Goal: Task Accomplishment & Management: Use online tool/utility

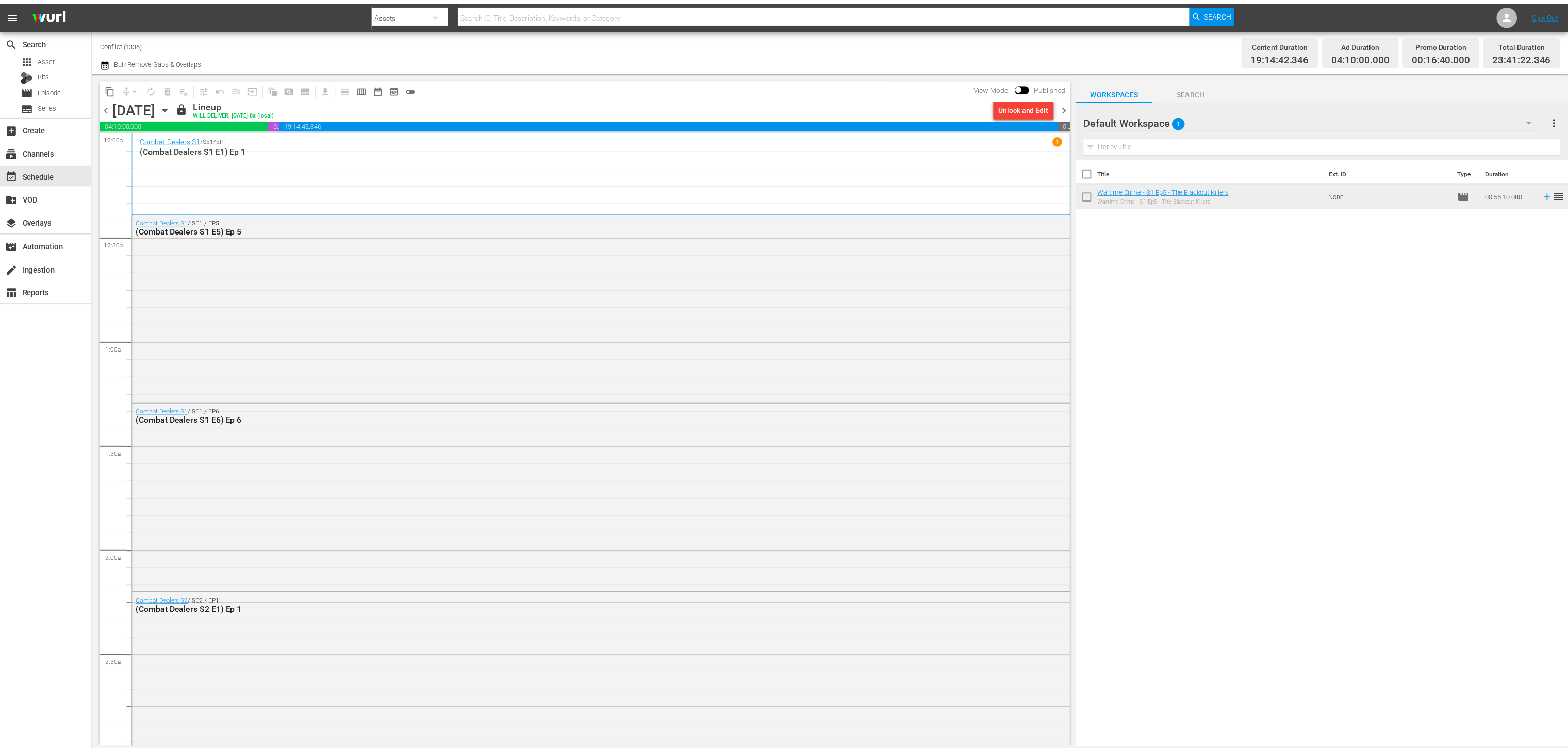
scroll to position [2291, 0]
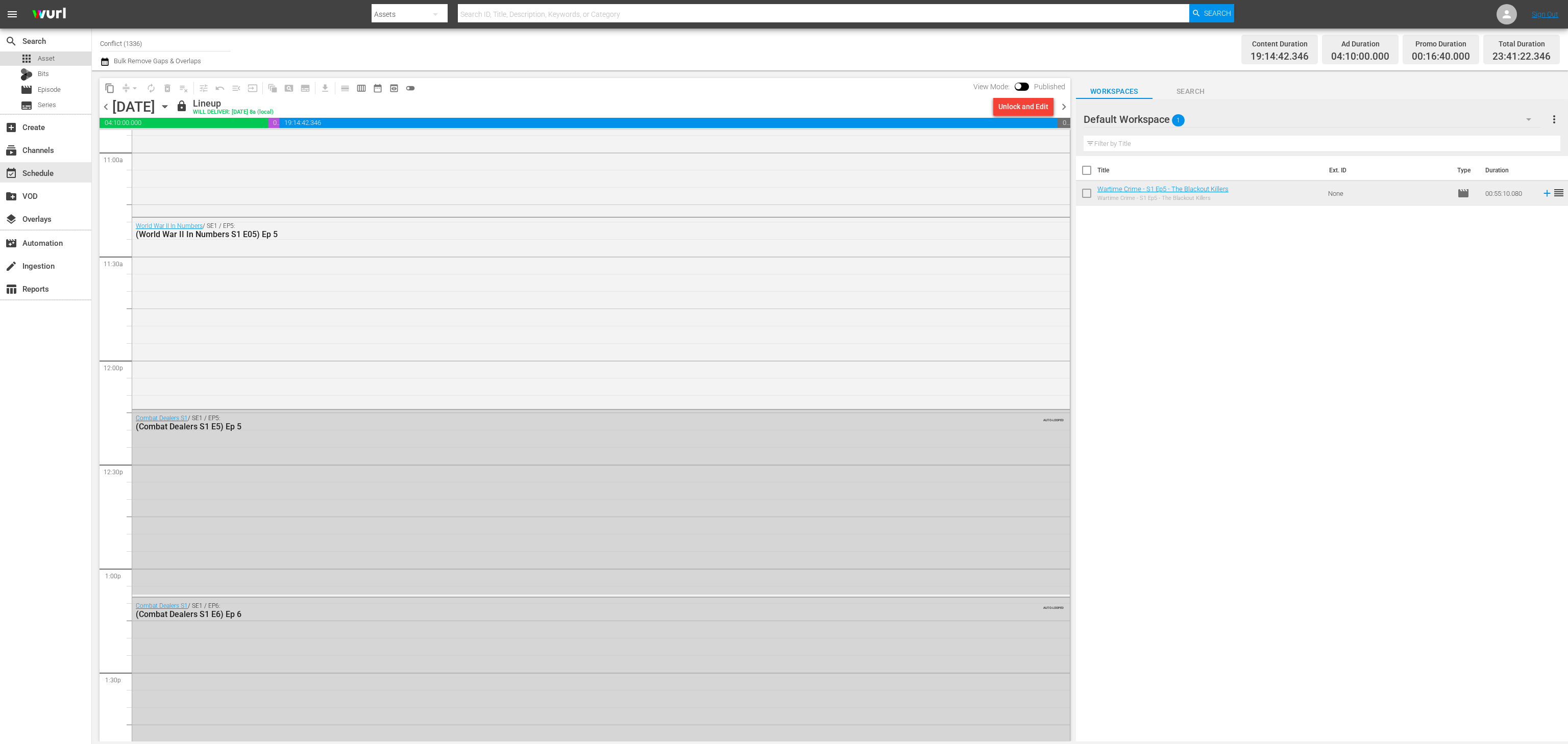
click at [46, 54] on span "Asset" at bounding box center [46, 58] width 17 height 10
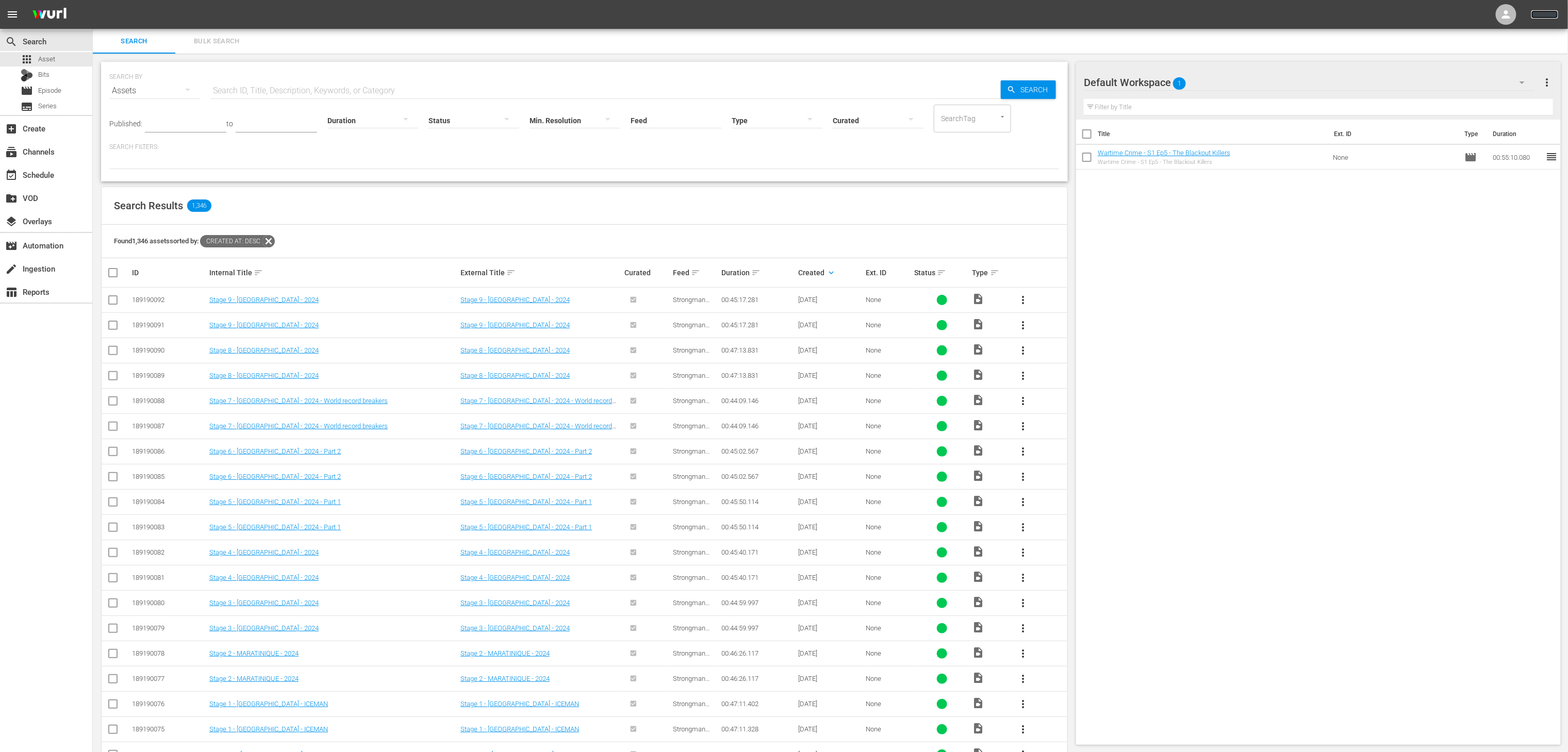
click at [1540, 12] on link "Sign Out" at bounding box center [1545, 14] width 27 height 8
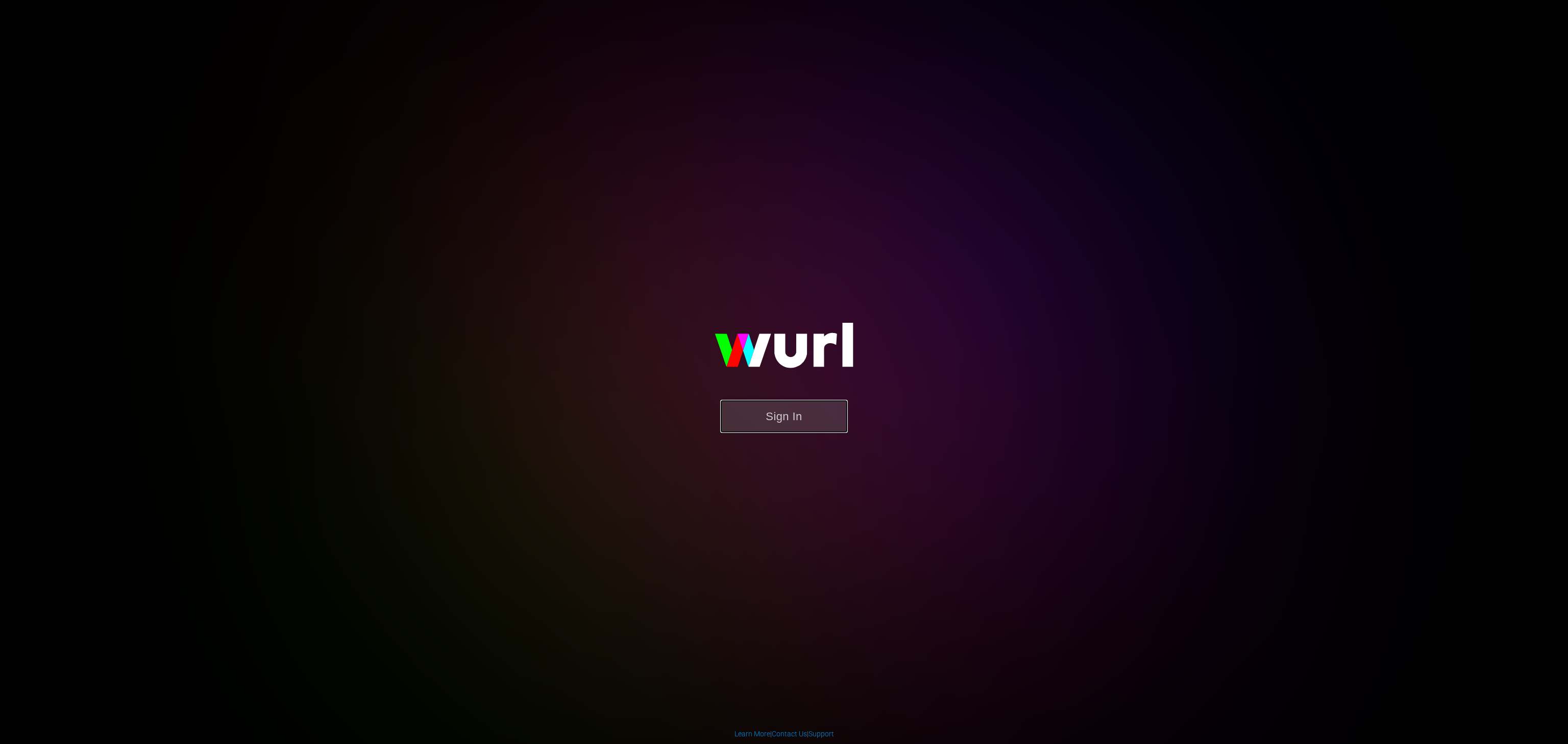
click at [819, 407] on button "Sign In" at bounding box center [784, 416] width 128 height 33
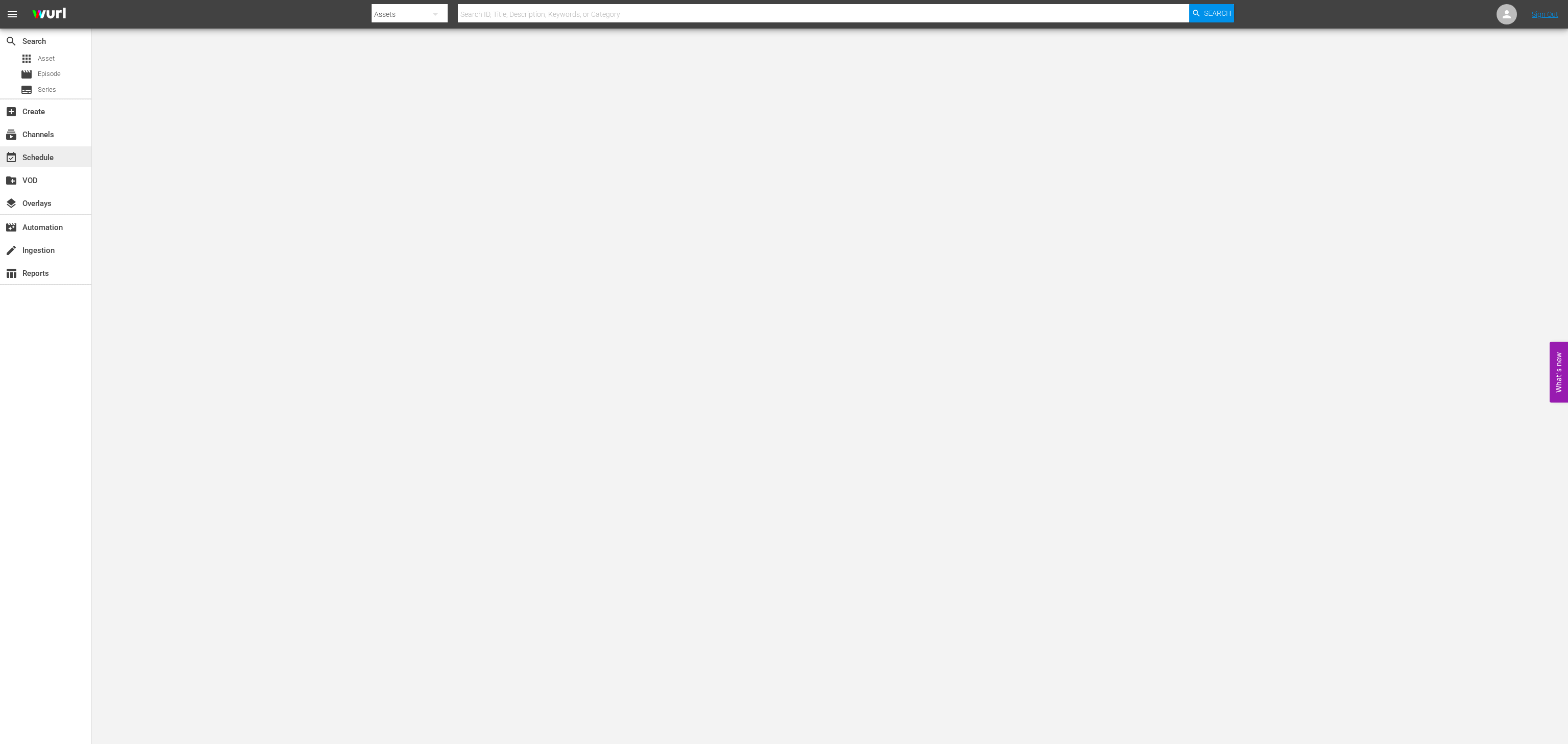
click at [49, 156] on div "event_available Schedule" at bounding box center [29, 156] width 57 height 9
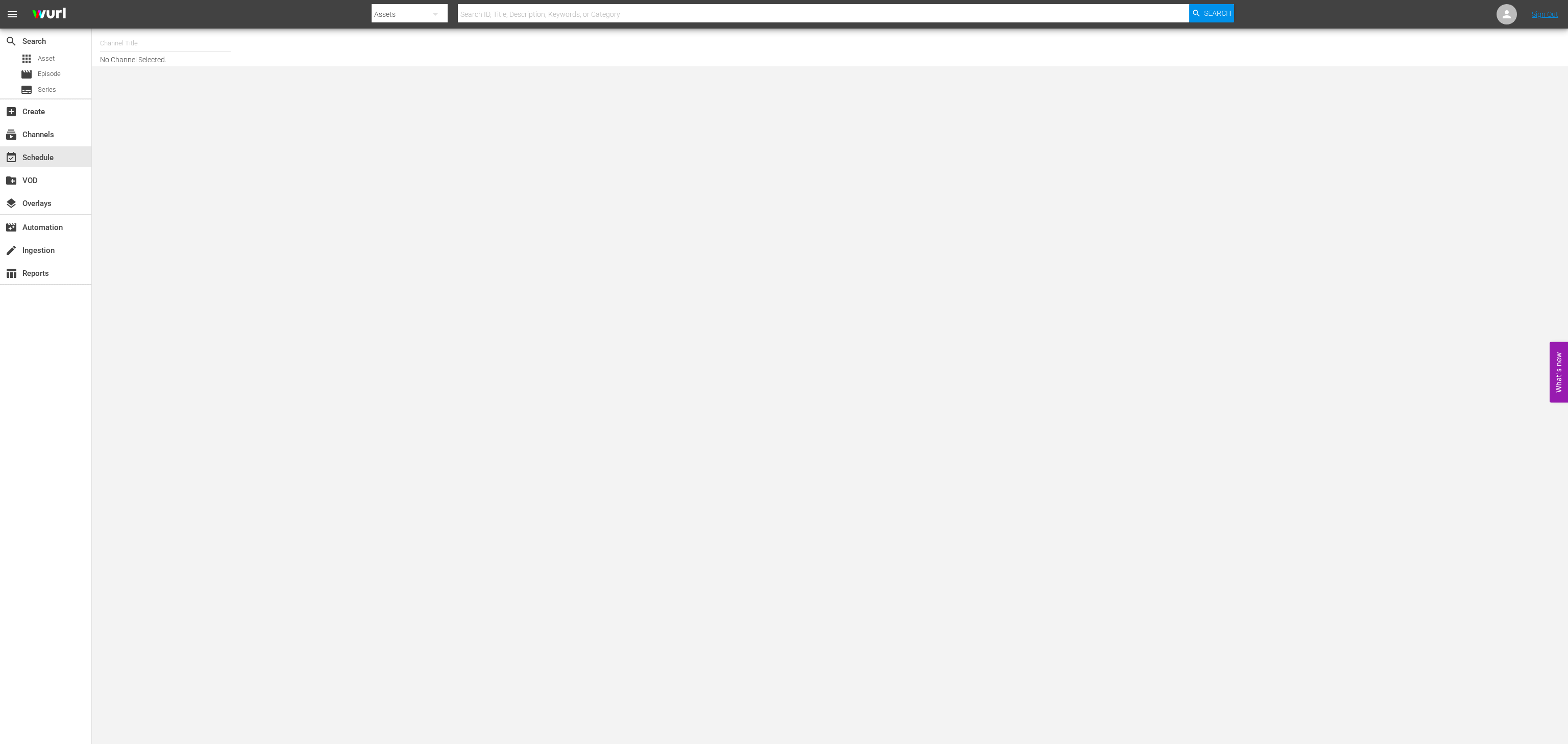
click at [153, 47] on input "text" at bounding box center [165, 43] width 131 height 24
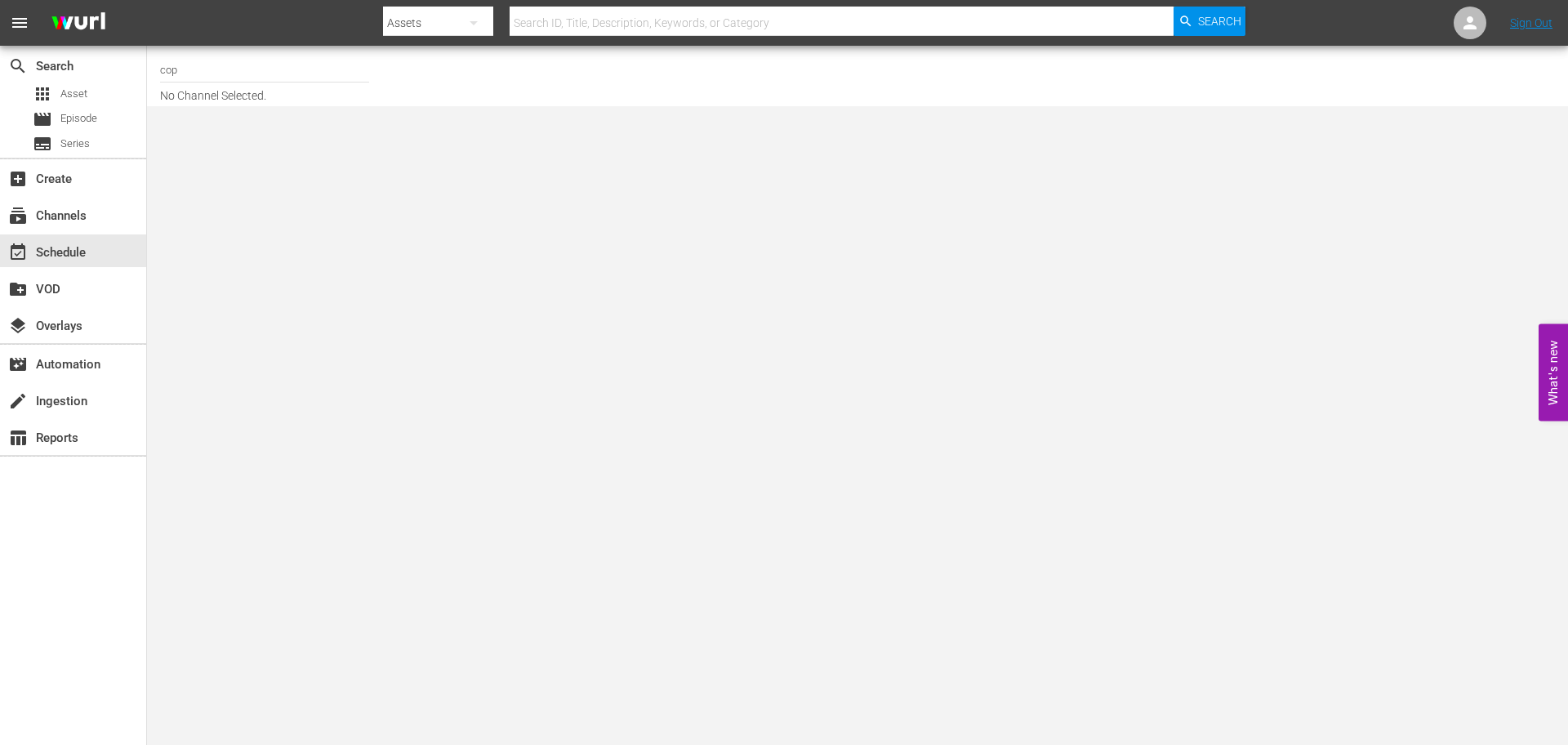
click at [179, 68] on input "cop" at bounding box center [264, 69] width 209 height 39
click at [334, 153] on div "COPS (RB - LG/Plex/TCL International) (1095 - langleyproductions_cops_2)" at bounding box center [385, 154] width 423 height 39
type input "COPS (RB - LG/Plex/TCL International) (1095 - langleyproductions_cops_2)"
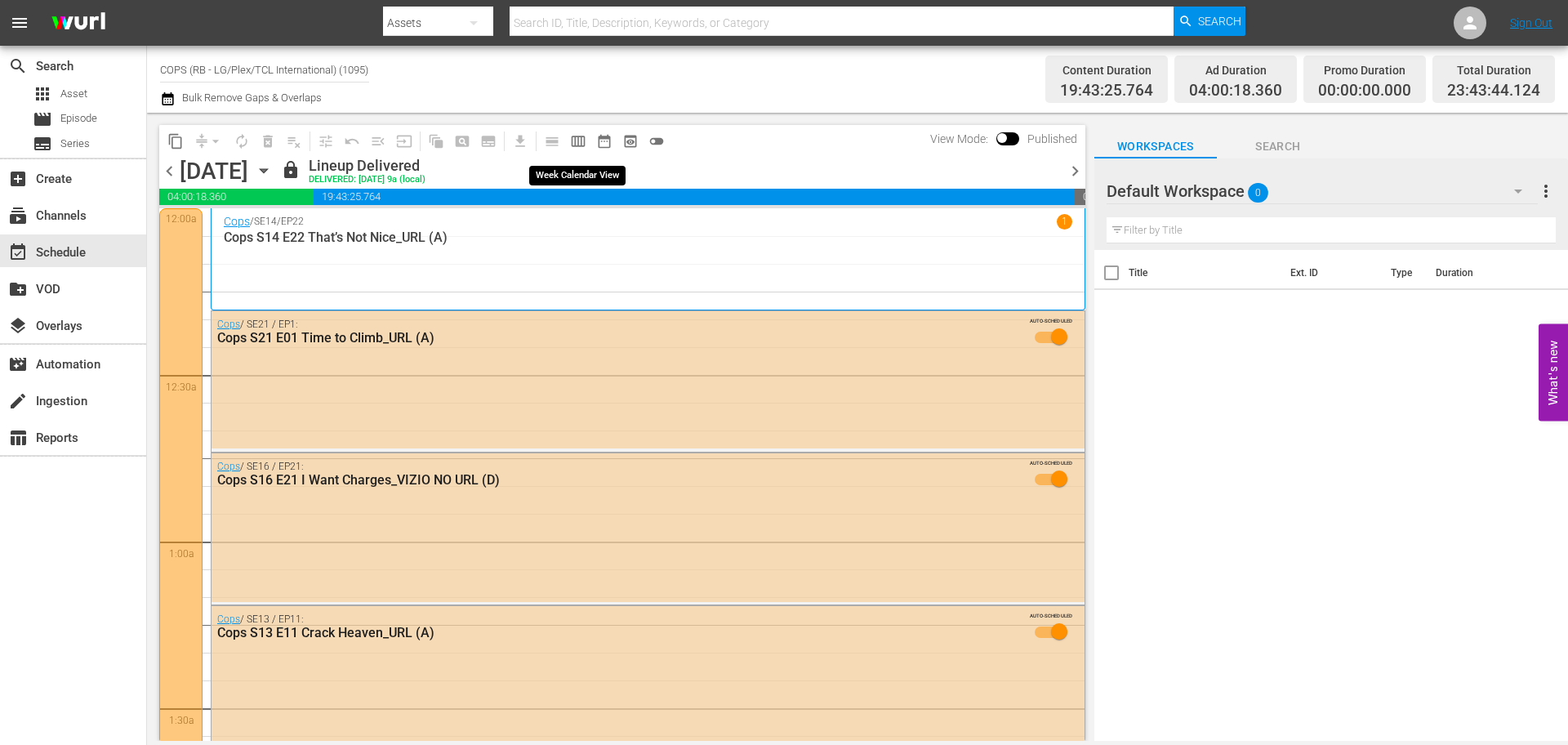
click at [586, 140] on button "calendar_view_week_outlined" at bounding box center [578, 141] width 26 height 26
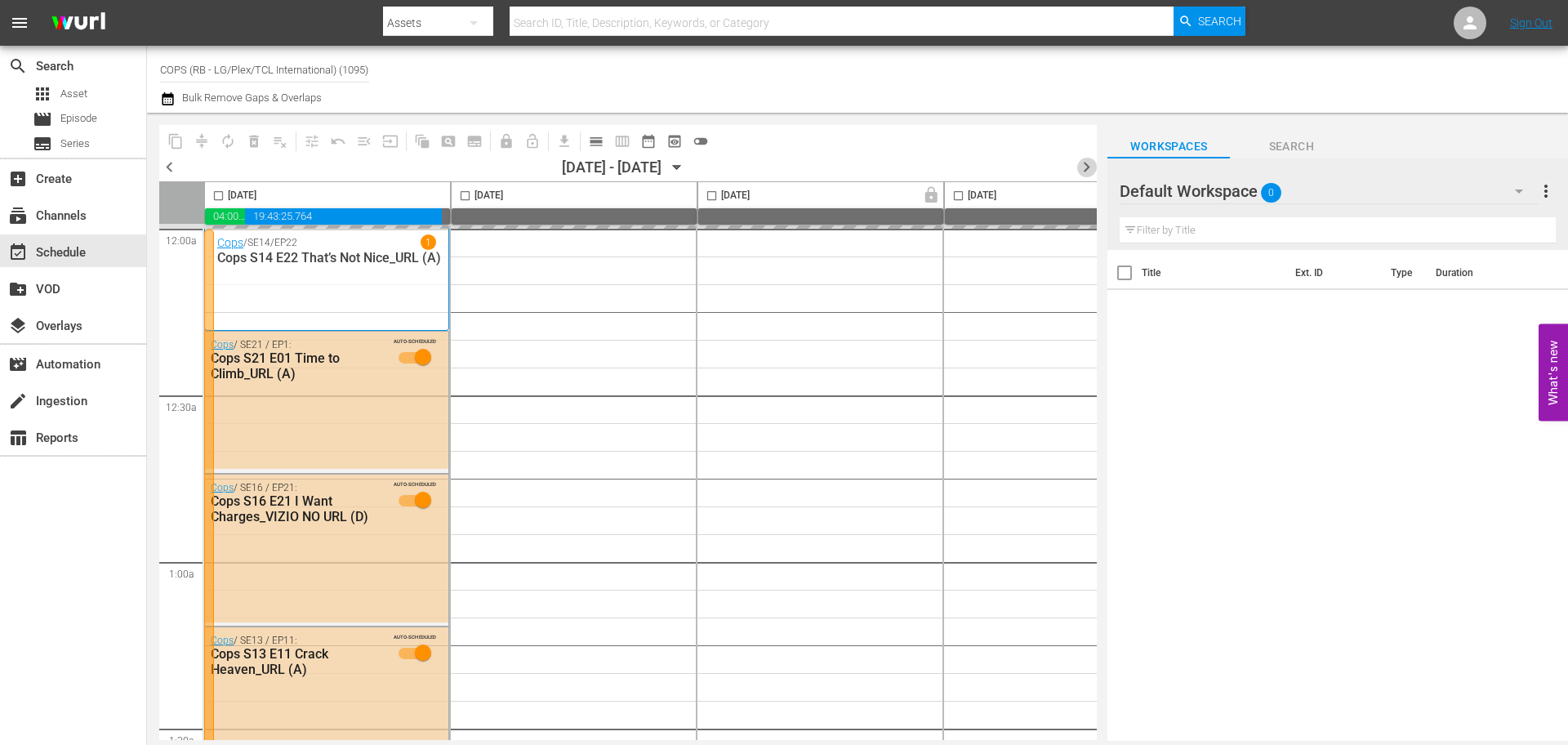
click at [1083, 170] on span "chevron_right" at bounding box center [1086, 167] width 20 height 20
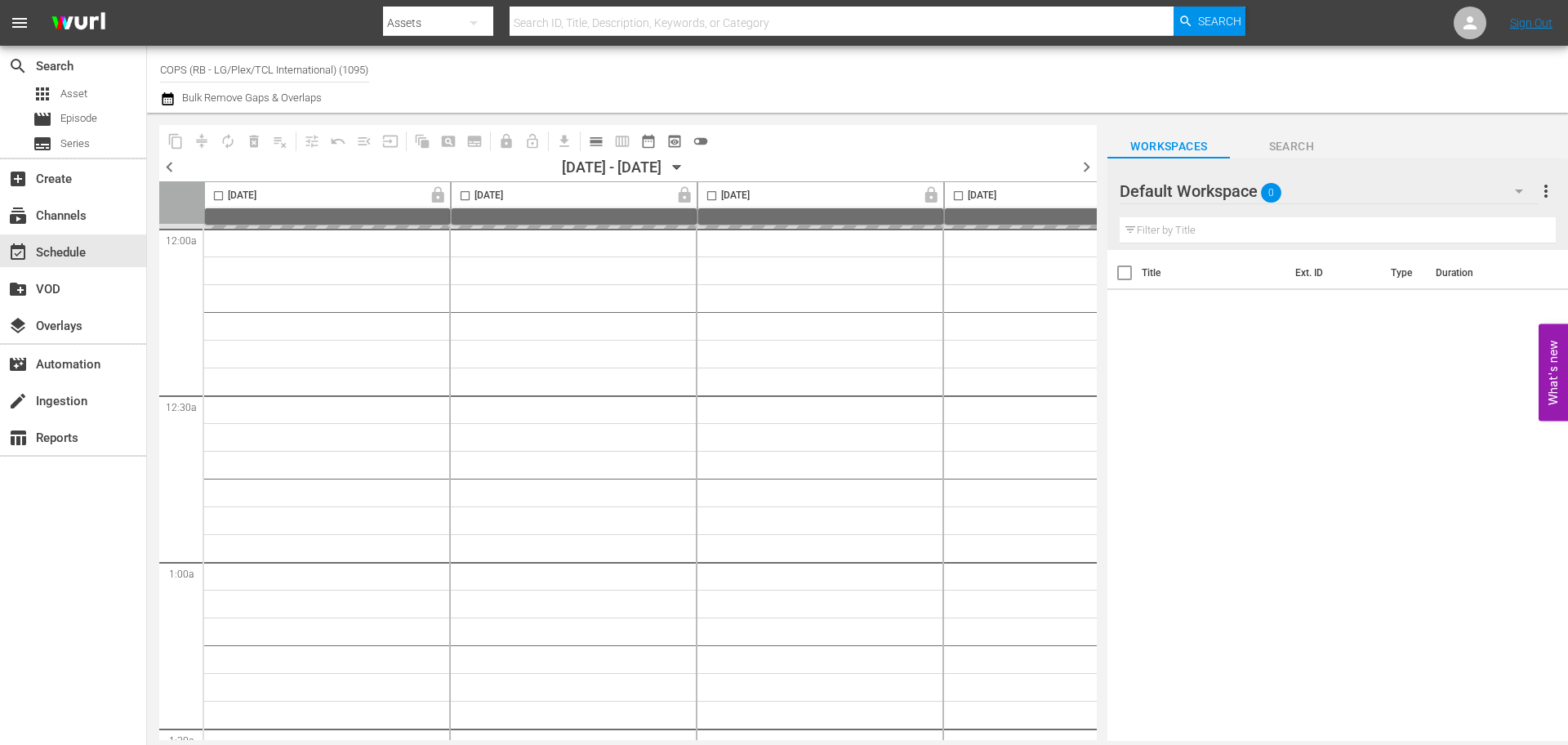
click at [1083, 170] on span "chevron_right" at bounding box center [1086, 167] width 20 height 20
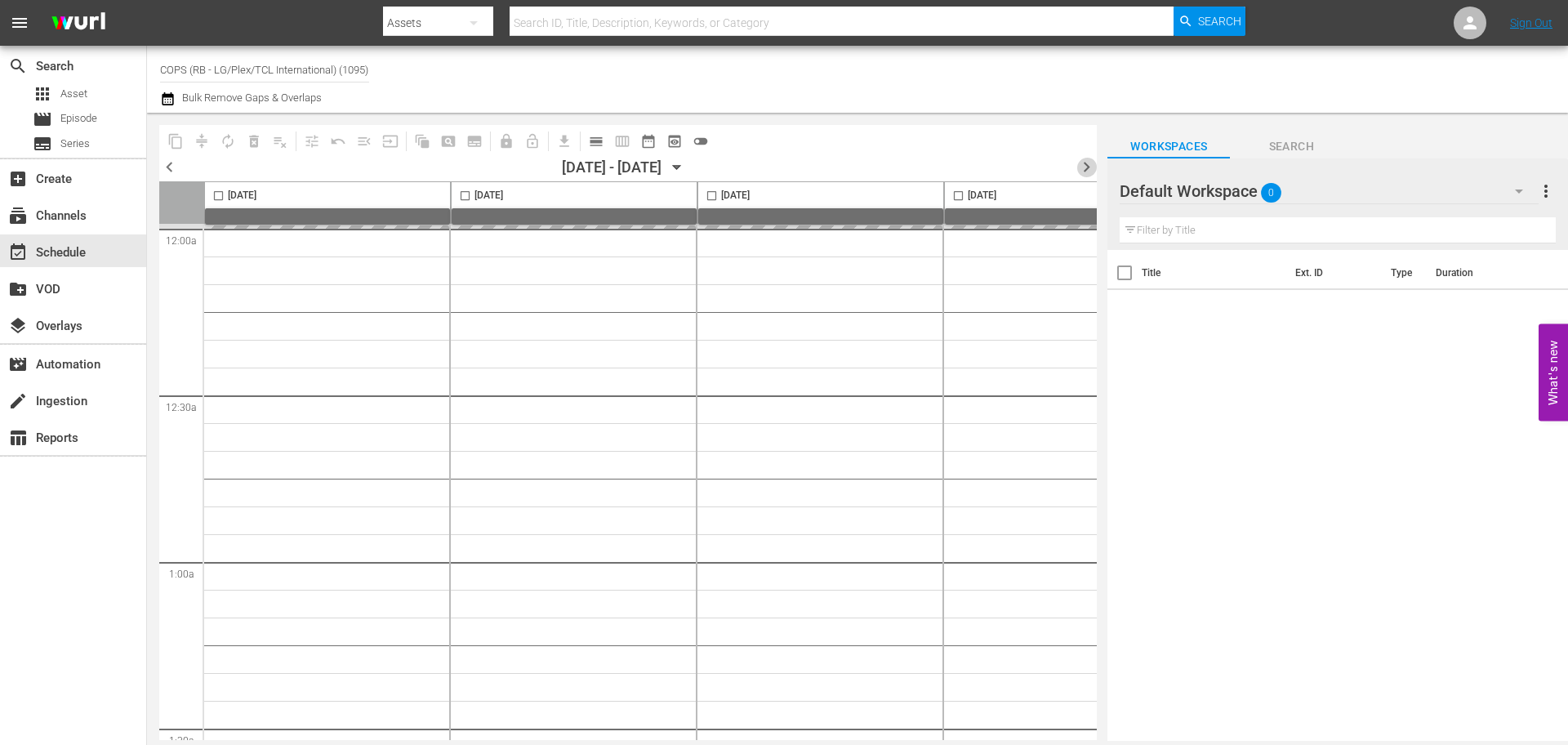
click at [1083, 170] on span "chevron_right" at bounding box center [1086, 167] width 20 height 20
click at [169, 168] on span "chevron_left" at bounding box center [169, 167] width 20 height 20
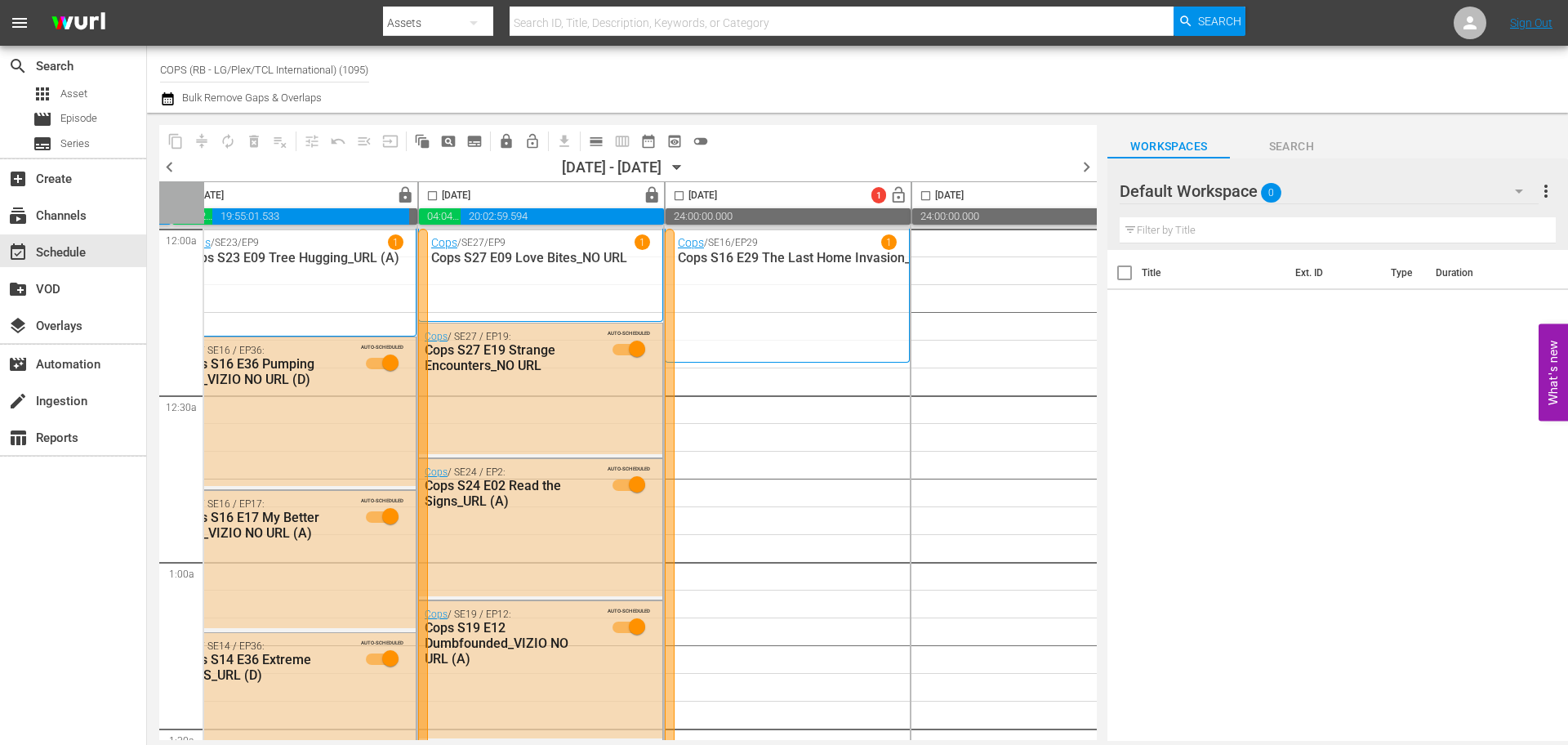
scroll to position [0, 840]
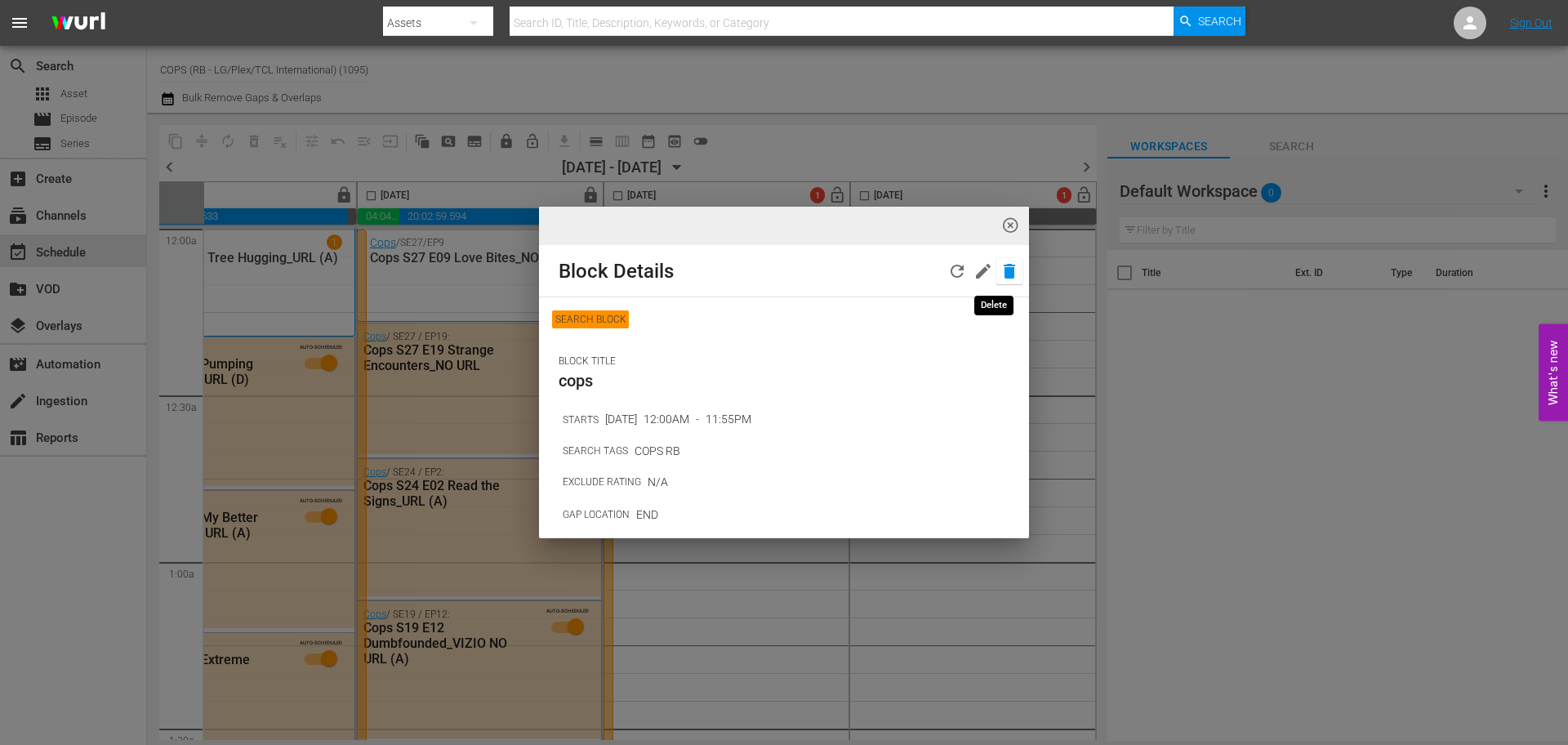
click at [999, 275] on icon "button" at bounding box center [1009, 271] width 19 height 19
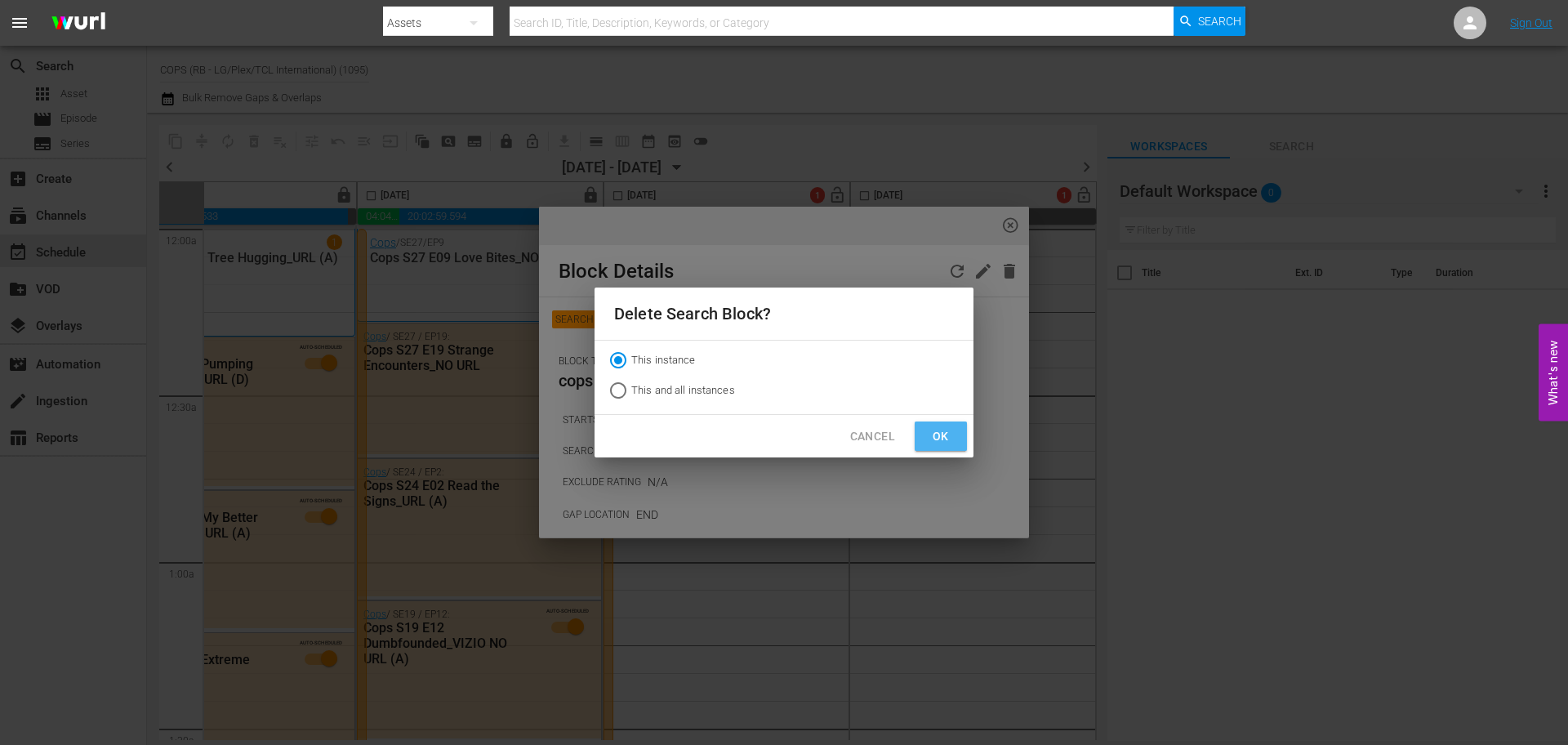
click at [933, 429] on span "Ok" at bounding box center [941, 436] width 26 height 20
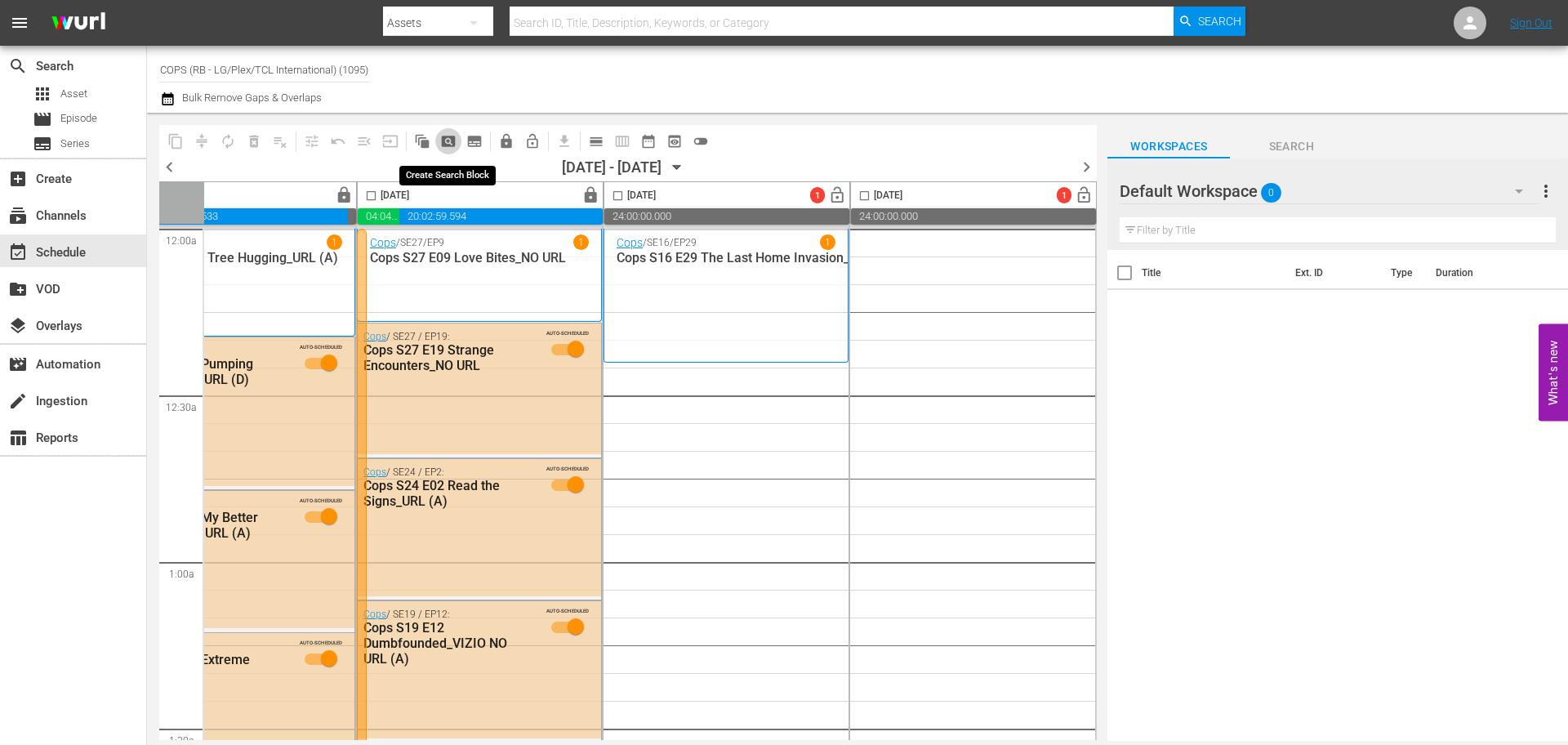
click at [450, 144] on span "pageview_outlined" at bounding box center [448, 141] width 17 height 17
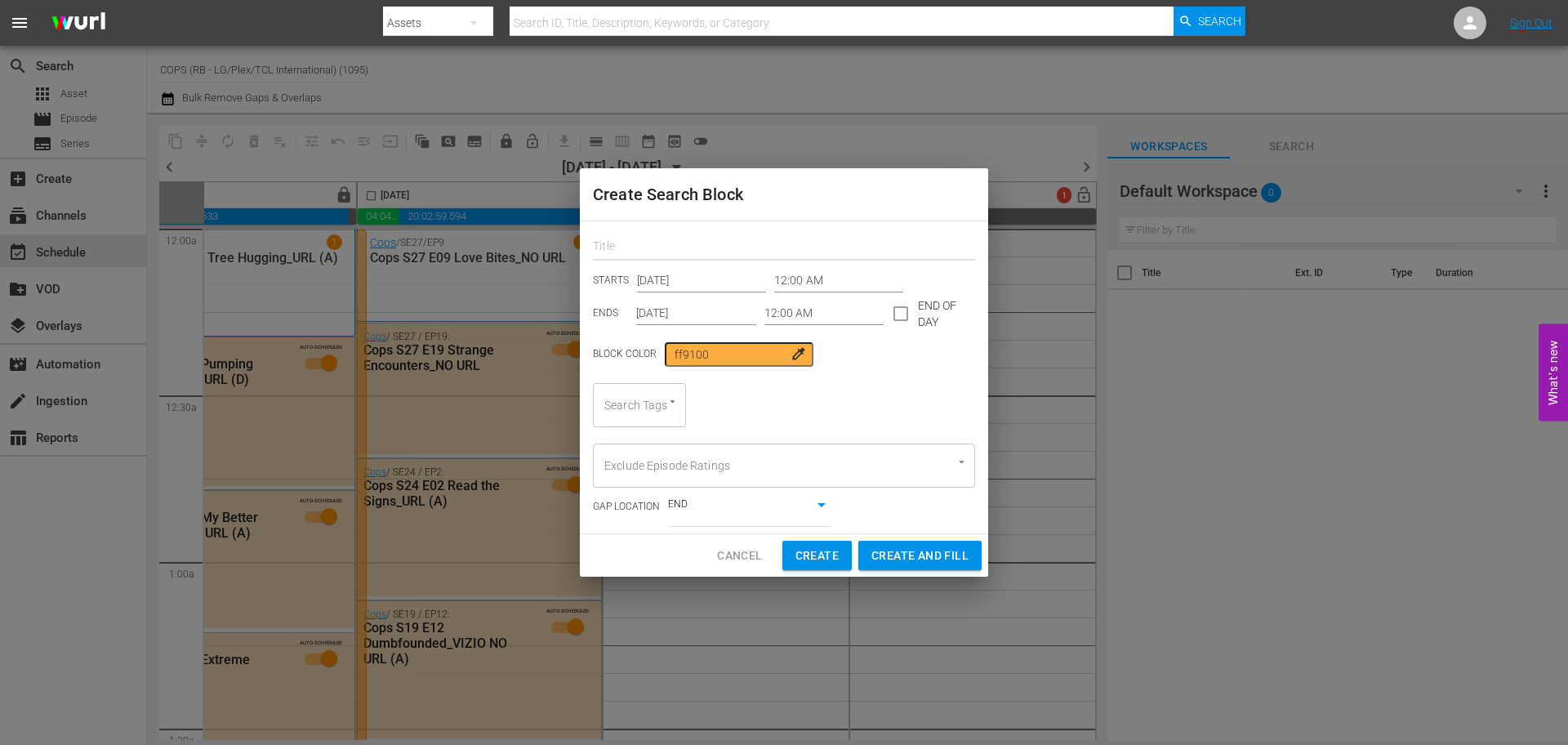
click at [628, 242] on input "text" at bounding box center [784, 248] width 382 height 25
type input "cops"
click at [708, 279] on input "Oct 27th 2025" at bounding box center [701, 280] width 129 height 24
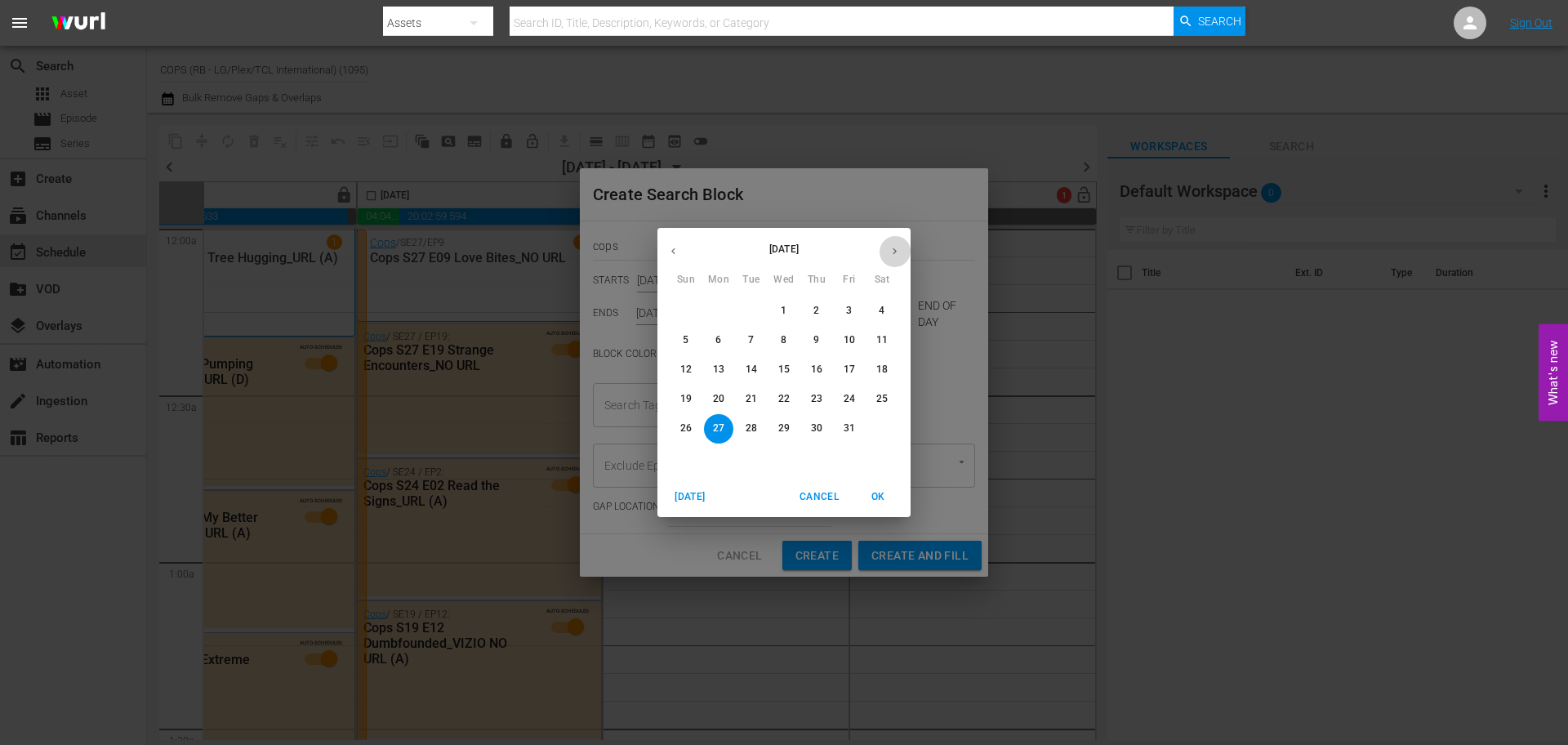
click at [882, 254] on button "button" at bounding box center [894, 251] width 32 height 32
click at [684, 336] on p "2" at bounding box center [686, 340] width 6 height 14
type input "Nov 2nd 2025"
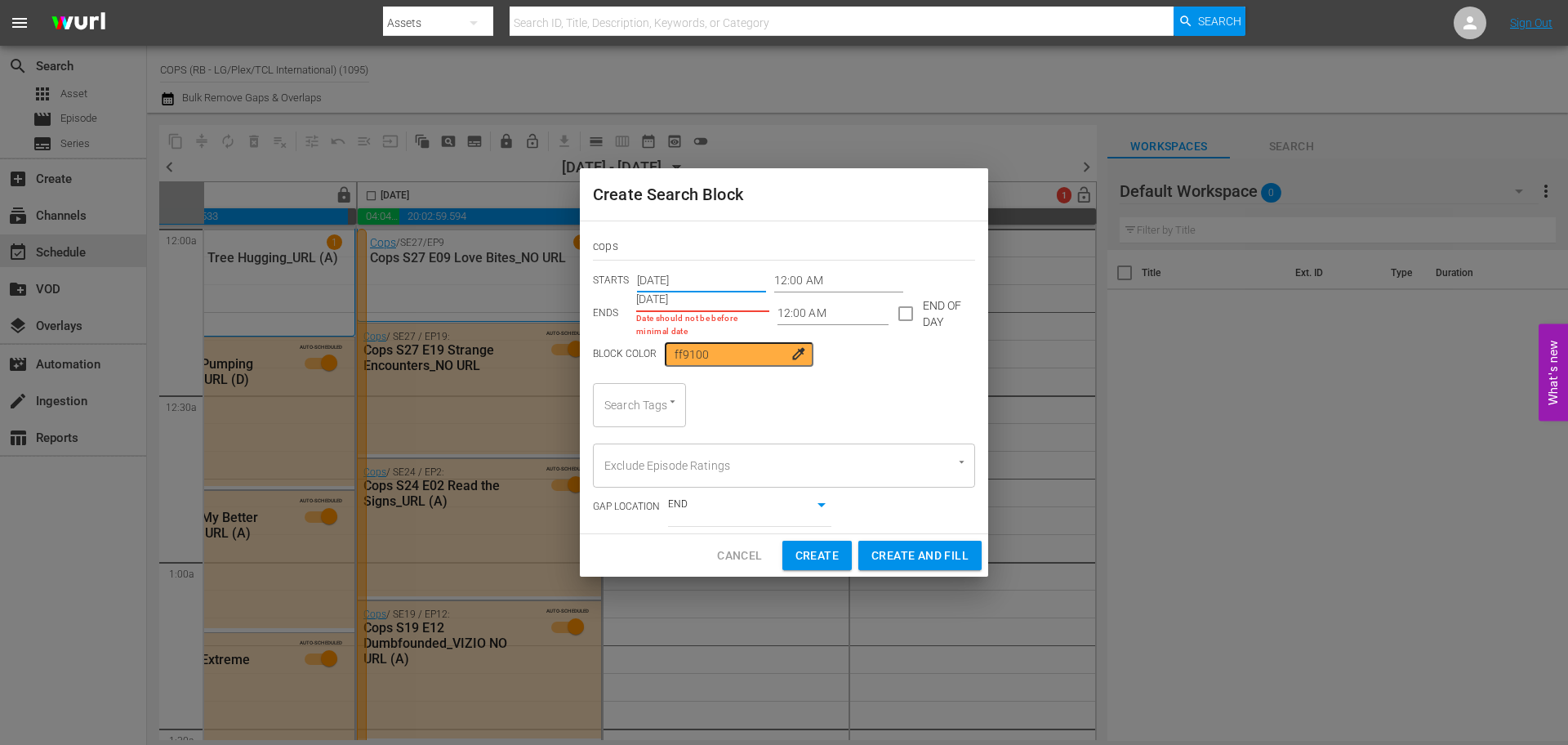
click at [711, 299] on input "Oct 27th 2025" at bounding box center [702, 299] width 133 height 24
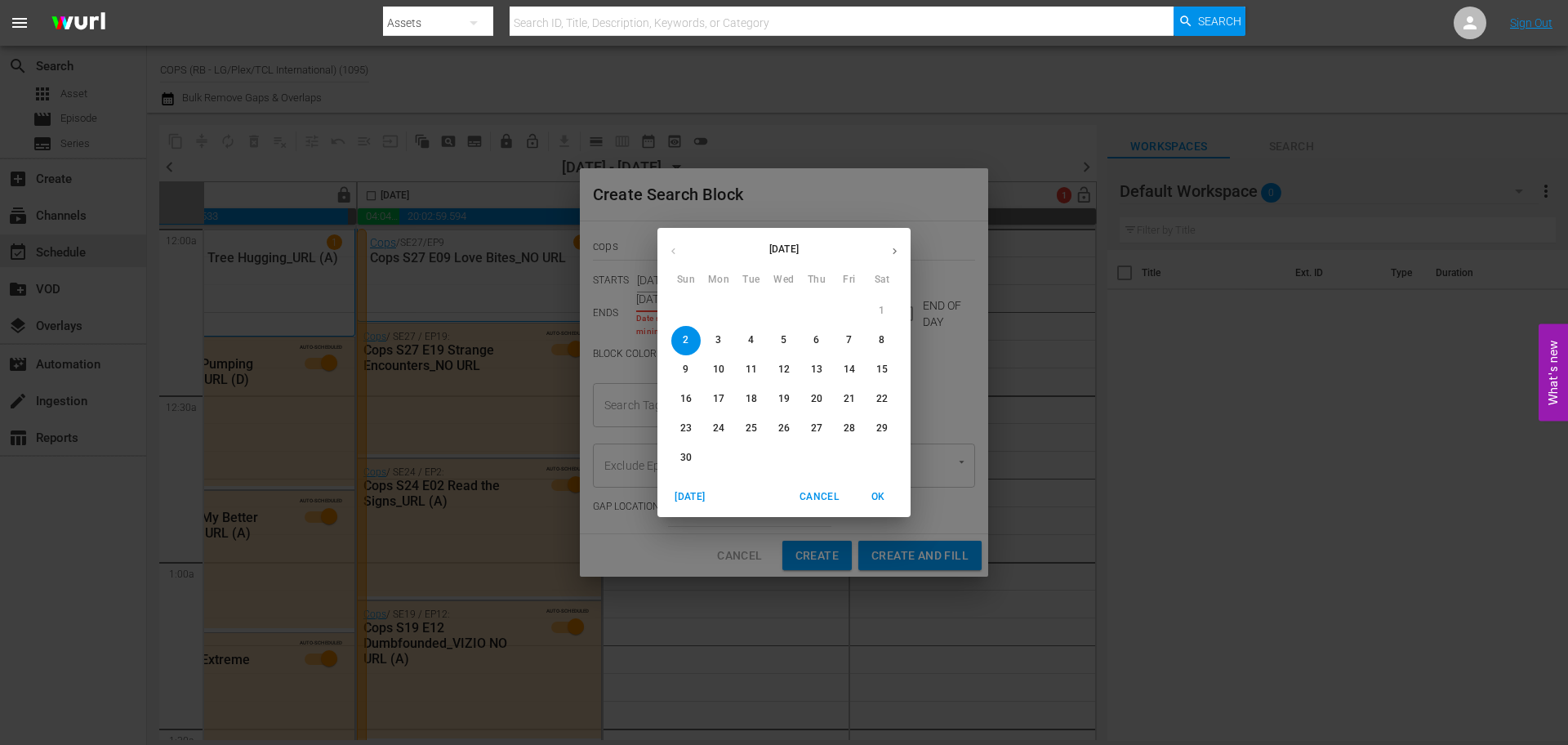
click at [871, 335] on span "8" at bounding box center [882, 340] width 29 height 14
type input "Nov 8th 2025"
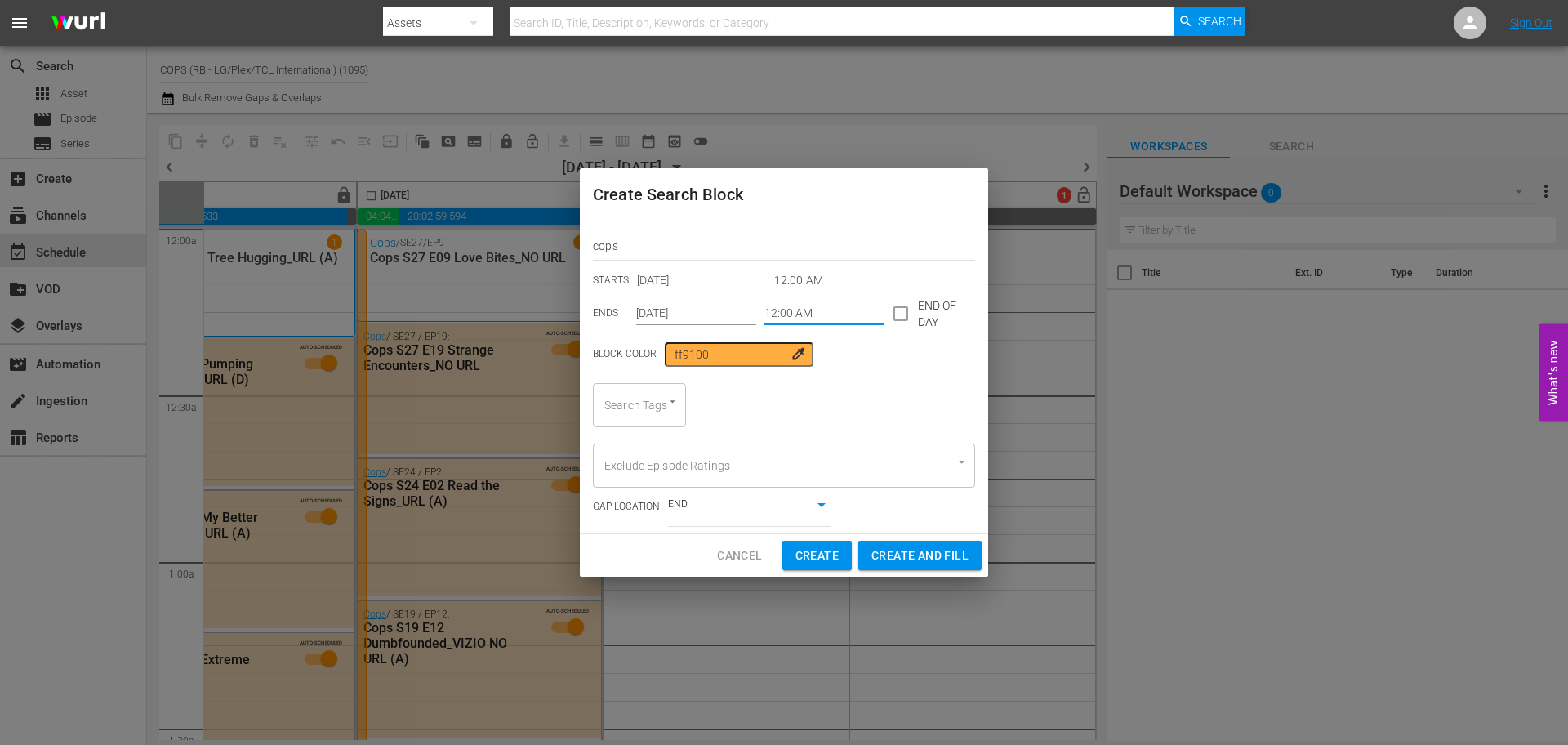
click at [794, 317] on input "12:00 AM" at bounding box center [824, 313] width 120 height 24
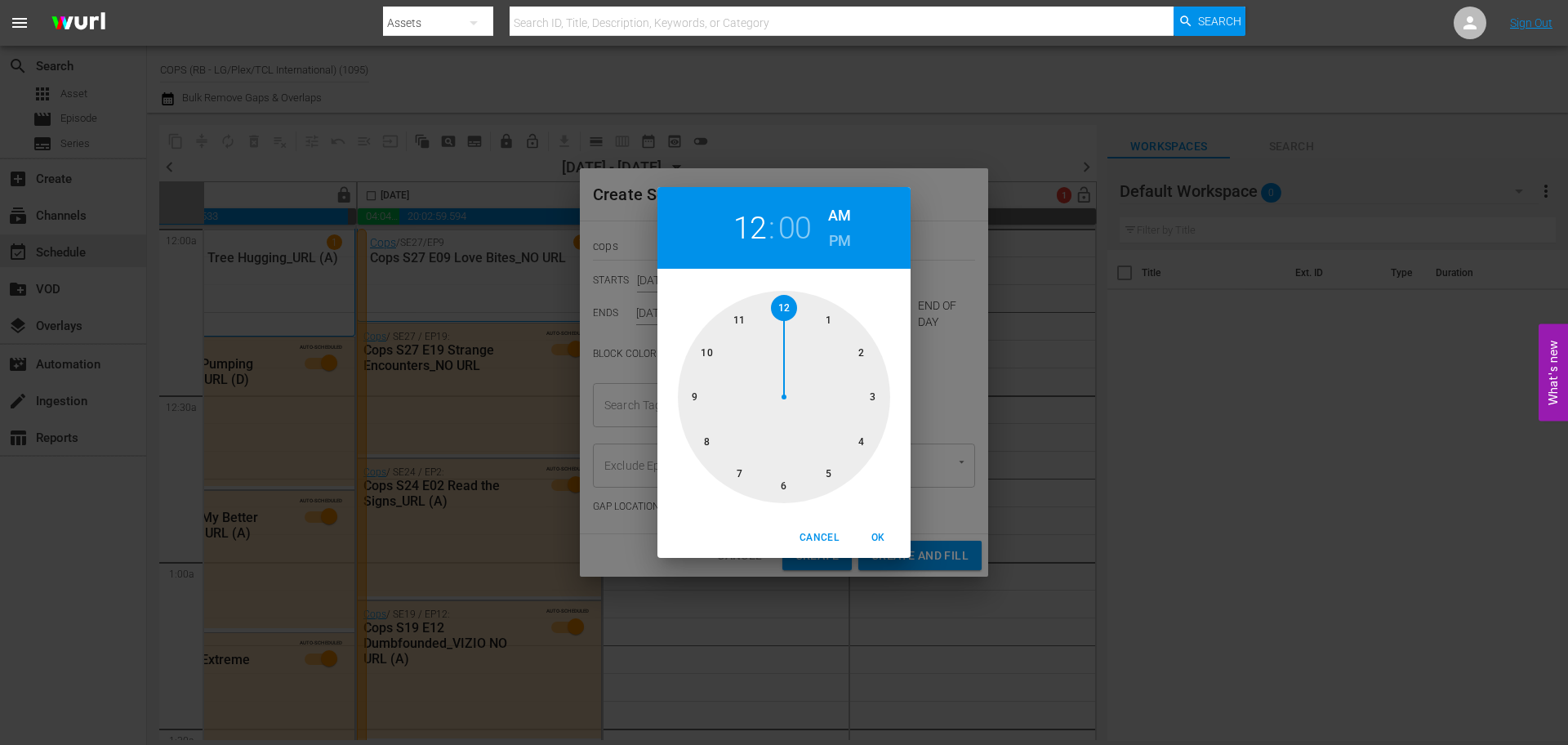
click at [728, 318] on div at bounding box center [784, 397] width 212 height 212
click at [830, 237] on h6 "PM" at bounding box center [840, 241] width 22 height 26
click at [746, 308] on div at bounding box center [784, 397] width 212 height 212
click at [879, 540] on span "OK" at bounding box center [877, 538] width 39 height 18
type input "11:55 PM"
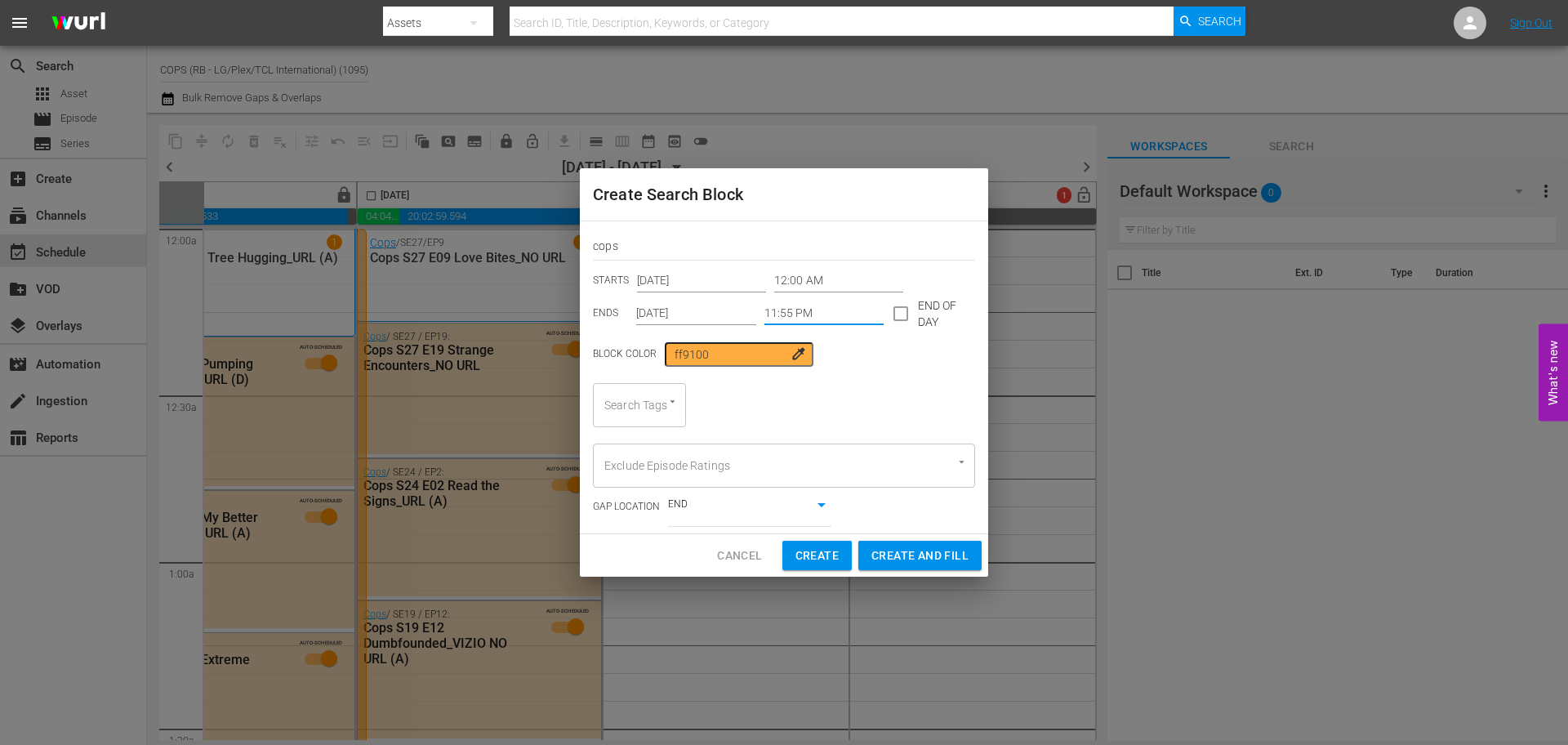
click at [633, 416] on div "Search Tags" at bounding box center [640, 404] width 93 height 44
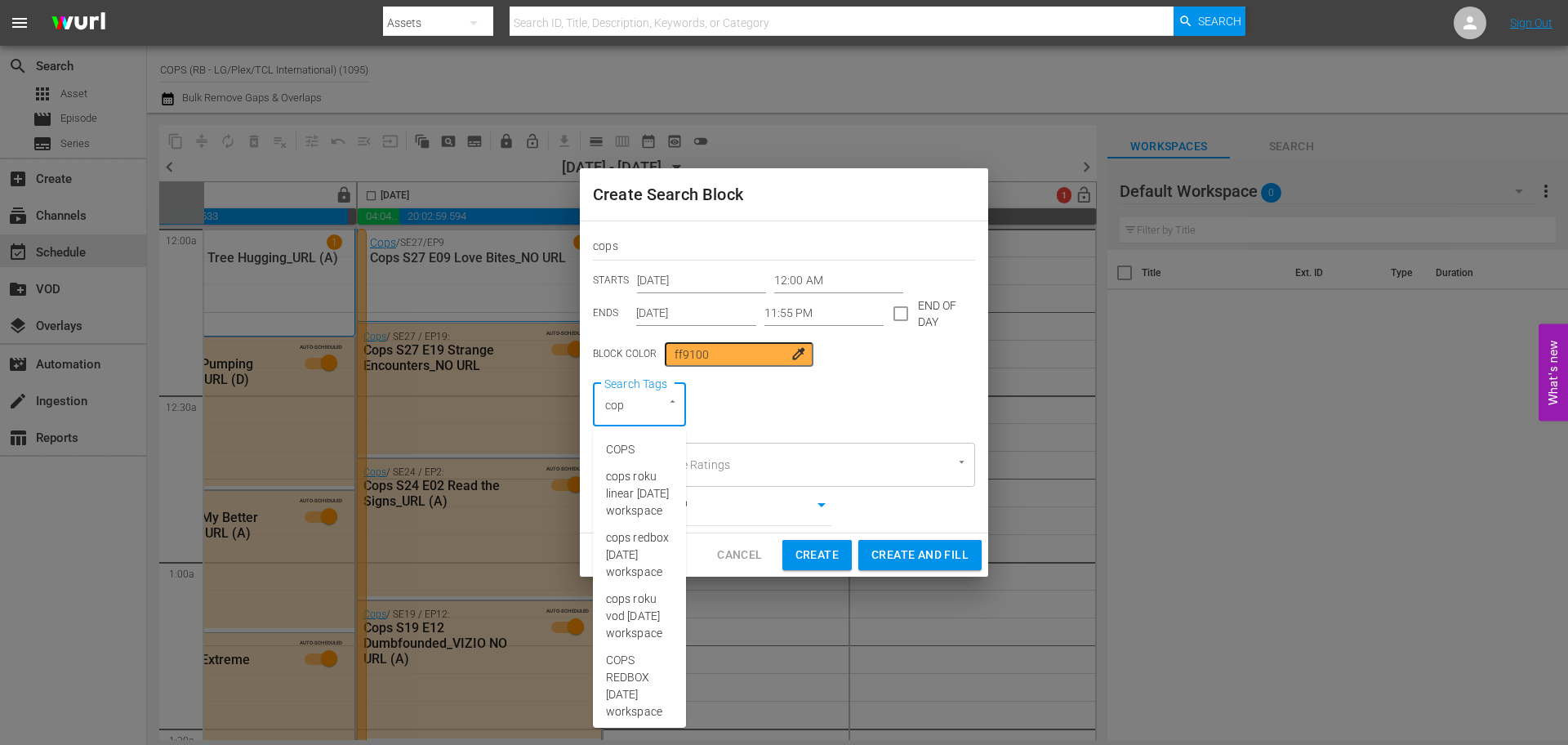
type input "cops"
click at [640, 557] on span "COPS RB" at bounding box center [629, 566] width 47 height 18
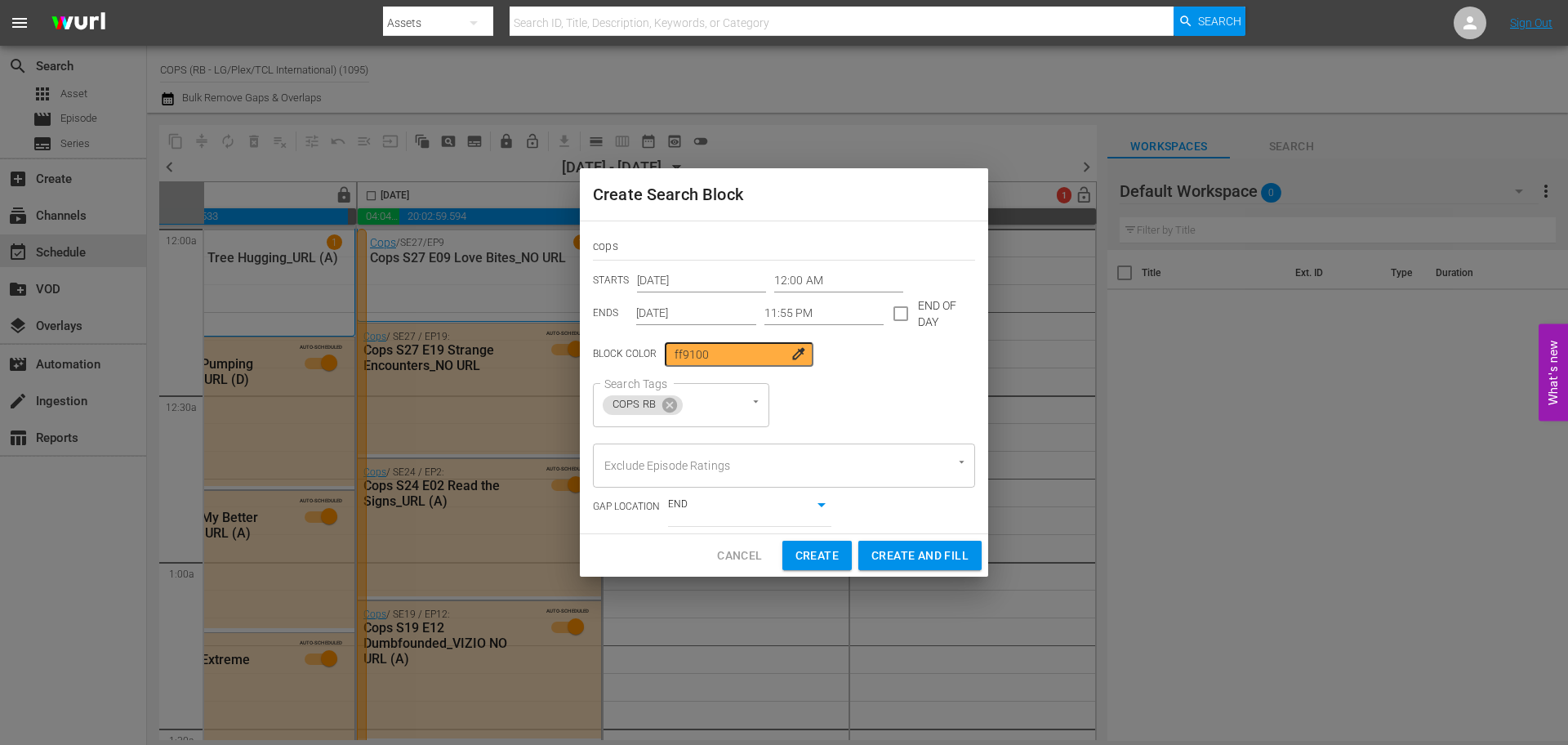
drag, startPoint x: 859, startPoint y: 191, endPoint x: 987, endPoint y: 200, distance: 128.3
click at [987, 200] on div "Create Search Block" at bounding box center [783, 195] width 408 height 53
click at [911, 556] on span "Create and Fill" at bounding box center [920, 555] width 97 height 20
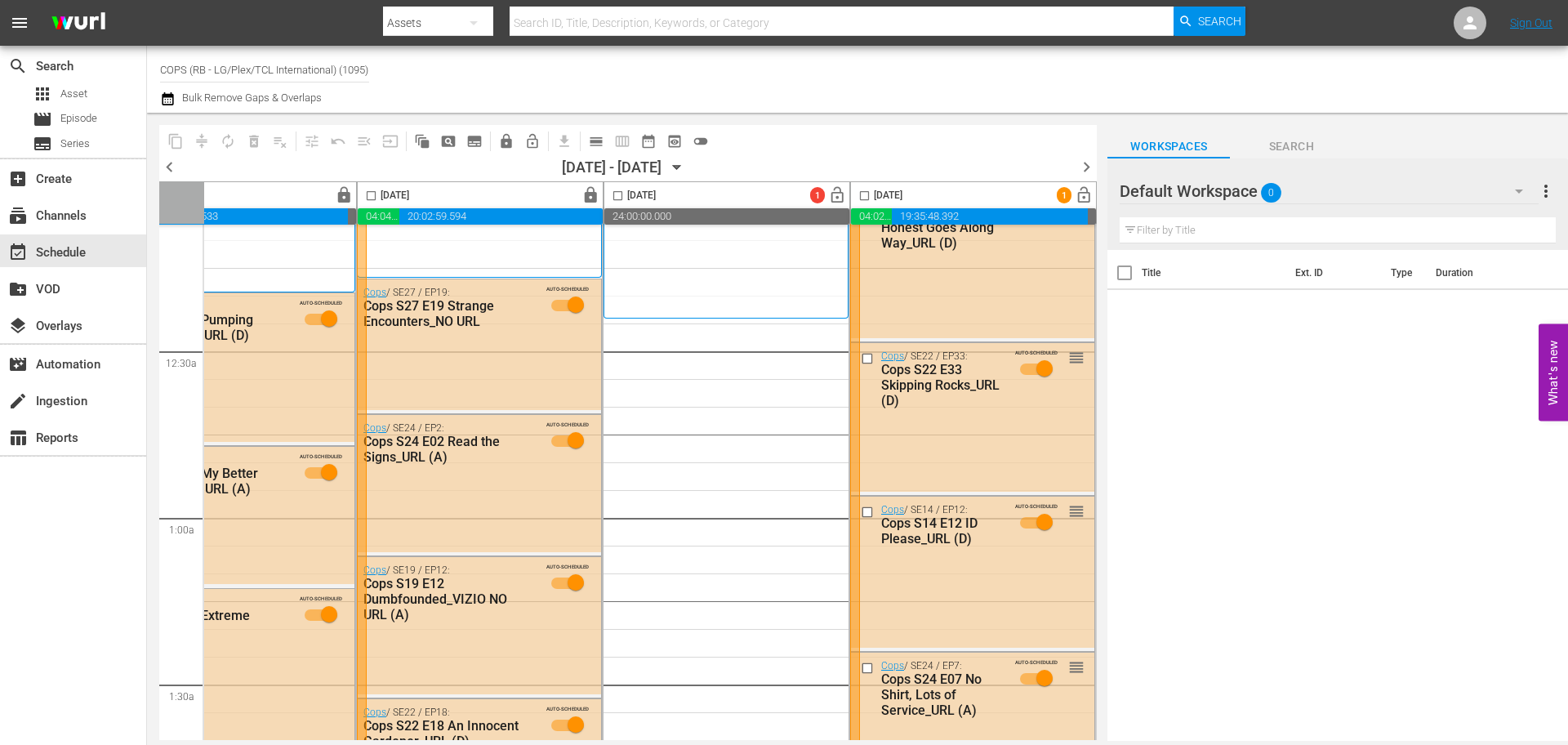
scroll to position [0, 840]
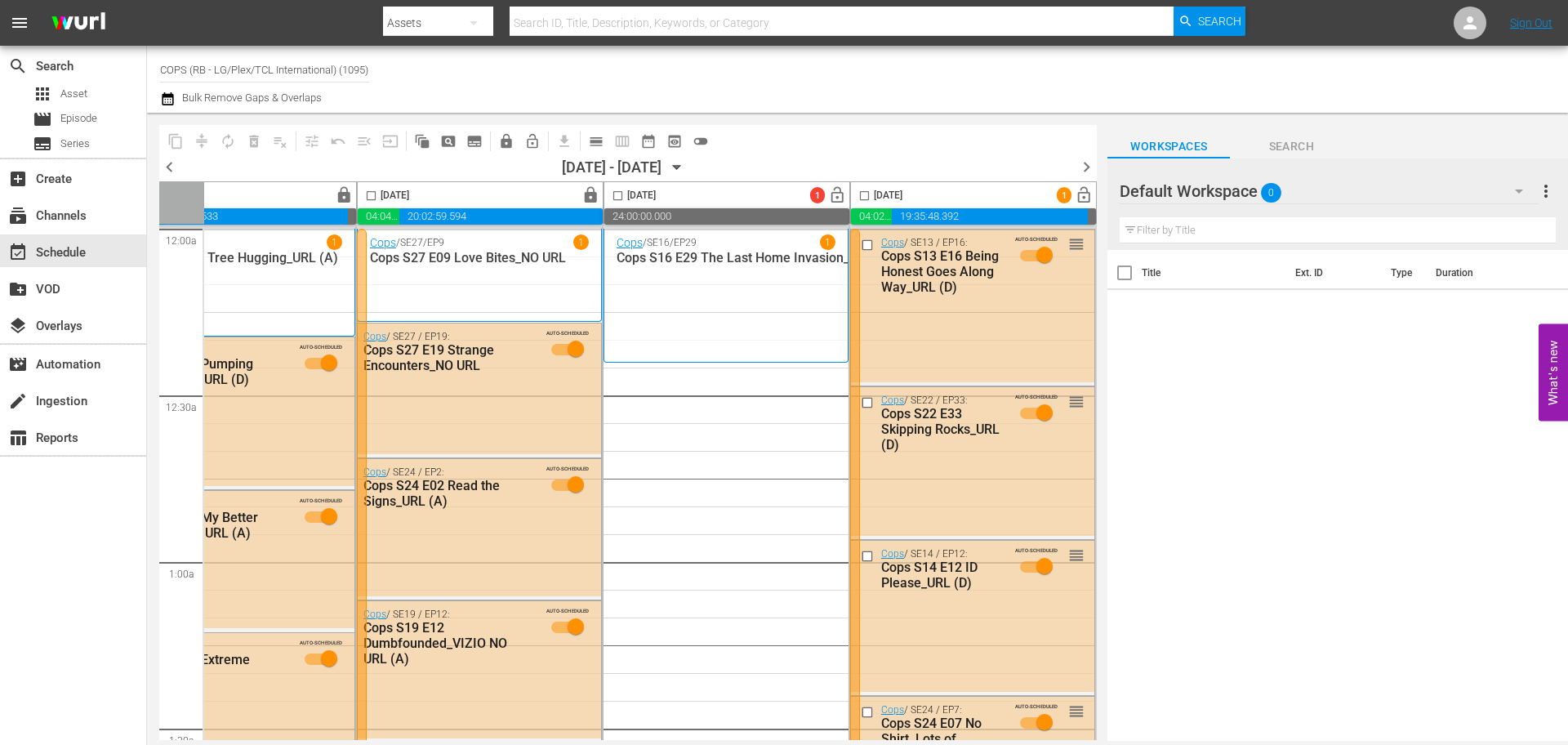
click at [171, 100] on icon "button" at bounding box center [168, 98] width 16 height 19
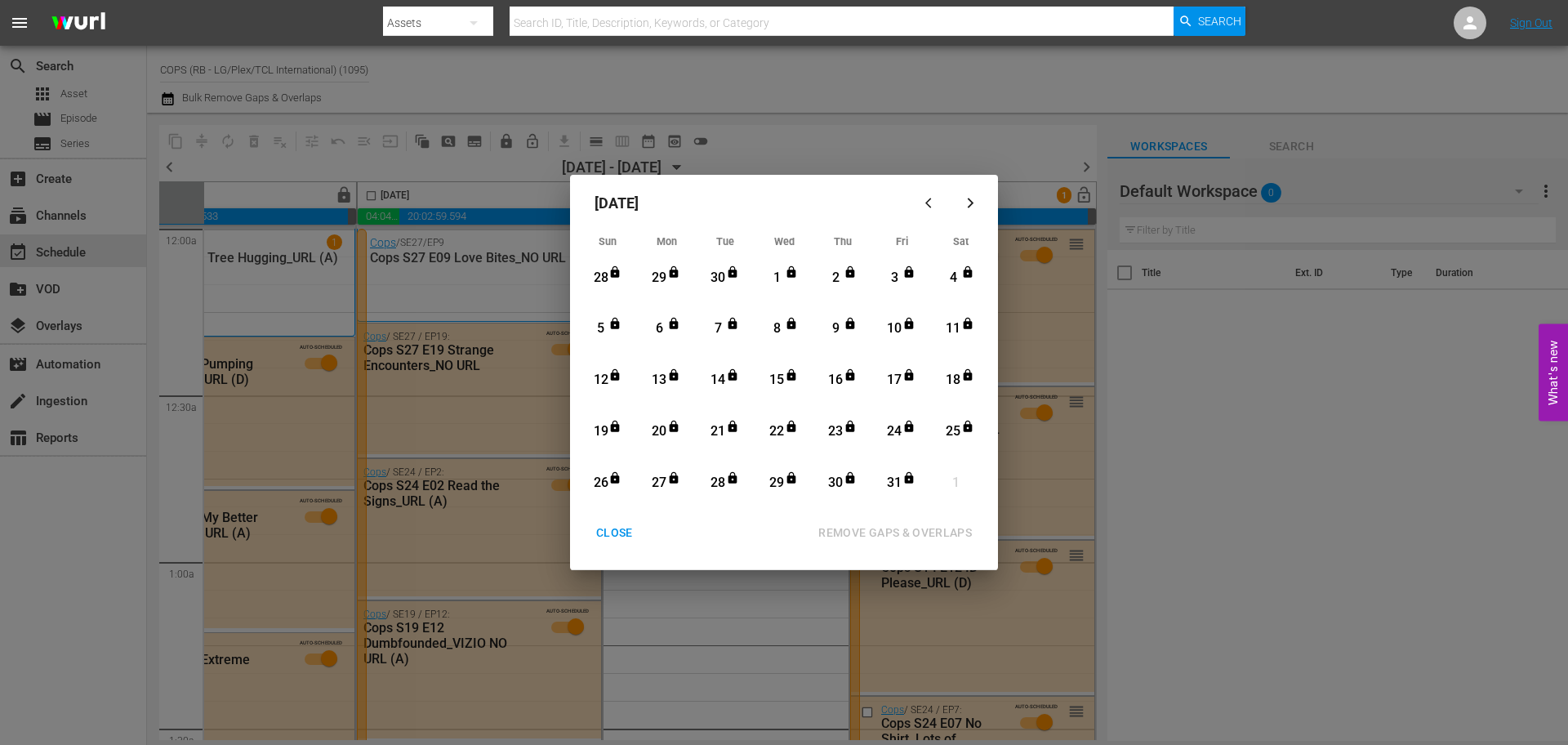
click at [970, 194] on button "button" at bounding box center [970, 203] width 39 height 39
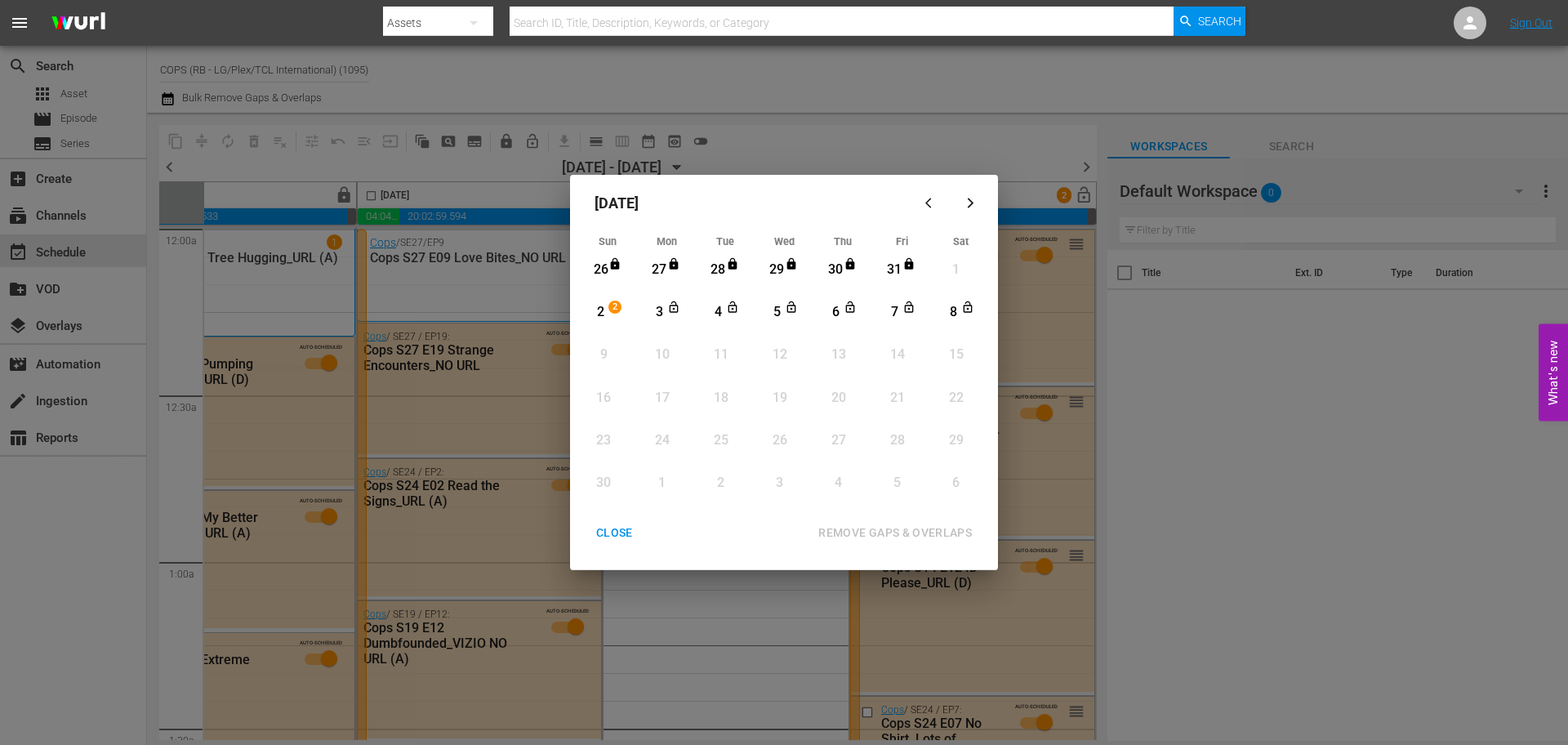
click at [593, 305] on div "2" at bounding box center [600, 312] width 20 height 19
click at [948, 270] on div "1" at bounding box center [955, 269] width 20 height 19
click at [626, 534] on div "CLOSE" at bounding box center [615, 533] width 63 height 20
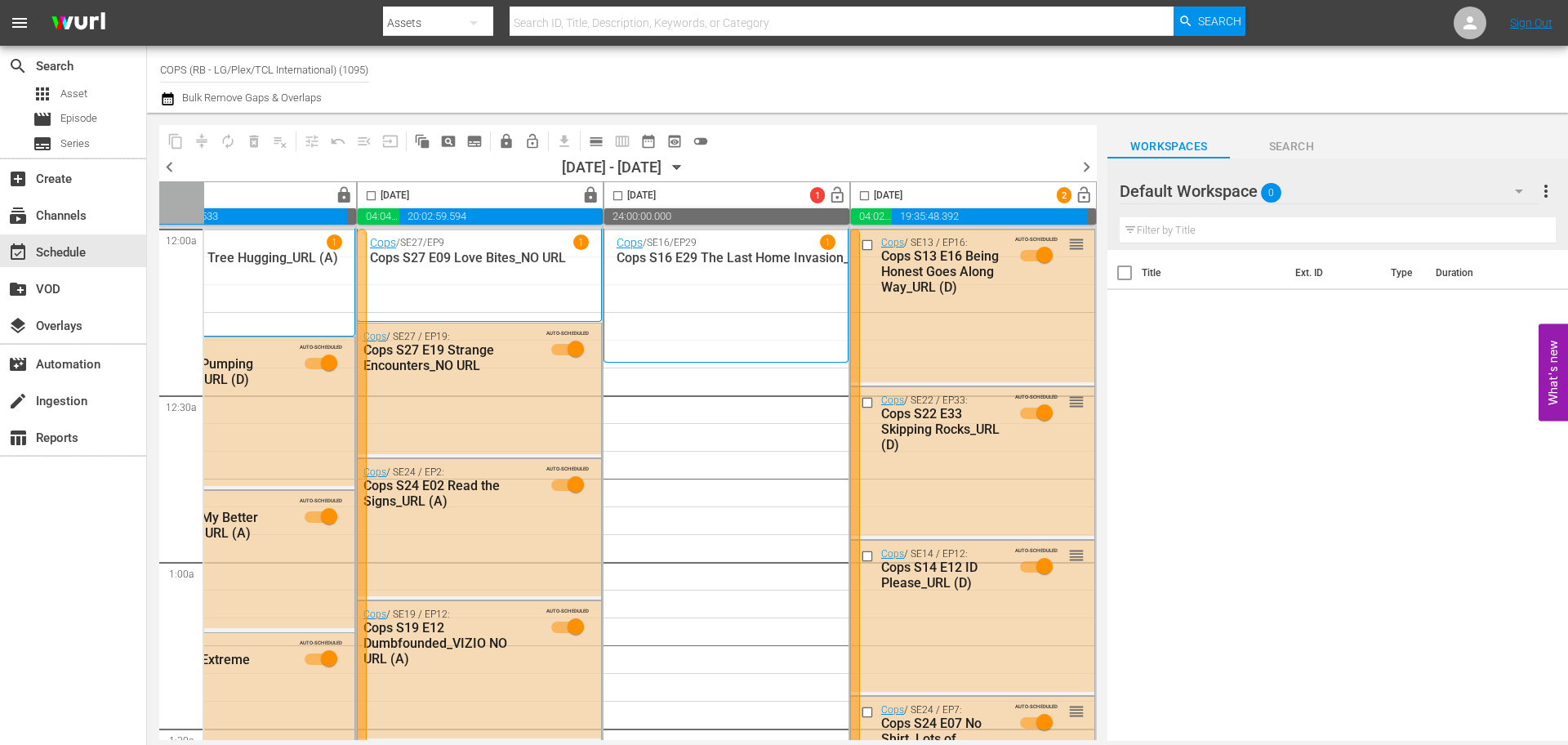
scroll to position [25, 840]
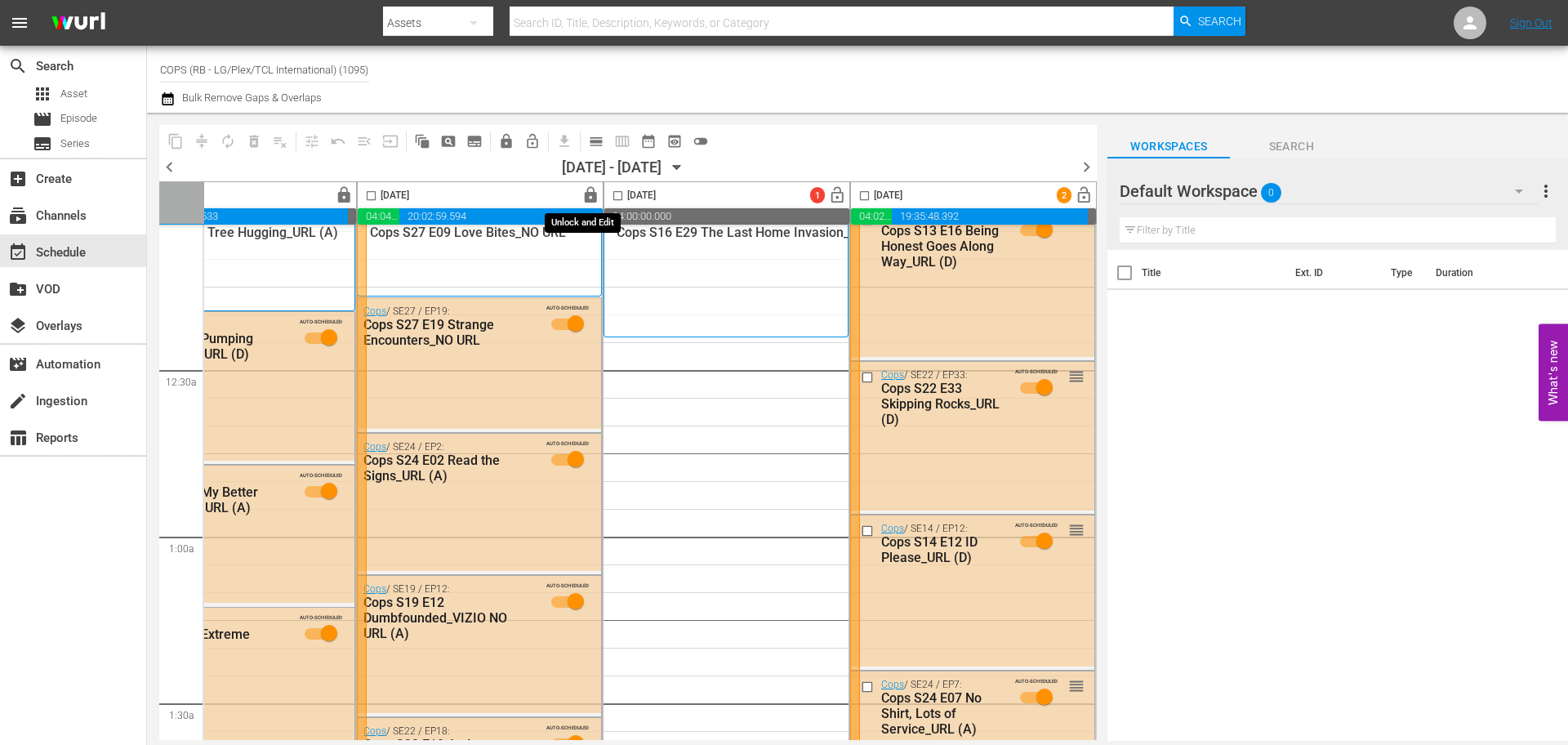
click at [592, 195] on span "lock" at bounding box center [590, 195] width 19 height 19
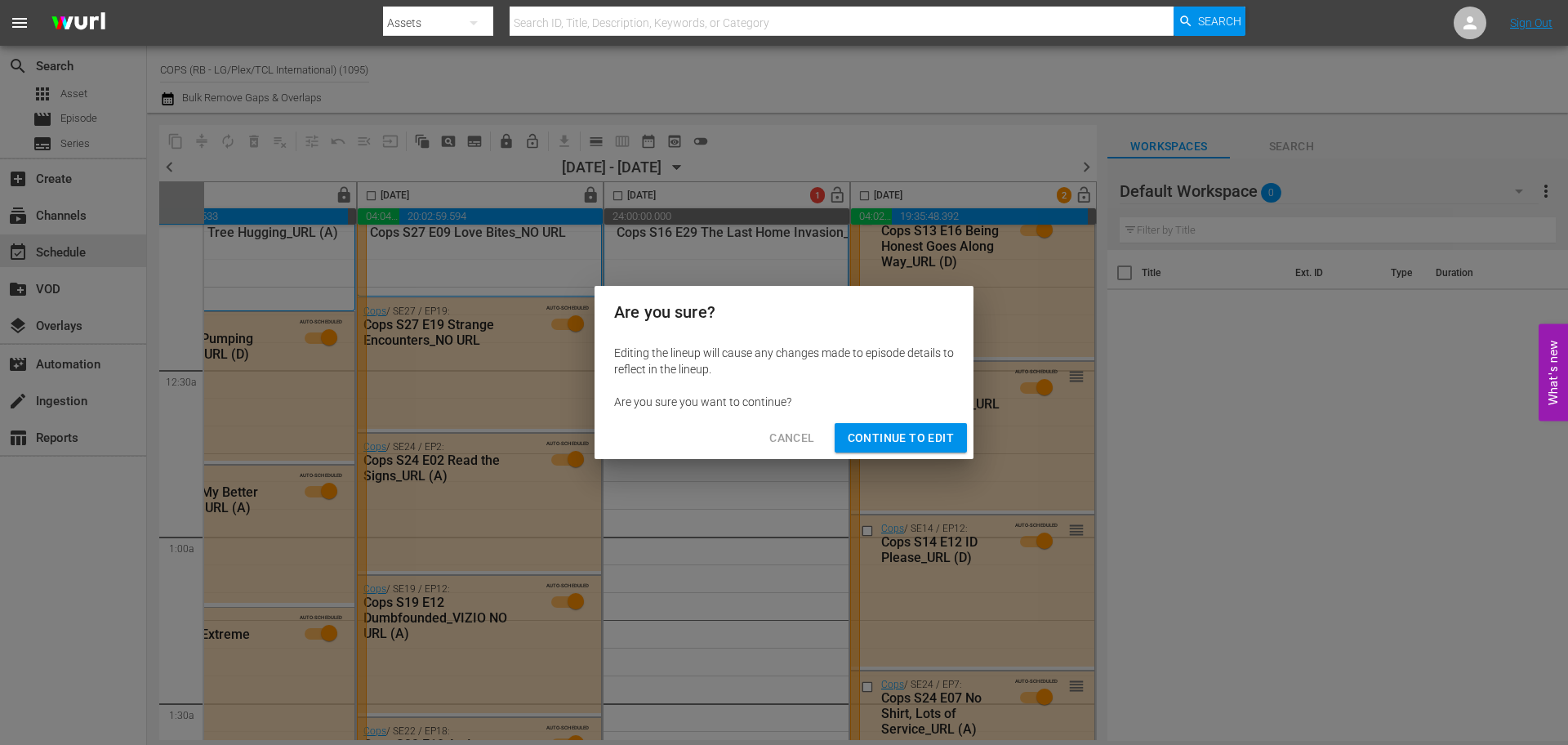
click at [883, 452] on button "Continue to Edit" at bounding box center [901, 437] width 132 height 30
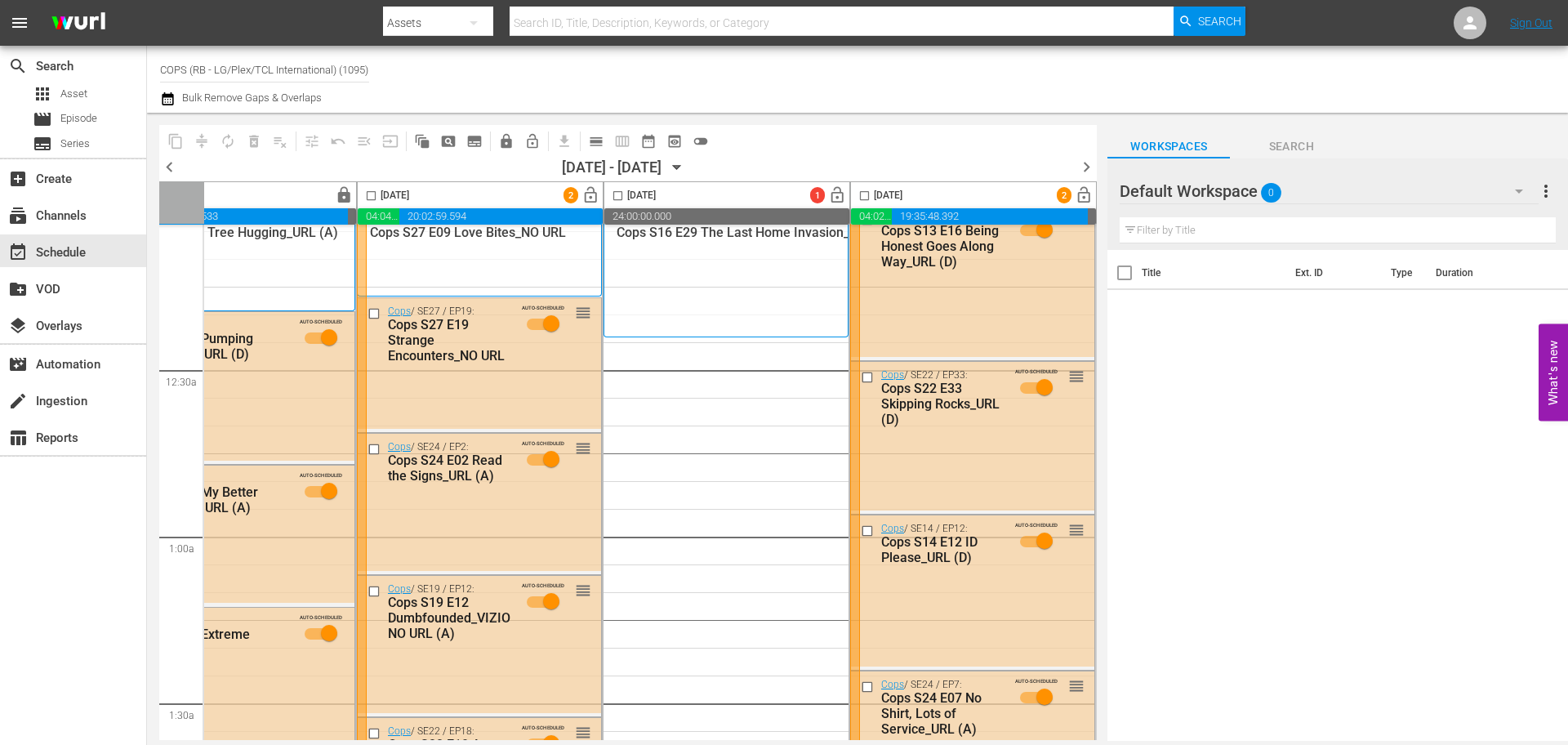
click at [169, 103] on icon "button" at bounding box center [168, 98] width 16 height 19
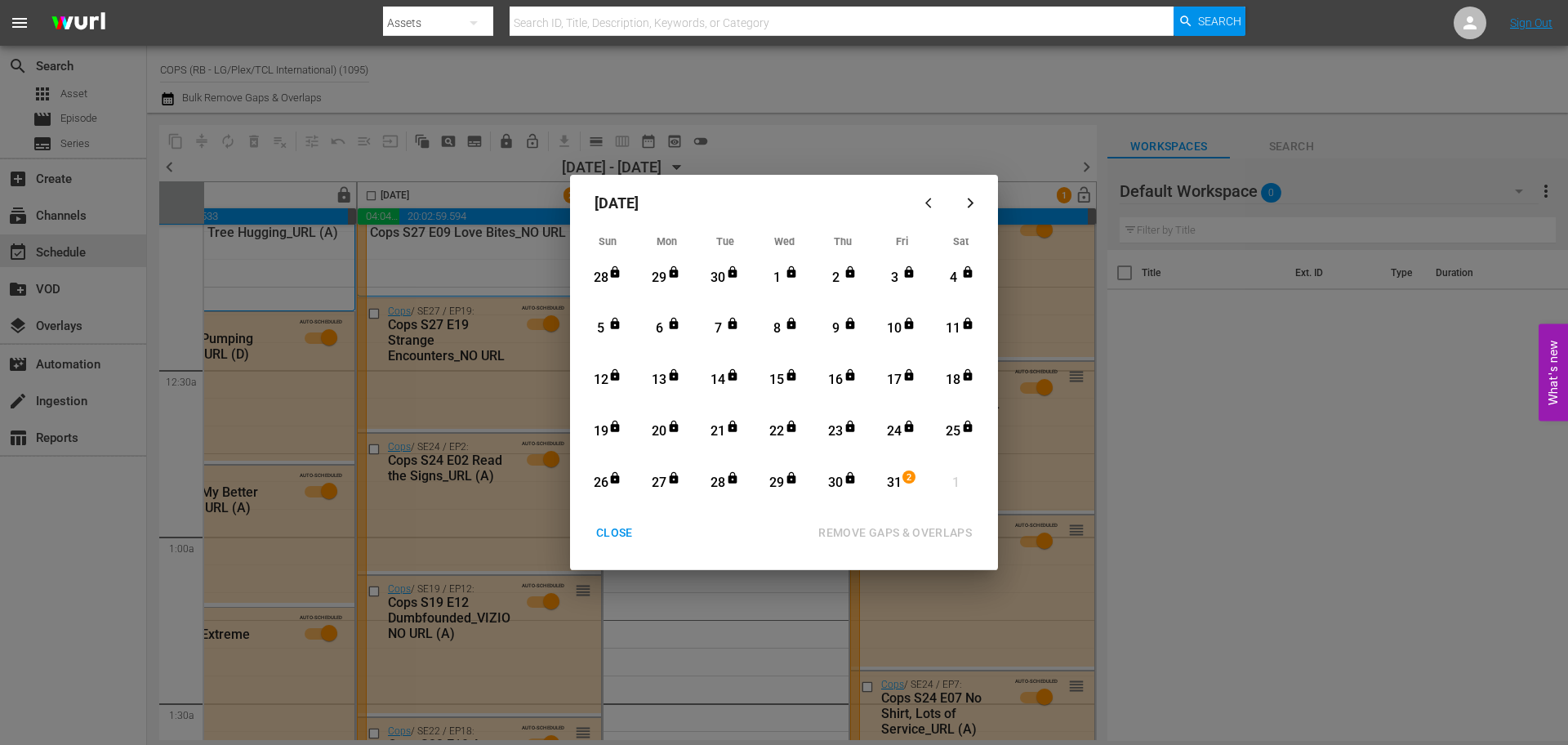
click at [905, 484] on div "2" at bounding box center [911, 482] width 13 height 17
click at [961, 210] on button "button" at bounding box center [970, 203] width 39 height 39
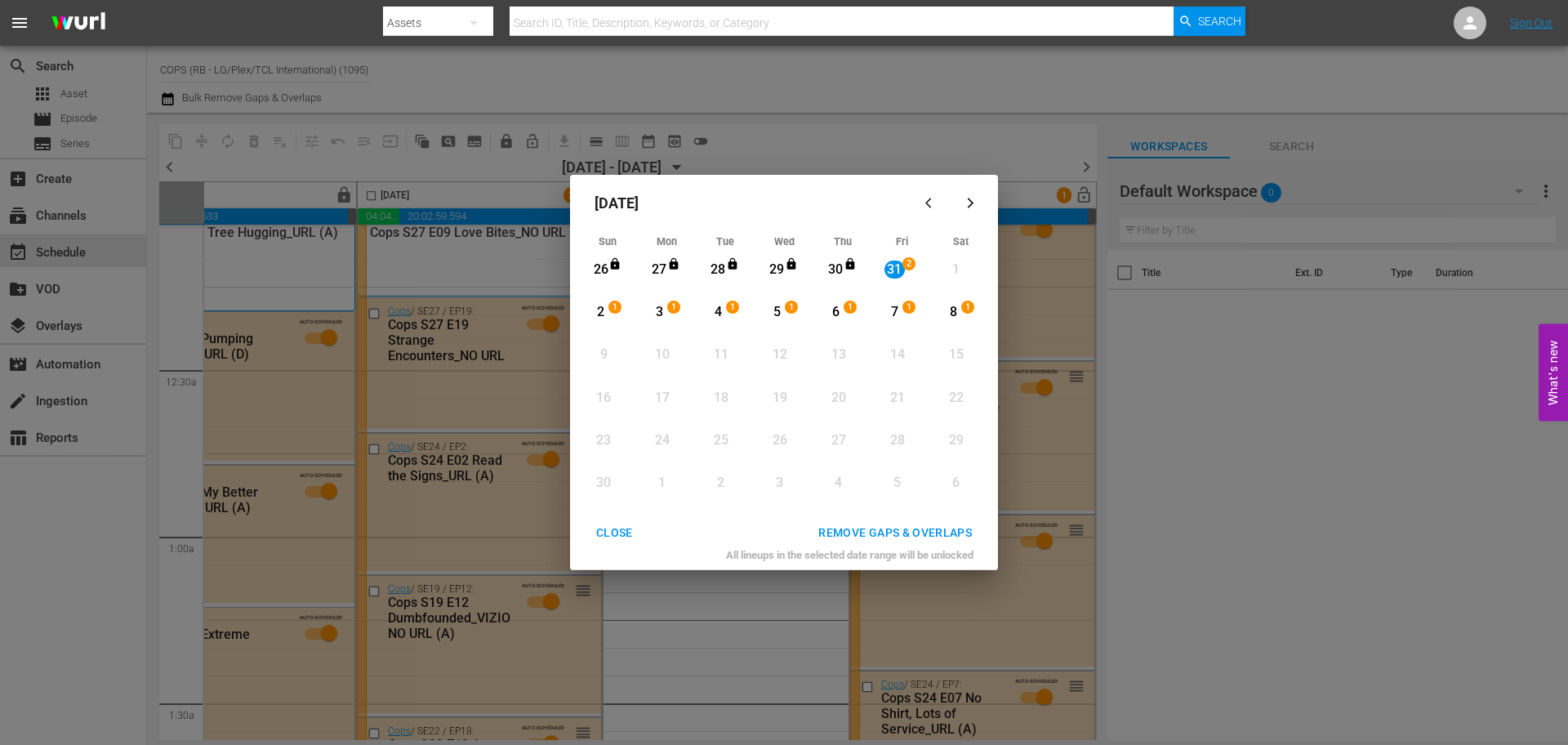
click at [957, 315] on div "8" at bounding box center [953, 312] width 20 height 19
click at [957, 314] on div "8" at bounding box center [953, 312] width 20 height 19
click at [616, 520] on button "CLOSE" at bounding box center [615, 533] width 76 height 30
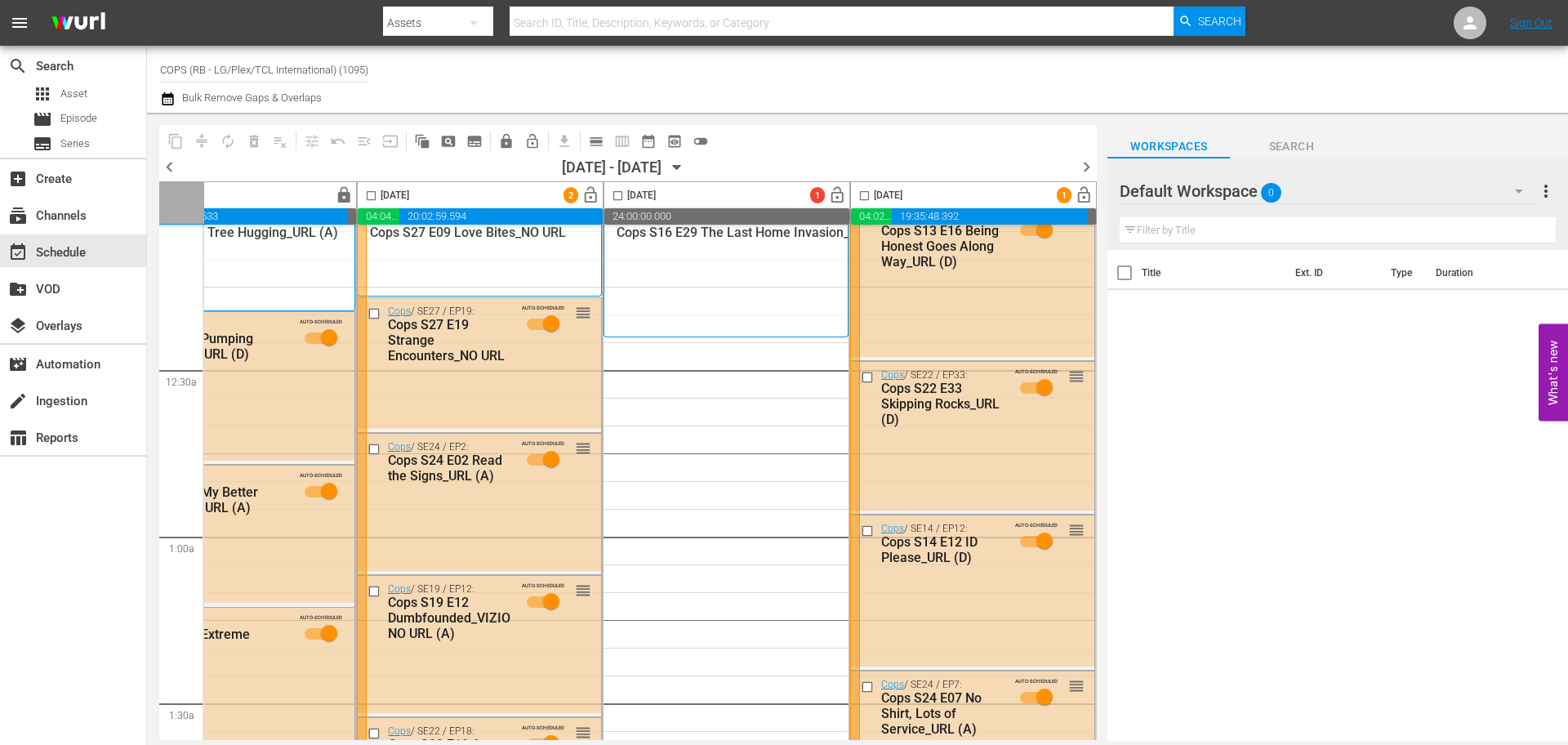
click at [698, 308] on div "Cops / SE16 / EP29 1 Cops S16 E29 The Last Home Invasion_VIZIO NO URL (RB)" at bounding box center [726, 270] width 219 height 122
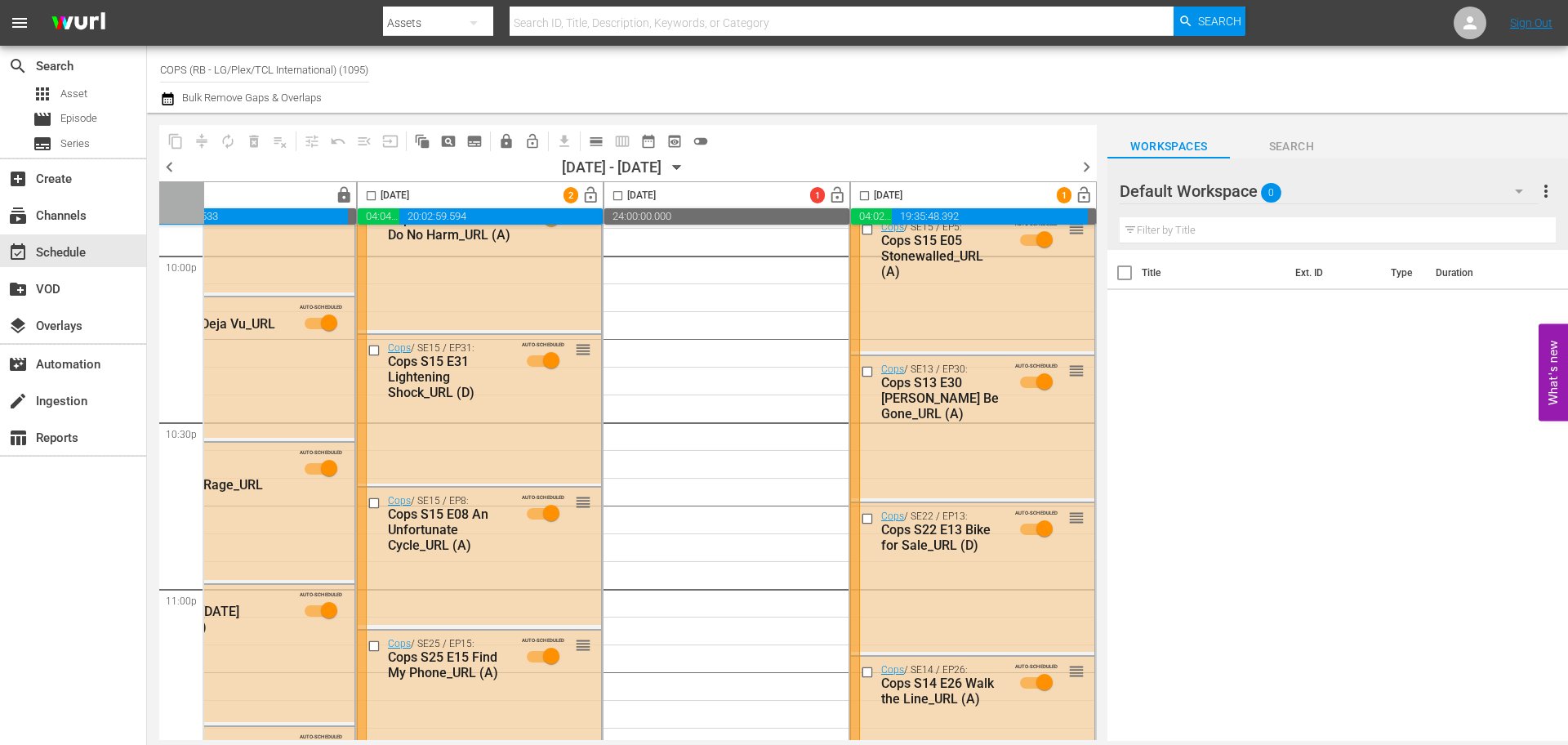
scroll to position [7492, 840]
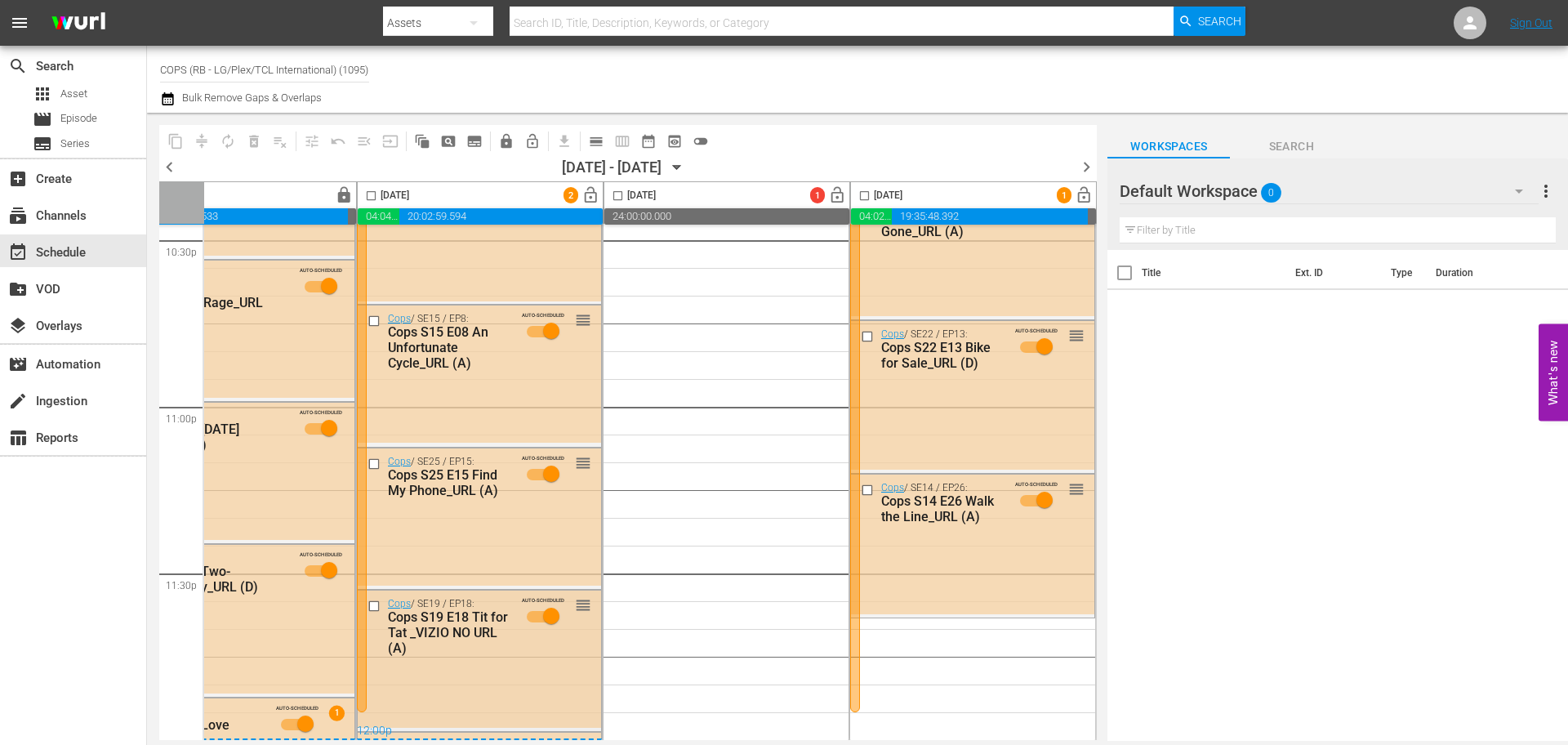
click at [510, 653] on div "Cops / SE19 / EP18: Cops S19 E18 Tit for Tat _VIZIO NO URL (A) AUTO-SCHEDULED r…" at bounding box center [479, 625] width 243 height 71
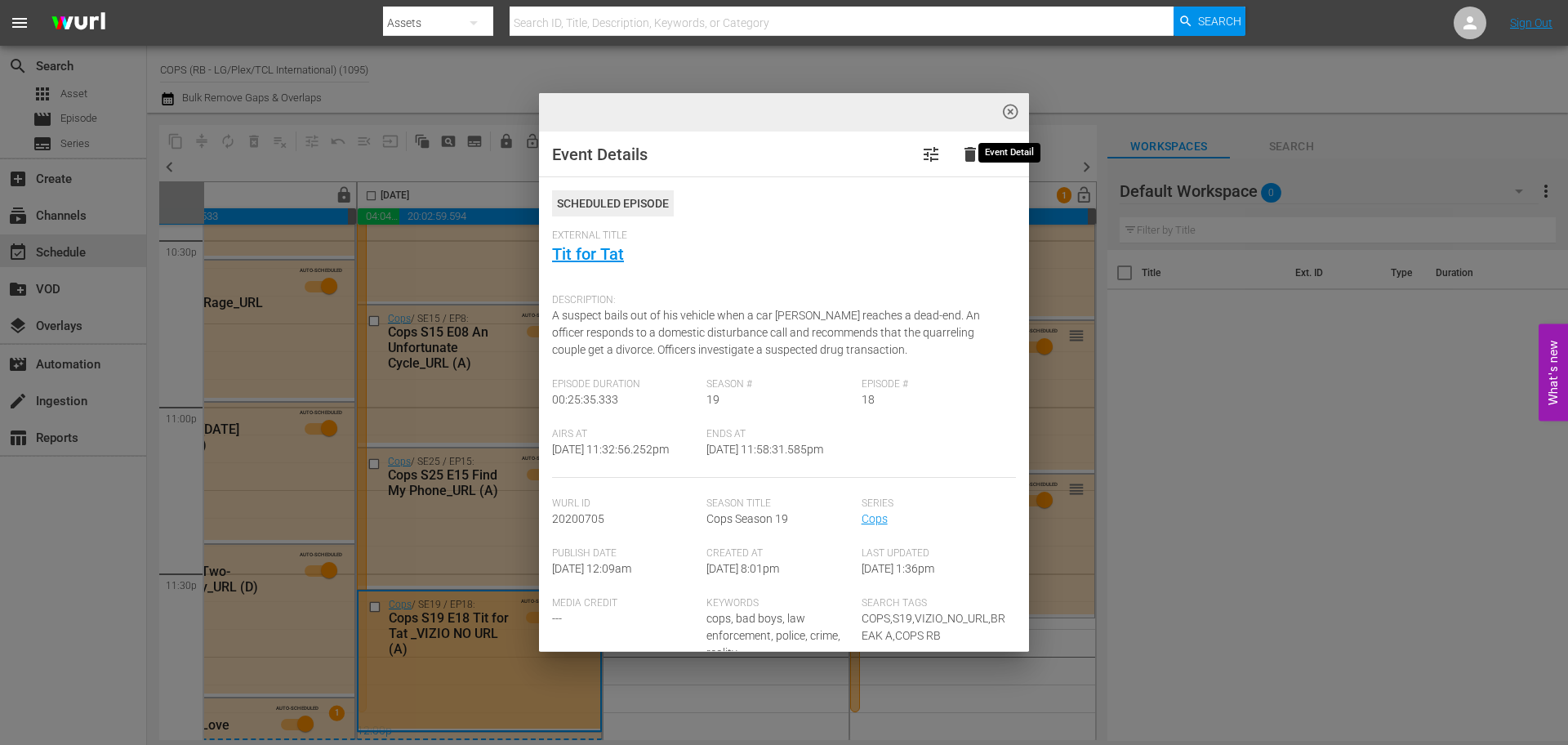
click at [1010, 109] on span "highlight_off_icon" at bounding box center [1010, 112] width 19 height 19
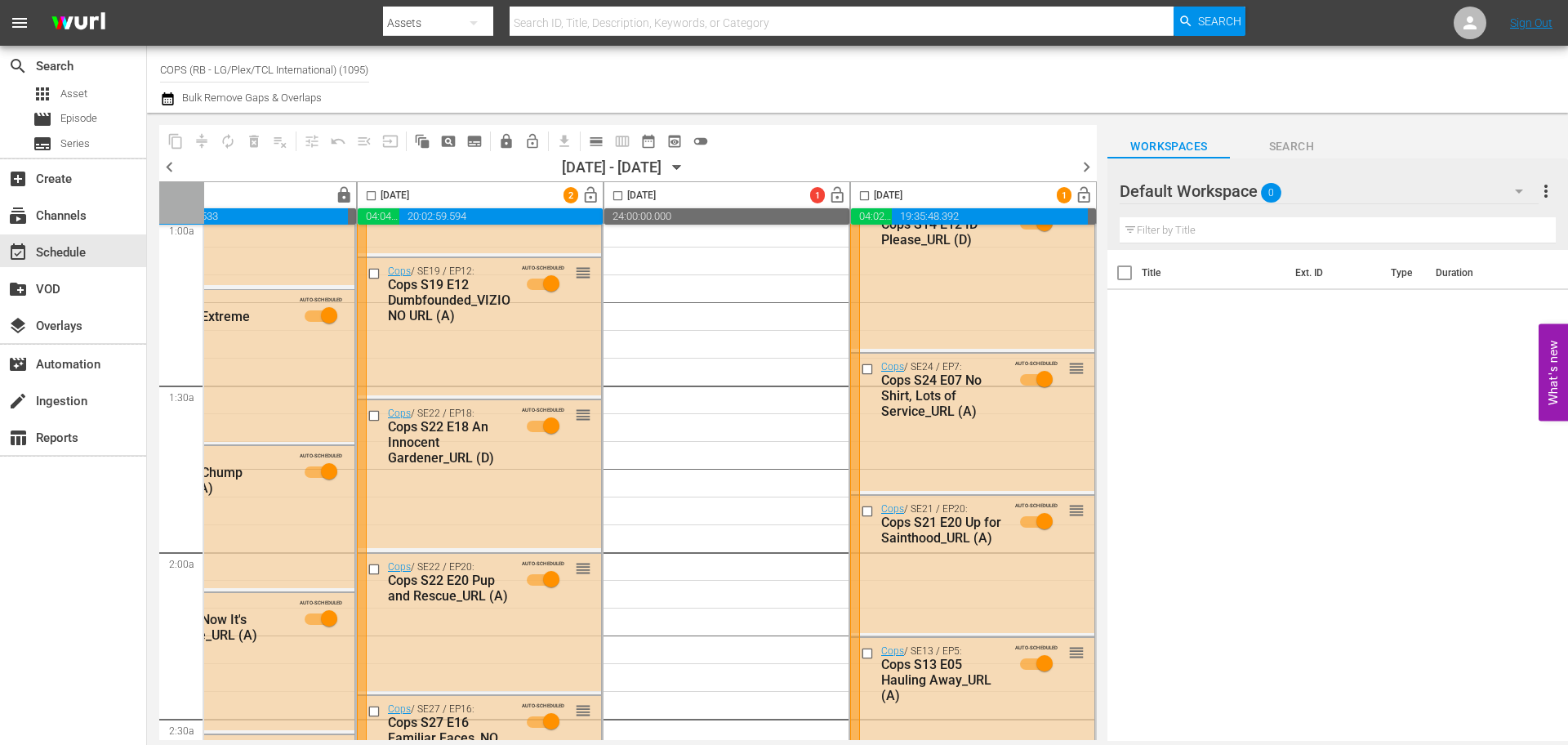
scroll to position [0, 840]
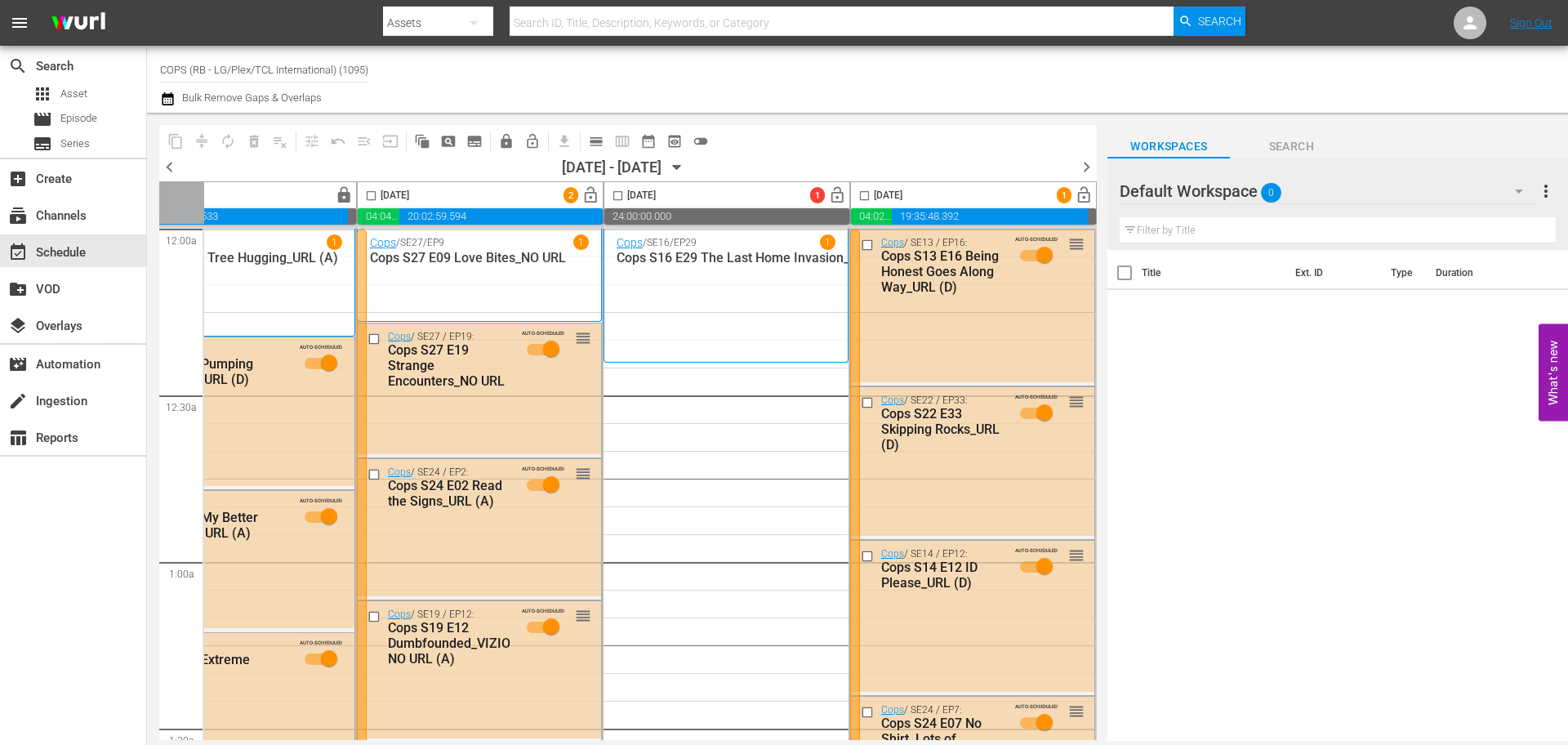
click at [751, 308] on div "Cops / SE16 / EP29 1 Cops S16 E29 The Last Home Invasion_VIZIO NO URL (RB)" at bounding box center [726, 295] width 219 height 122
drag, startPoint x: 917, startPoint y: 345, endPoint x: 832, endPoint y: 383, distance: 93.1
click at [866, 241] on input "checkbox" at bounding box center [870, 245] width 18 height 14
drag, startPoint x: 938, startPoint y: 259, endPoint x: 869, endPoint y: 320, distance: 92.1
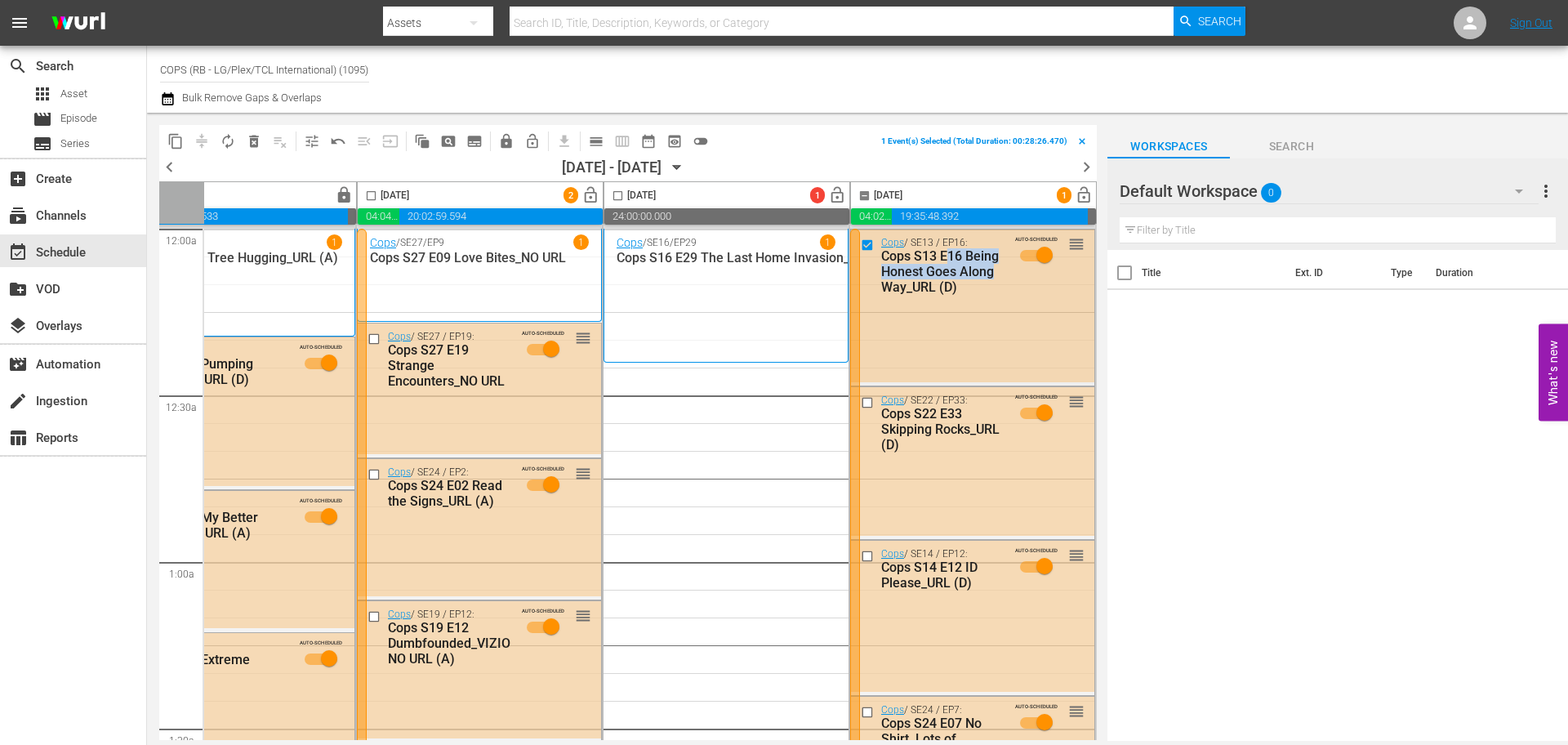
click at [869, 320] on div "Cops / SE13 / EP16: Cops S13 E16 Being Honest Goes Along Way_URL (D) AUTO-SCHED…" at bounding box center [973, 306] width 243 height 153
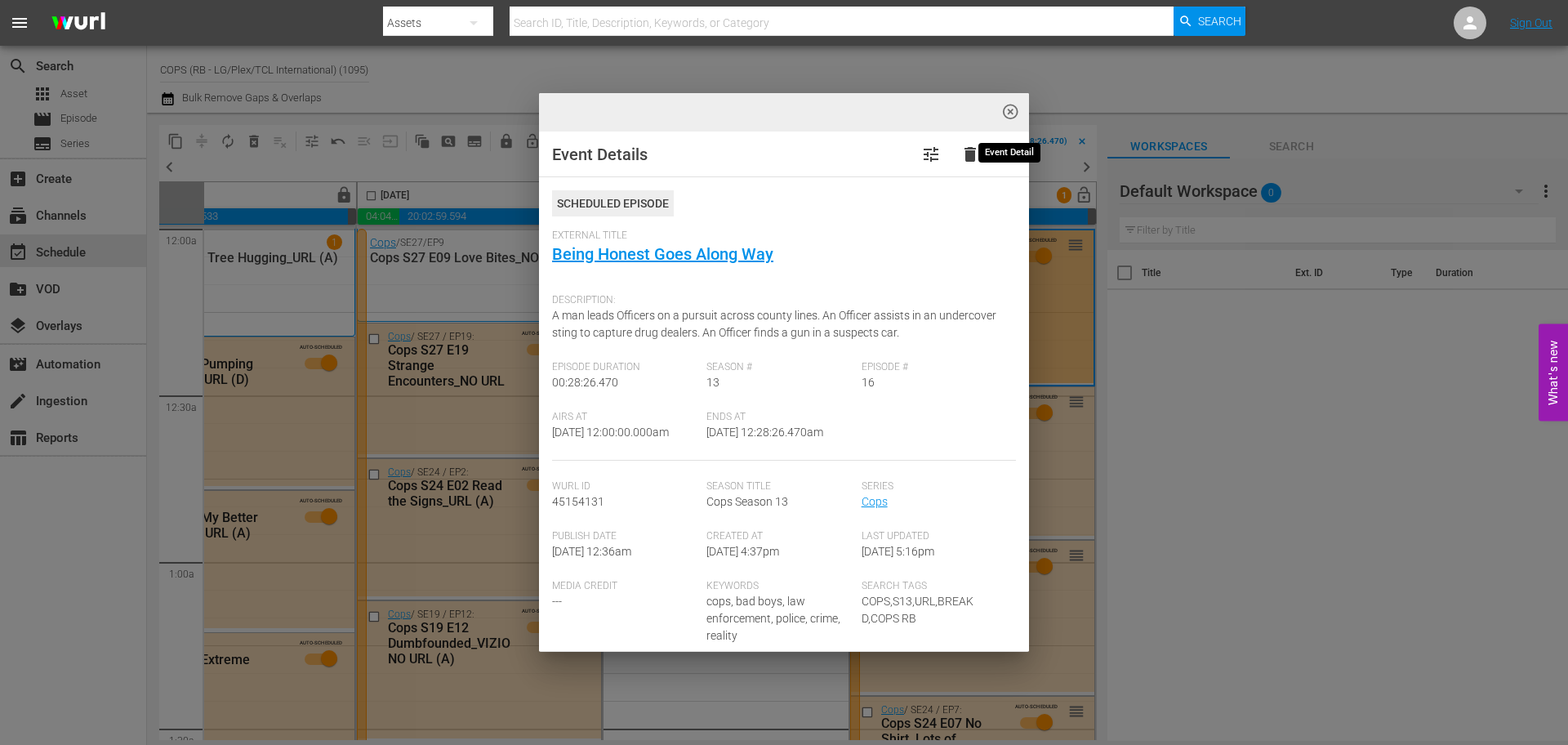
click at [997, 108] on button "highlight_off_icon" at bounding box center [1010, 112] width 38 height 38
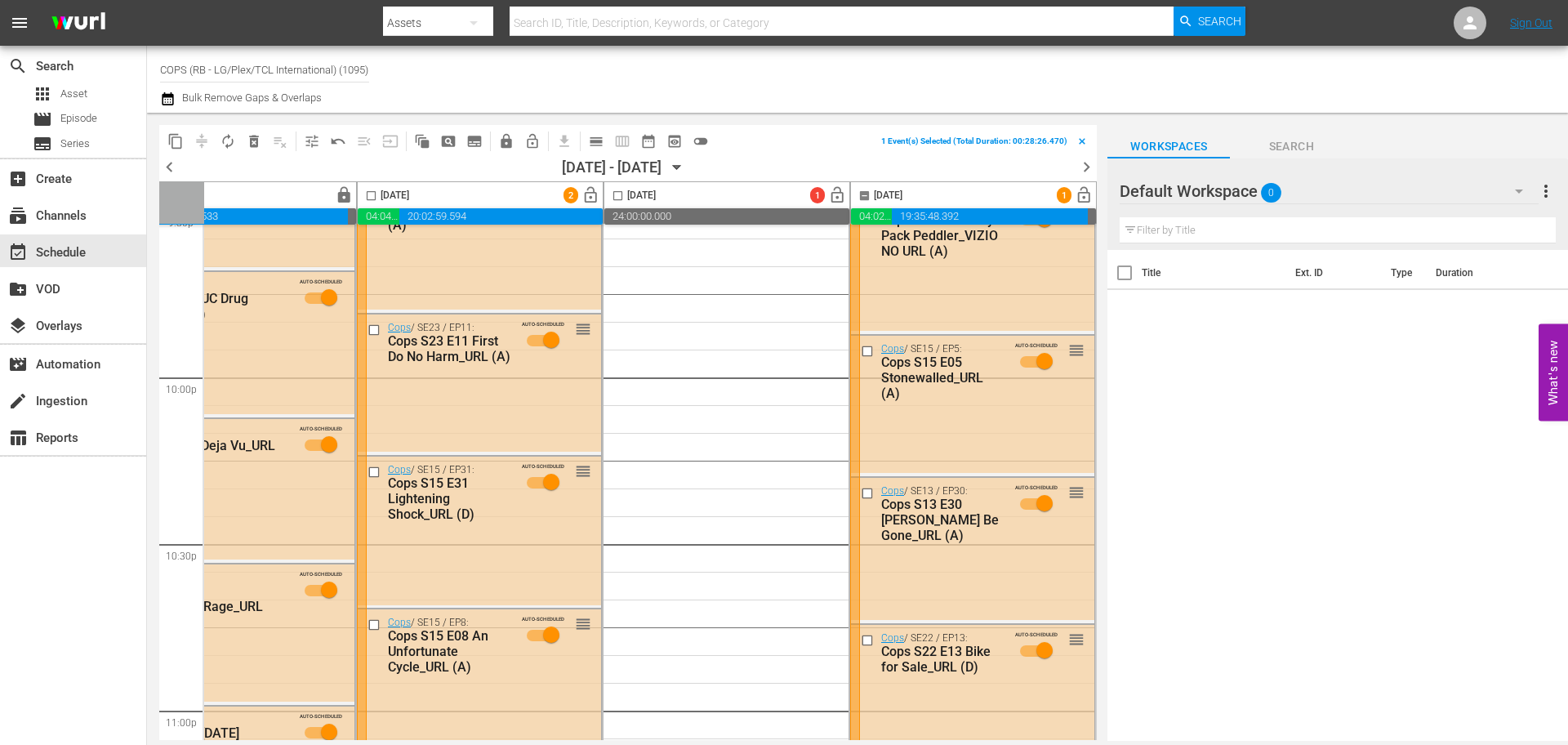
scroll to position [7492, 840]
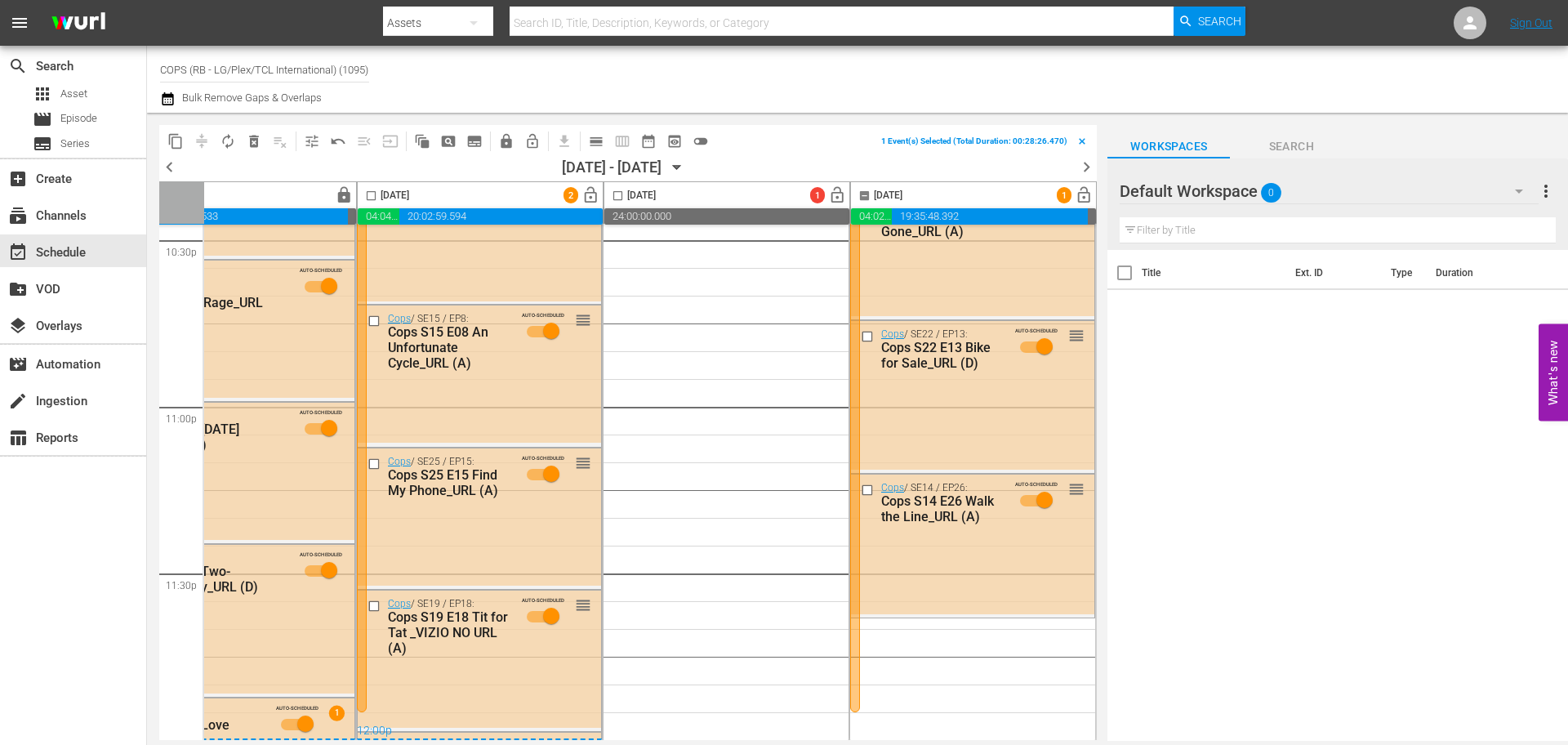
click at [528, 726] on div "12:00p" at bounding box center [479, 731] width 245 height 17
click at [534, 727] on div "12:00p" at bounding box center [479, 731] width 245 height 17
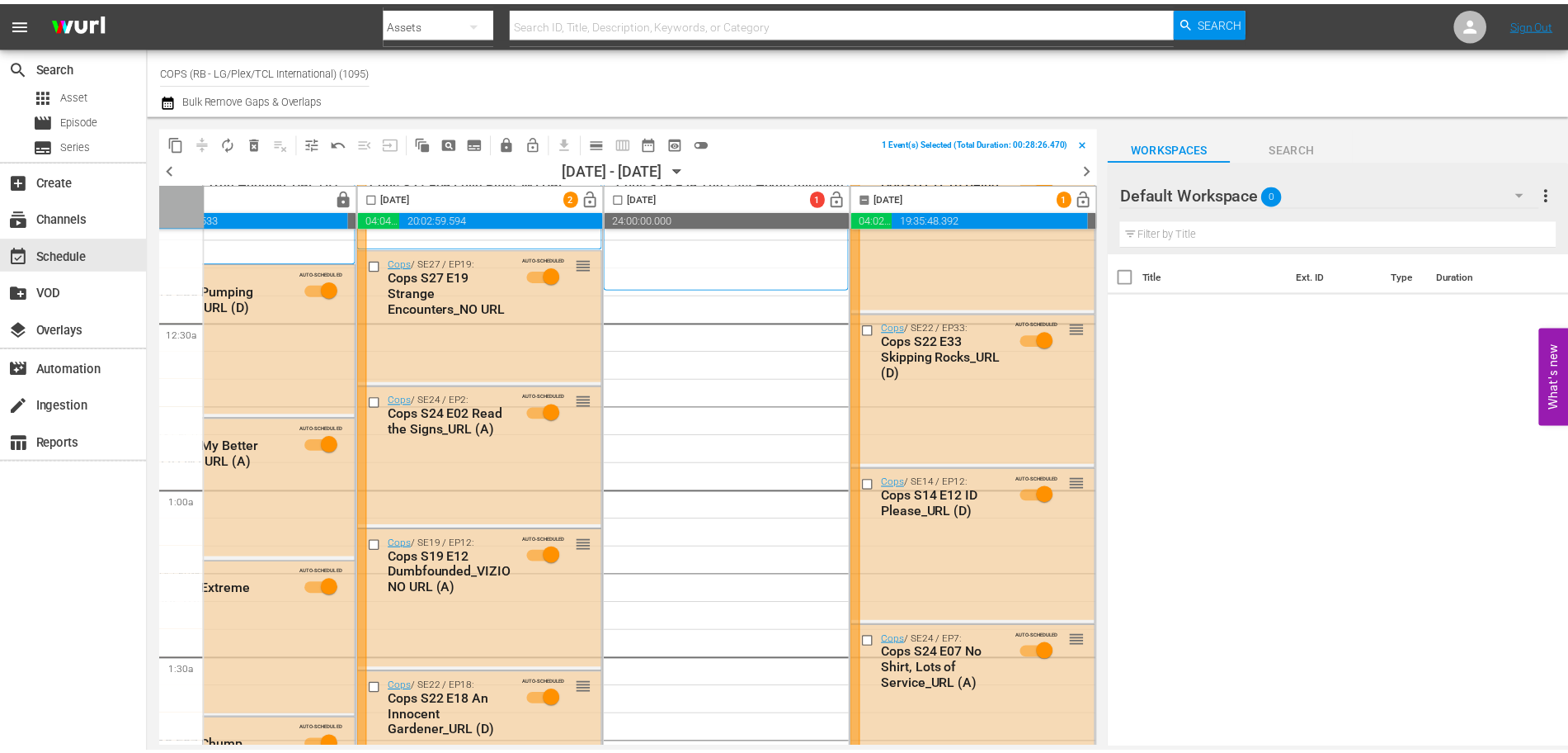
scroll to position [0, 849]
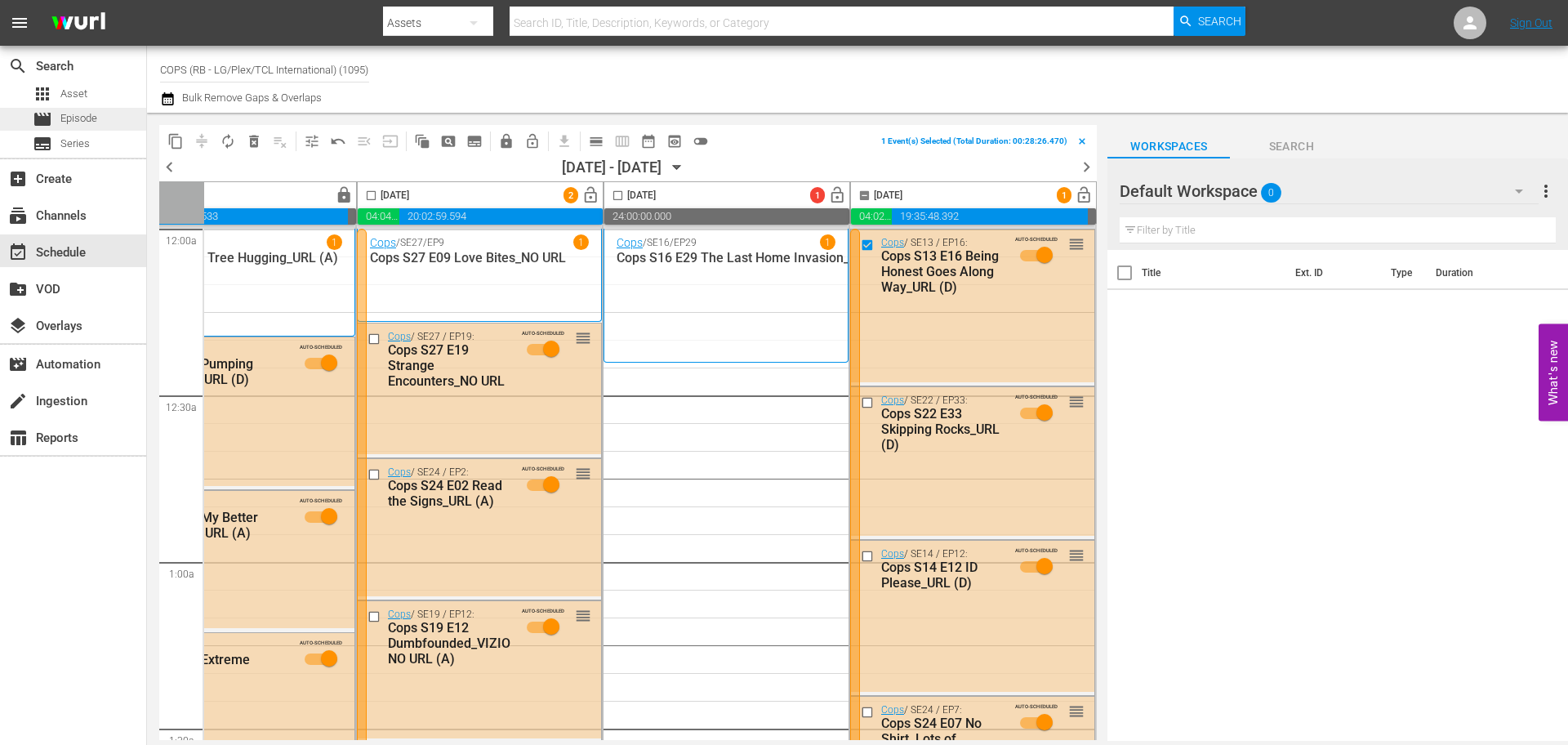
click at [92, 119] on span "Episode" at bounding box center [79, 118] width 37 height 17
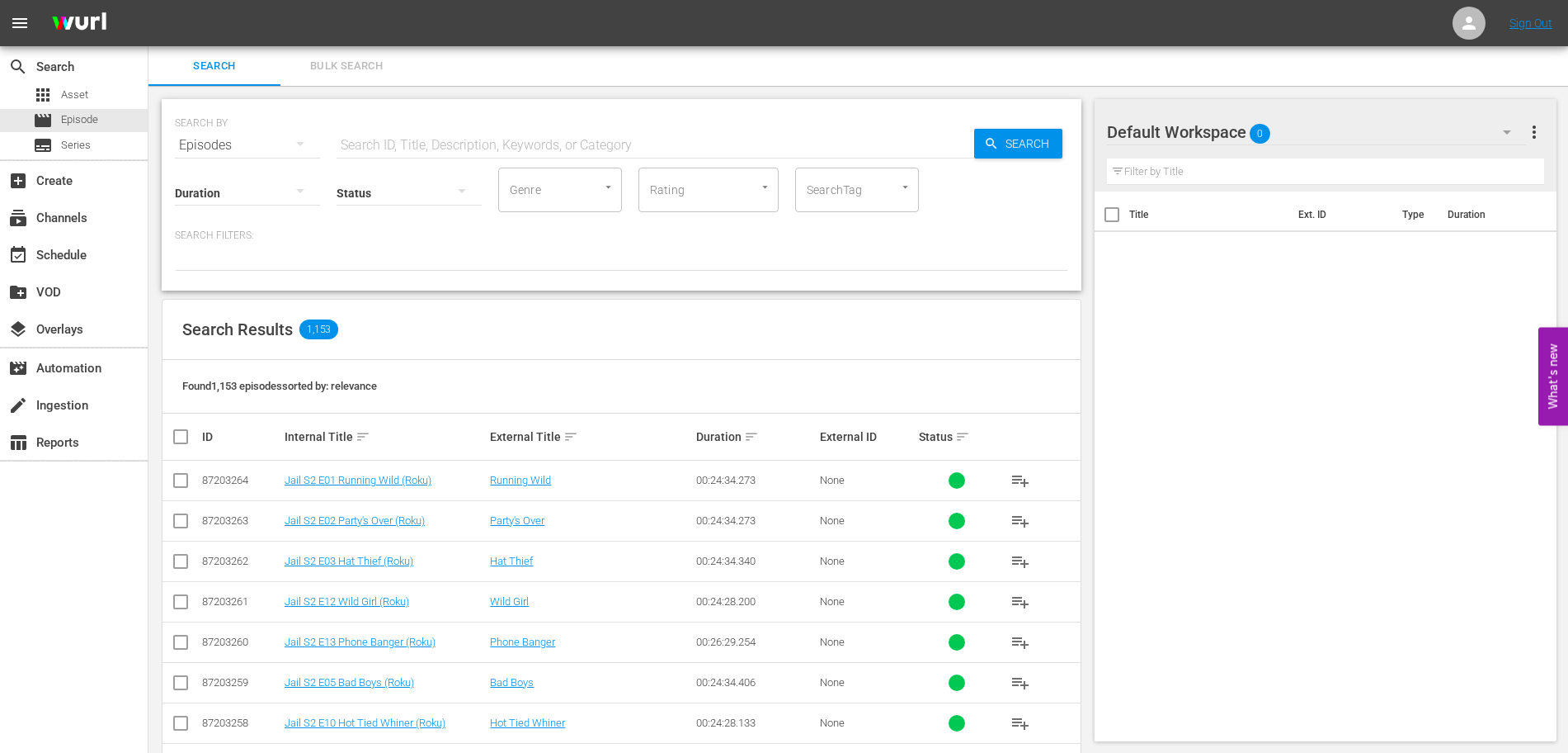
click at [863, 188] on input "SearchTag" at bounding box center [834, 190] width 63 height 30
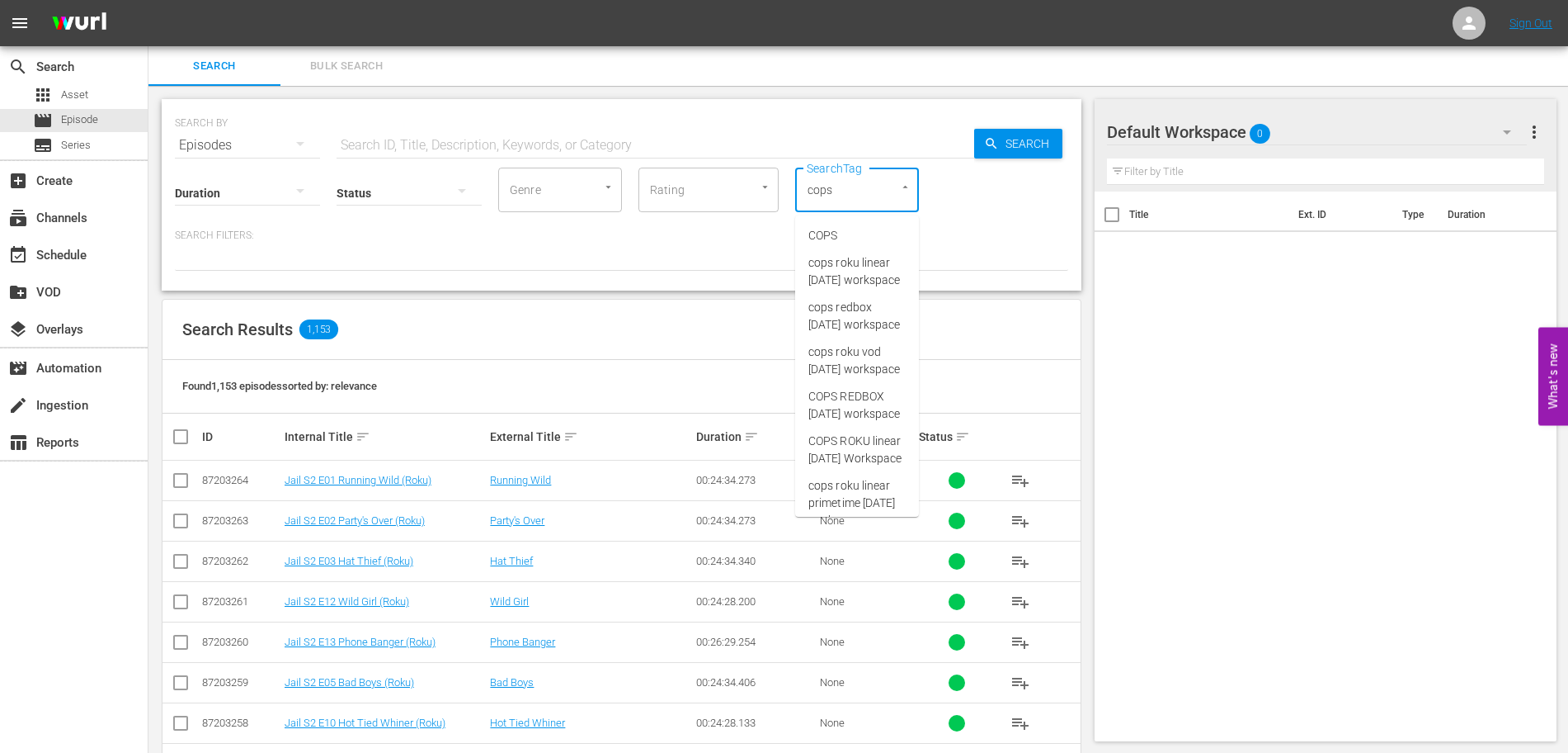
type input "cops r"
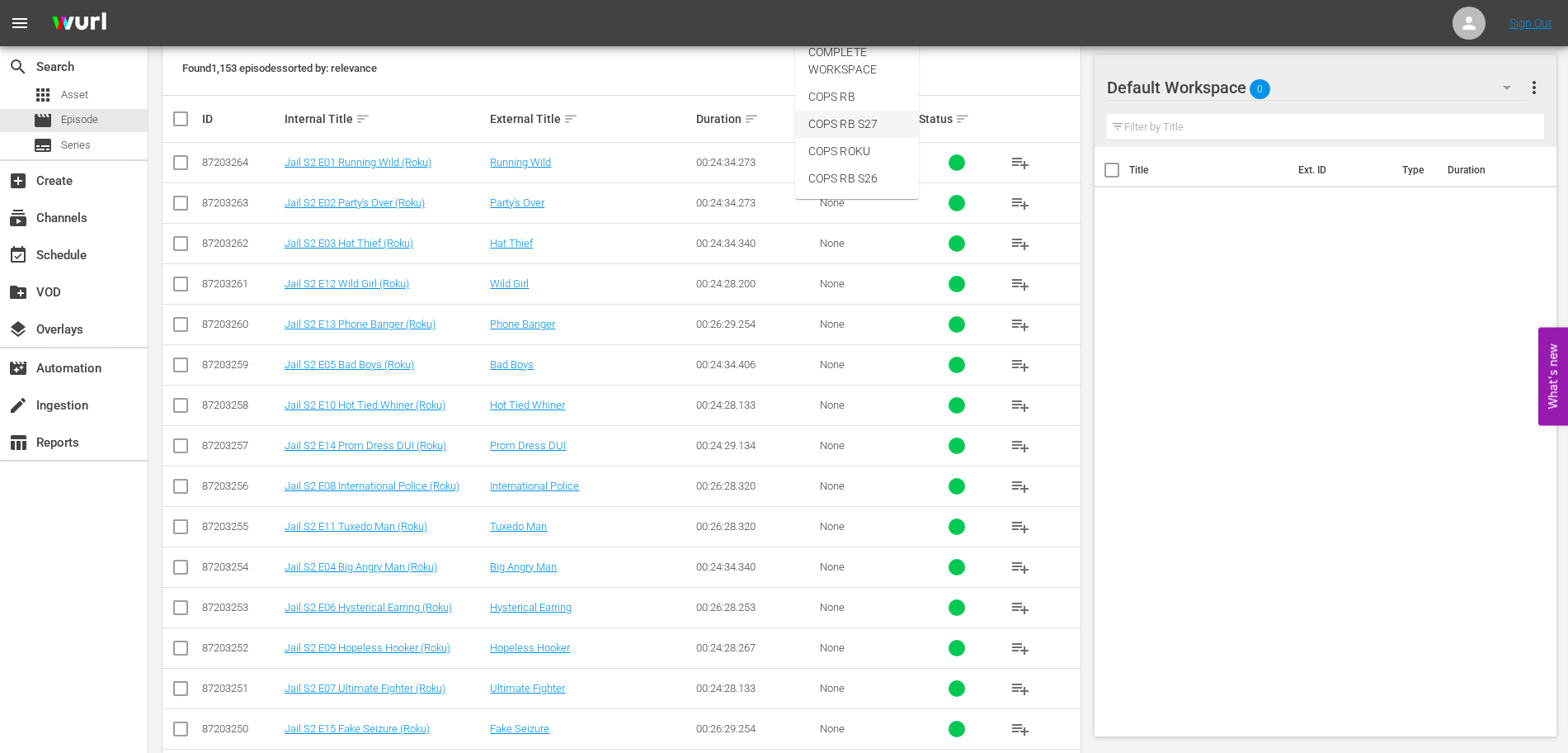
scroll to position [278, 0]
click at [850, 105] on span "COPS RB" at bounding box center [832, 97] width 47 height 18
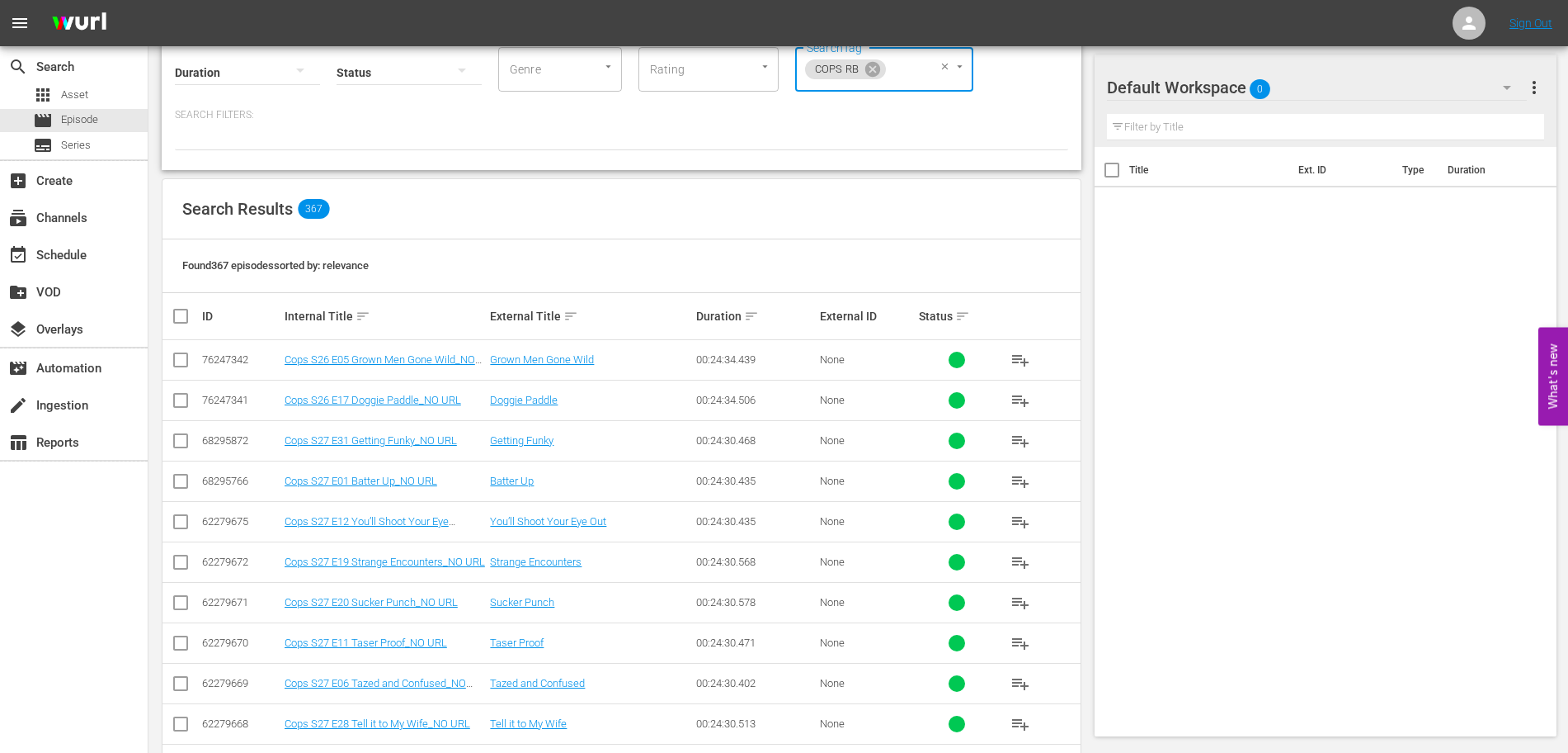
scroll to position [122, 0]
click at [1021, 479] on span "playlist_add" at bounding box center [1020, 479] width 20 height 20
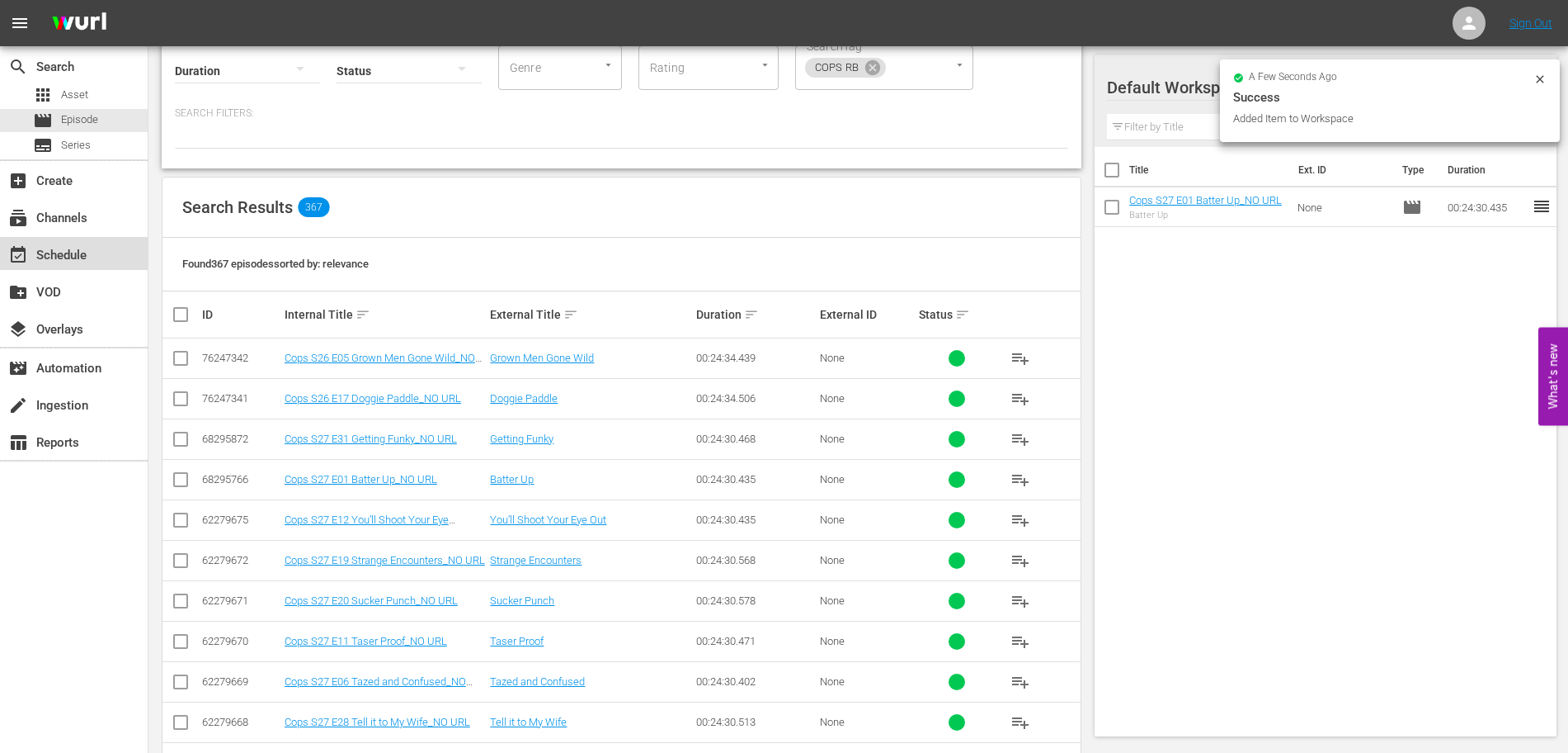
click at [43, 248] on div "event_available Schedule" at bounding box center [46, 252] width 92 height 15
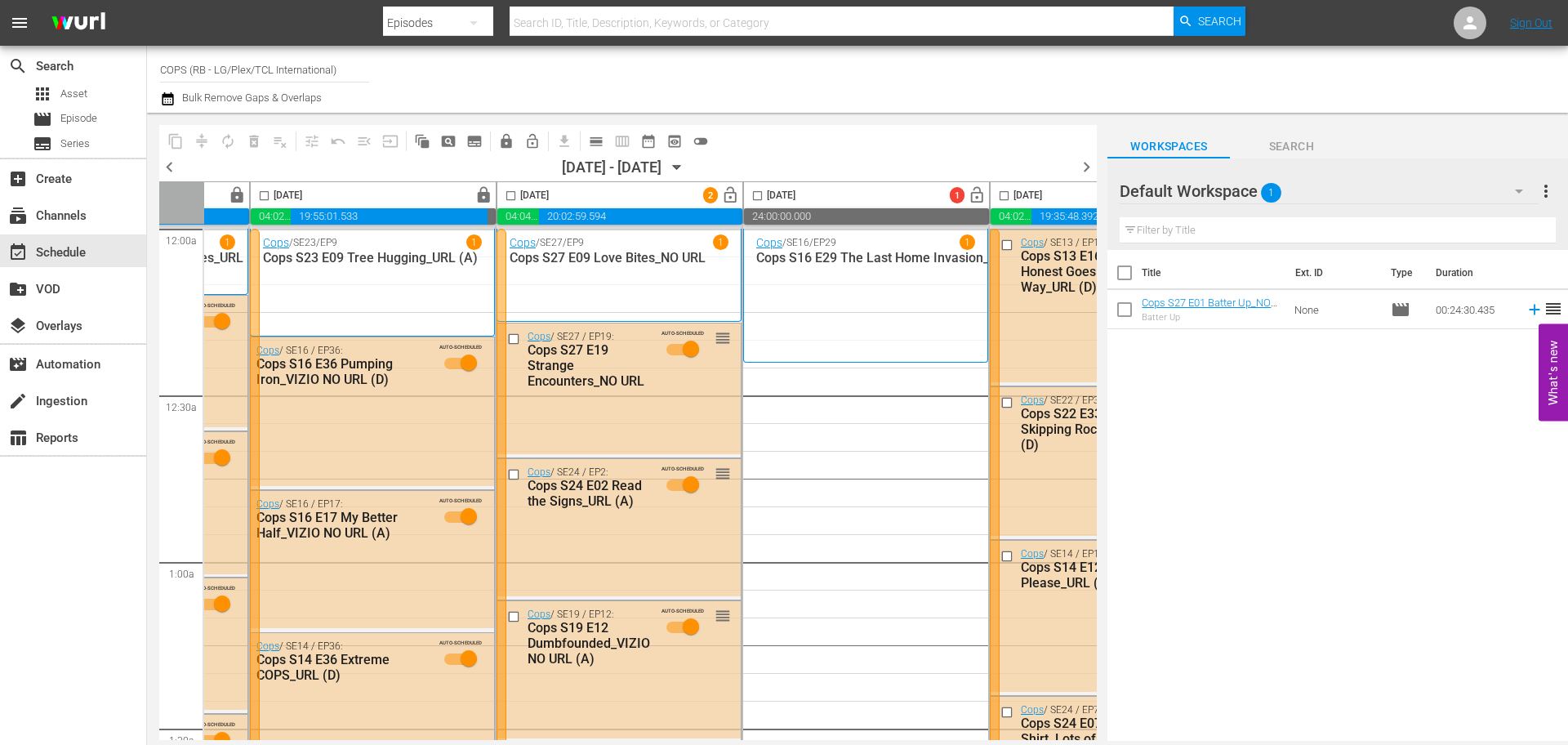
scroll to position [0, 840]
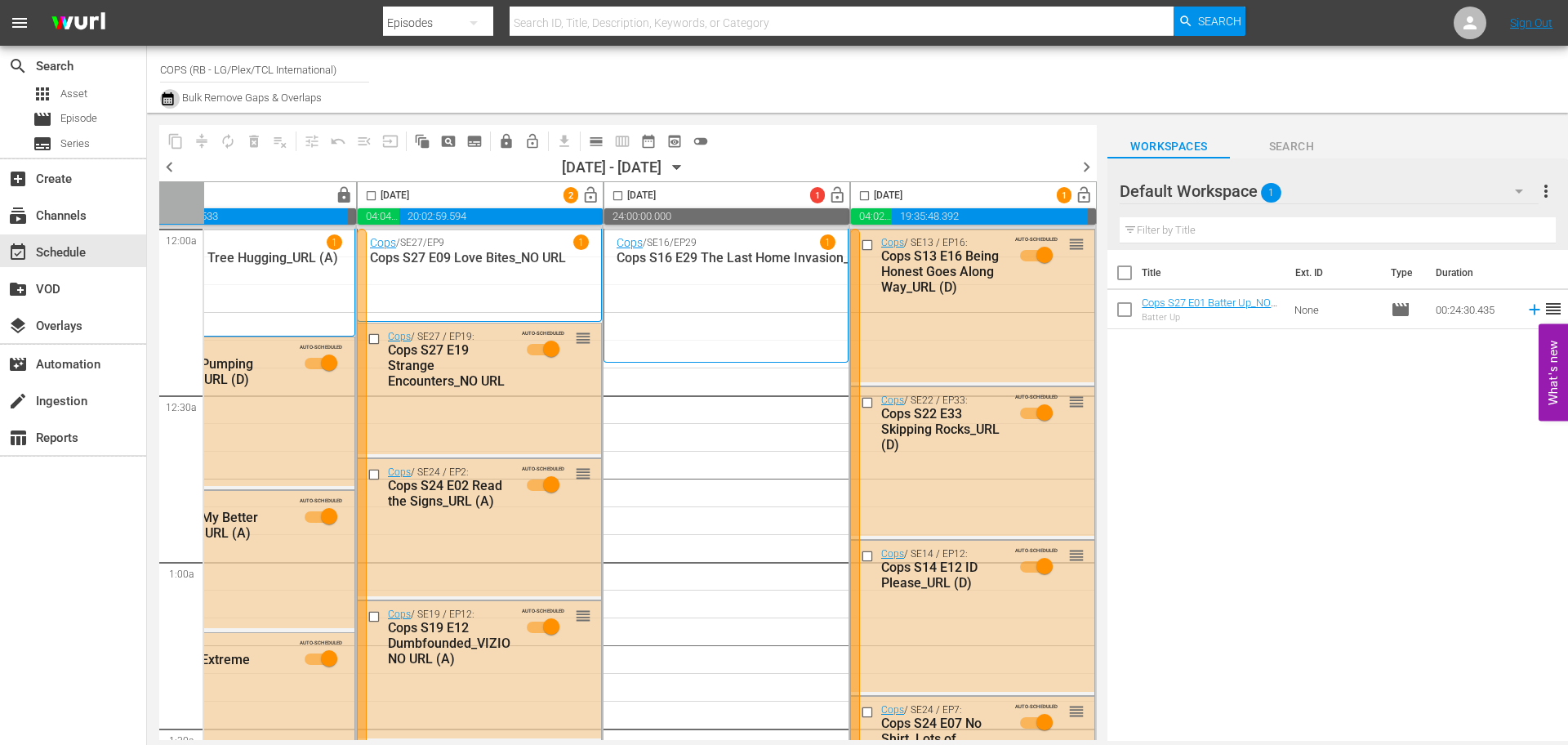
click at [174, 95] on icon "button" at bounding box center [168, 98] width 16 height 19
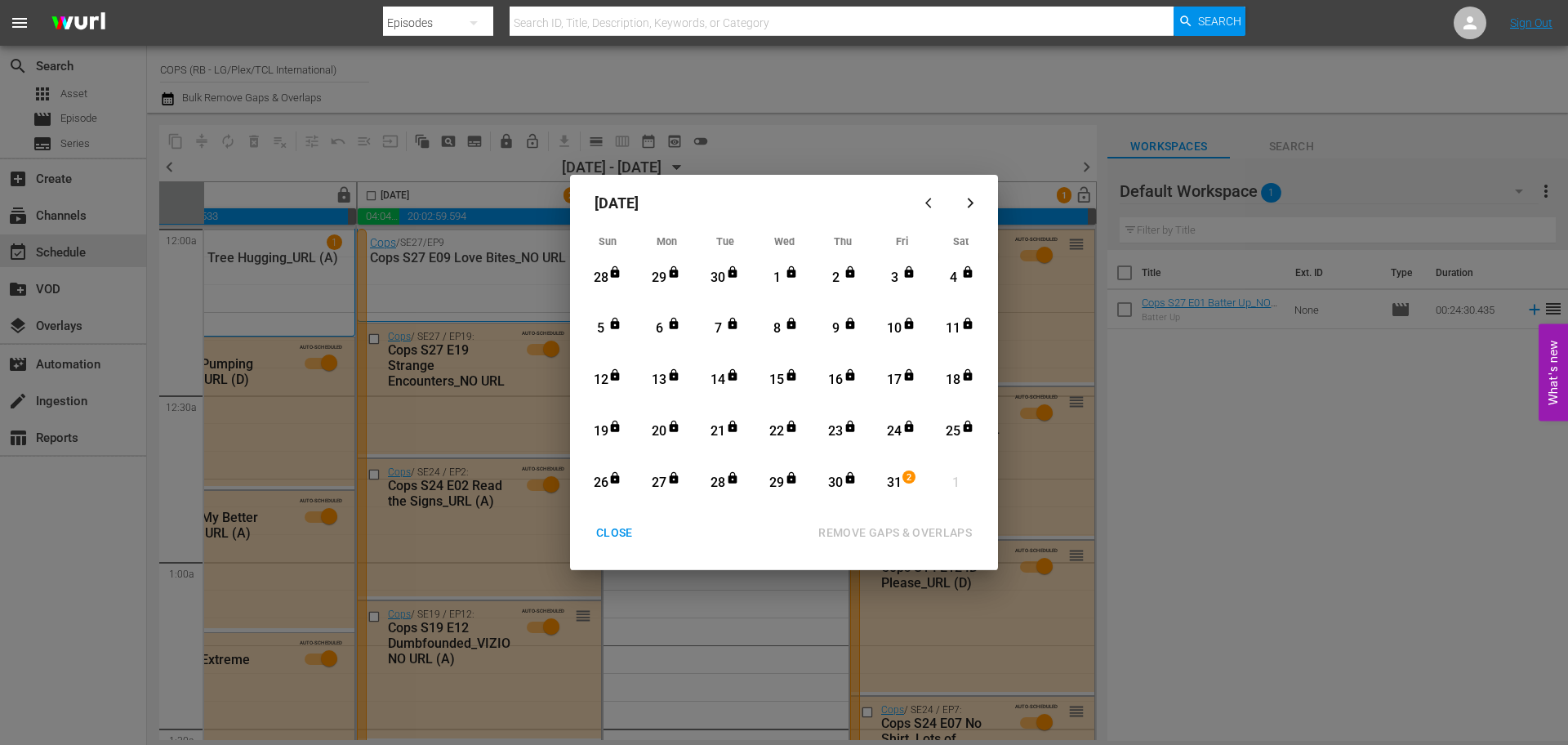
click at [907, 486] on div "2" at bounding box center [911, 482] width 13 height 17
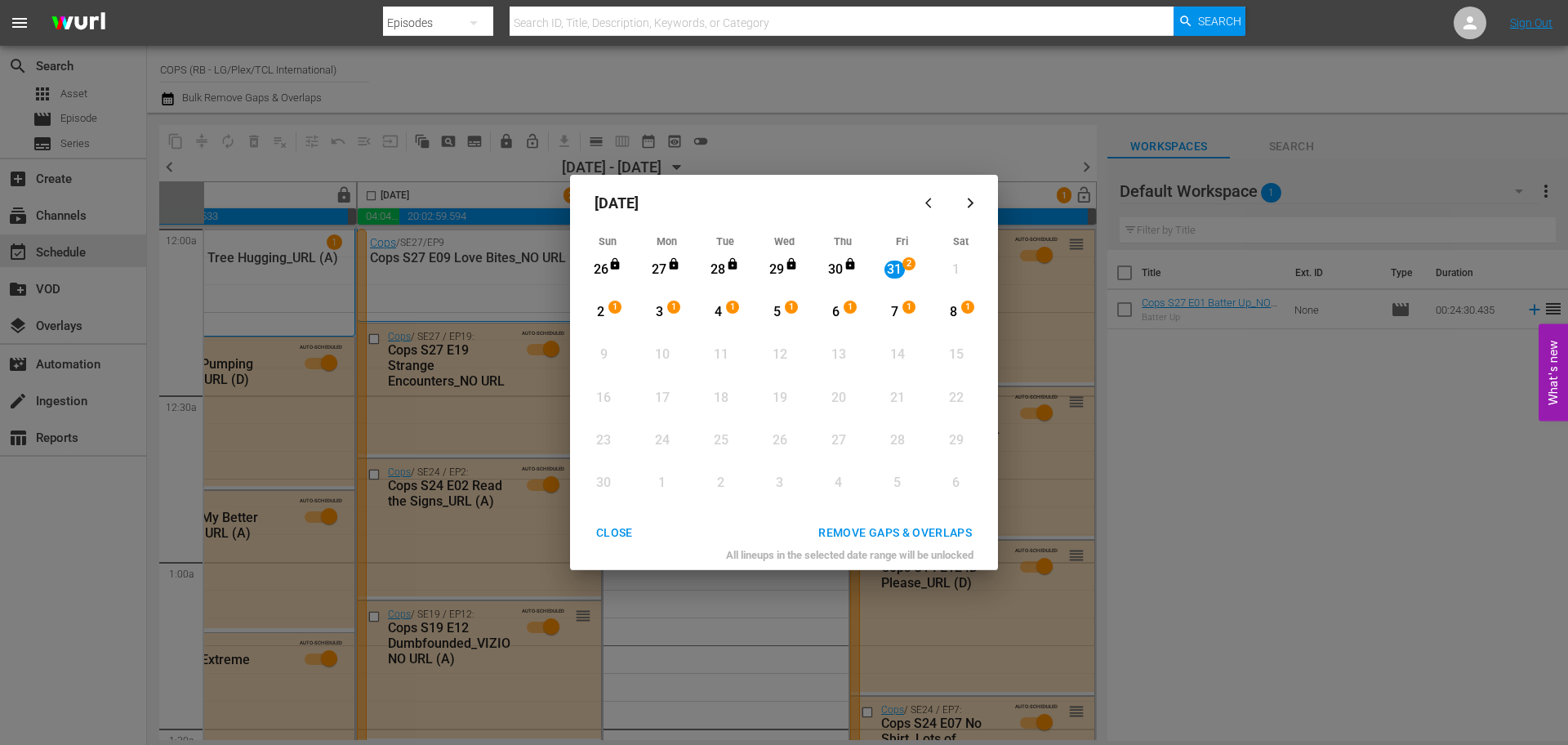
click at [951, 309] on div "8" at bounding box center [953, 312] width 20 height 19
click at [619, 543] on button "CLOSE" at bounding box center [615, 533] width 76 height 30
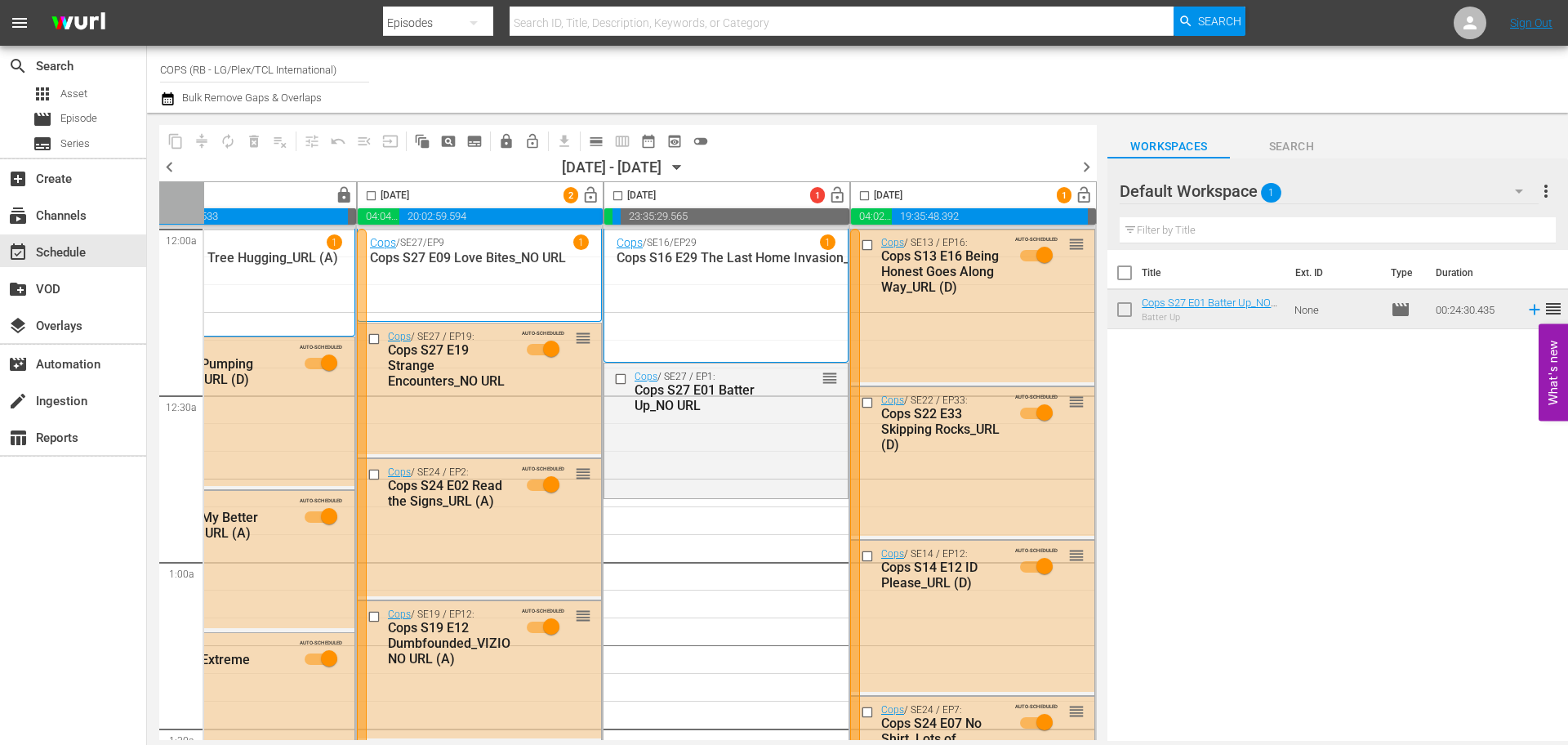
click at [166, 102] on icon "button" at bounding box center [168, 98] width 12 height 13
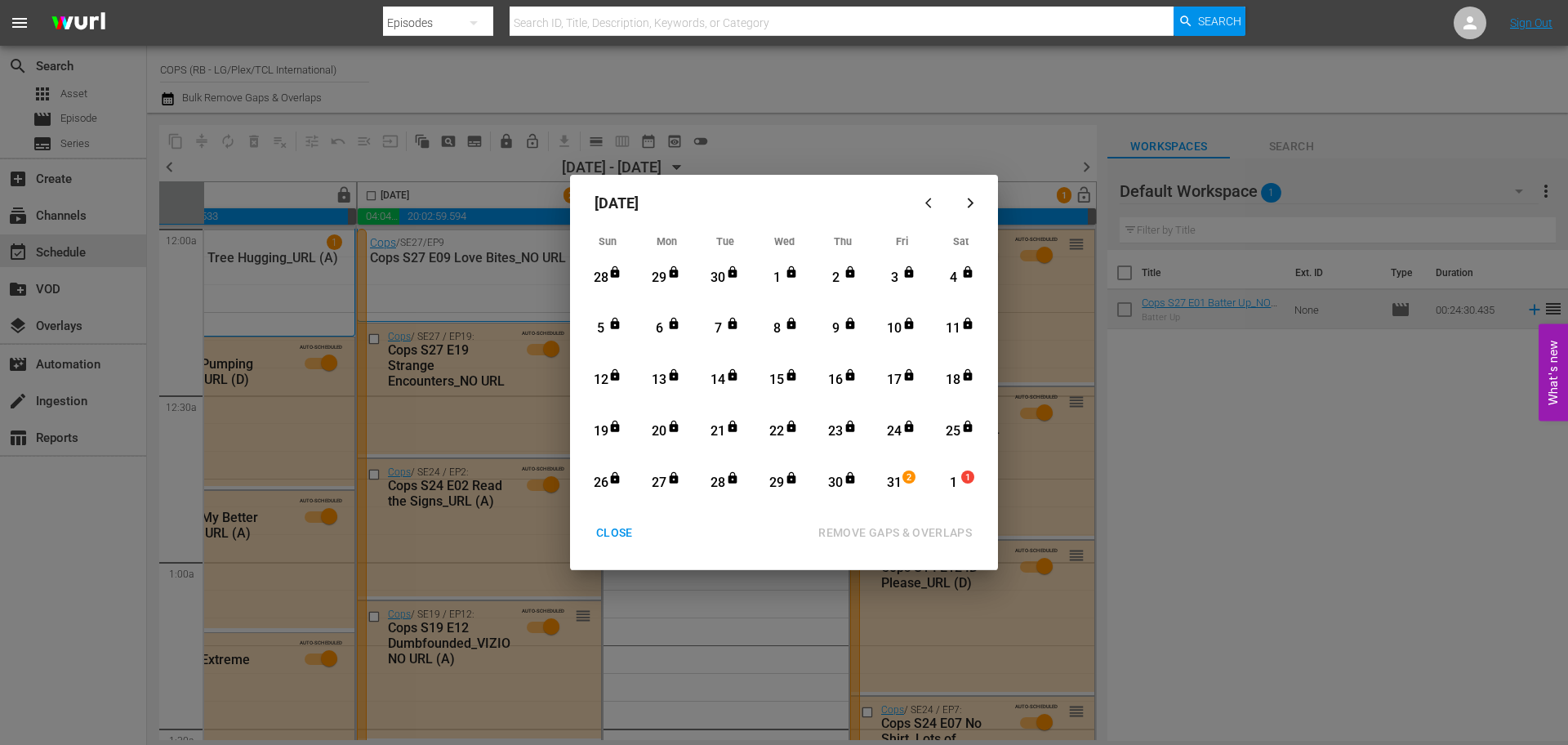
click at [897, 489] on div "31" at bounding box center [894, 482] width 20 height 19
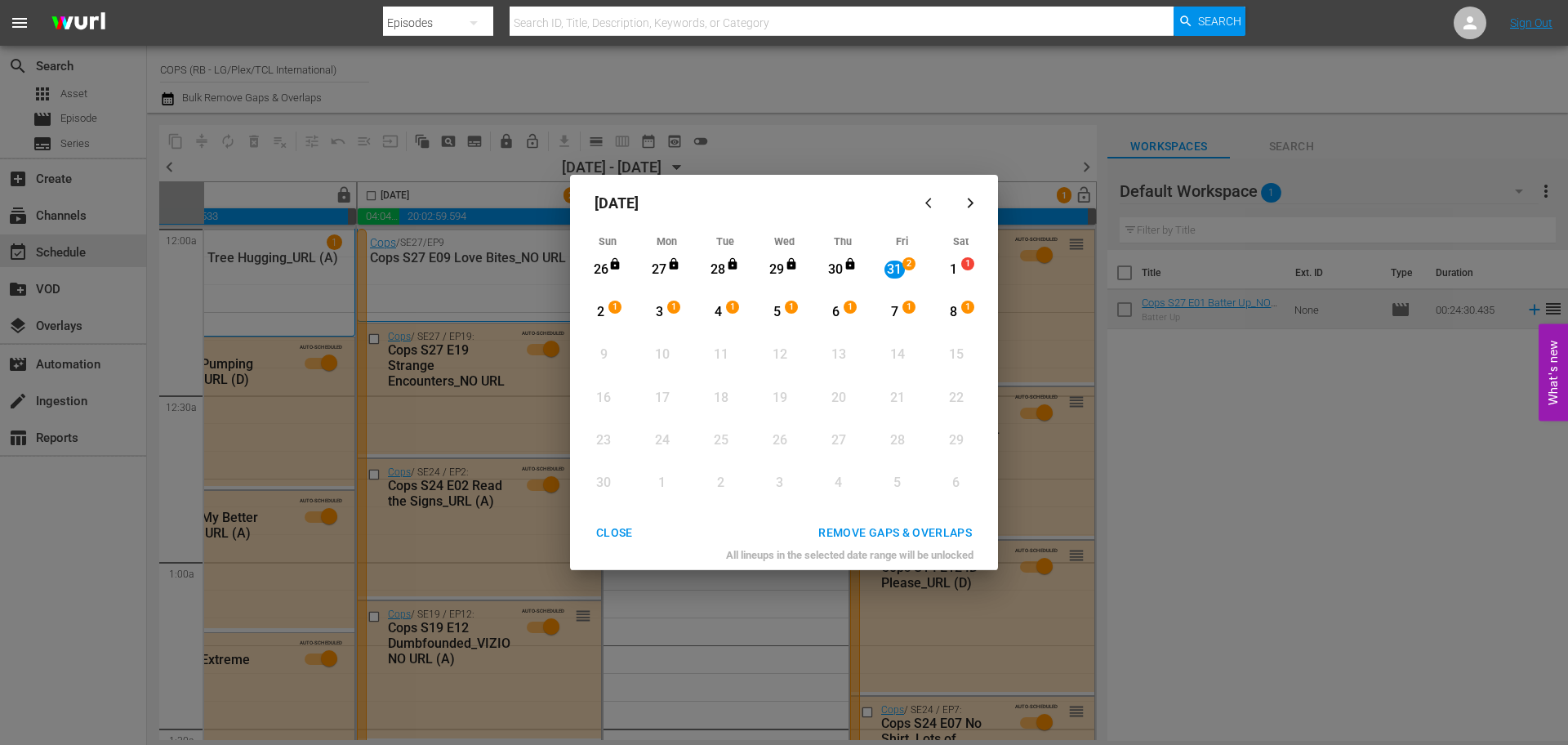
click at [956, 308] on div "8" at bounding box center [953, 312] width 20 height 19
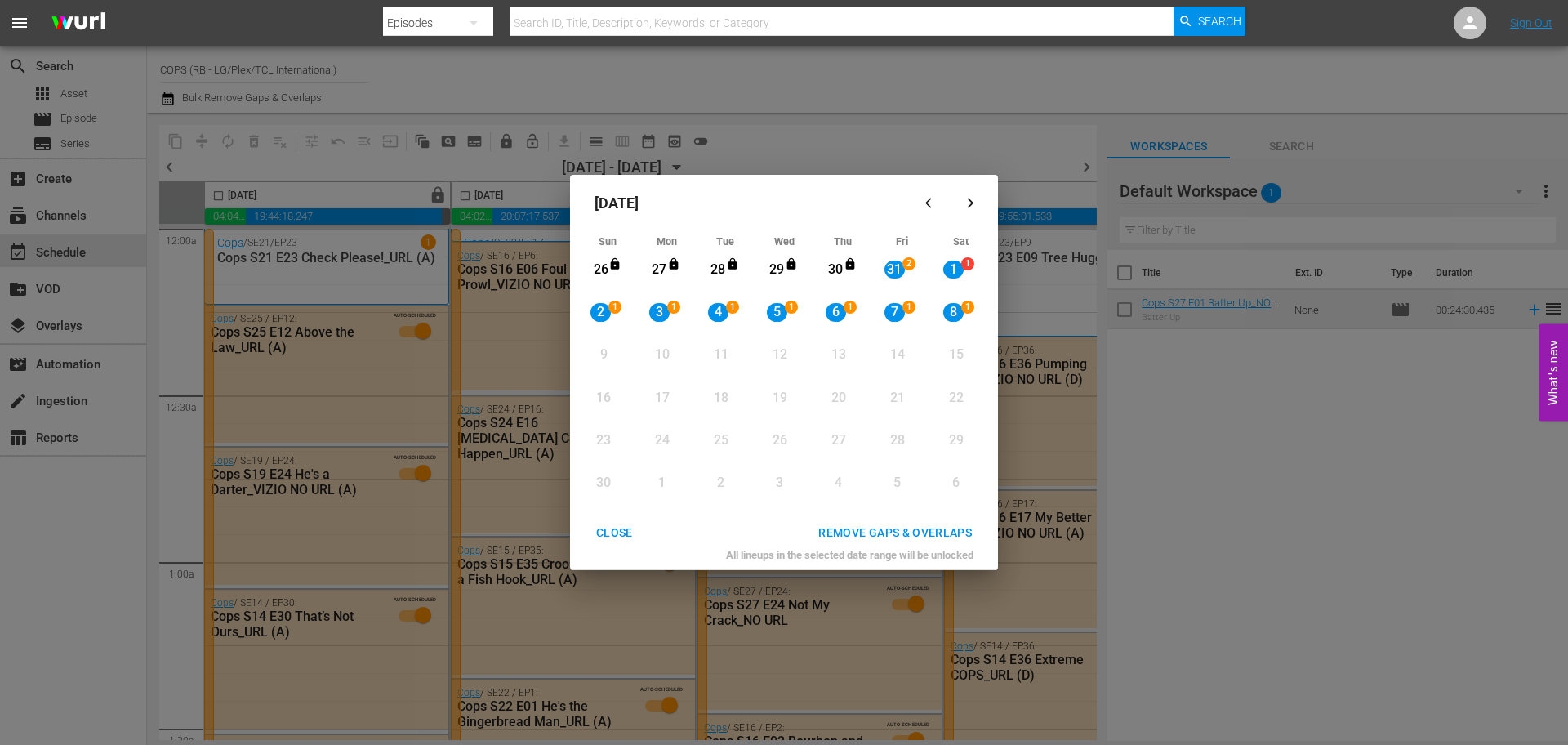
scroll to position [0, 840]
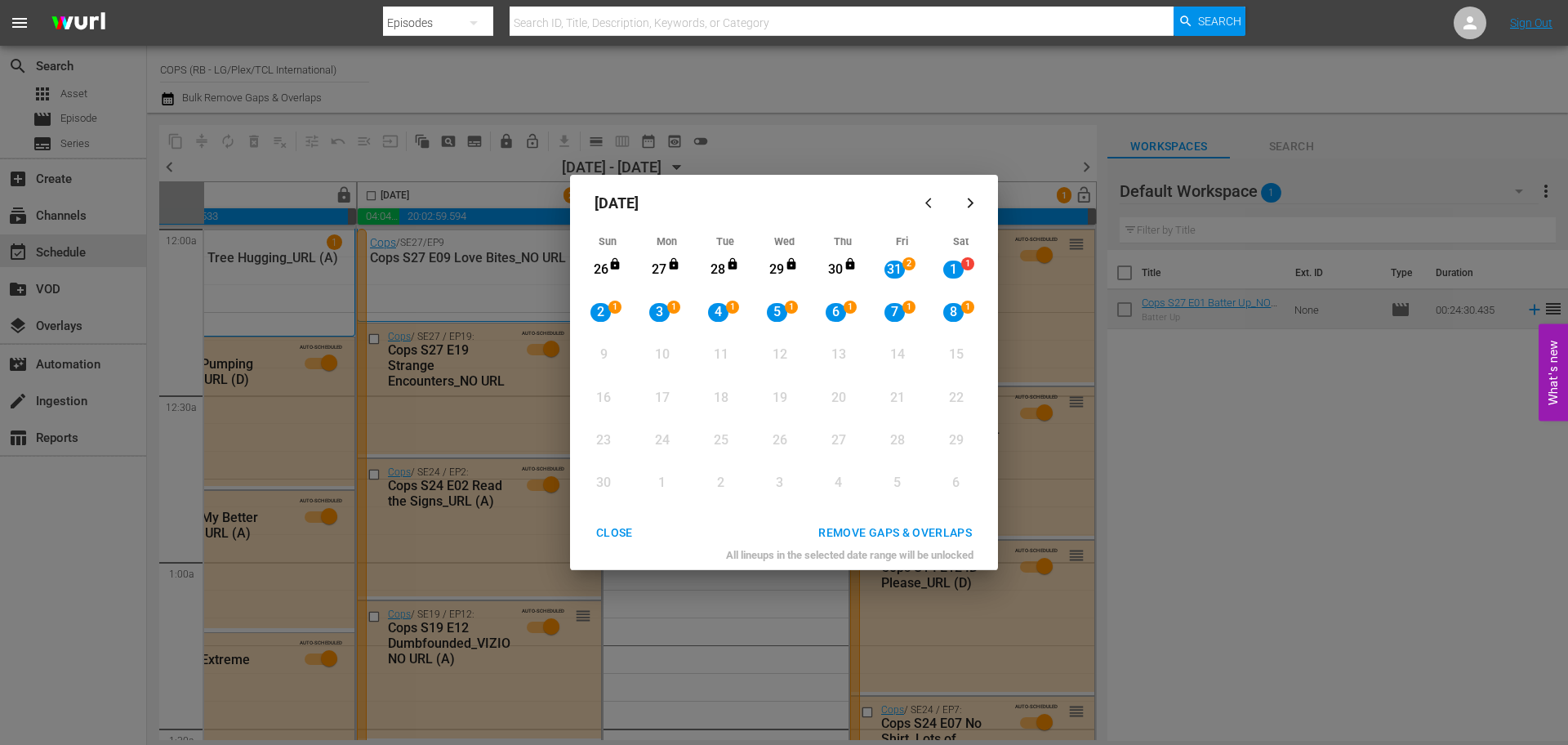
click at [911, 527] on div "REMOVE GAPS & OVERLAPS" at bounding box center [895, 533] width 179 height 20
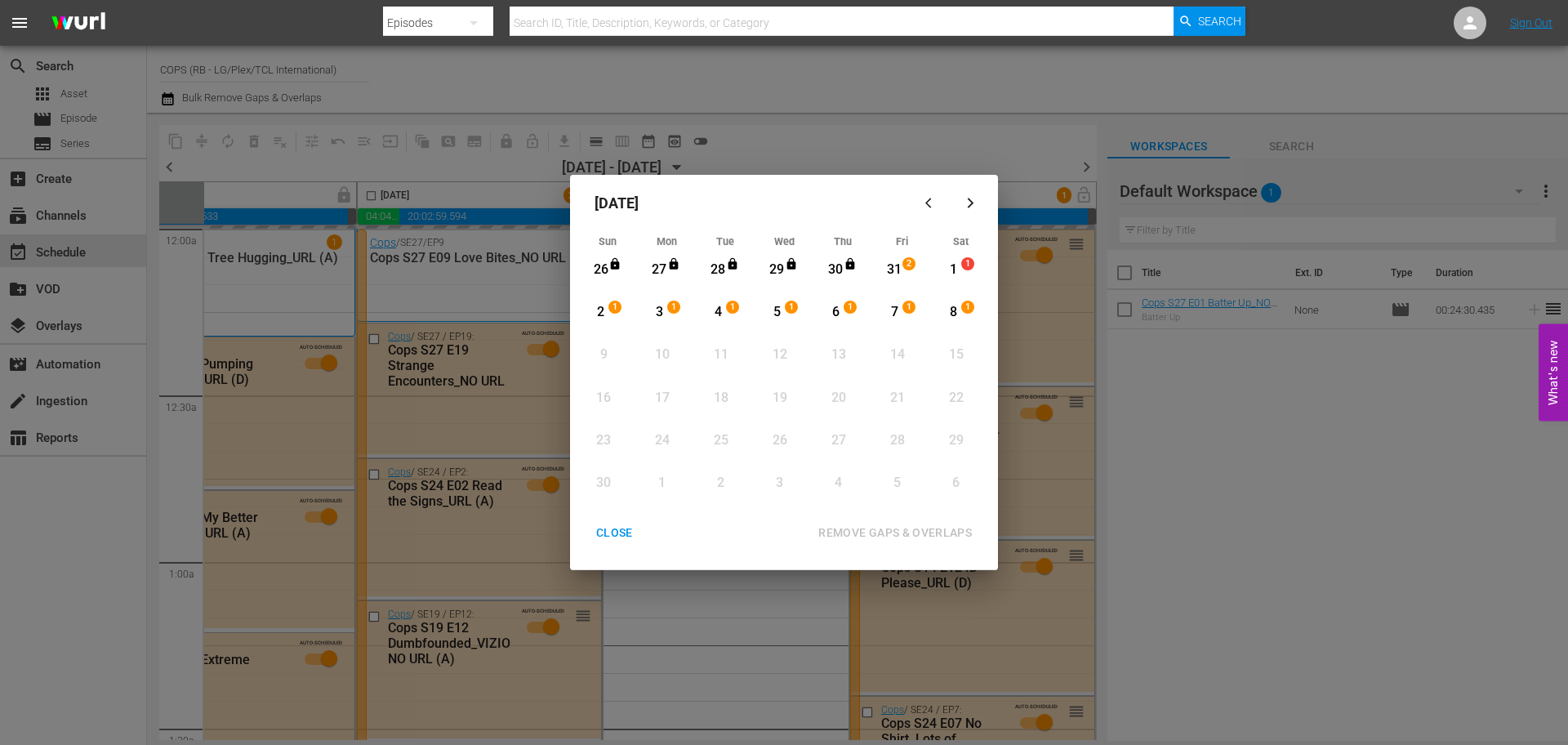
click at [622, 525] on div "CLOSE" at bounding box center [615, 533] width 63 height 20
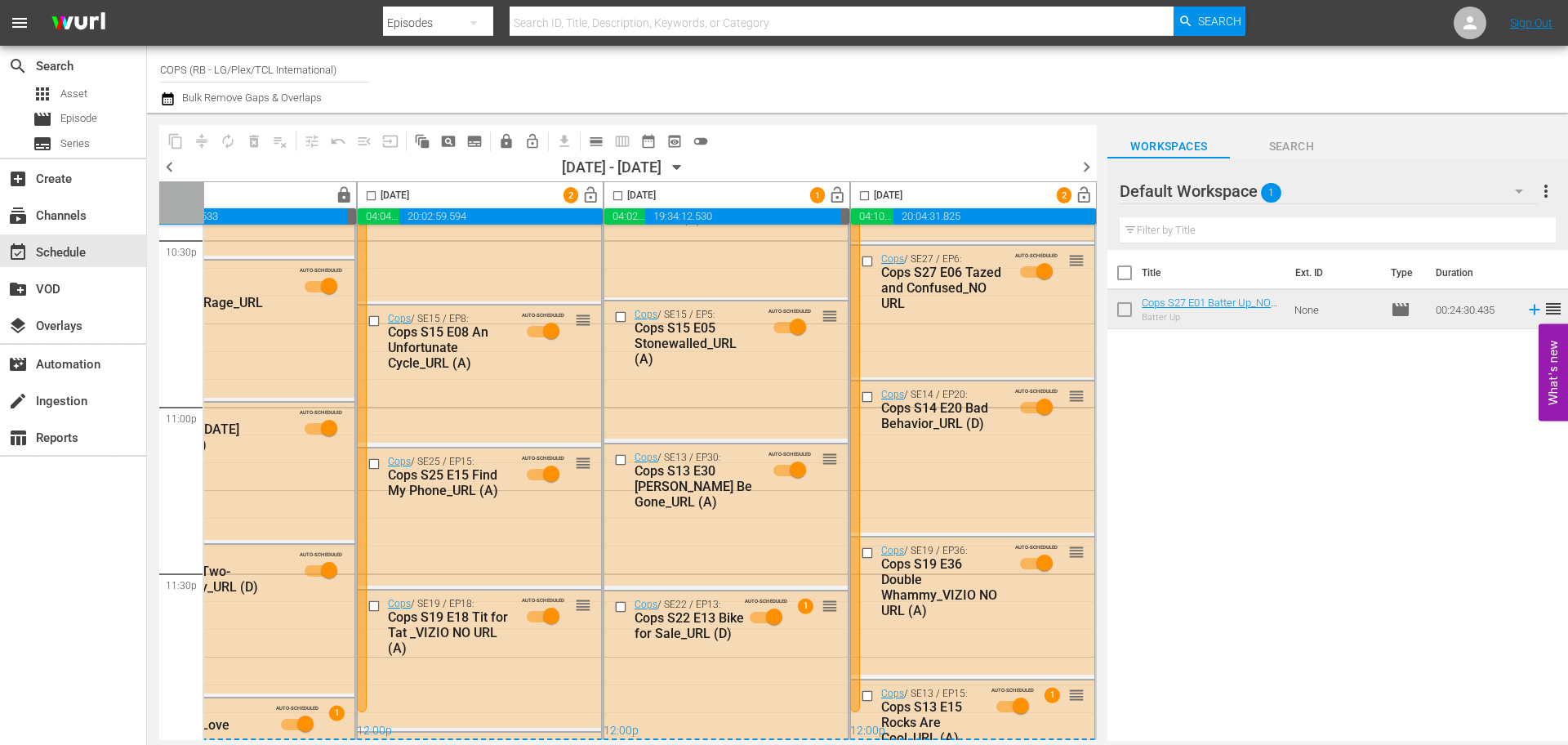
scroll to position [7492, 840]
click at [1089, 170] on span "chevron_right" at bounding box center [1086, 167] width 20 height 20
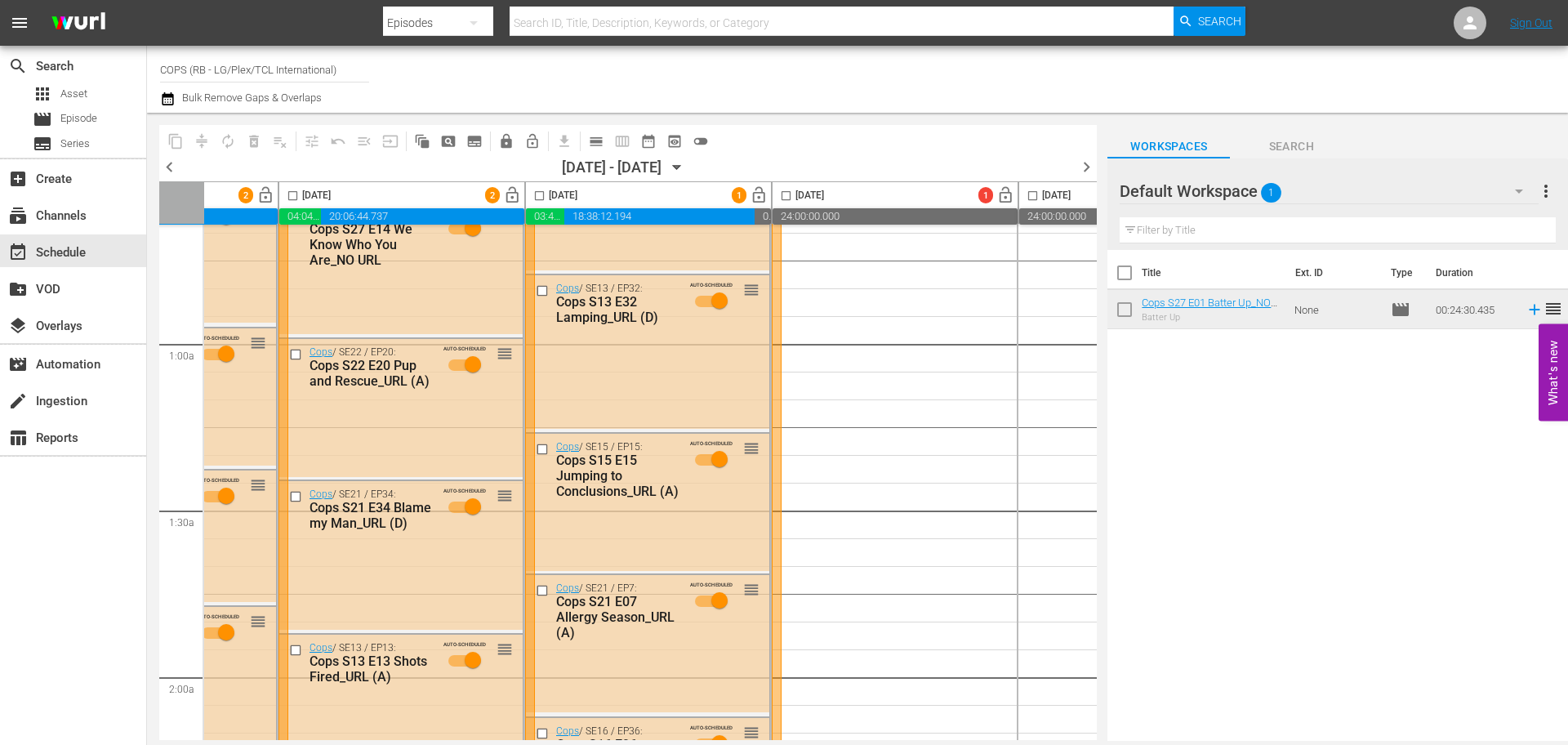
scroll to position [0, 665]
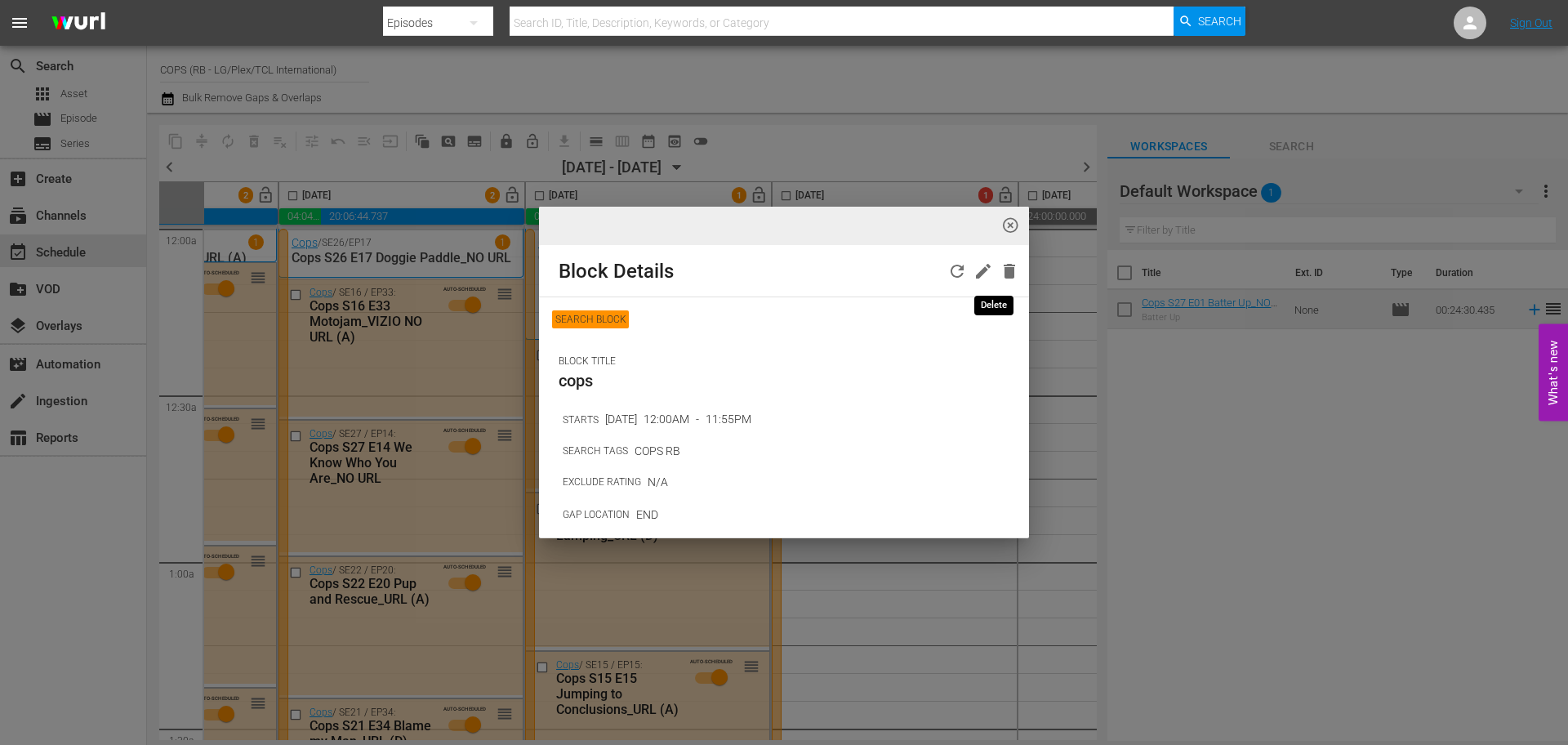
click at [1004, 273] on icon "button" at bounding box center [1010, 271] width 12 height 15
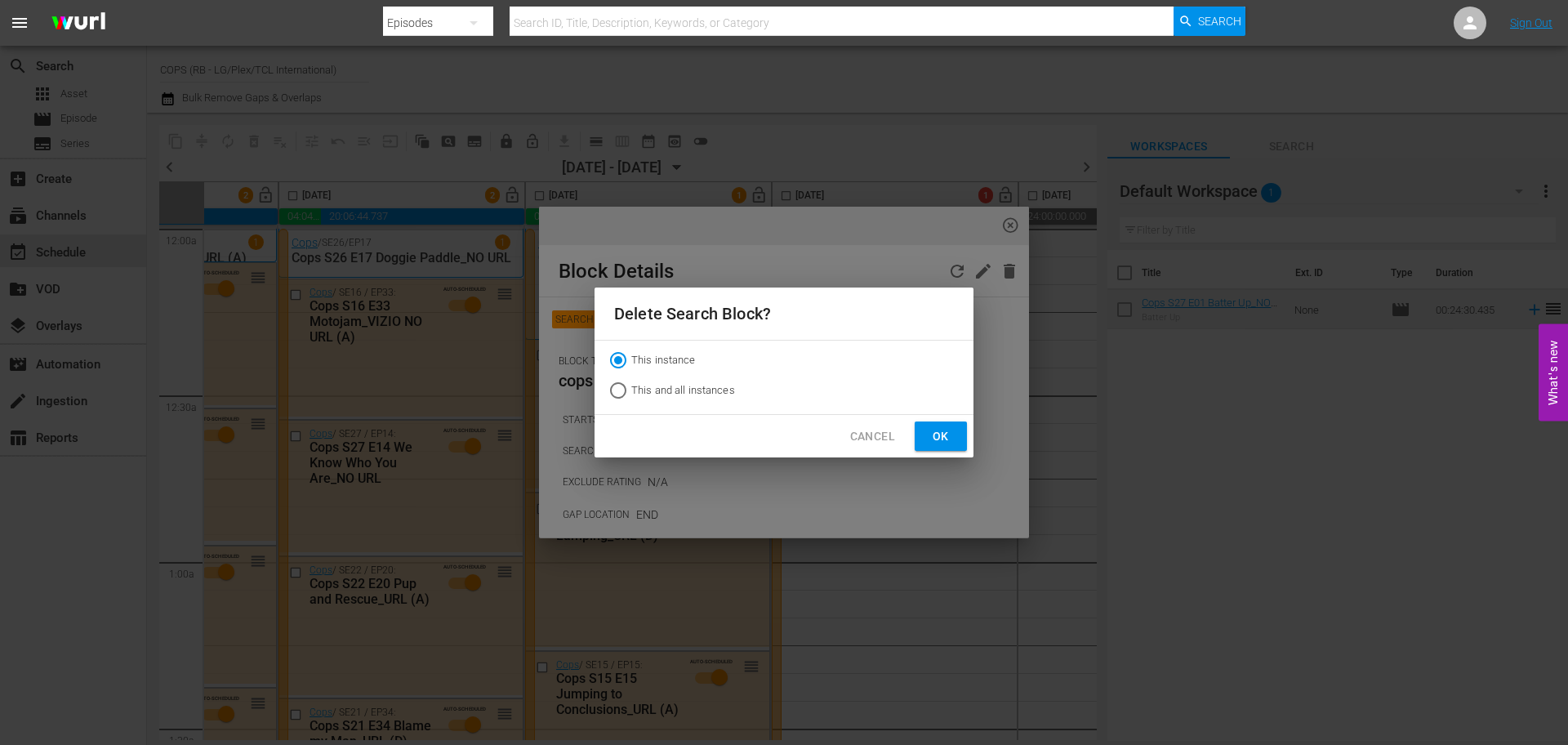
click at [941, 422] on button "Ok" at bounding box center [941, 436] width 53 height 30
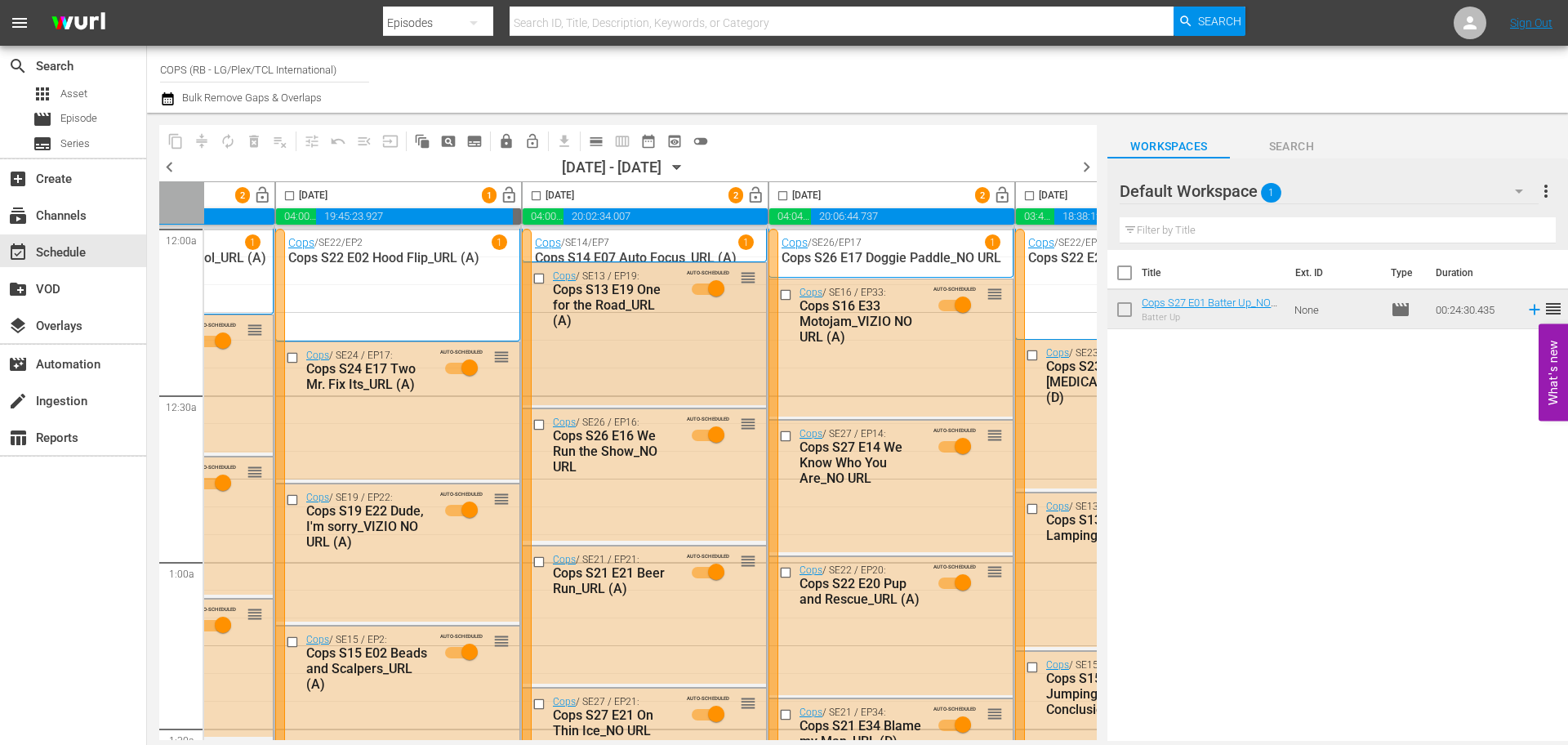
scroll to position [0, 0]
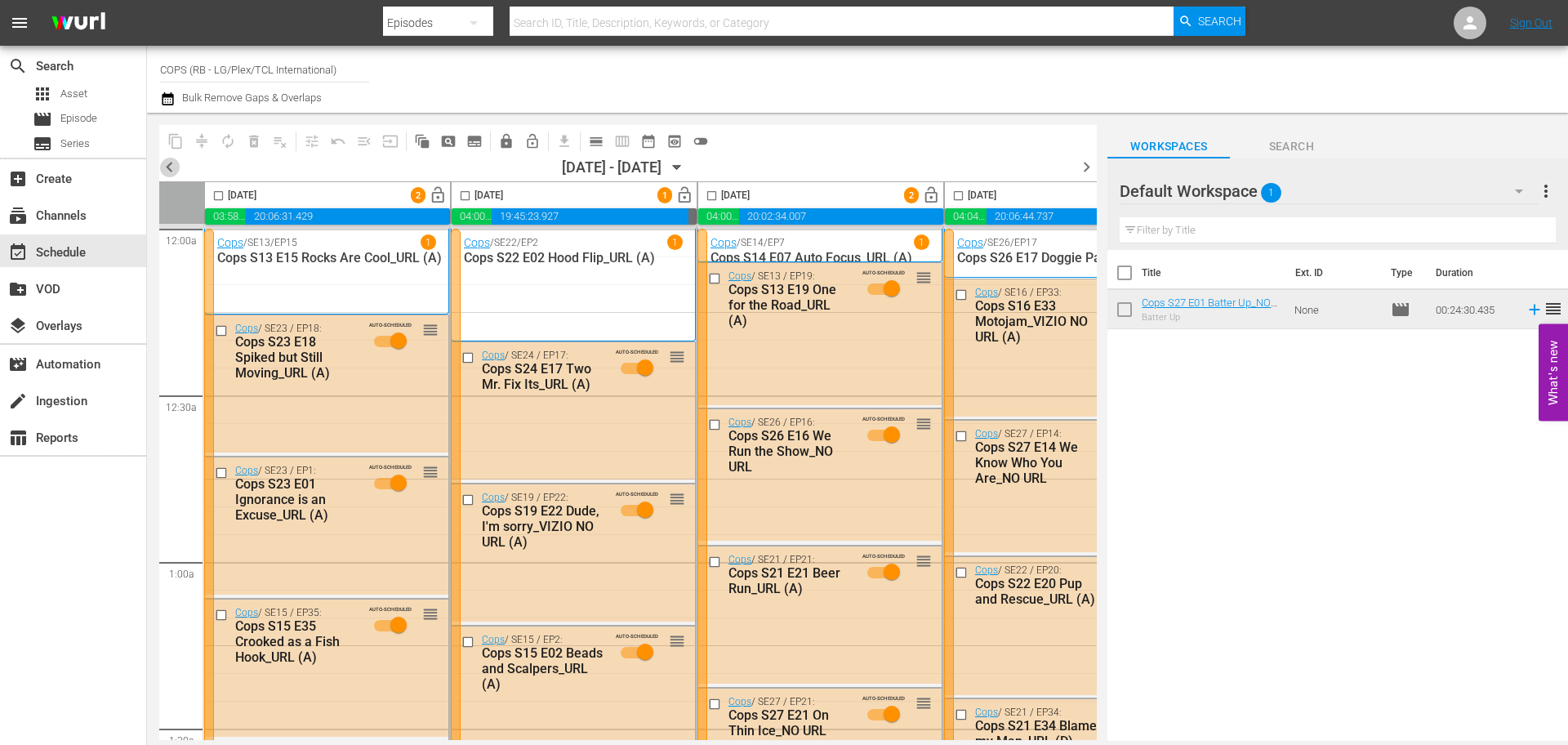
click at [170, 165] on span "chevron_left" at bounding box center [169, 167] width 20 height 20
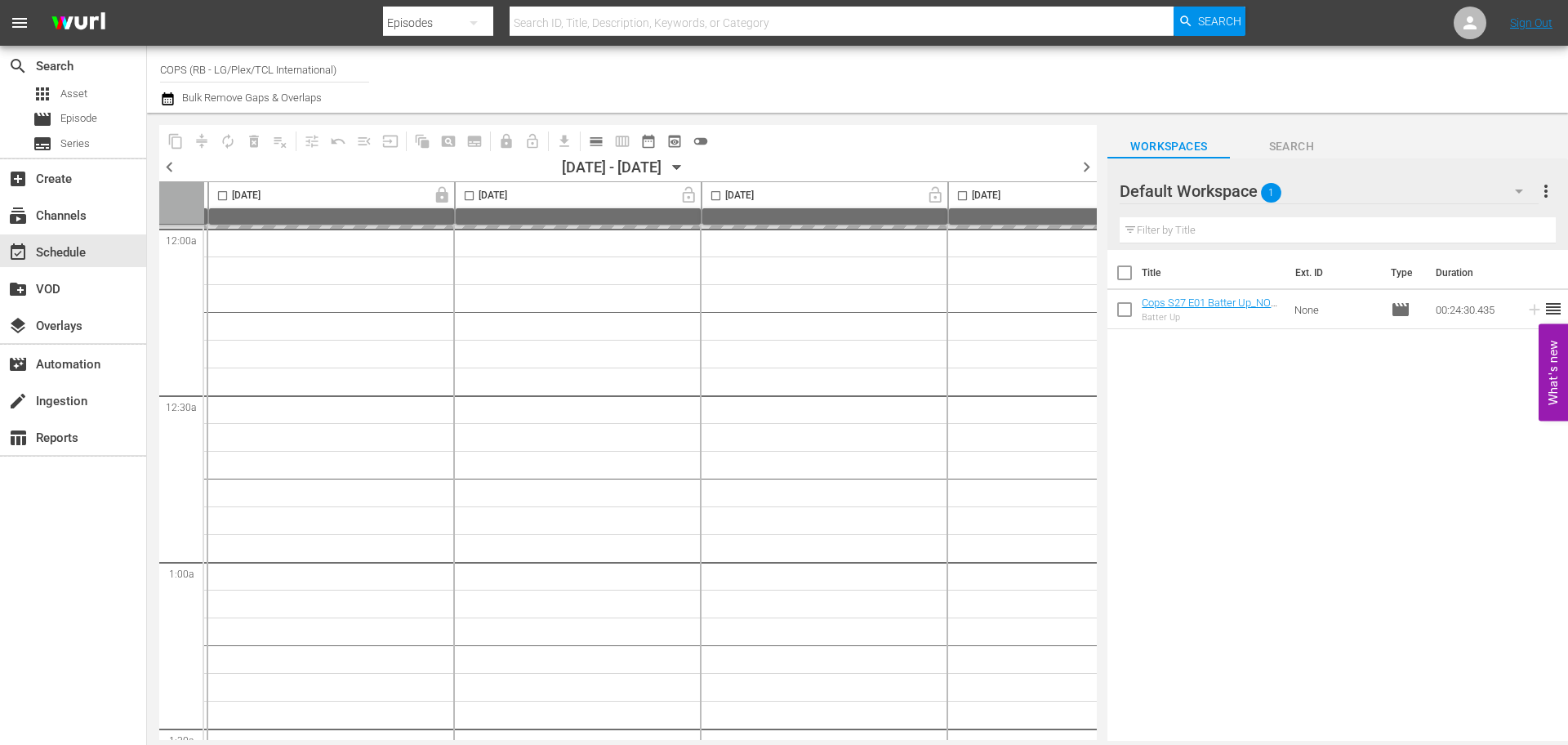
scroll to position [0, 741]
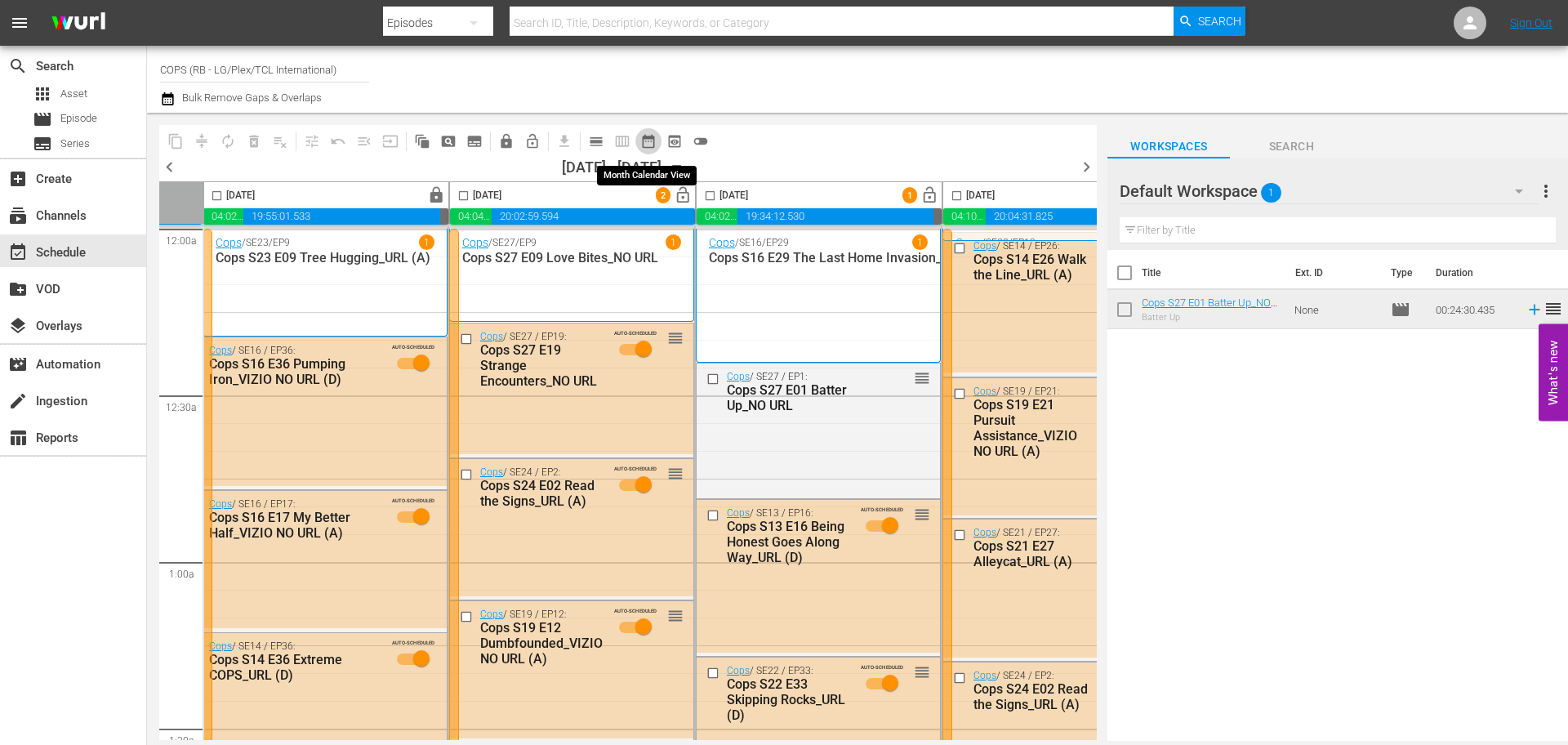
click at [650, 146] on span "date_range_outlined" at bounding box center [648, 141] width 17 height 17
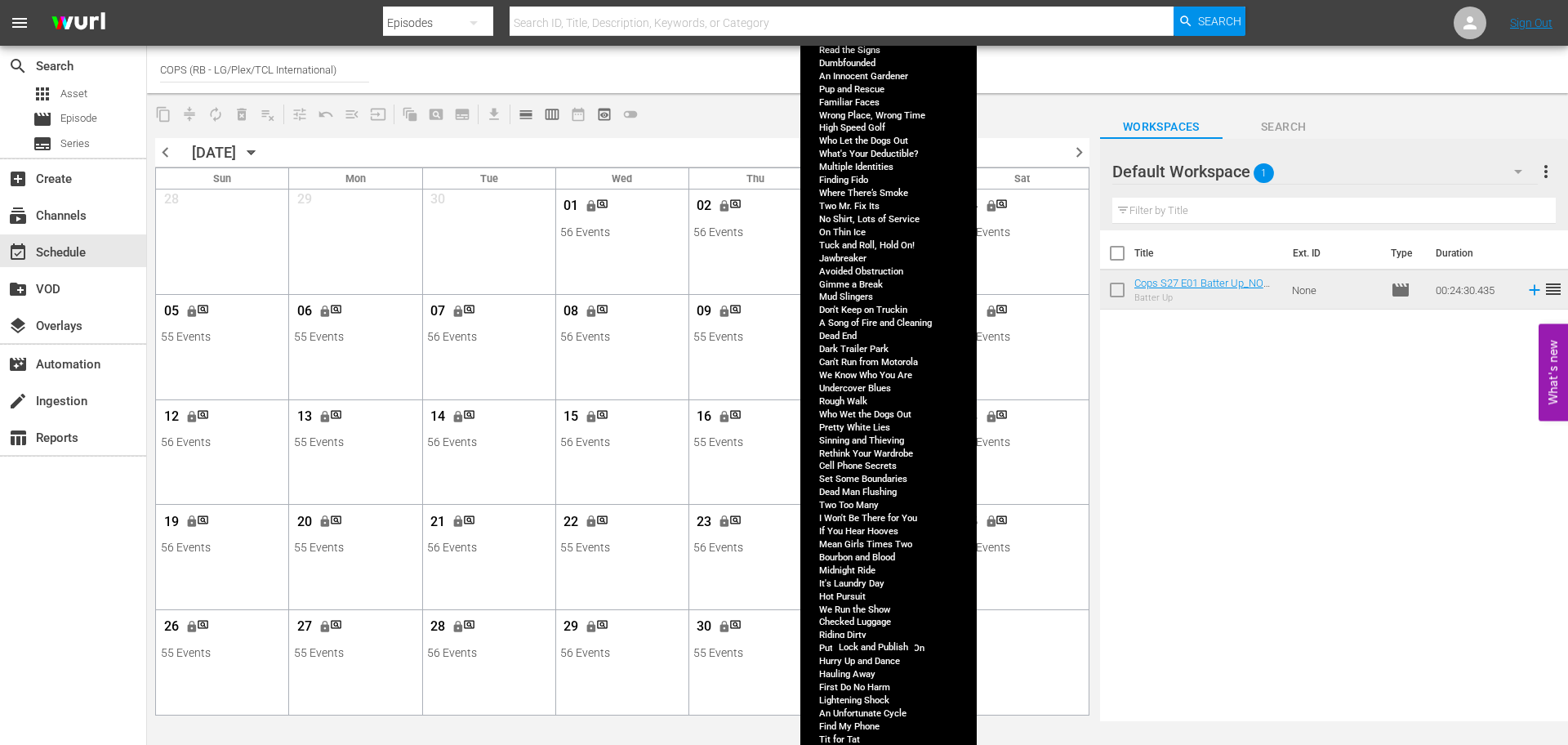
click at [885, 619] on span "lock_open" at bounding box center [879, 625] width 13 height 13
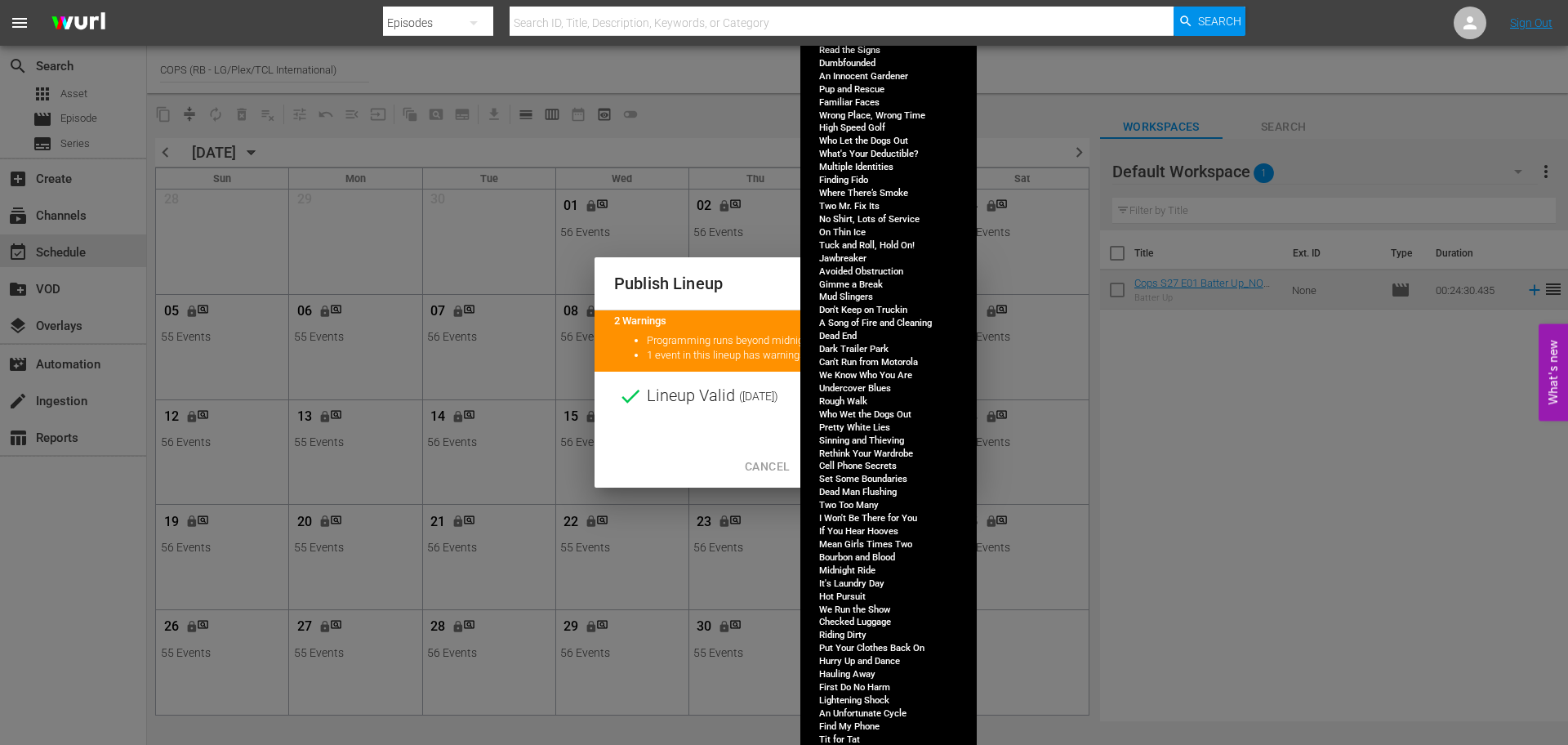
click at [868, 470] on span "Continue Publishing" at bounding box center [887, 466] width 131 height 20
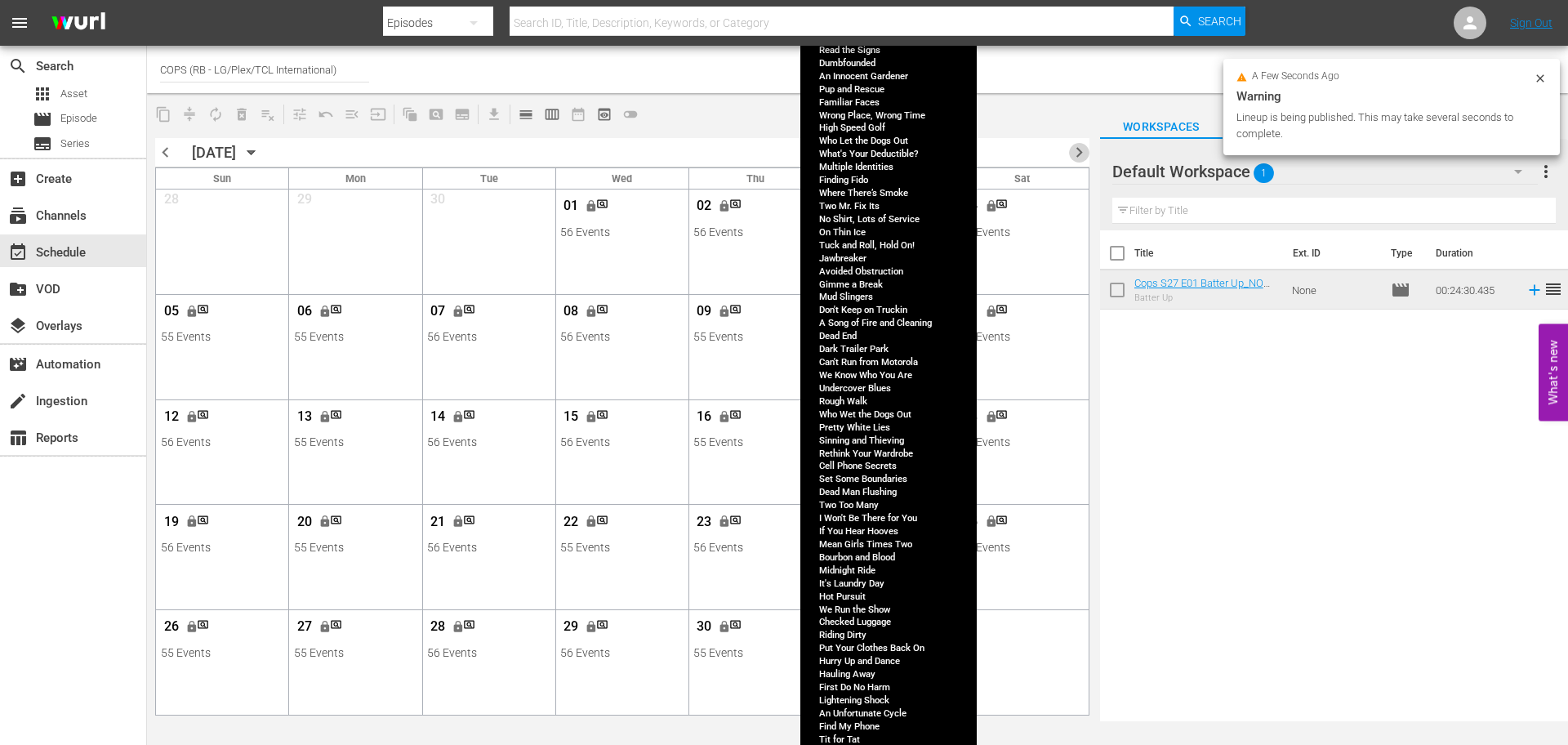
click at [1083, 154] on span "chevron_right" at bounding box center [1079, 152] width 20 height 20
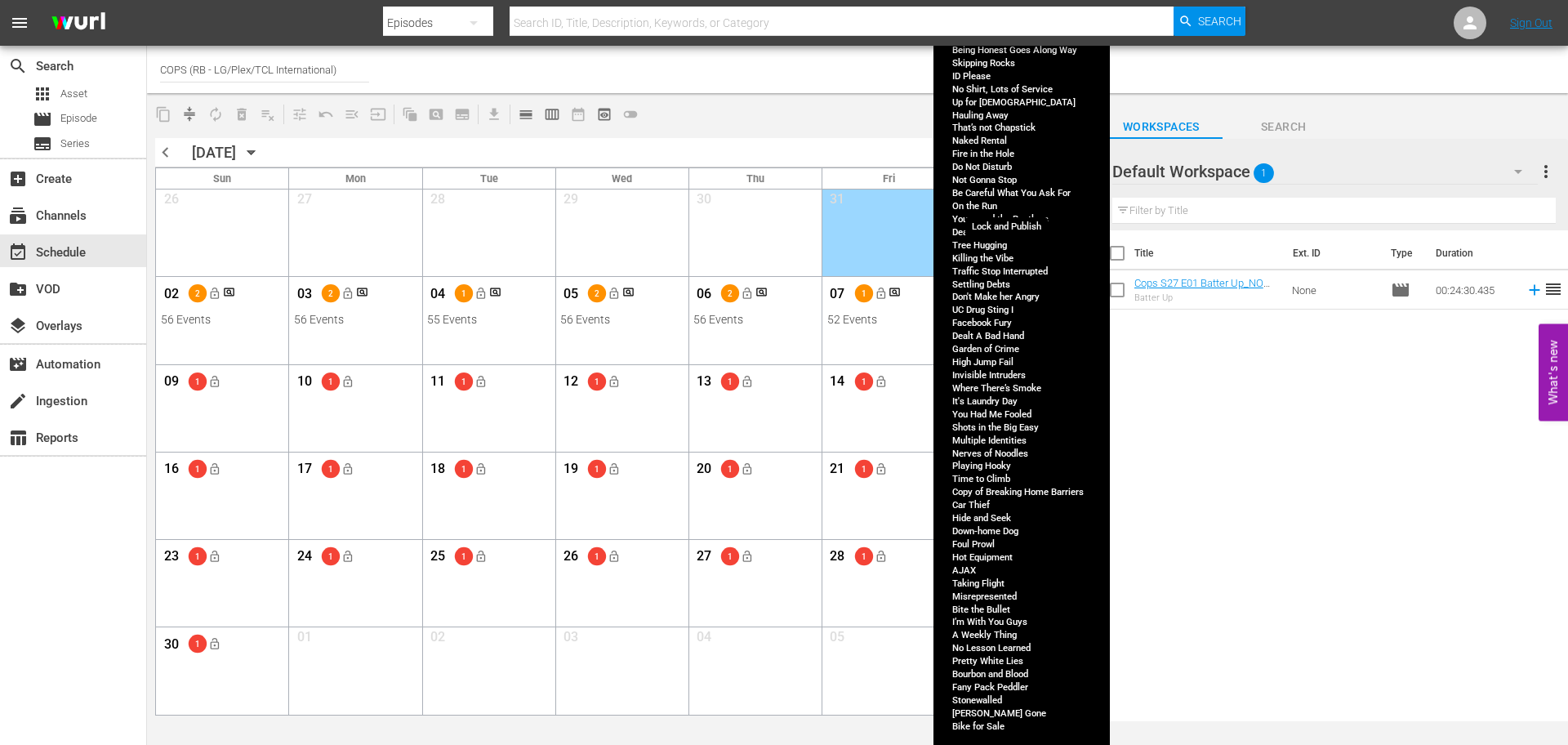
click at [1015, 205] on span "lock_open" at bounding box center [1013, 205] width 13 height 13
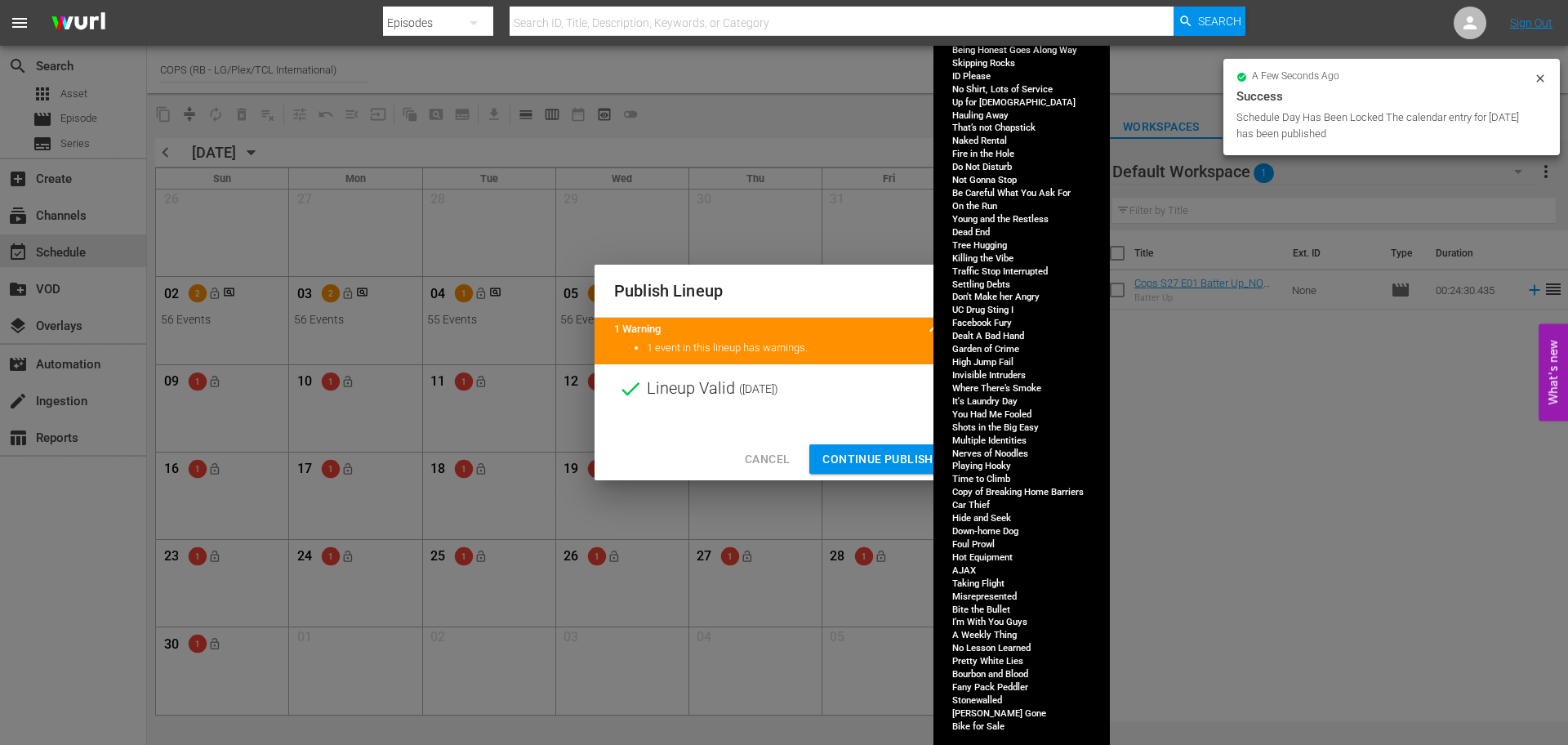
click at [879, 458] on span "Continue Publishing" at bounding box center [887, 459] width 131 height 20
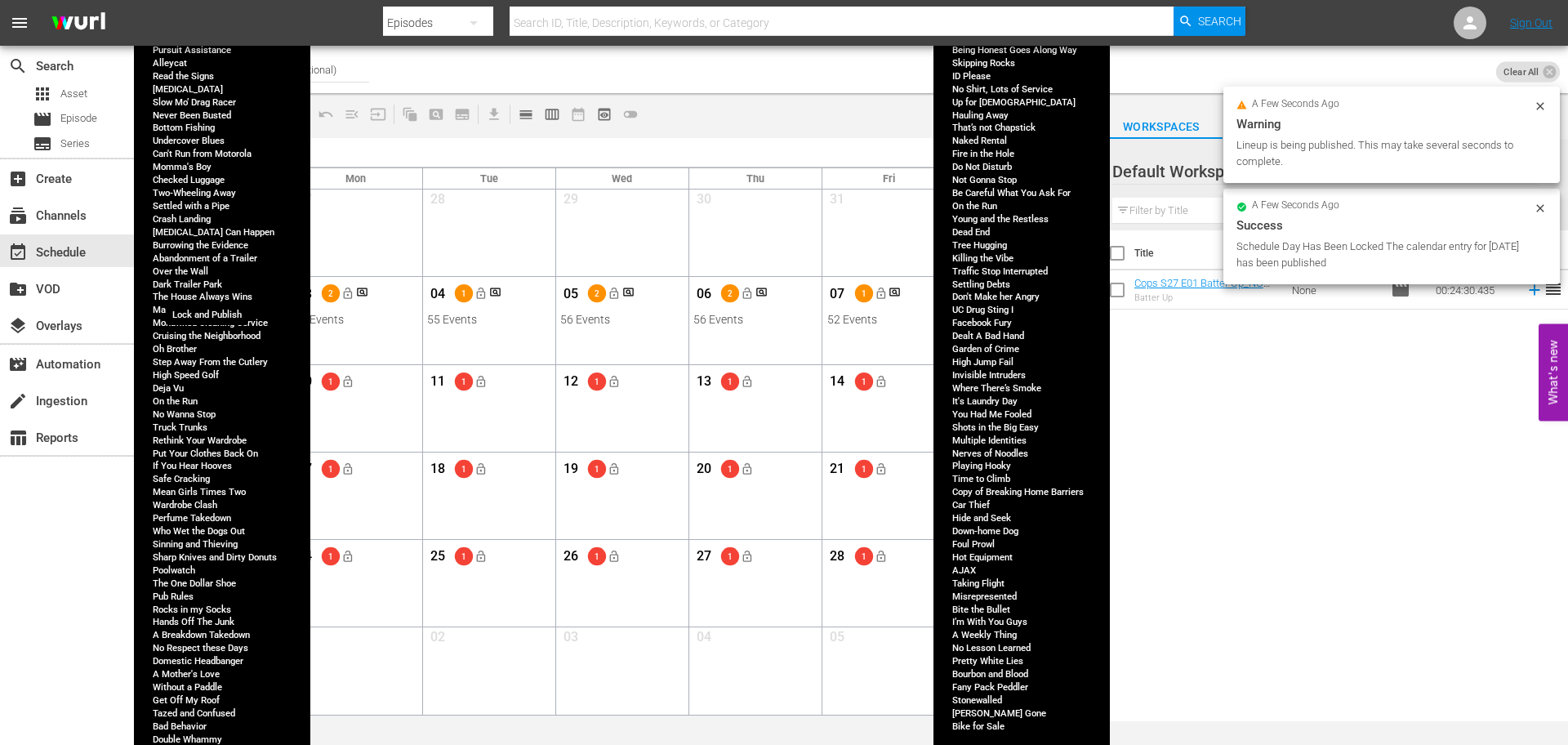
click at [212, 293] on span "lock_open" at bounding box center [214, 293] width 13 height 13
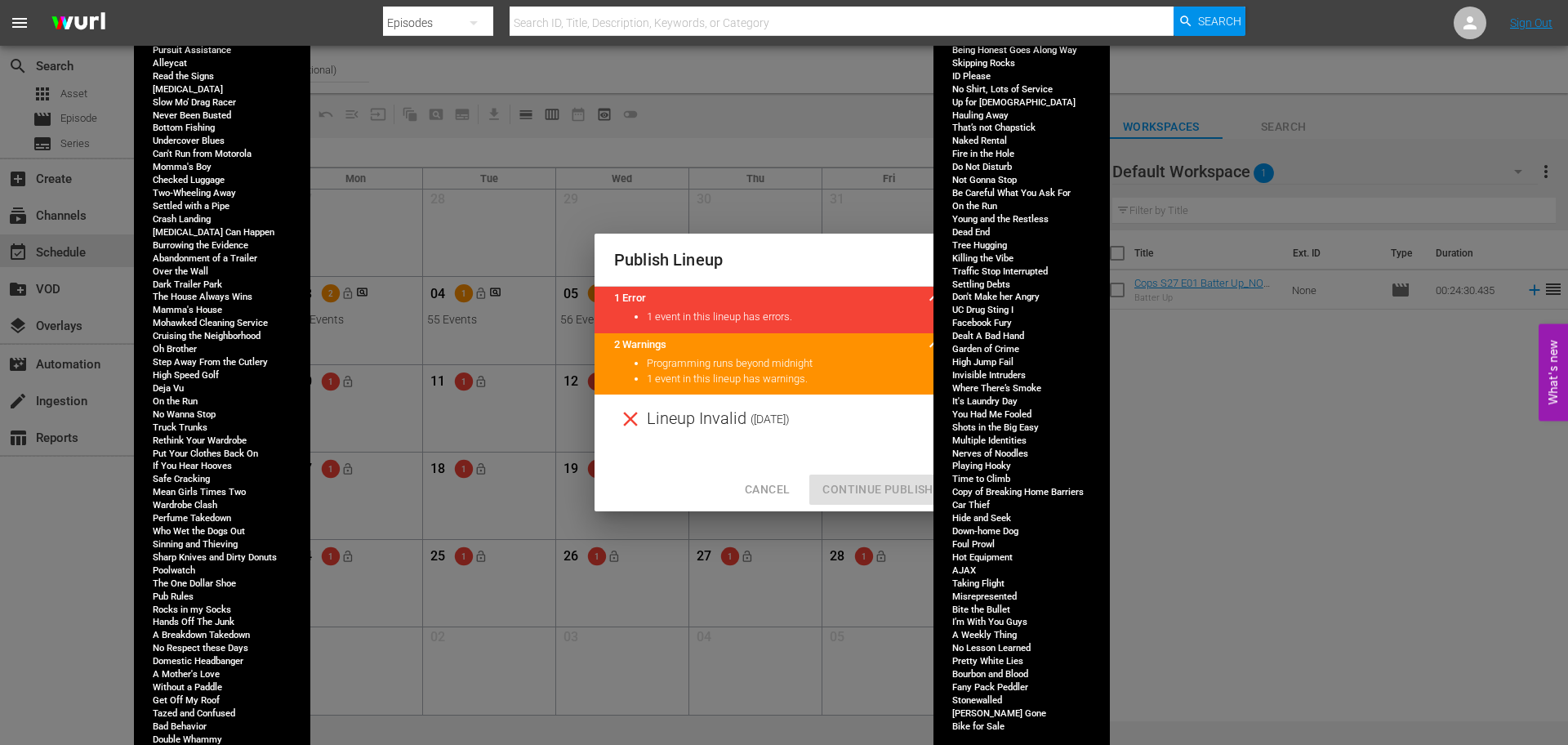
click at [776, 496] on span "Cancel" at bounding box center [767, 489] width 45 height 20
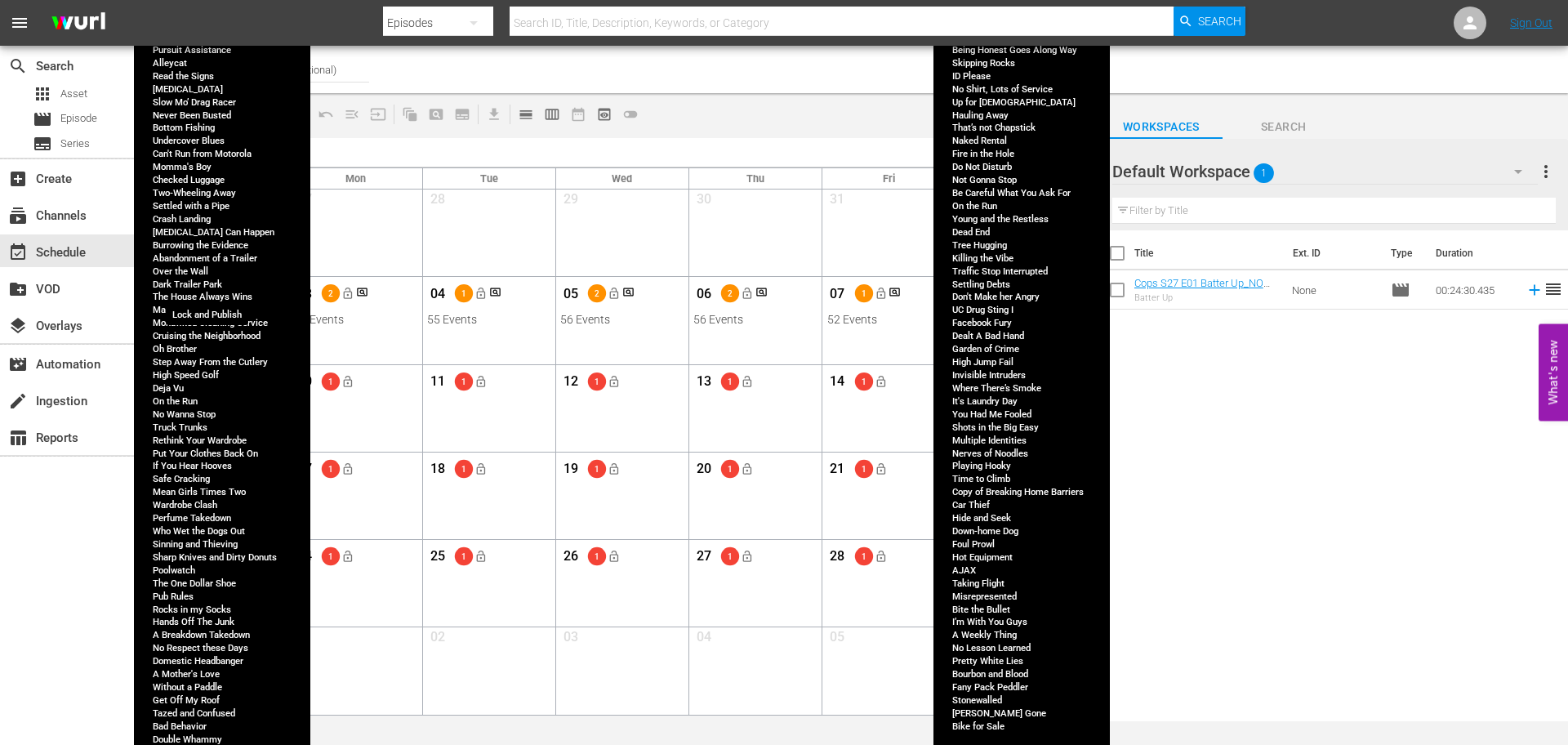
click at [208, 293] on span "lock_open" at bounding box center [214, 293] width 13 height 13
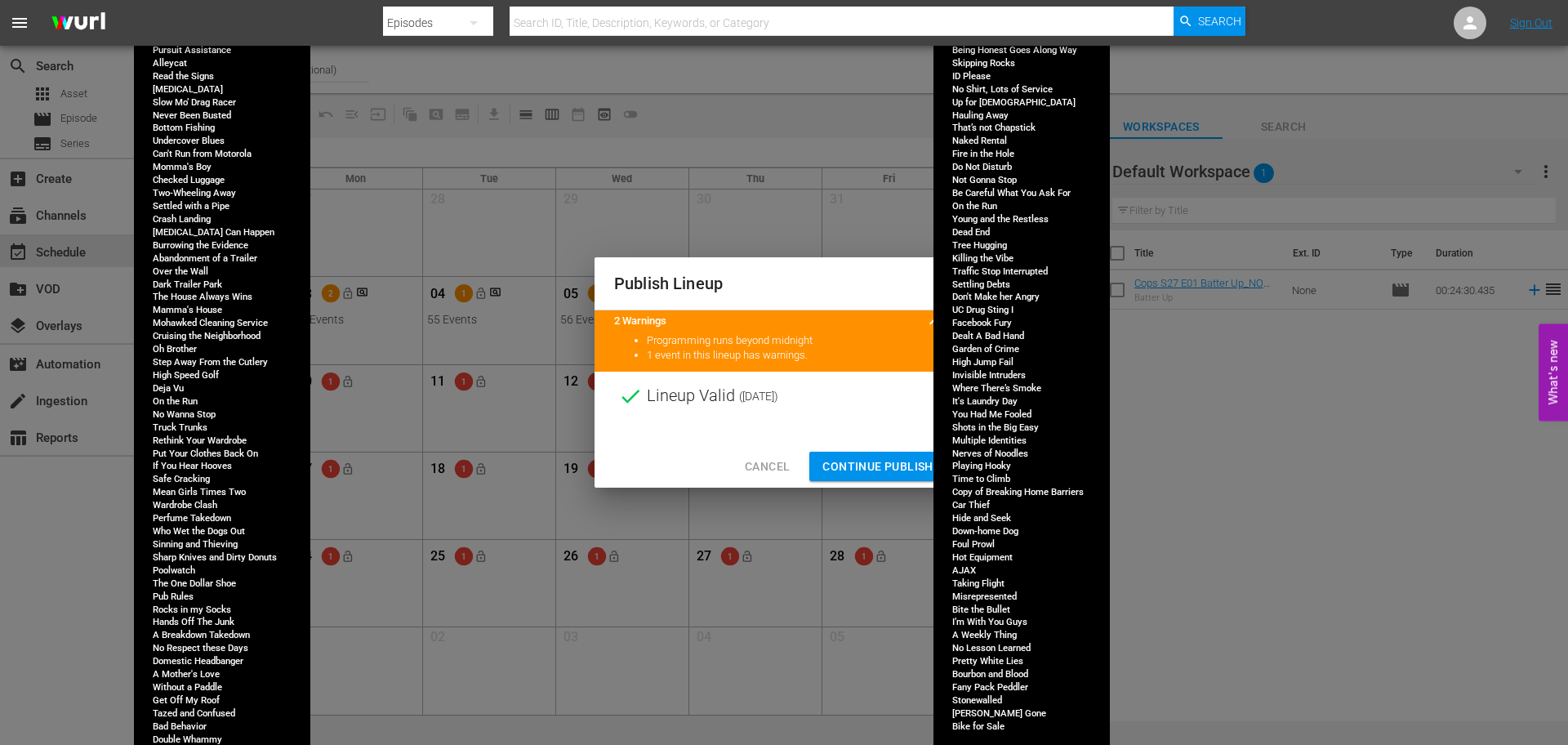
click at [851, 460] on span "Continue Publishing" at bounding box center [887, 466] width 131 height 20
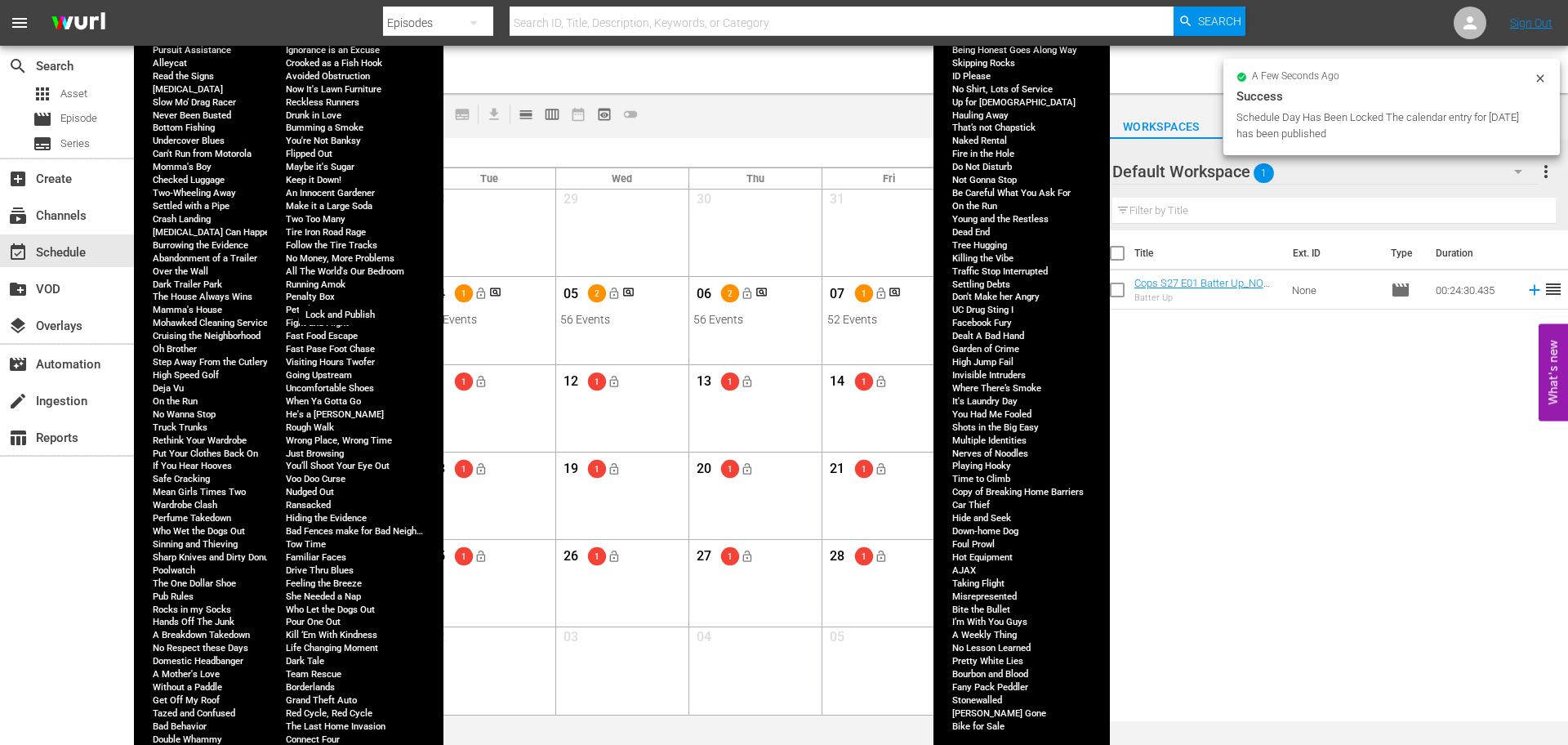
click at [352, 296] on span "lock_open" at bounding box center [348, 293] width 13 height 13
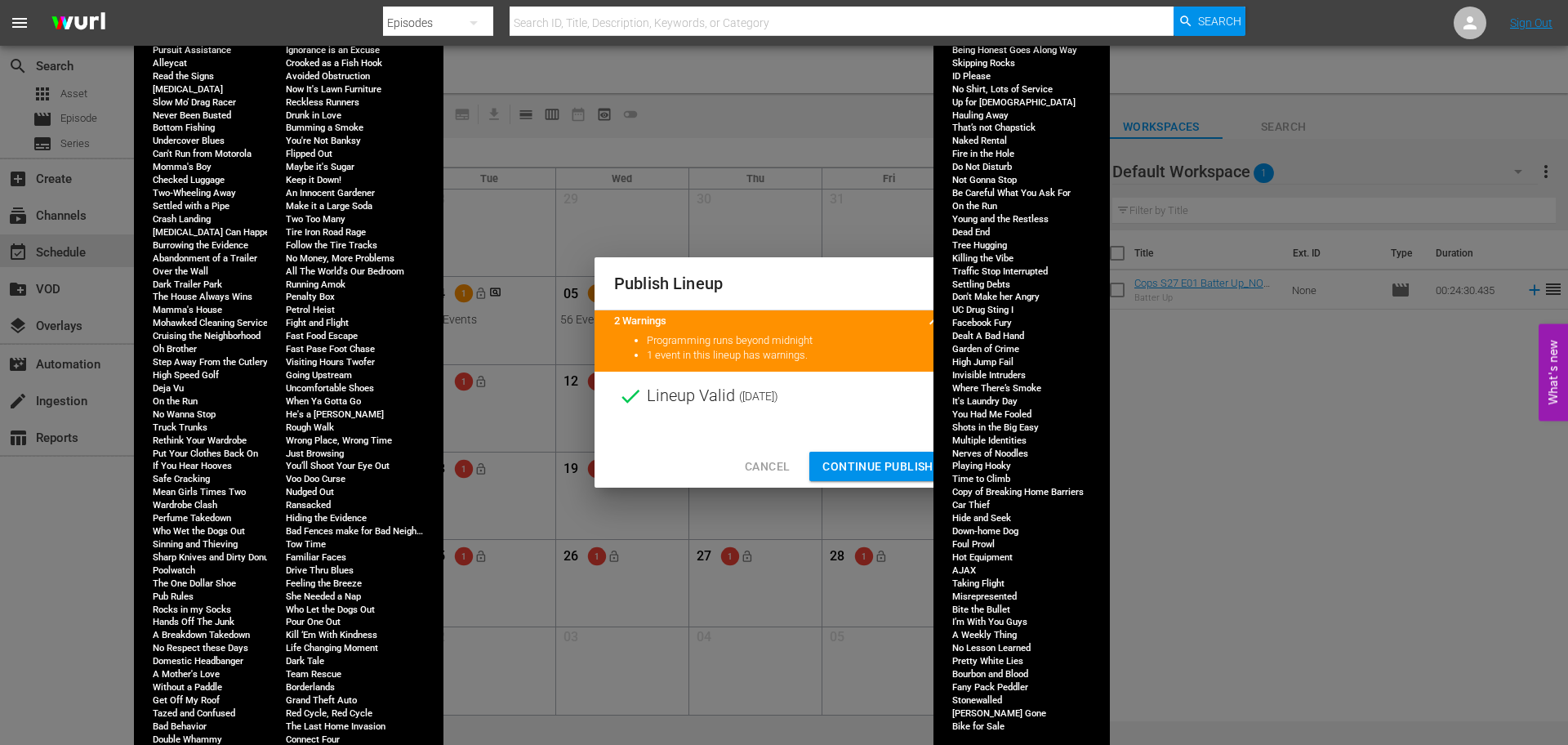
click at [879, 462] on span "Continue Publishing" at bounding box center [887, 466] width 131 height 20
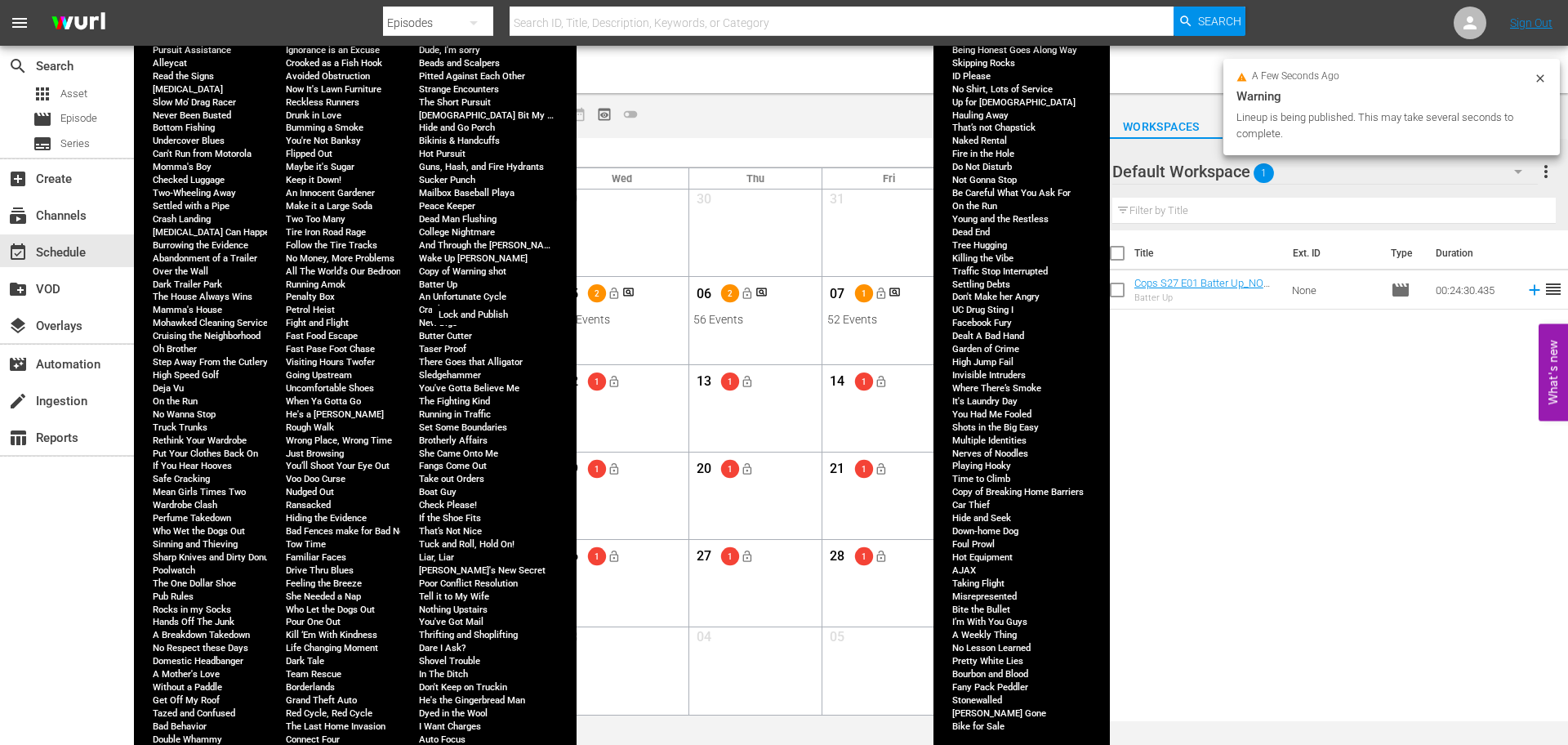
click at [479, 294] on span "lock_open" at bounding box center [480, 293] width 13 height 13
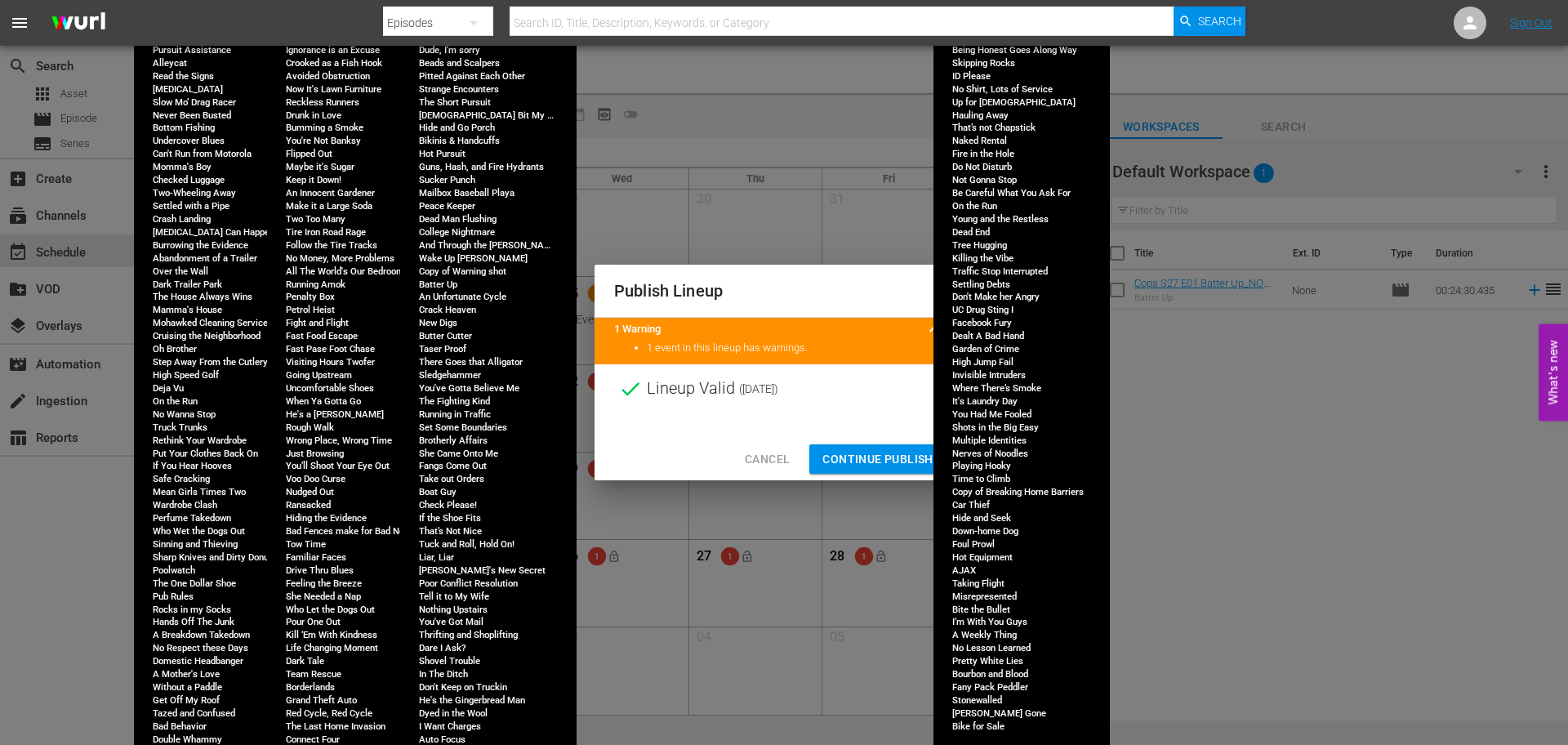
click at [878, 451] on span "Continue Publishing" at bounding box center [887, 459] width 131 height 20
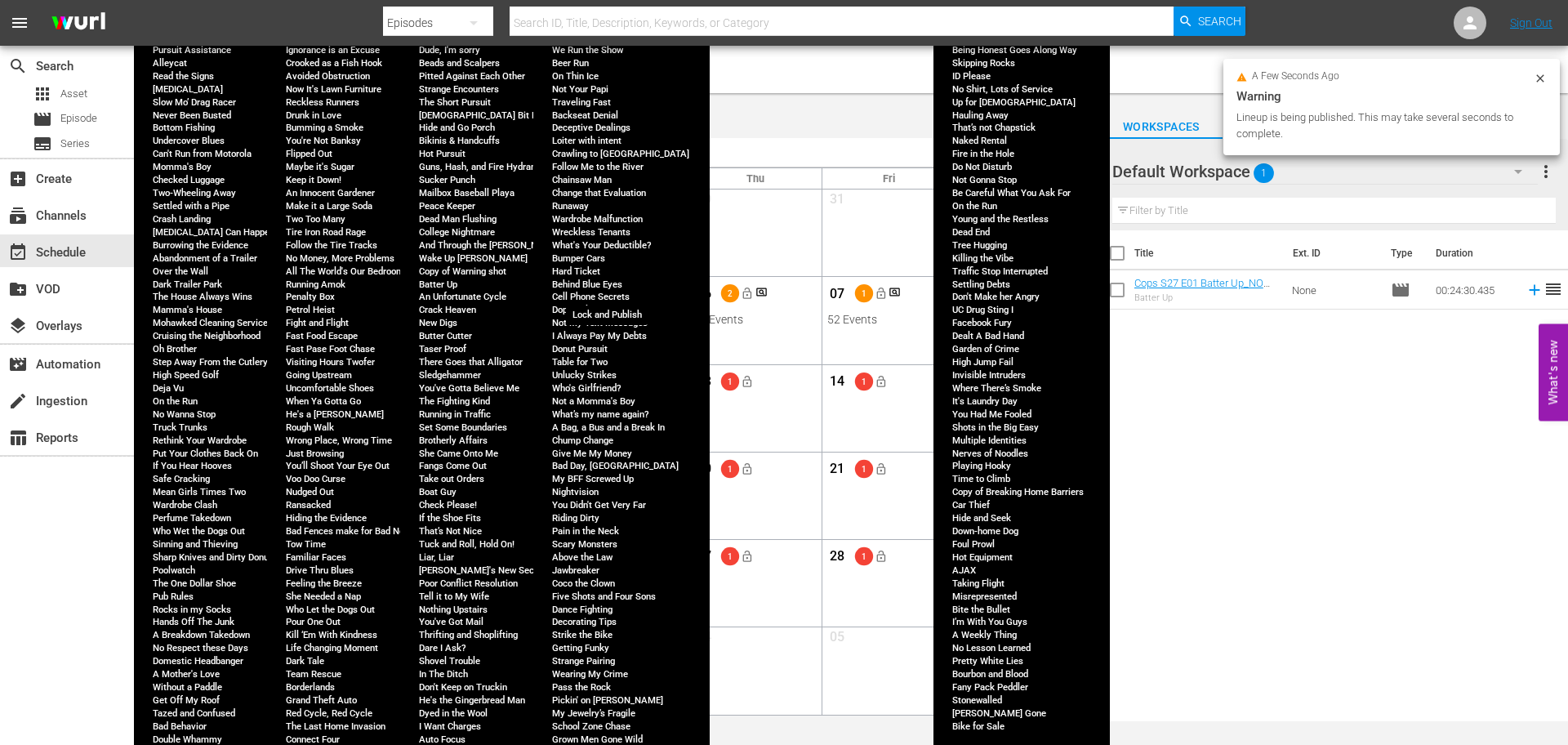
click at [616, 295] on span "lock_open" at bounding box center [614, 293] width 13 height 13
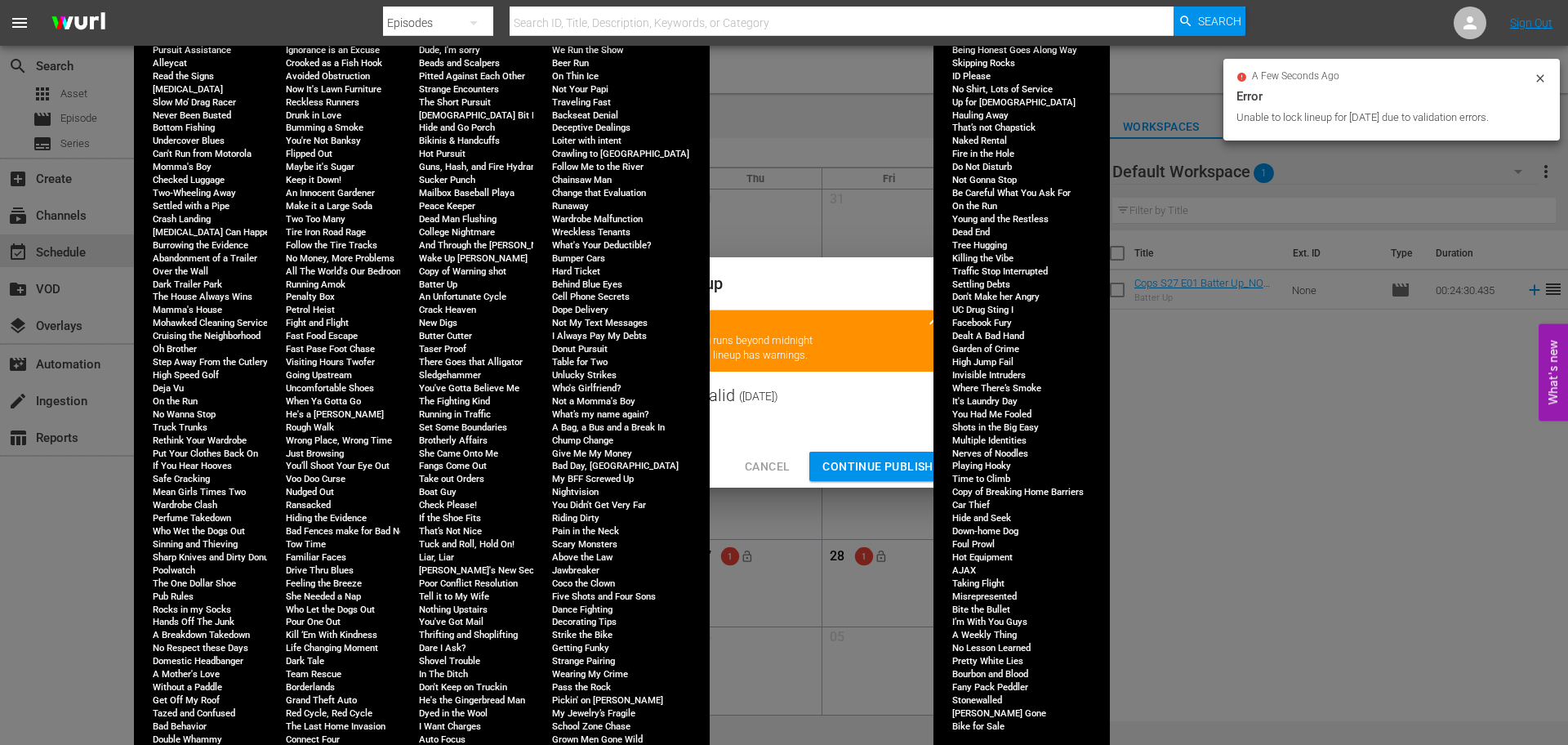
click at [882, 470] on span "Continue Publishing" at bounding box center [887, 466] width 131 height 20
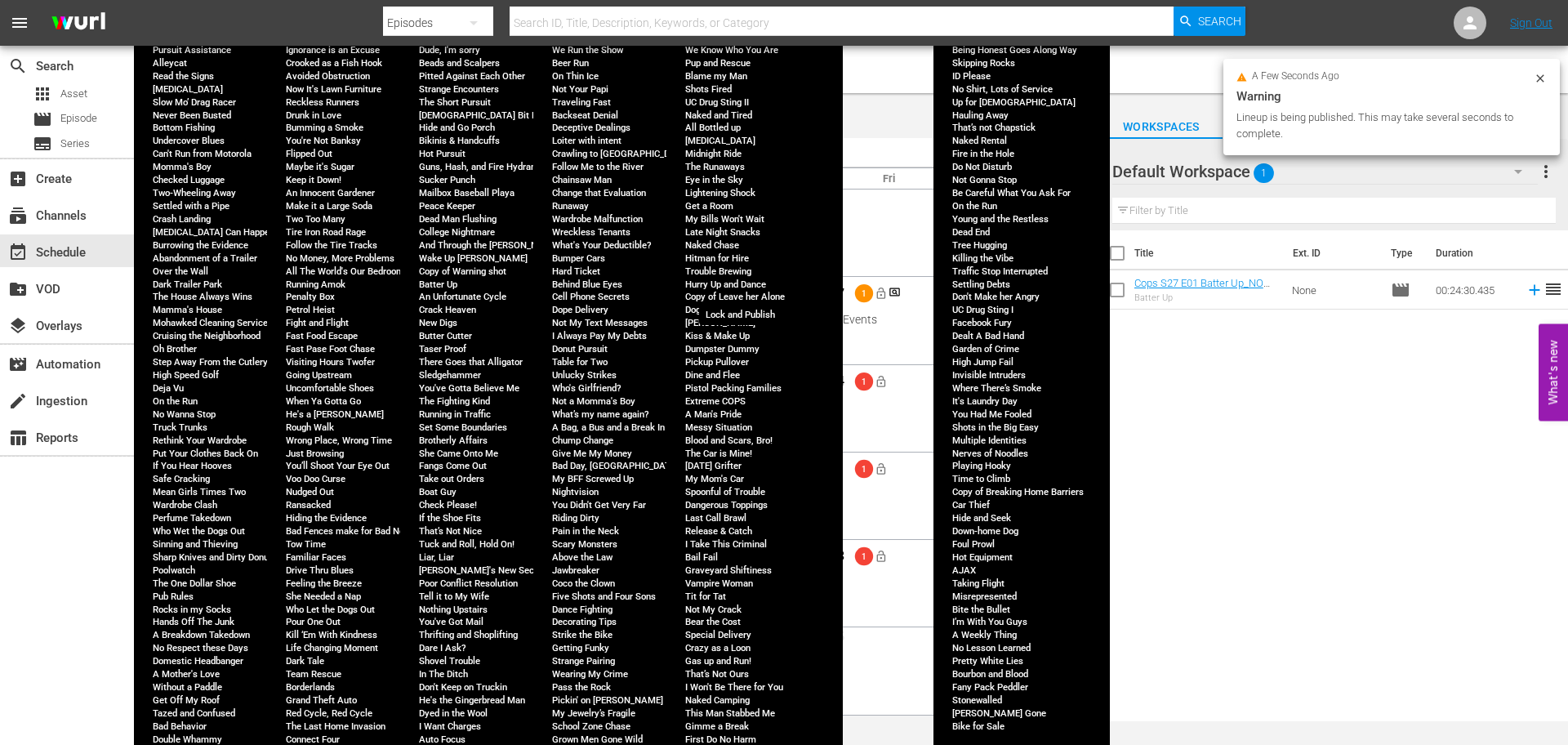
click at [743, 289] on span "lock_open" at bounding box center [747, 293] width 13 height 13
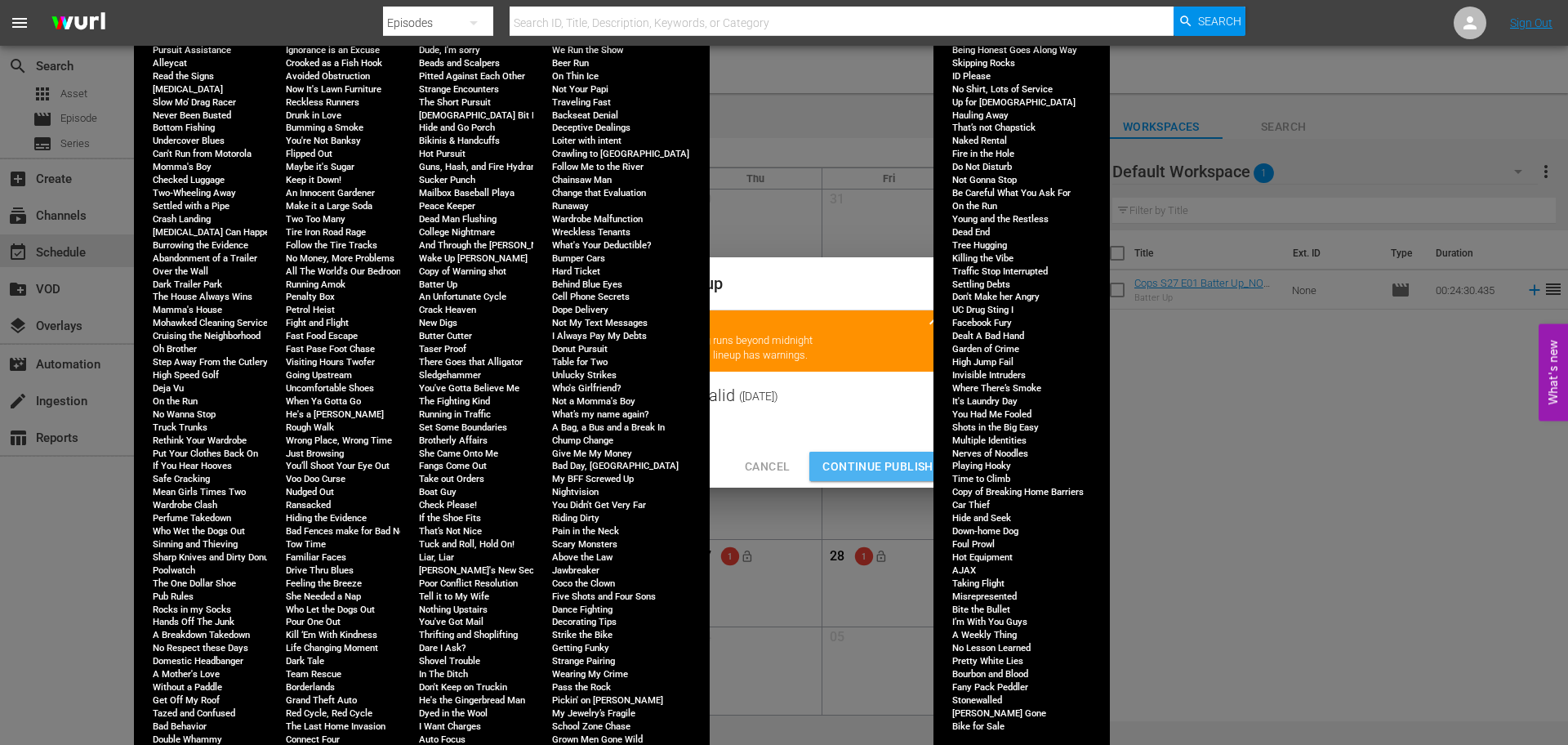
click at [888, 473] on span "Continue Publishing" at bounding box center [887, 466] width 131 height 20
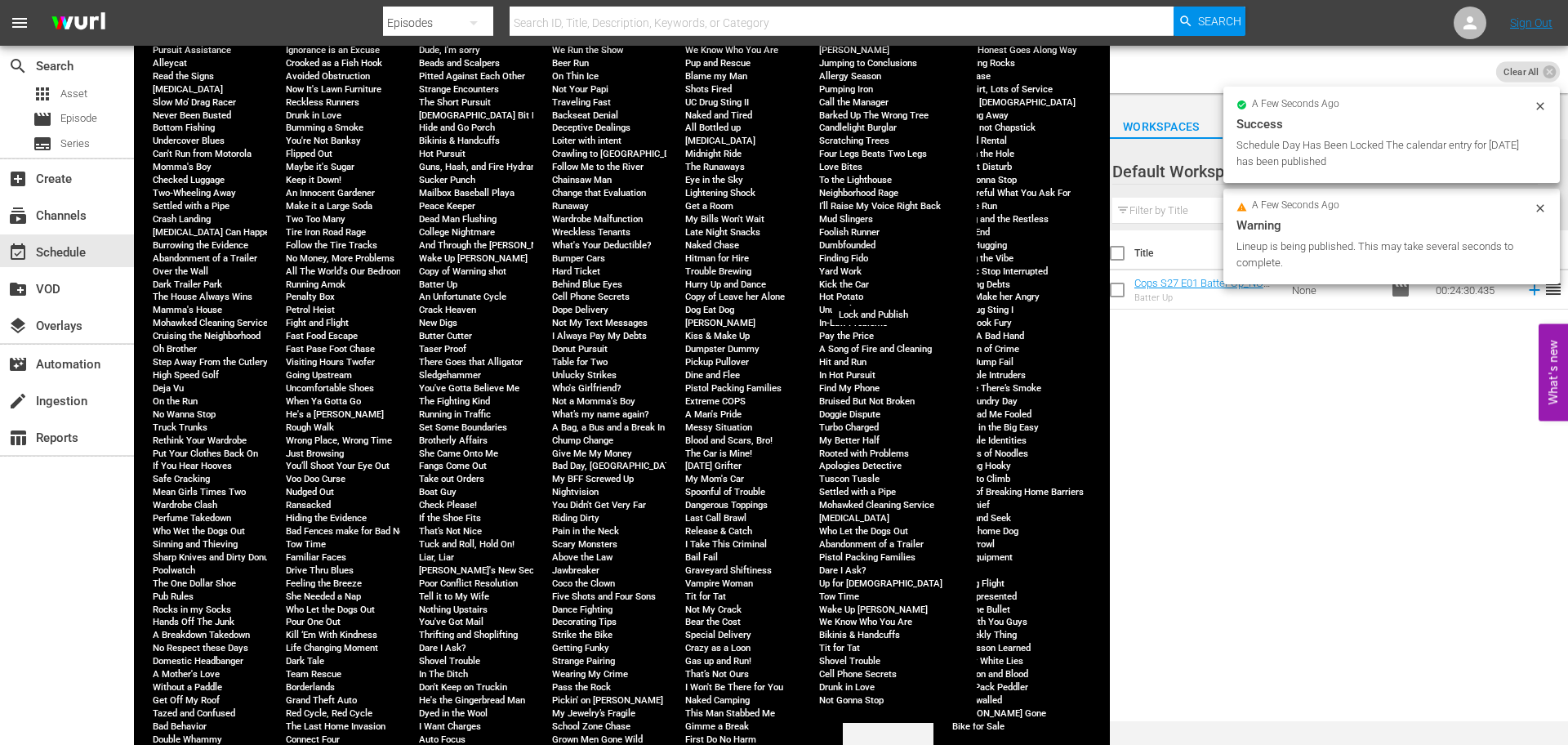
click at [877, 289] on span "lock_open" at bounding box center [879, 293] width 13 height 13
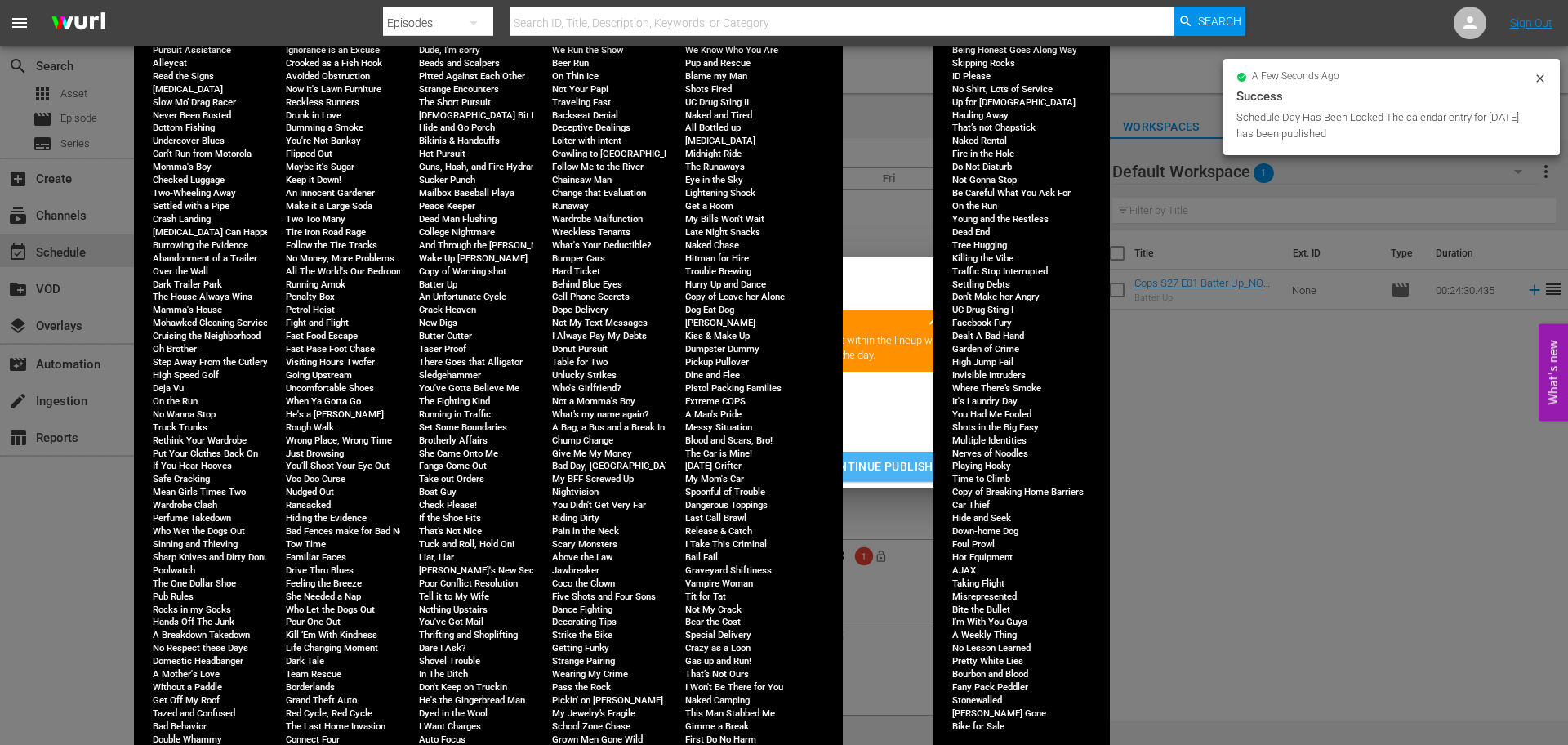
click at [886, 473] on span "Continue Publishing" at bounding box center [887, 466] width 131 height 20
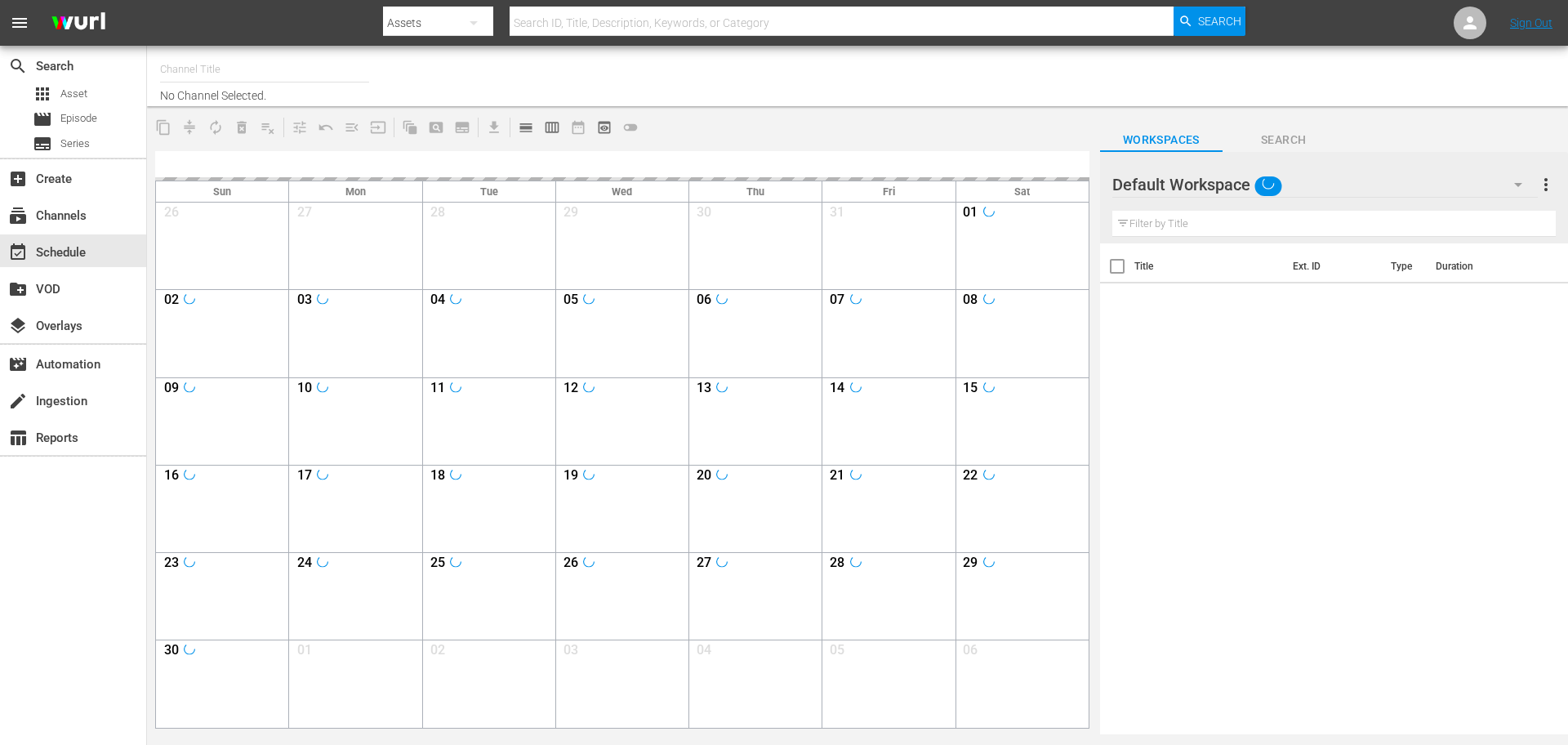
type input "COPS (RB - LG/Plex/TCL International) (1095)"
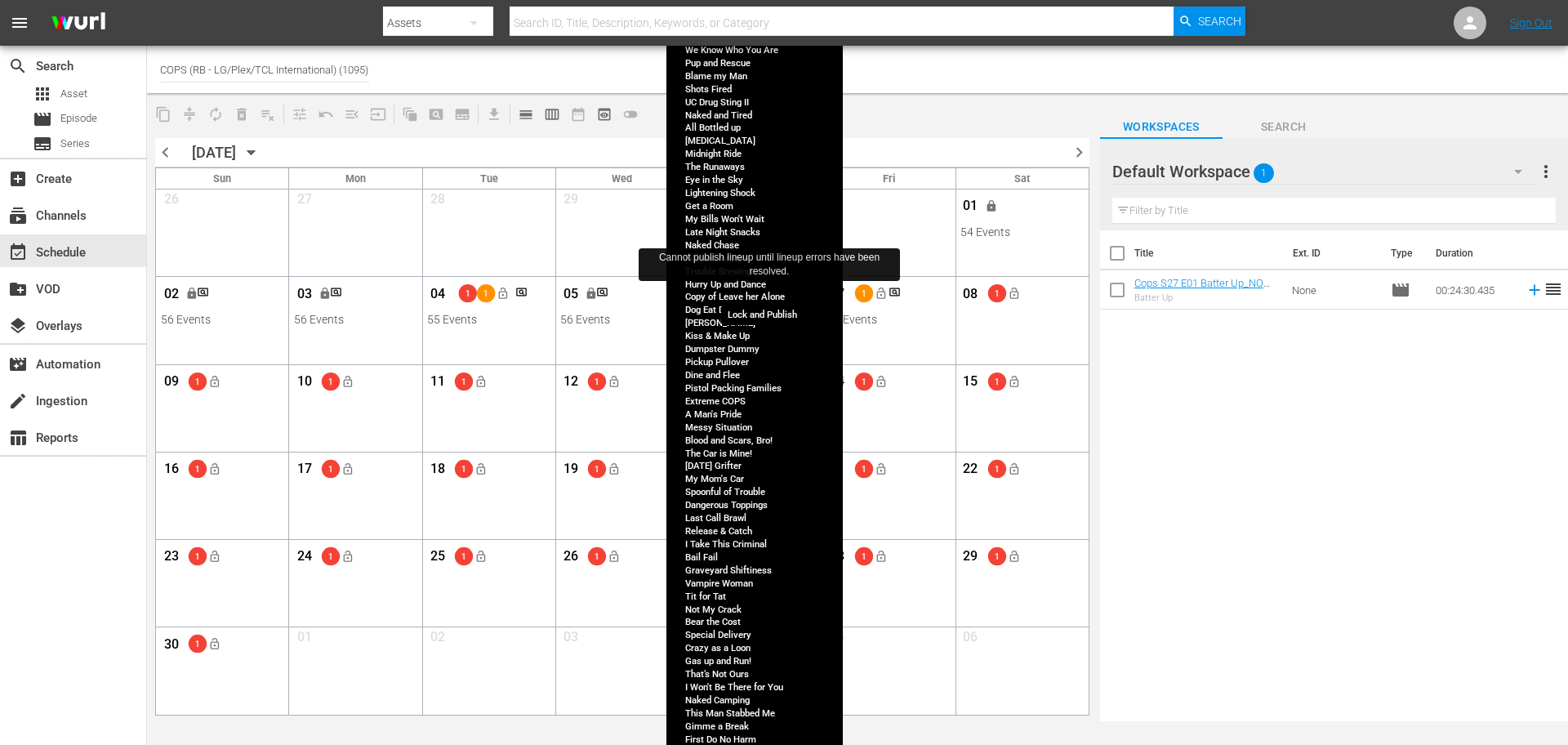
click at [776, 298] on button "lock_open" at bounding box center [769, 294] width 27 height 27
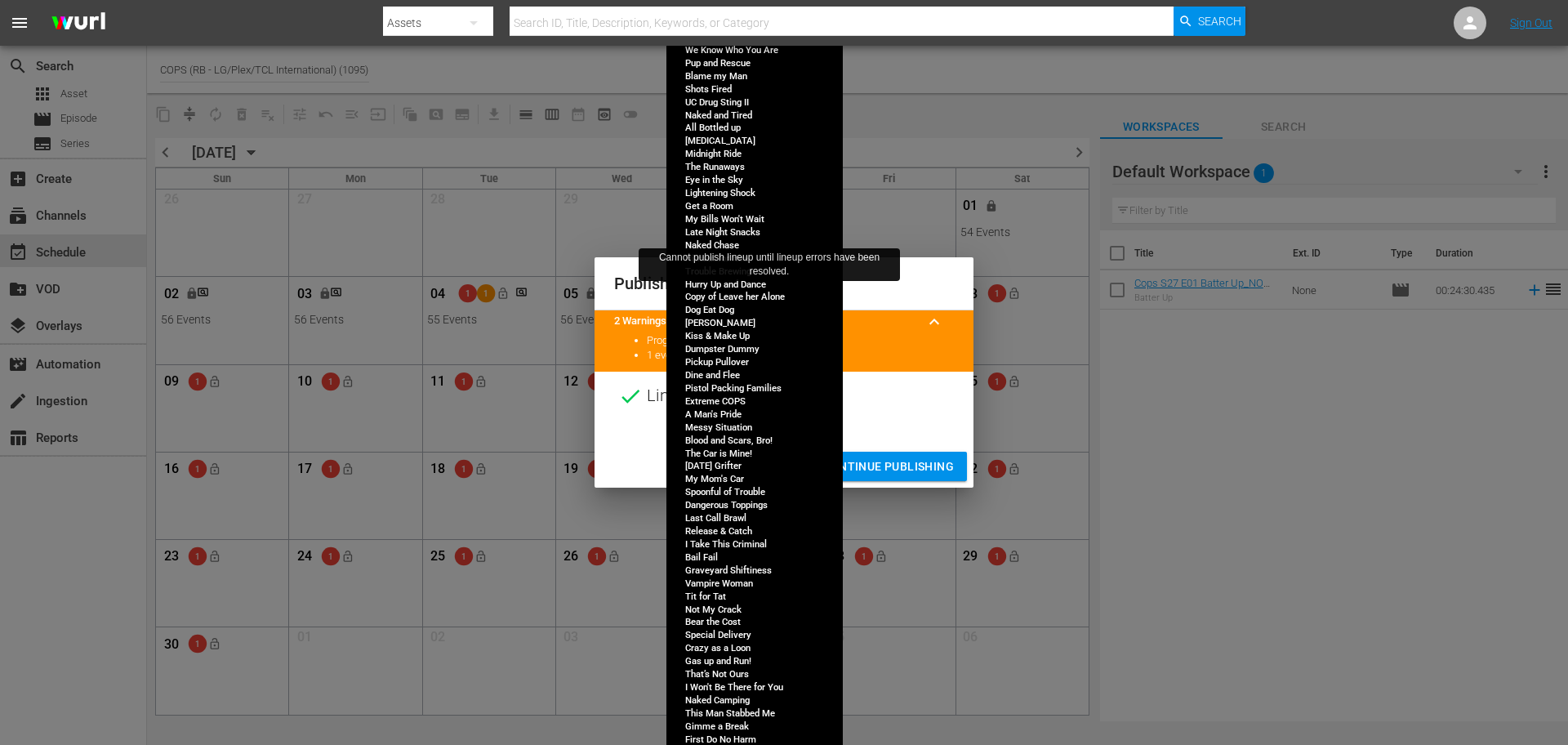
click at [898, 462] on span "Continue Publishing" at bounding box center [887, 466] width 131 height 20
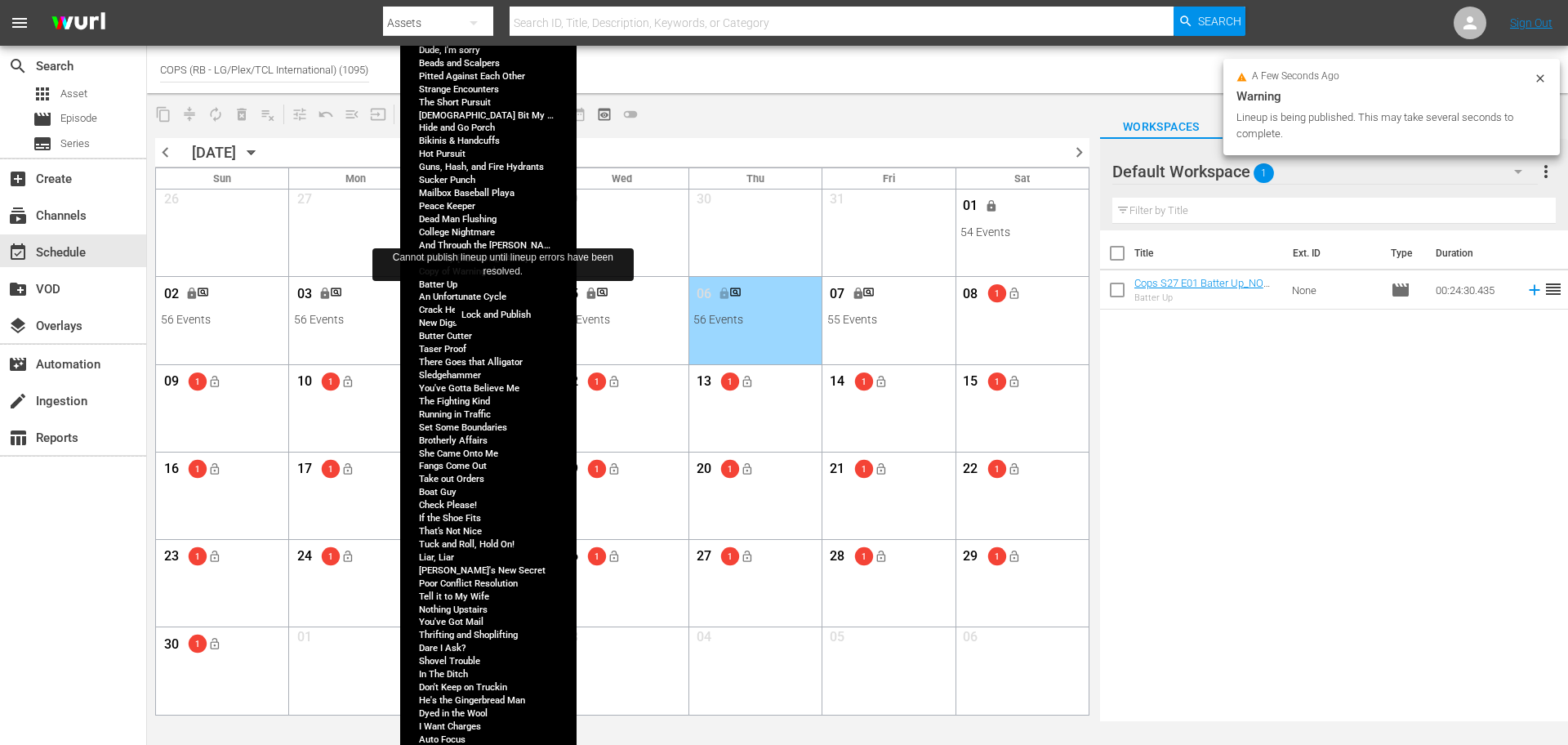
click at [510, 291] on button "lock_open" at bounding box center [504, 294] width 27 height 27
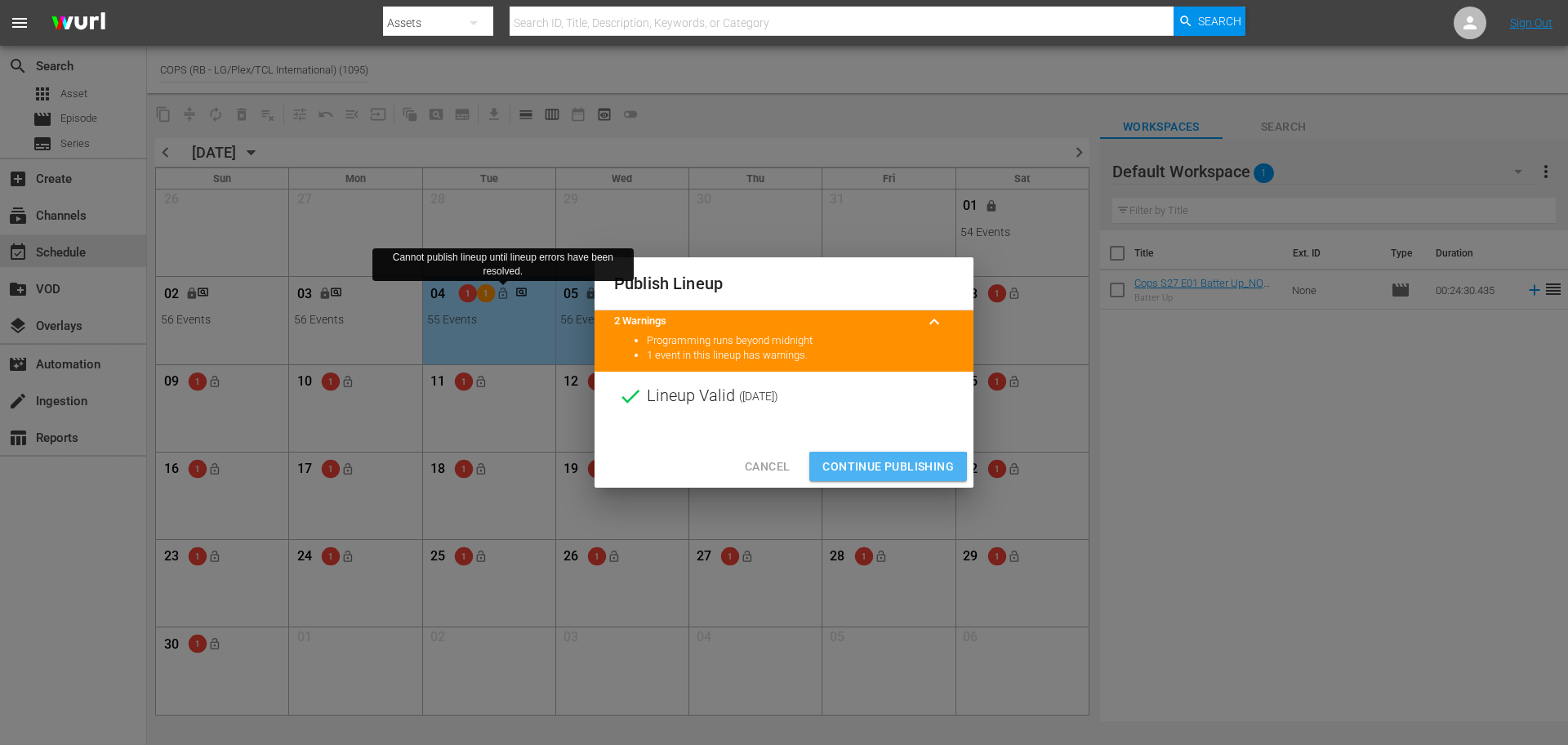
click at [868, 468] on span "Continue Publishing" at bounding box center [887, 466] width 131 height 20
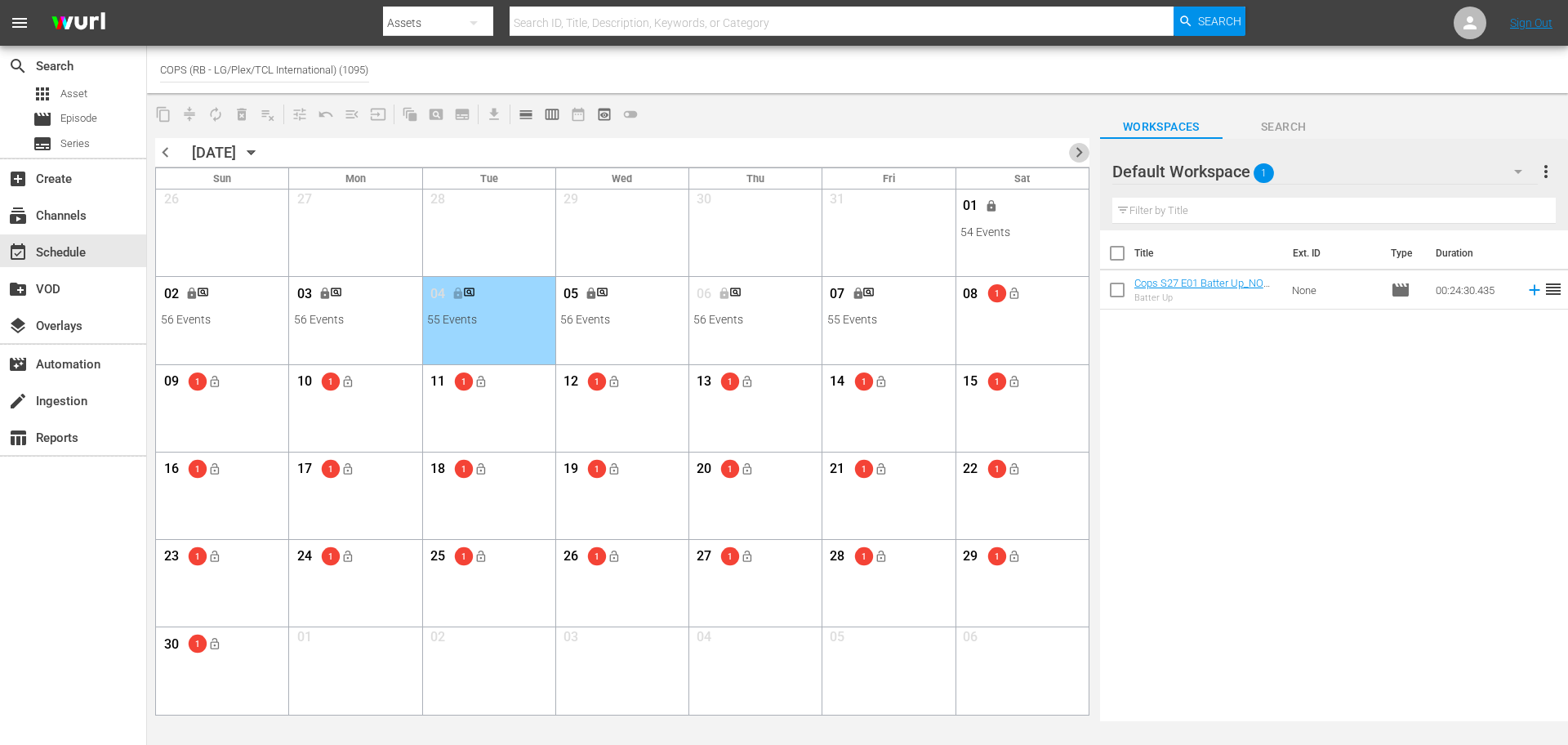
click at [1071, 153] on span "chevron_right" at bounding box center [1079, 152] width 20 height 20
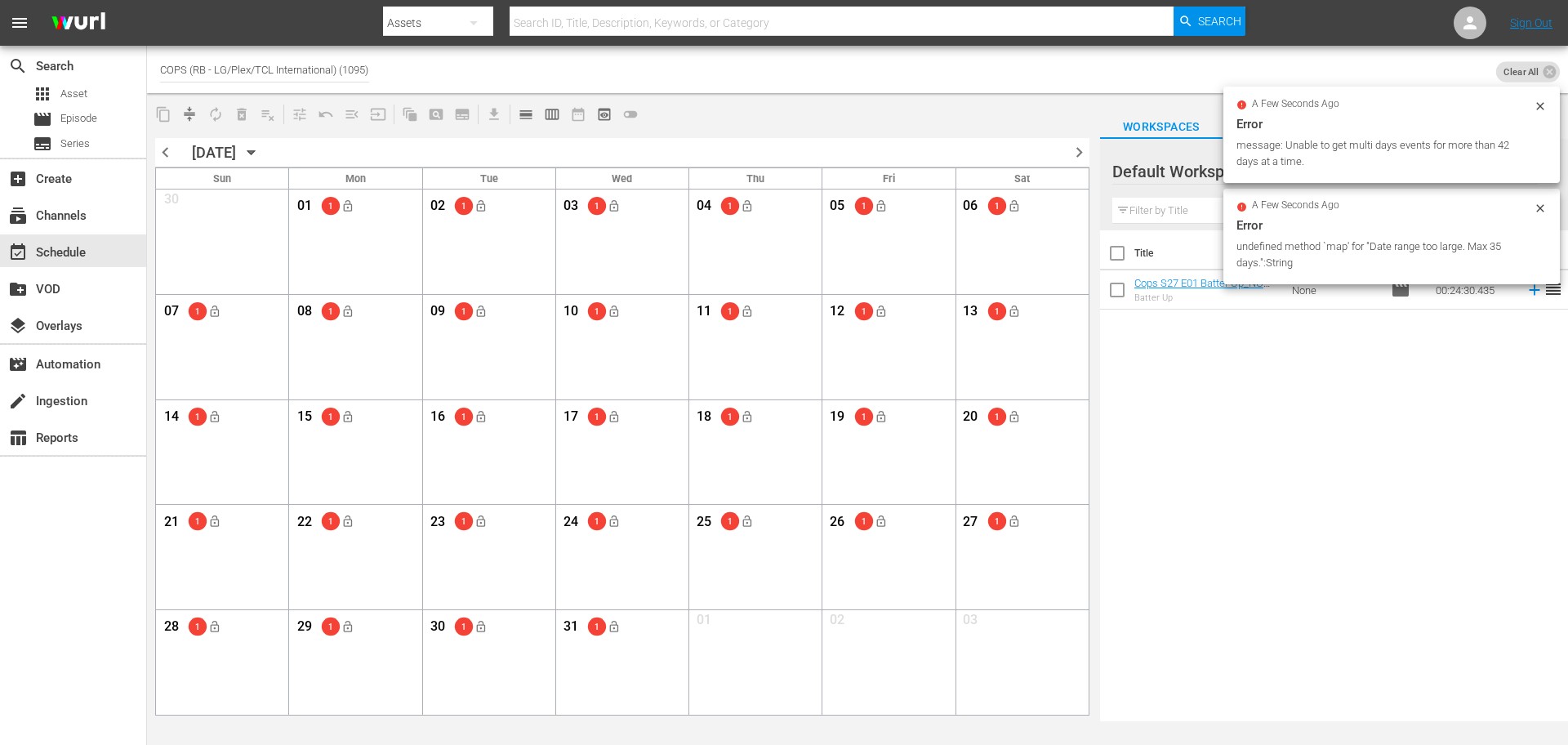
click at [161, 151] on span "chevron_left" at bounding box center [165, 152] width 20 height 20
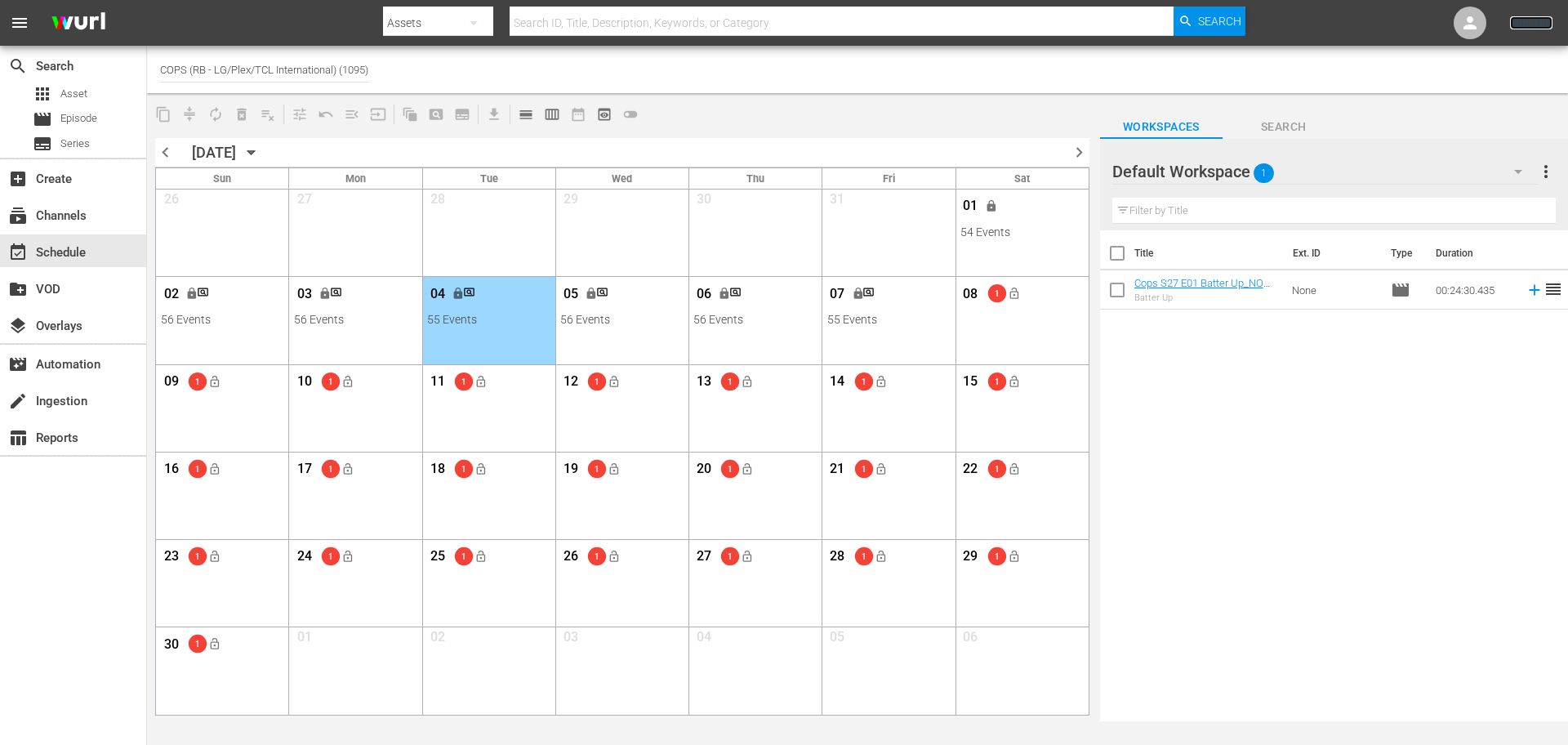
click at [1530, 23] on link "Sign Out" at bounding box center [1531, 22] width 43 height 13
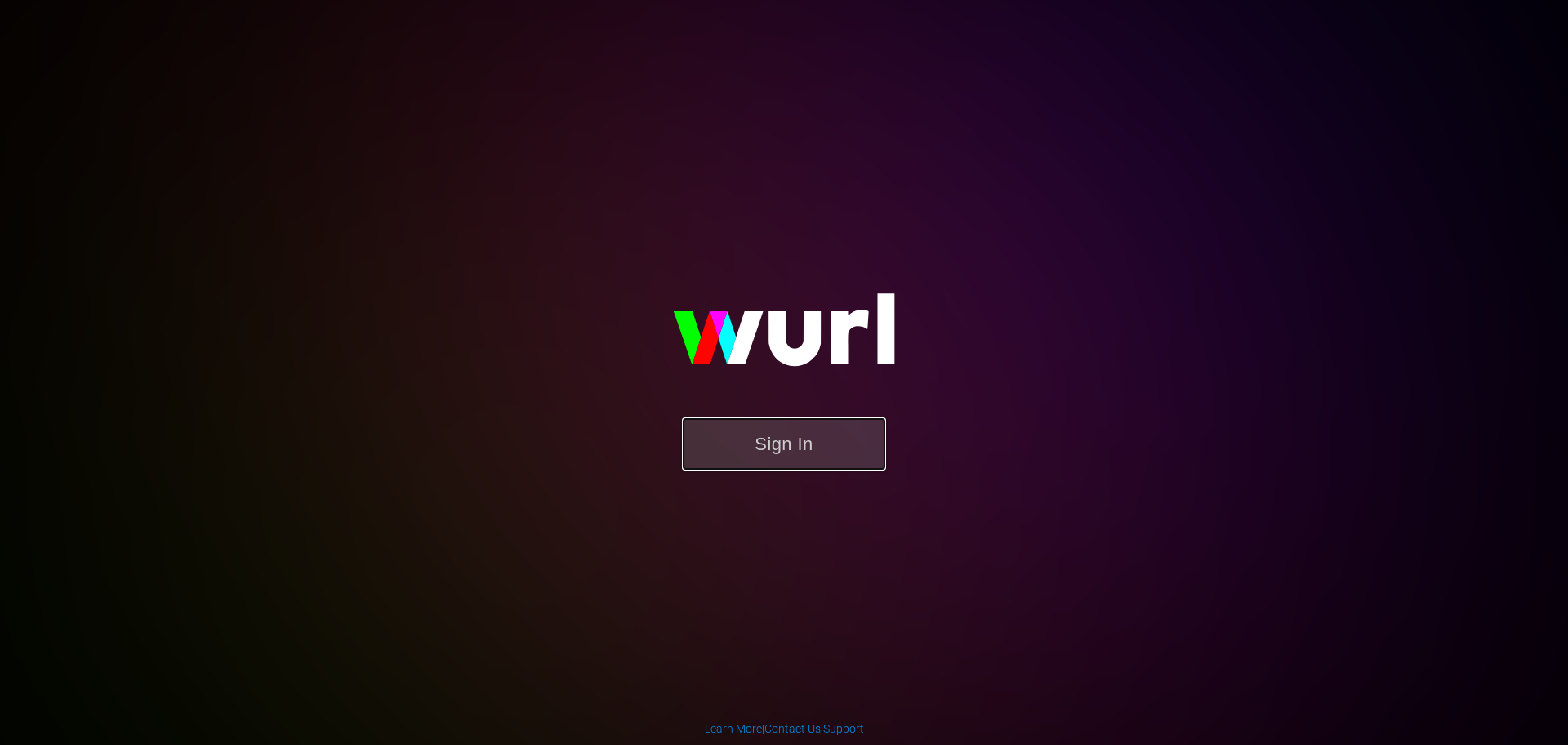
click at [771, 447] on button "Sign In" at bounding box center [784, 443] width 205 height 54
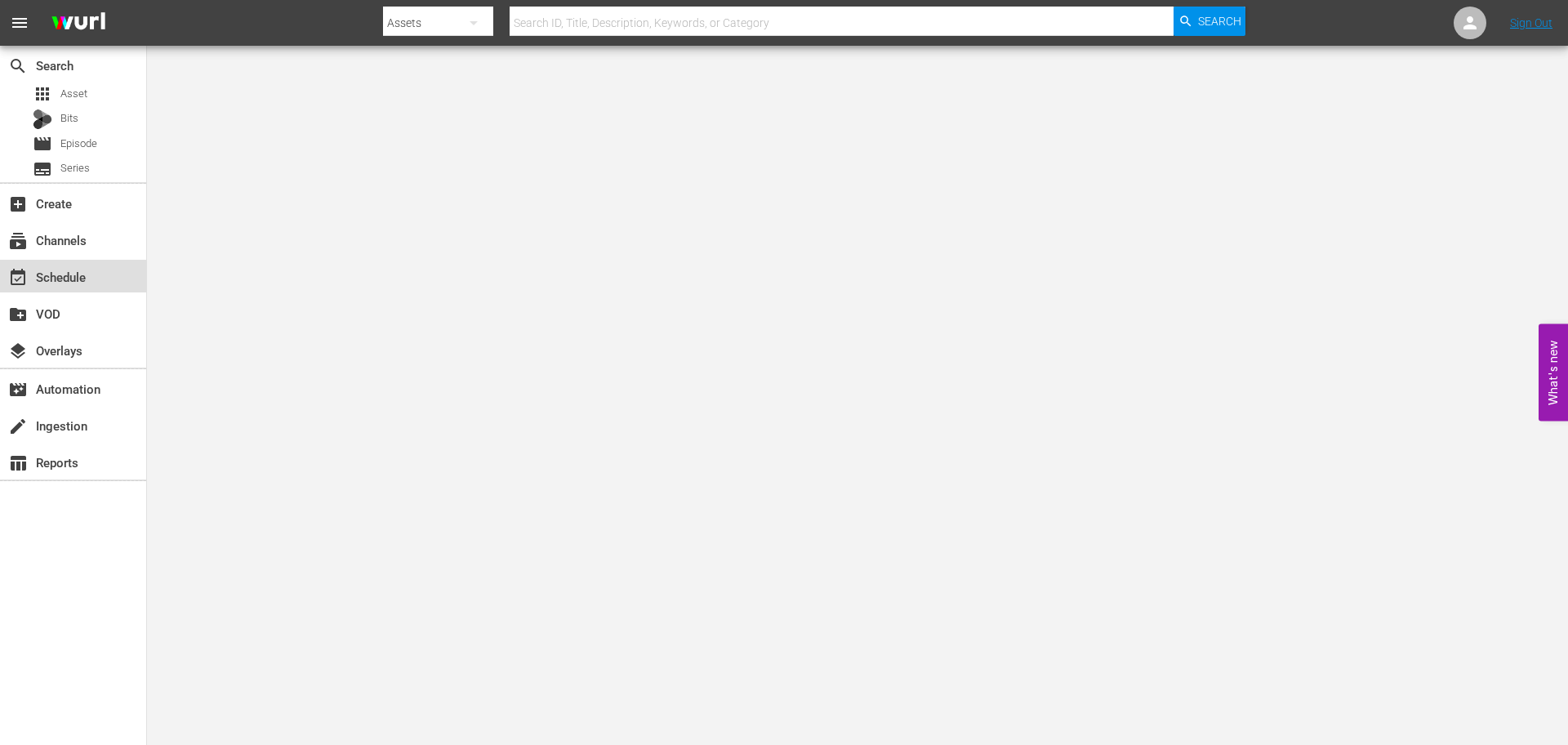
click at [103, 276] on div "event_available Schedule" at bounding box center [73, 277] width 146 height 33
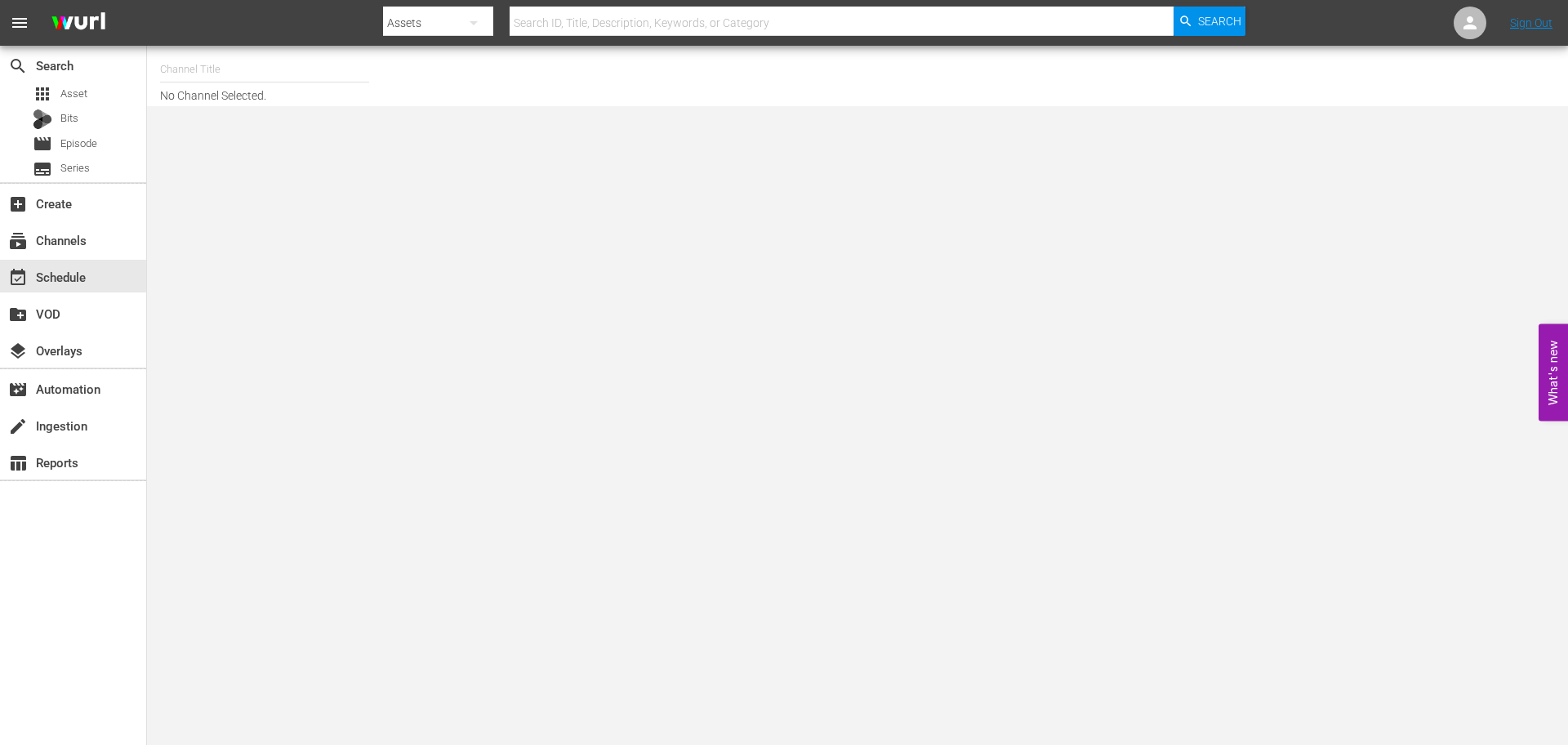
click at [286, 75] on input "text" at bounding box center [264, 69] width 209 height 39
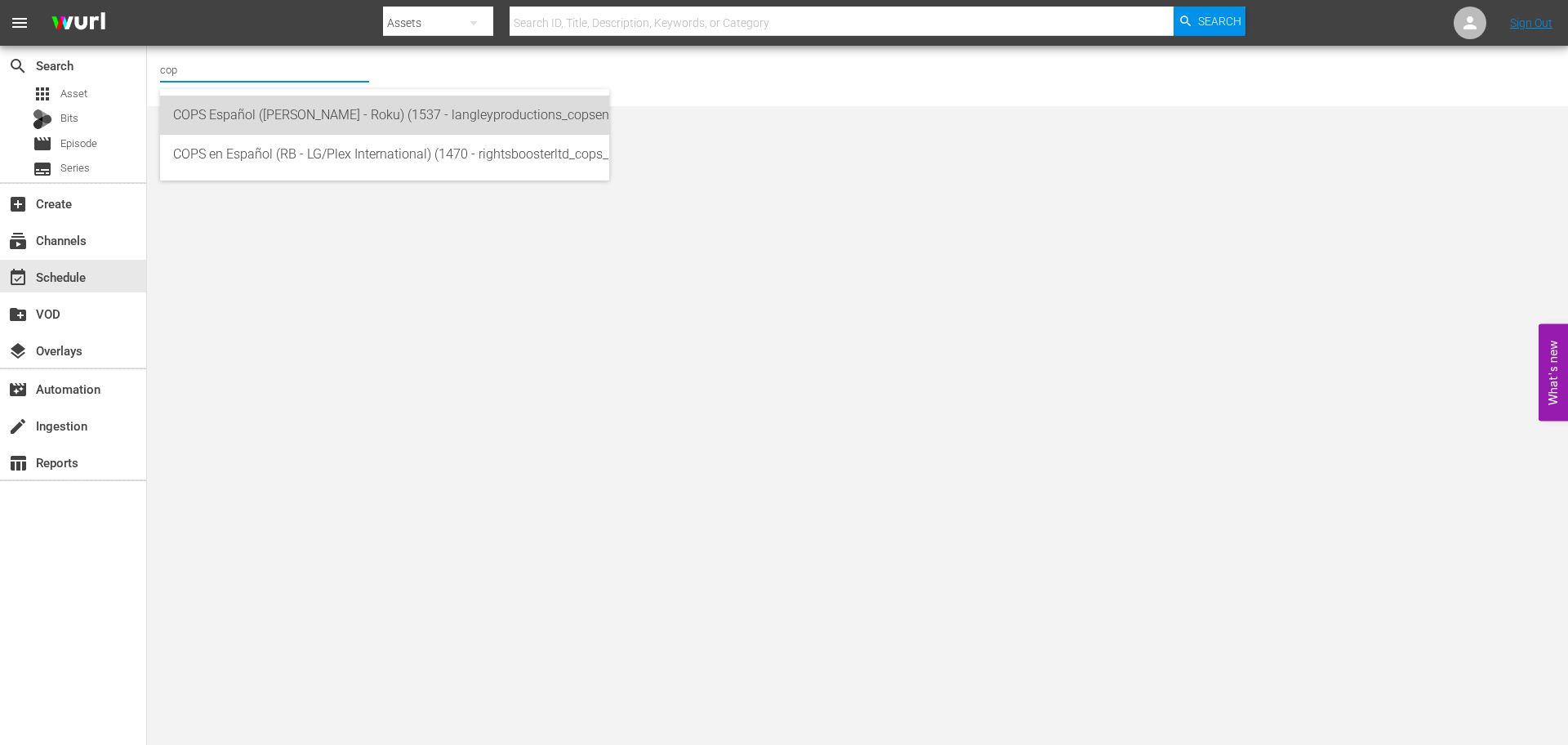
click at [363, 111] on div "COPS Español ([PERSON_NAME] - Roku) (1537 - langleyproductions_copsenespanol_1)" at bounding box center [385, 115] width 423 height 39
type input "COPS Español ([PERSON_NAME] - Roku) (1537 - langleyproductions_copsenespanol_1)"
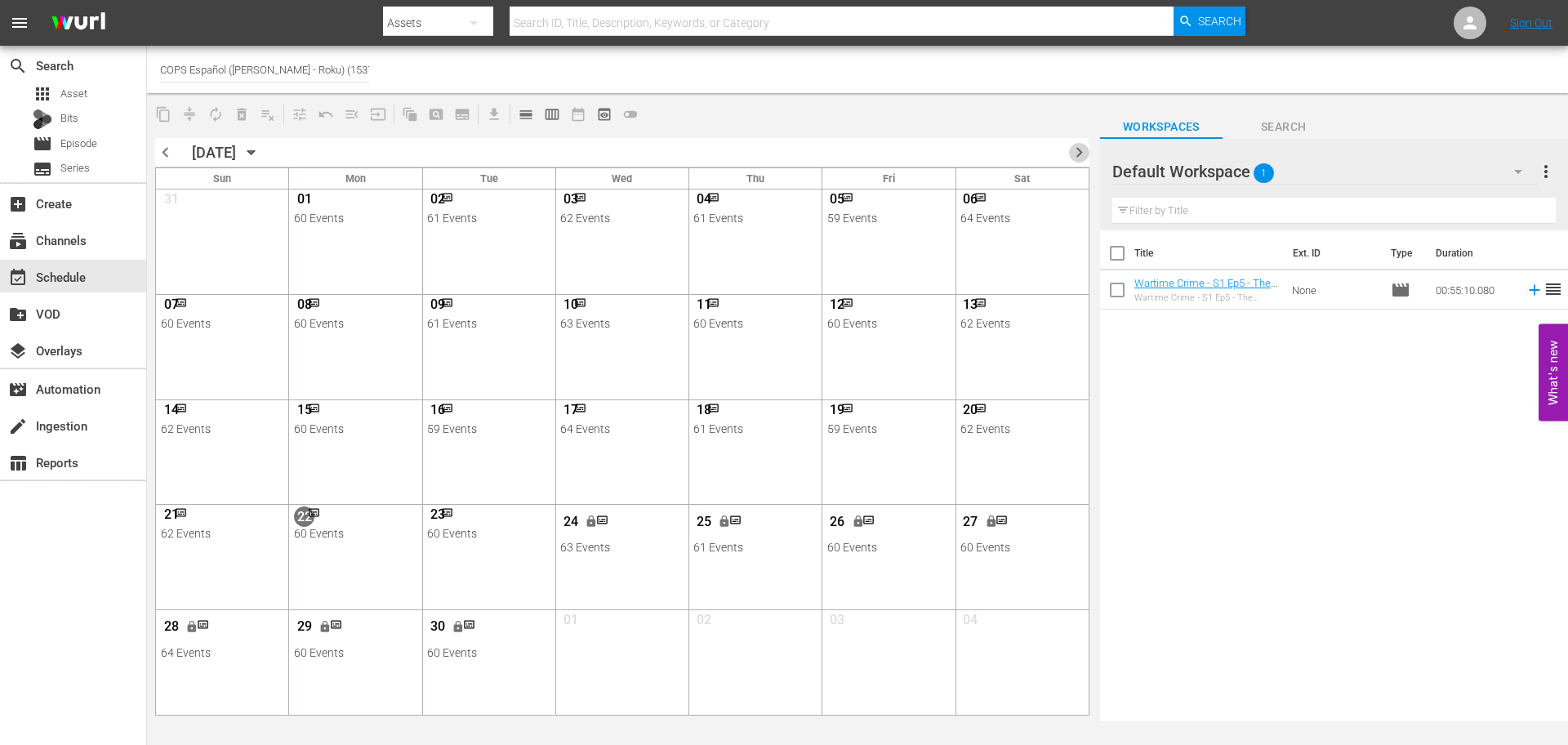
click at [1080, 148] on span "chevron_right" at bounding box center [1079, 152] width 20 height 20
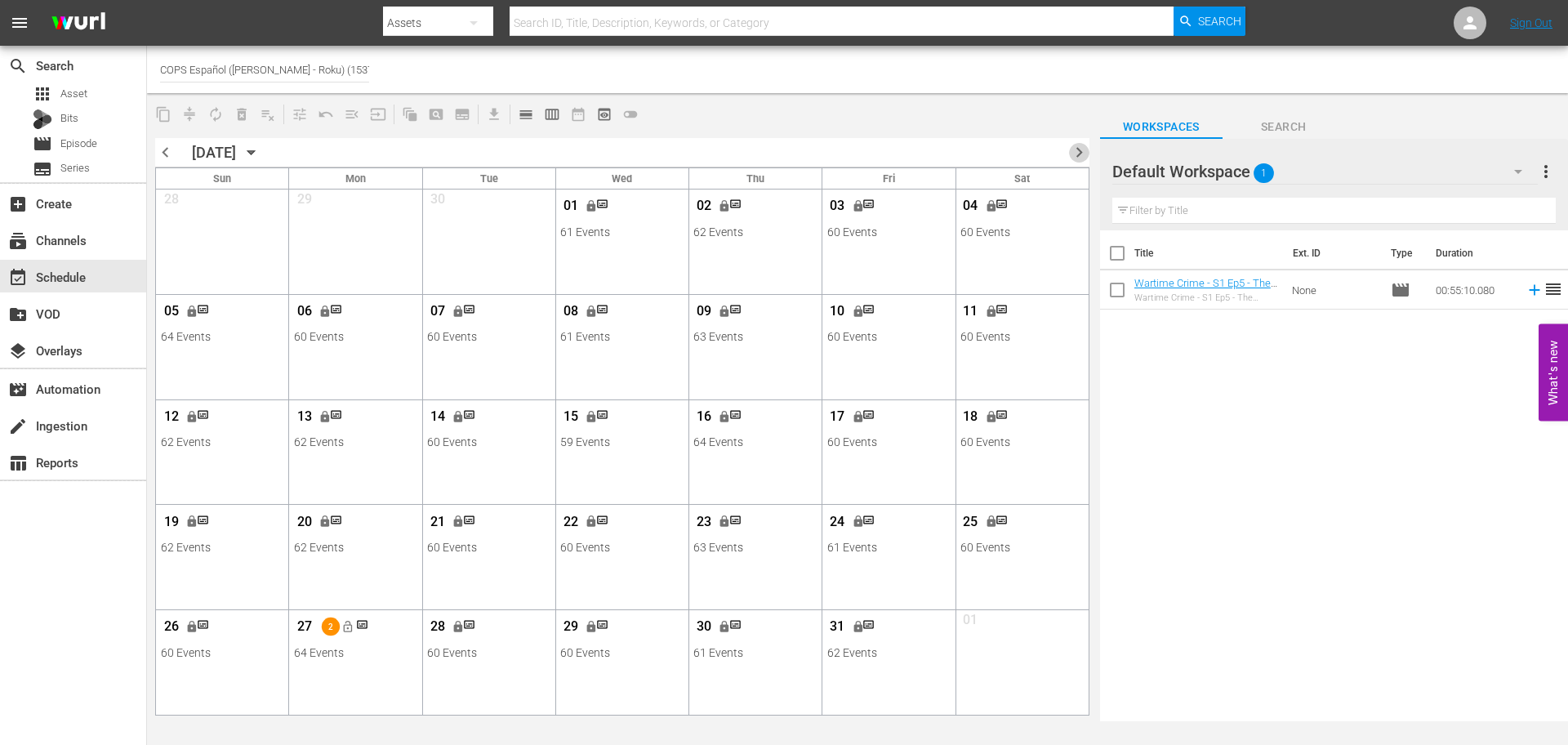
click at [1080, 148] on span "chevron_right" at bounding box center [1079, 152] width 20 height 20
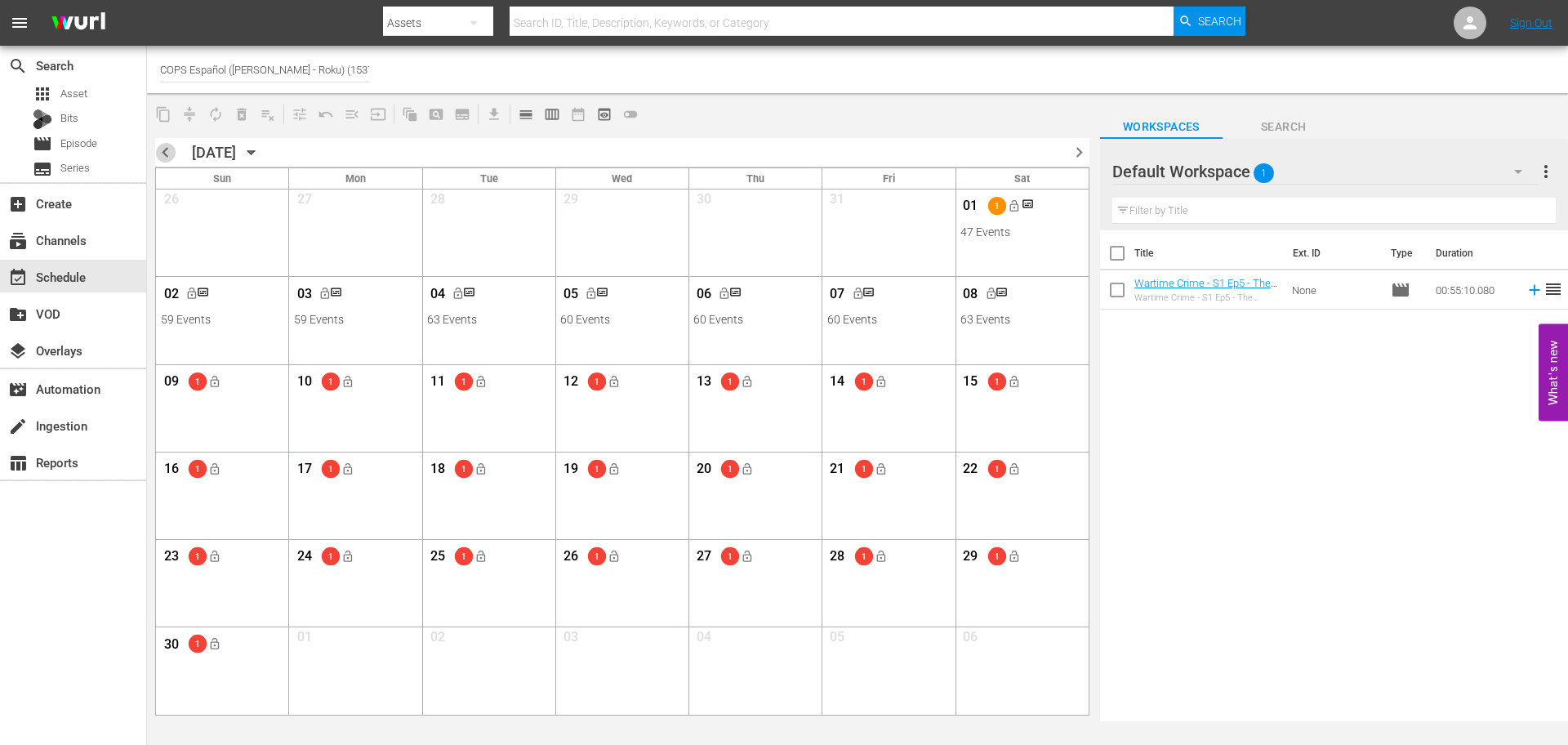
click at [165, 149] on span "chevron_left" at bounding box center [165, 152] width 20 height 20
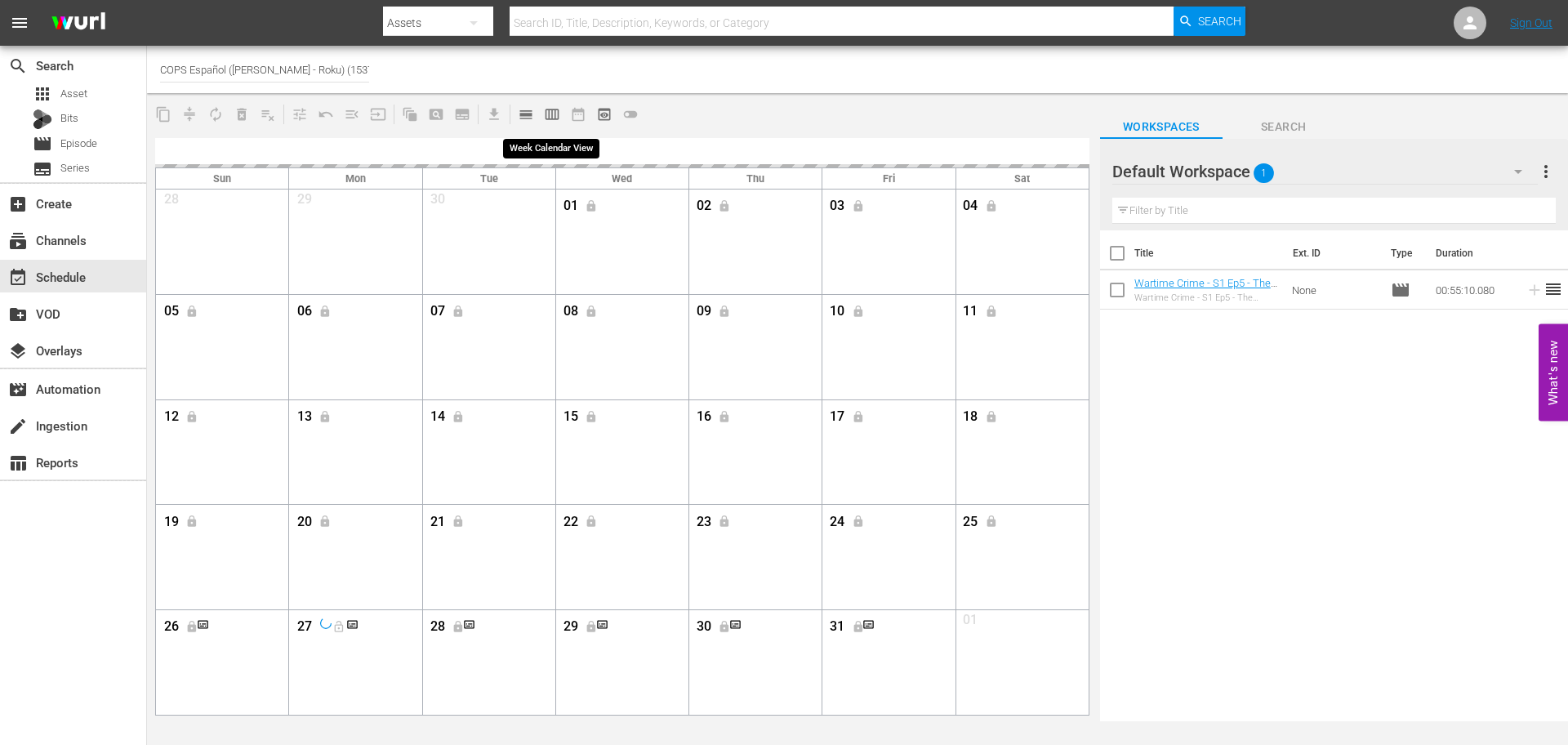
click at [548, 118] on span "calendar_view_week_outlined" at bounding box center [551, 114] width 17 height 17
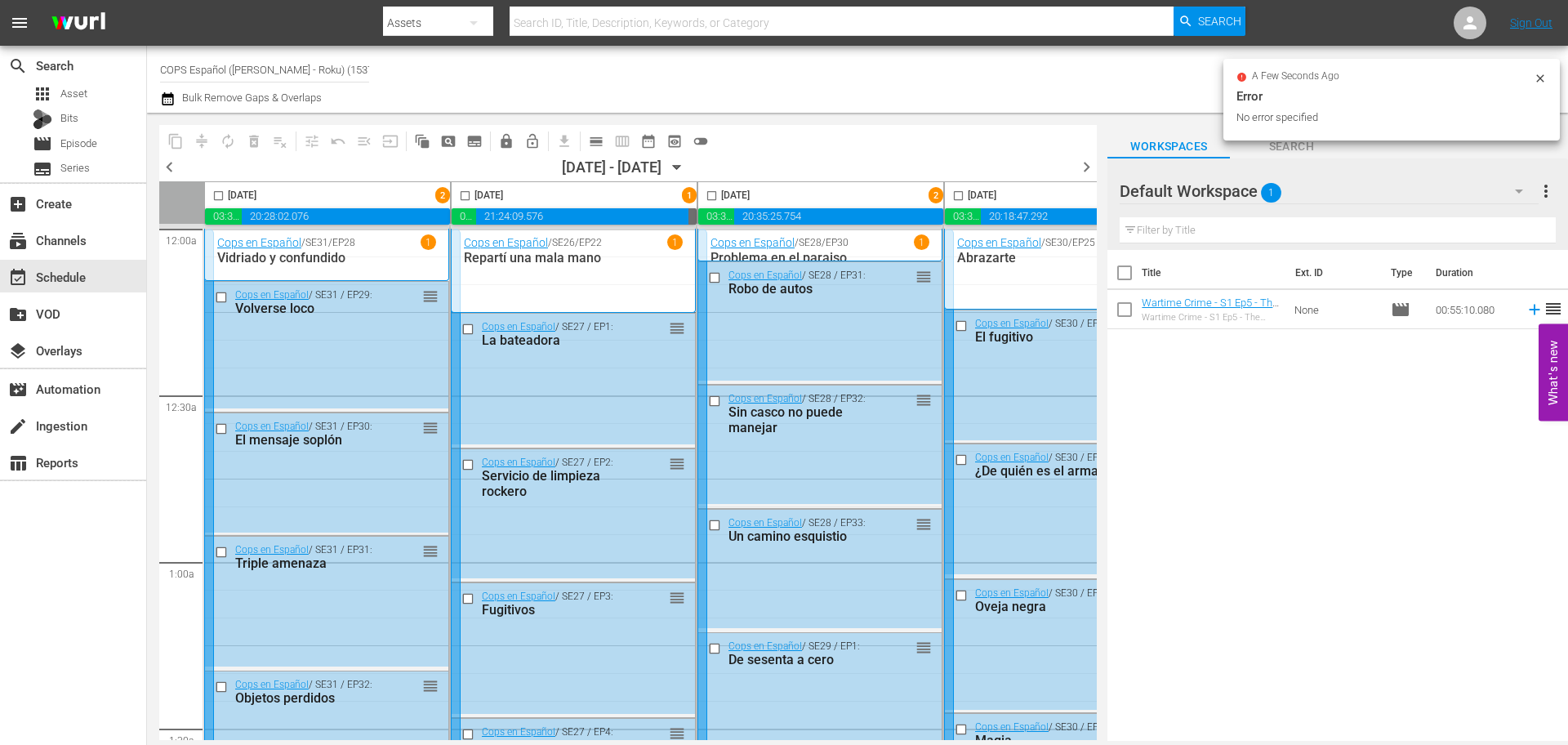
click at [345, 68] on input "COPS Español (Langley - Roku) (1537)" at bounding box center [264, 69] width 209 height 39
drag, startPoint x: 345, startPoint y: 68, endPoint x: 162, endPoint y: 68, distance: 183.0
click at [162, 68] on input "COPS Español (Langley - Roku) (1537)" at bounding box center [264, 69] width 209 height 39
click at [350, 68] on input "cops" at bounding box center [264, 69] width 209 height 39
type input "c"
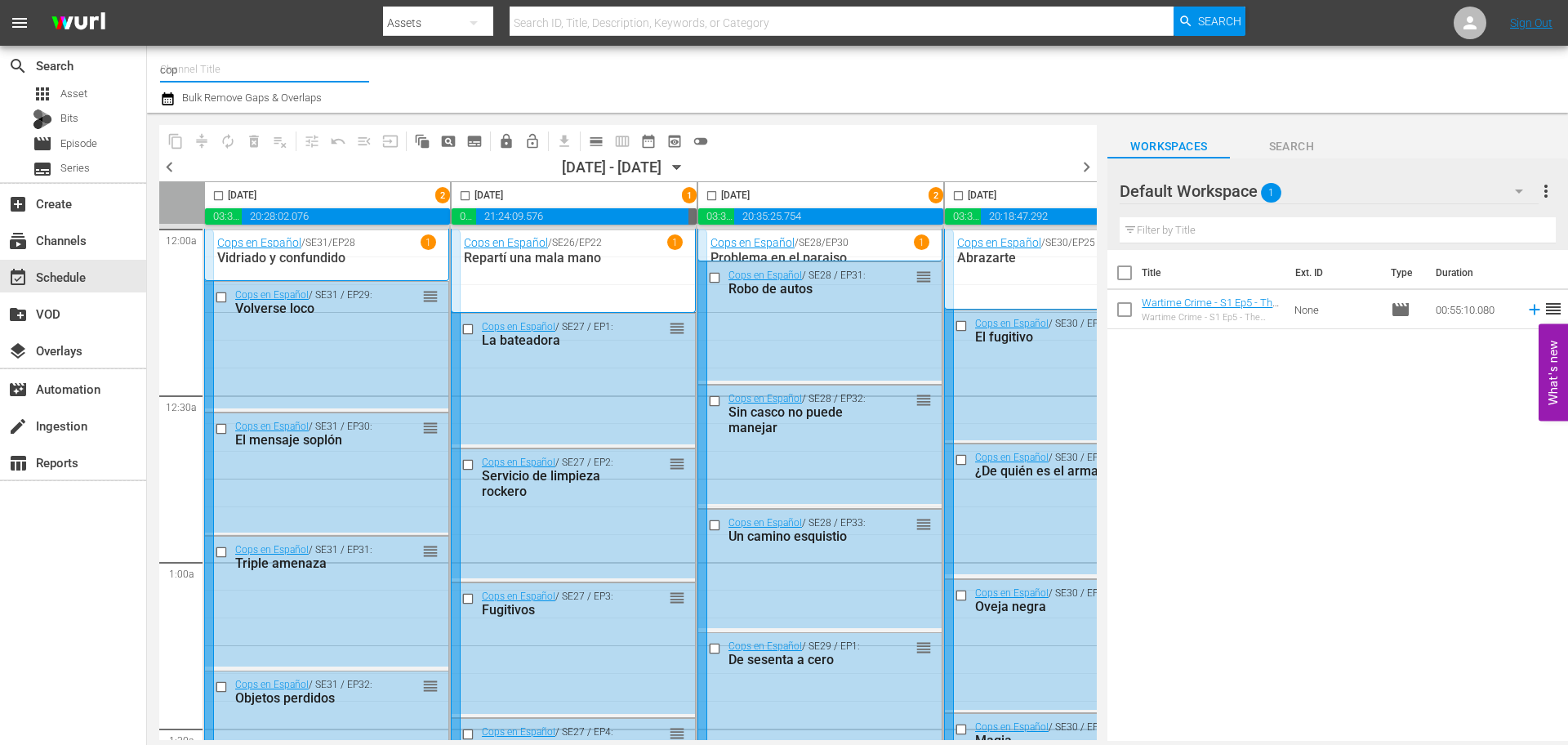
type input "cops"
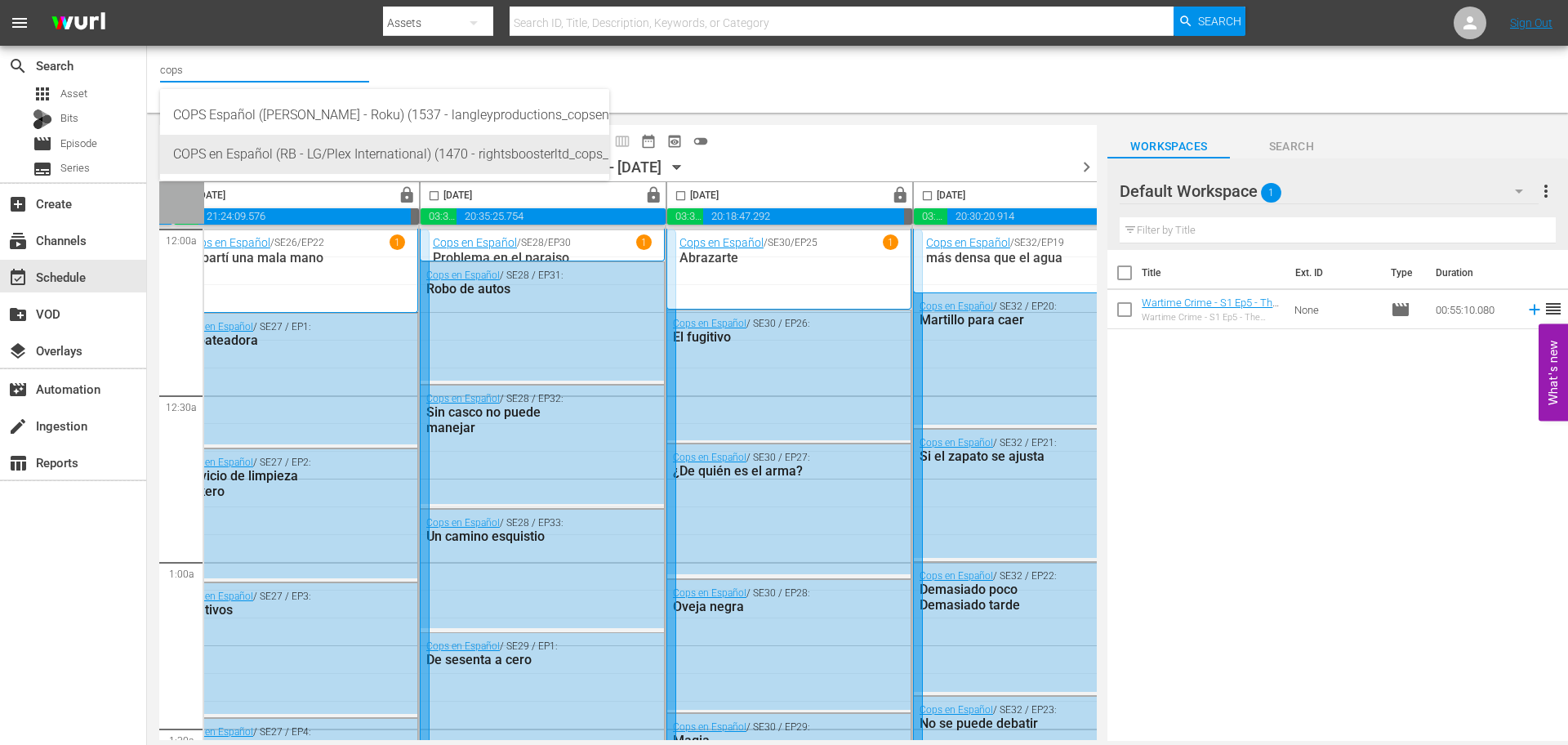
click at [387, 156] on div "COPS en Español (RB - LG/Plex International) (1470 - rightsboosterltd_cops_1)" at bounding box center [385, 154] width 423 height 39
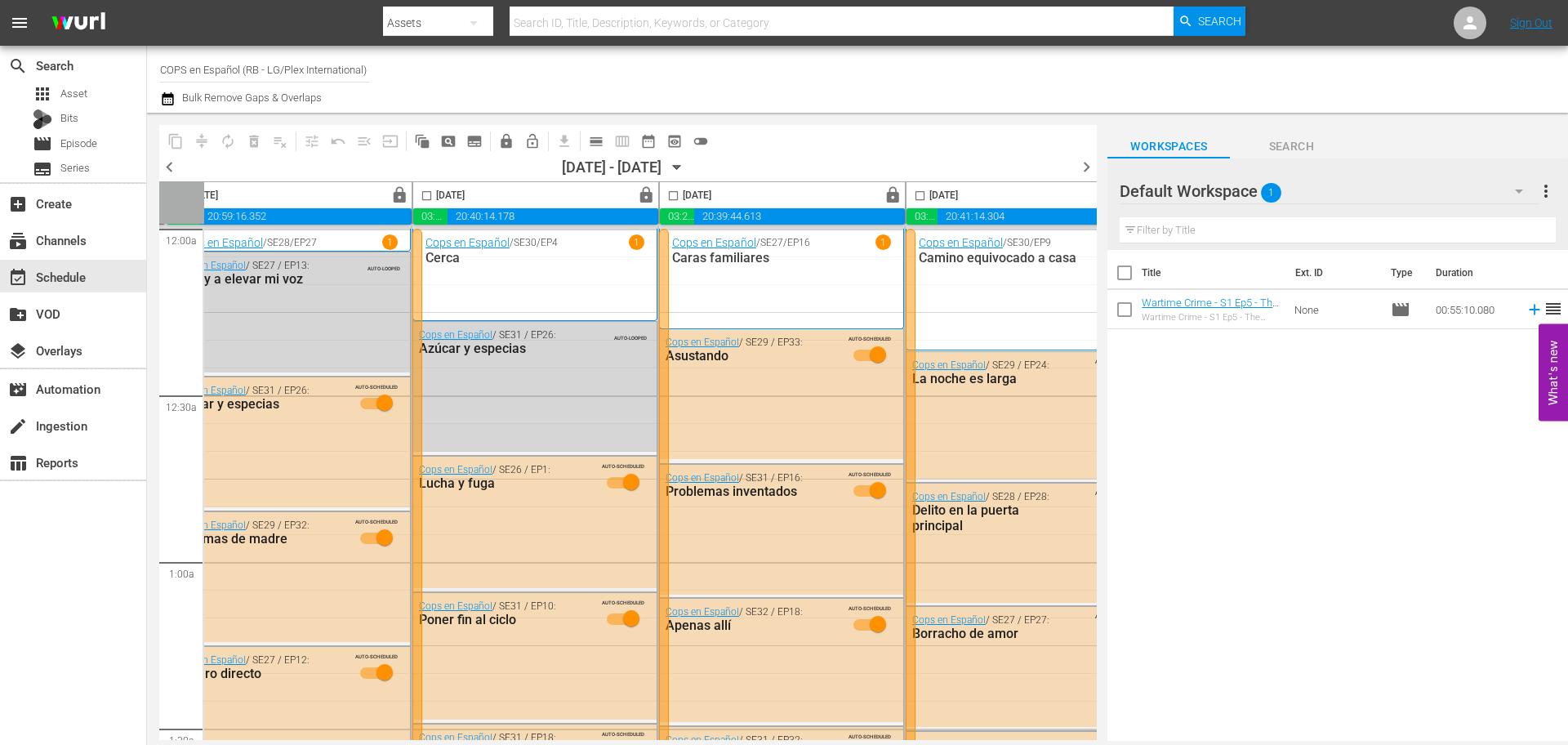
scroll to position [0, 840]
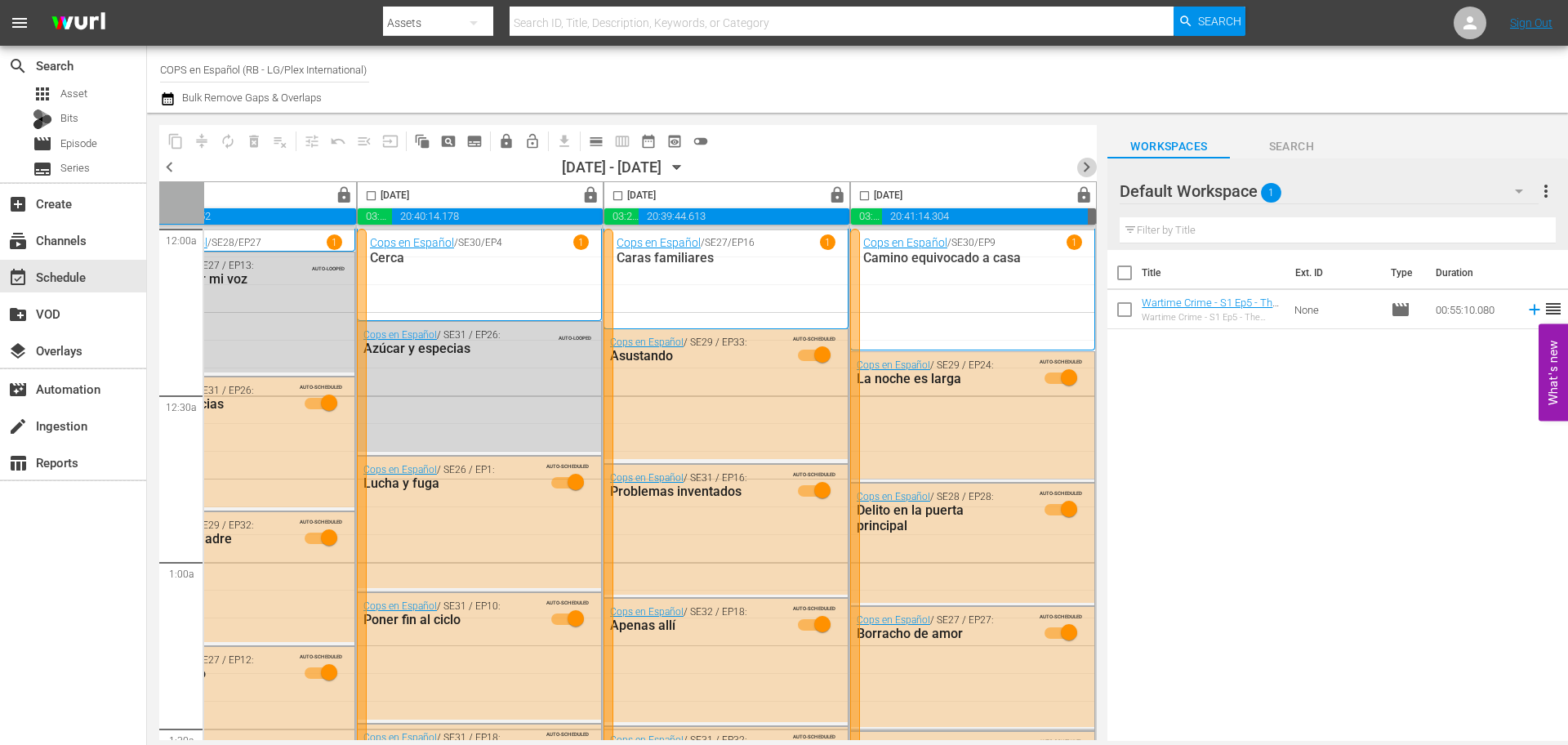
click at [1079, 165] on span "chevron_right" at bounding box center [1086, 167] width 20 height 20
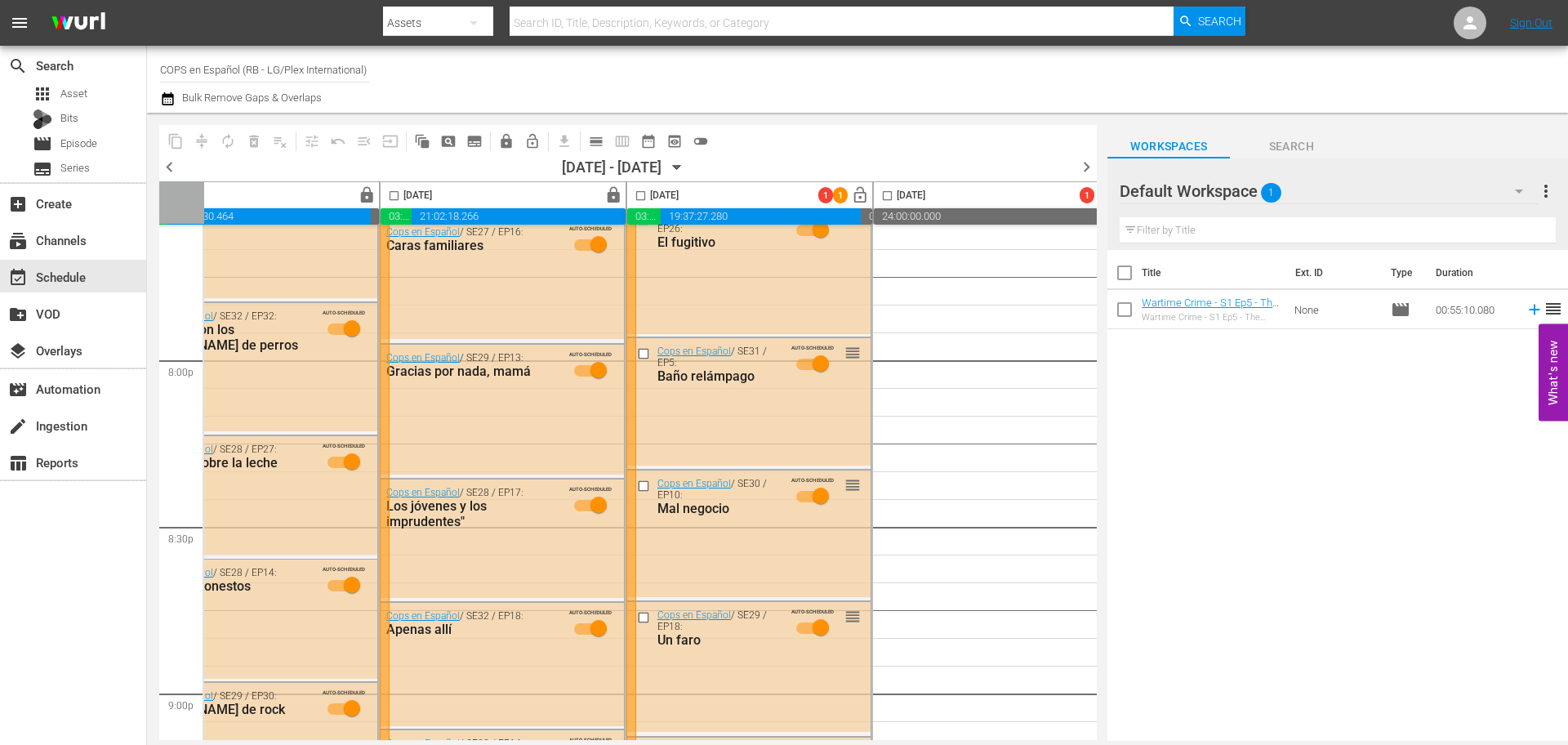
scroll to position [6561, 71]
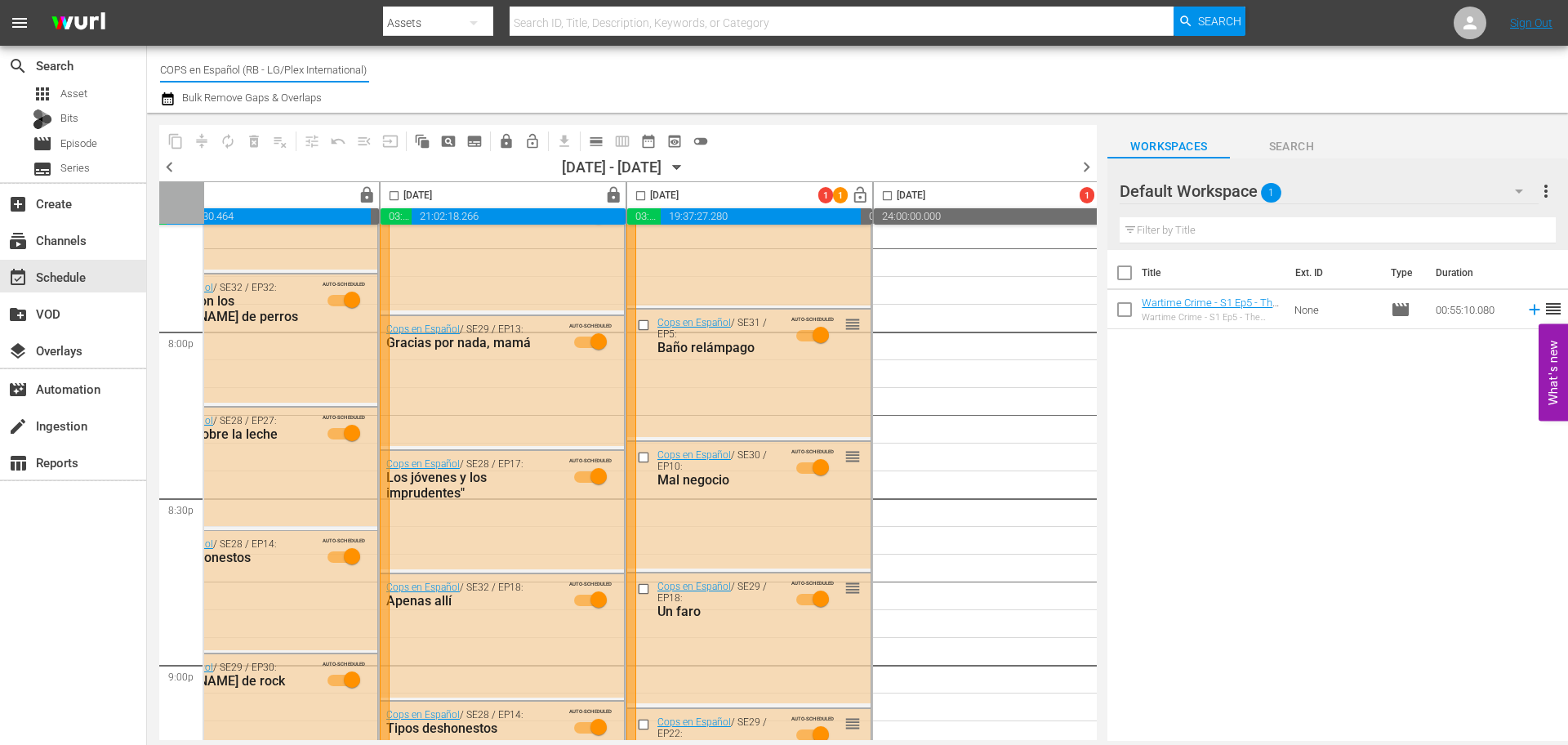
drag, startPoint x: 367, startPoint y: 68, endPoint x: 146, endPoint y: 64, distance: 221.0
click at [147, 0] on div "search Search apps Asset Bits movie Episode subtitles Series add_box Create sub…" at bounding box center [857, 0] width 1421 height 0
click at [205, 73] on input "(1470)" at bounding box center [264, 69] width 209 height 39
type input "("
type input "strong"
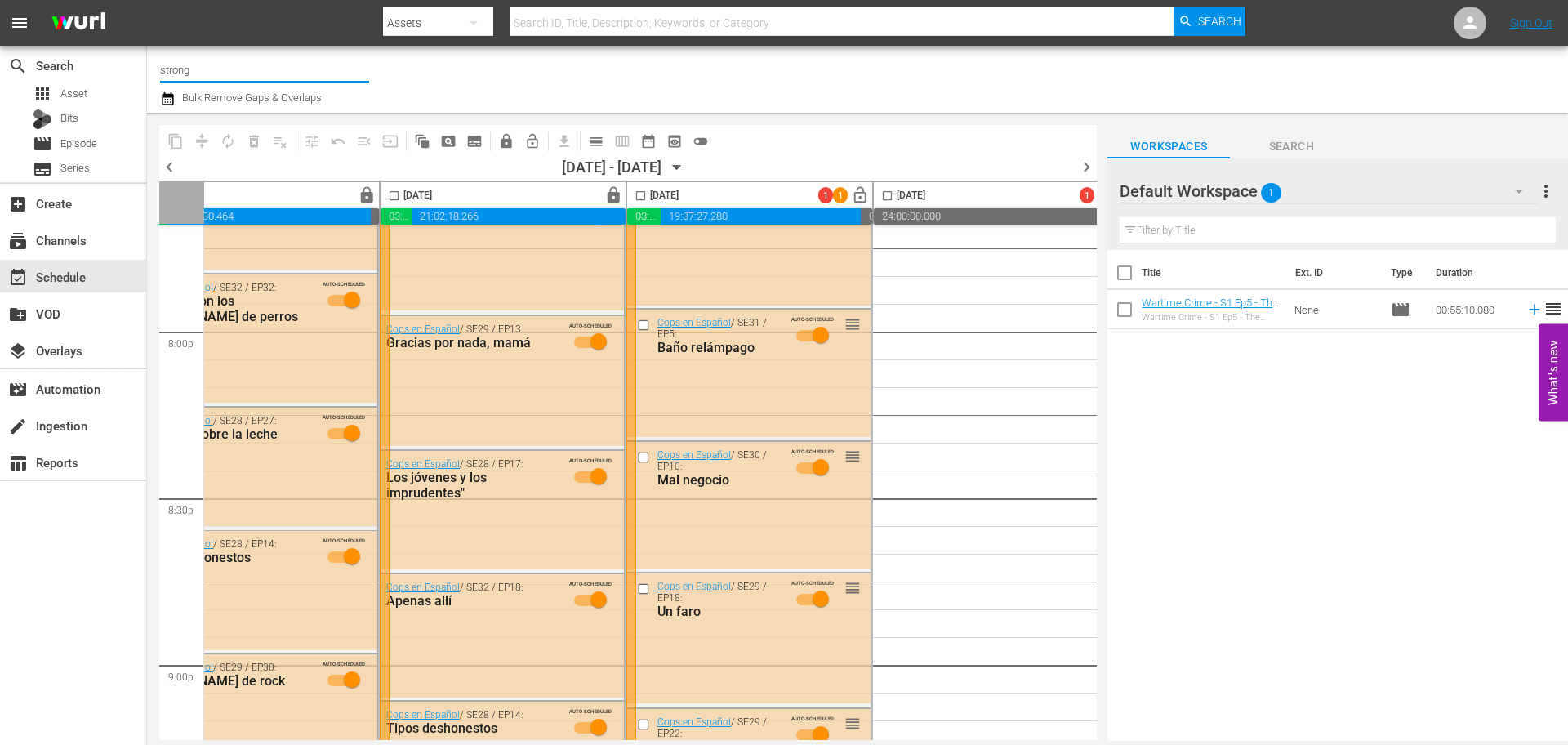
click at [248, 66] on input "strong" at bounding box center [264, 69] width 209 height 39
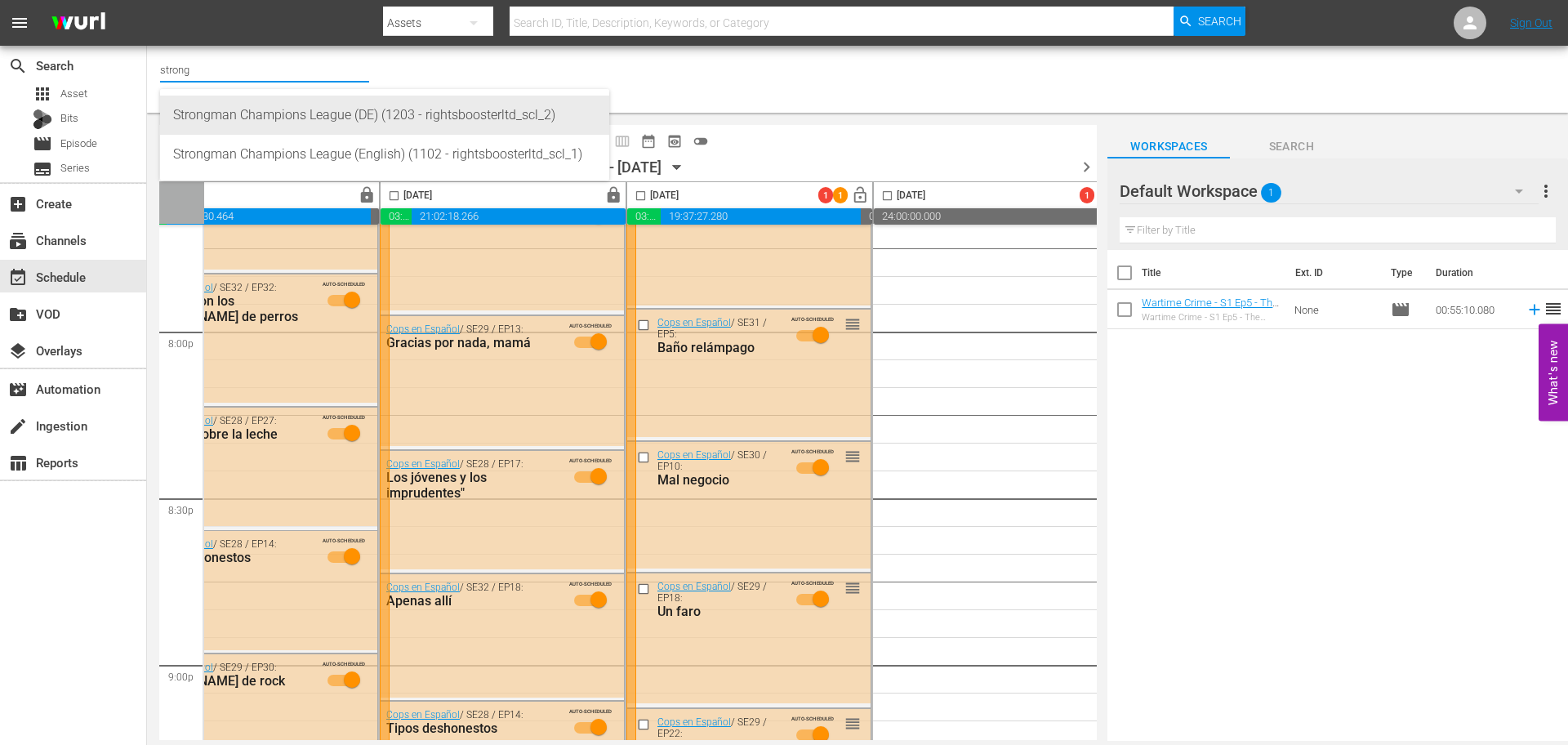
click at [331, 111] on div "Strongman Champions League (DE) (1203 - rightsboosterltd_scl_2)" at bounding box center [385, 115] width 423 height 39
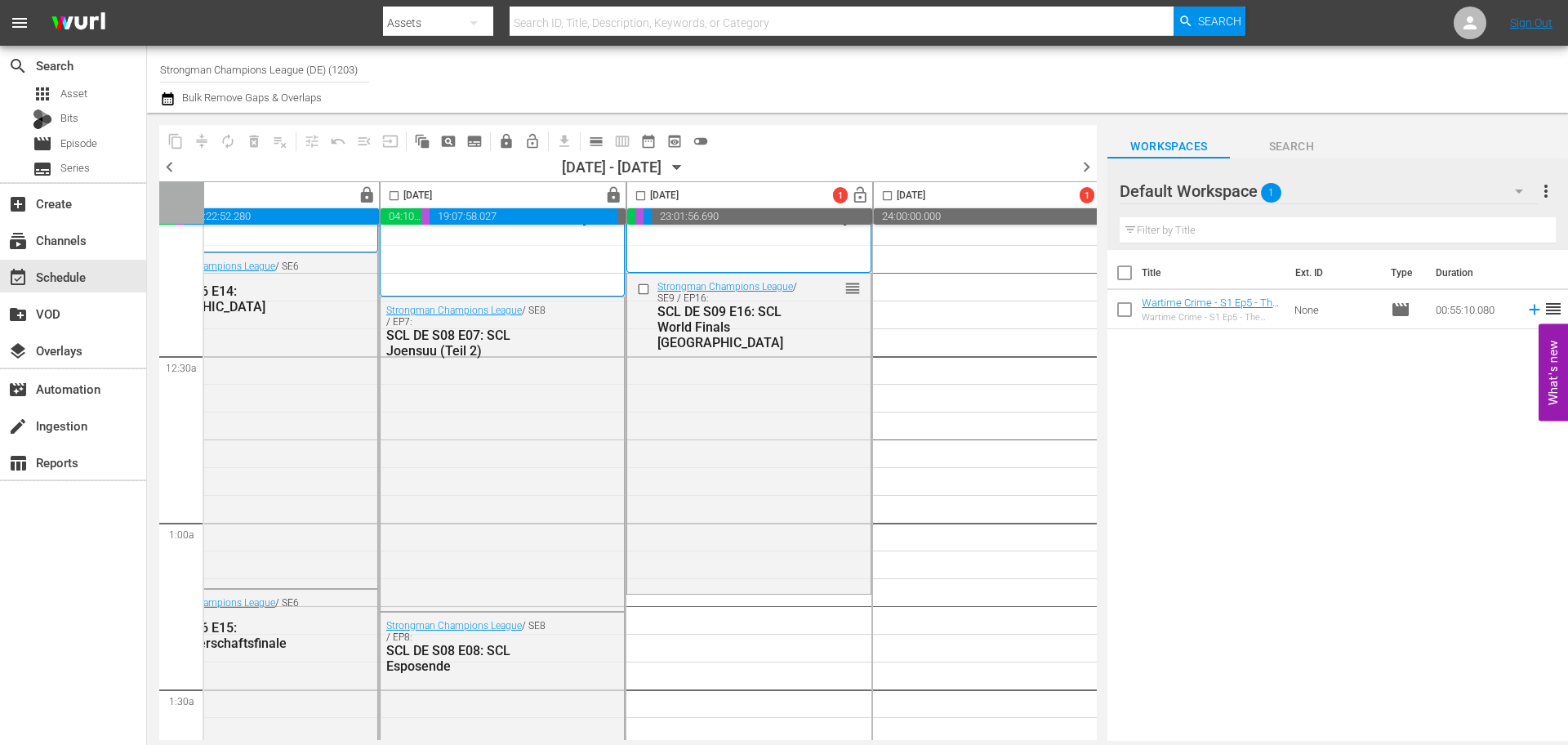
scroll to position [33, 71]
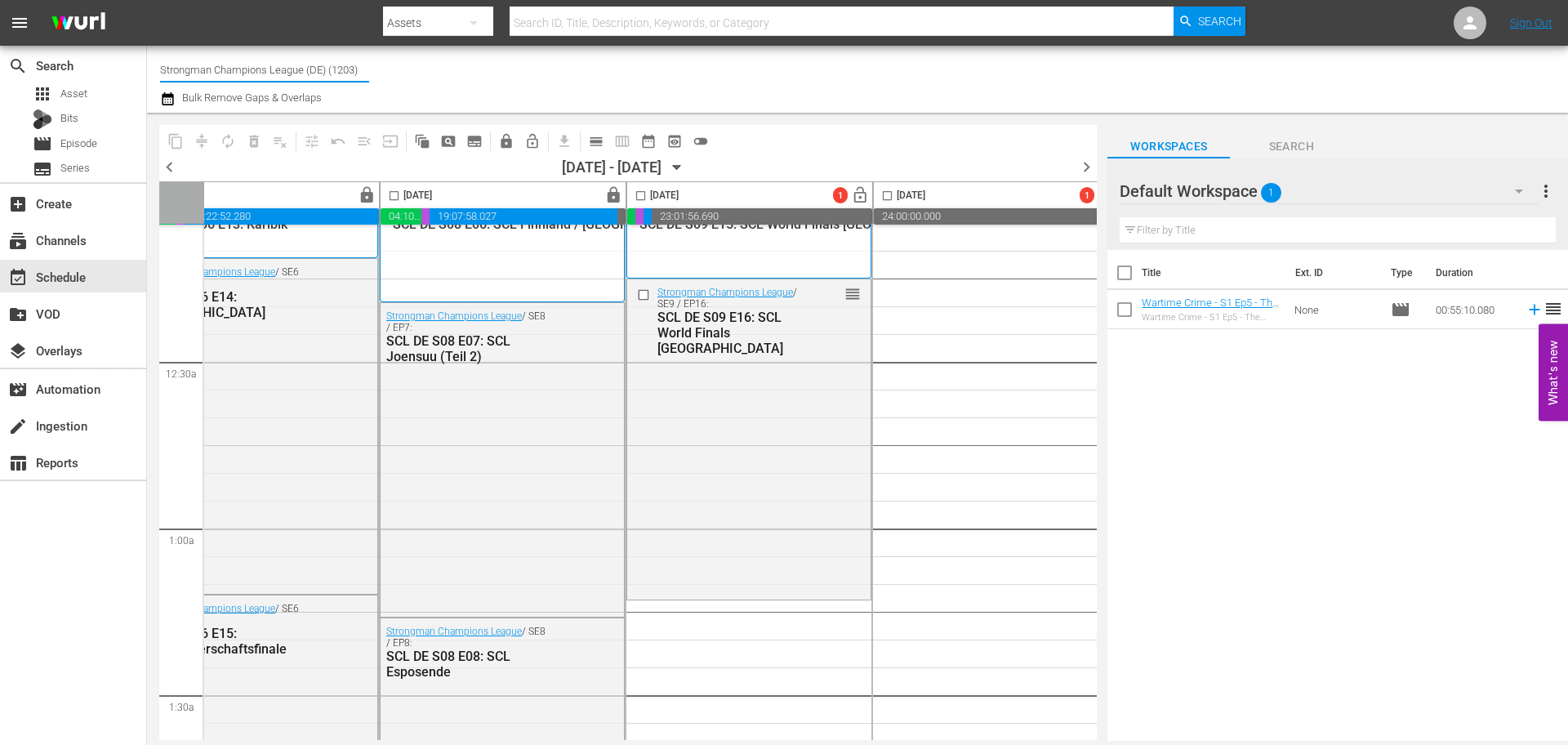
drag, startPoint x: 361, startPoint y: 70, endPoint x: 308, endPoint y: 60, distance: 53.9
click at [308, 60] on input "Strongman Champions League (DE) (1203)" at bounding box center [264, 69] width 209 height 39
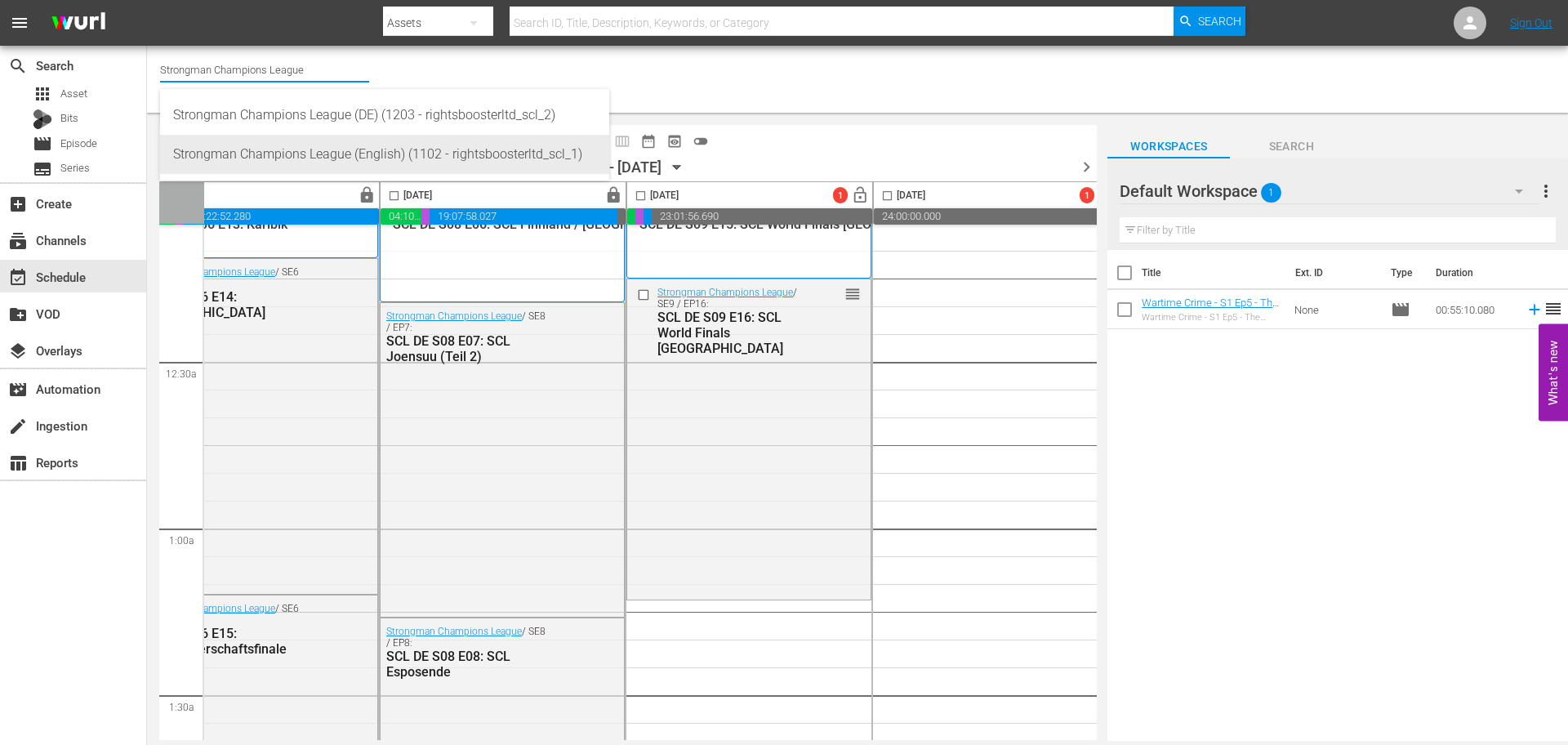
click at [383, 154] on div "Strongman Champions League (English) (1102 - rightsboosterltd_scl_1)" at bounding box center [385, 154] width 423 height 39
type input "Strongman Champions League (English) (1102 - rightsboosterltd_scl_1)"
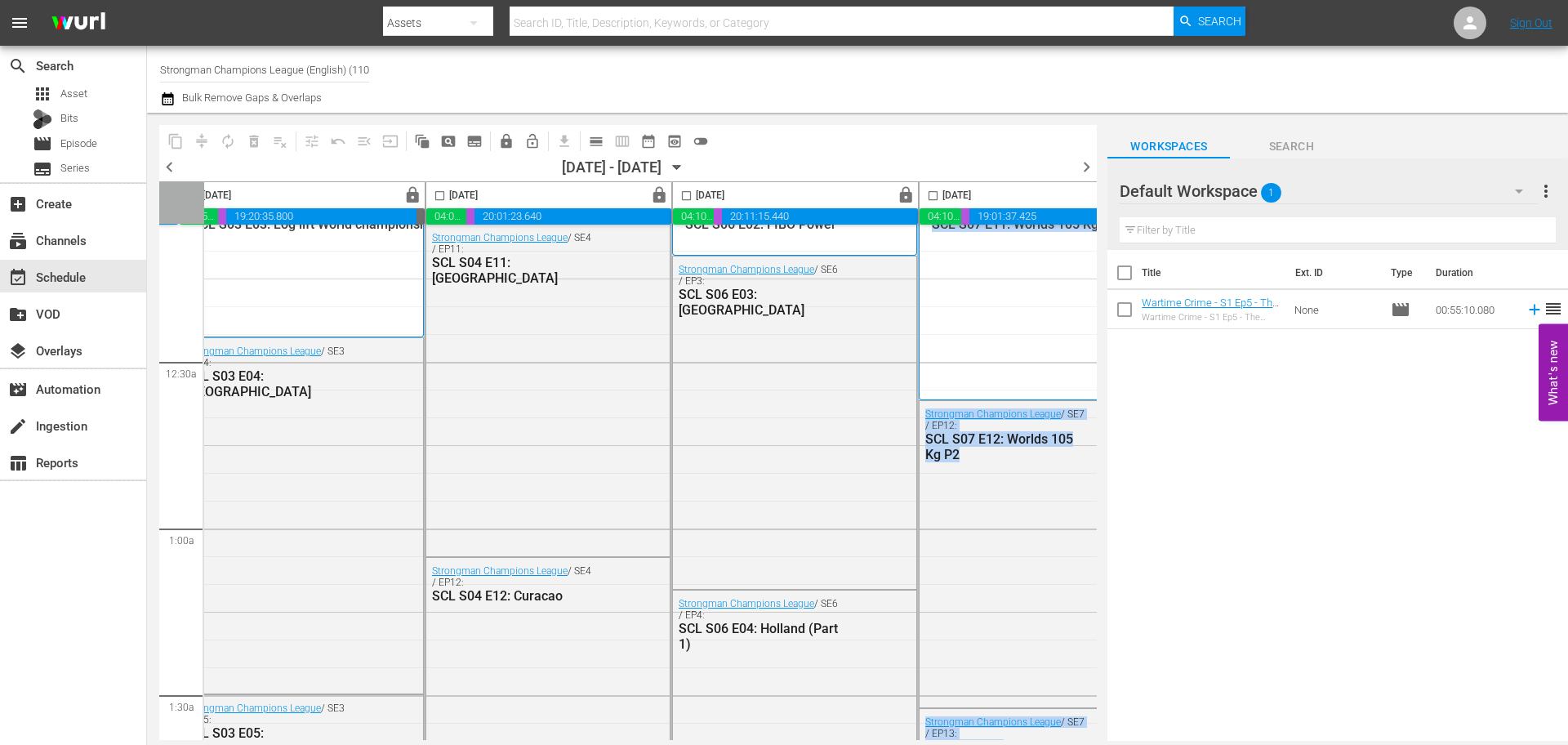
drag, startPoint x: 1099, startPoint y: 190, endPoint x: 933, endPoint y: 329, distance: 216.5
click at [933, 329] on div "content_copy compress autorenew_outlined delete_forever_outlined playlist_remov…" at bounding box center [857, 427] width 1421 height 628
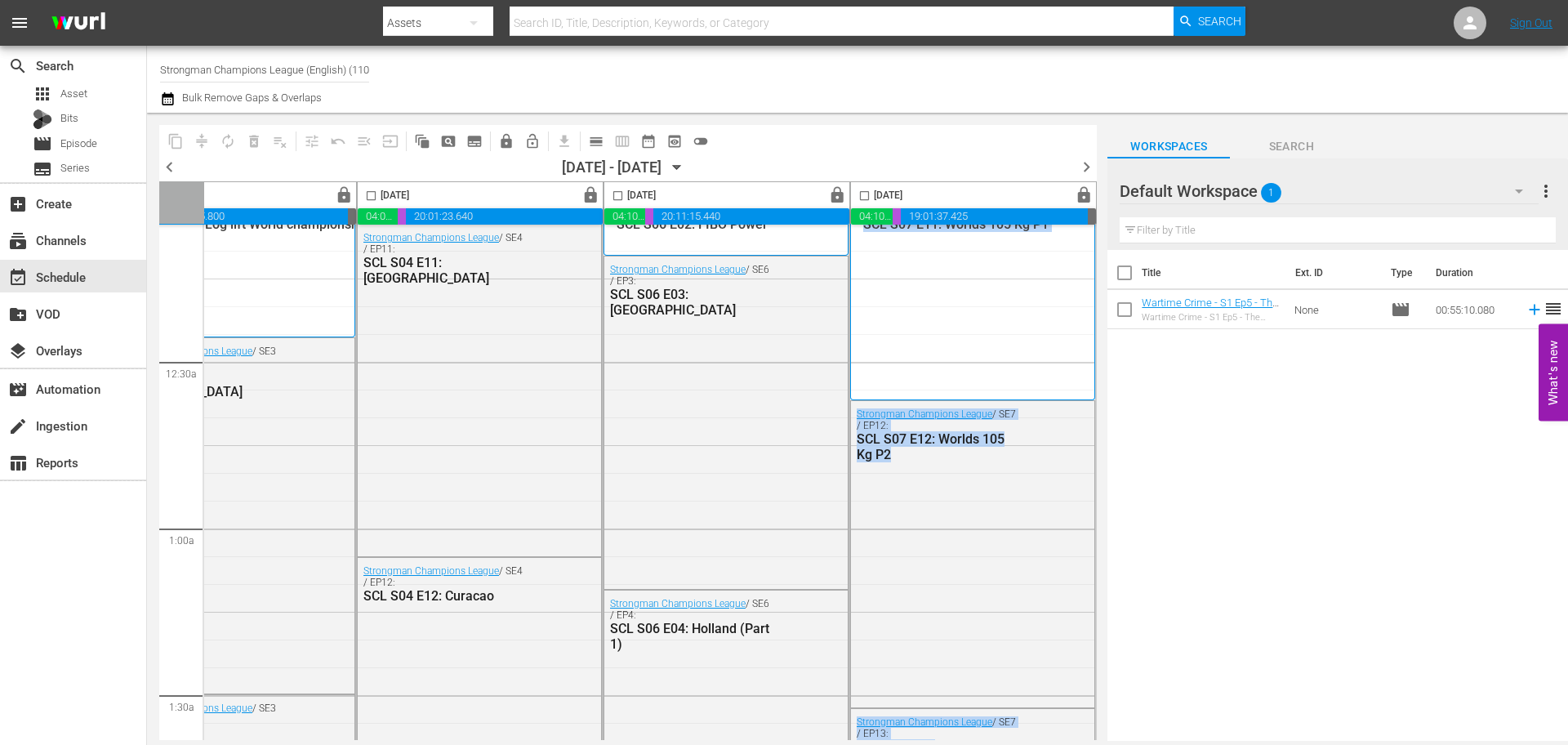
scroll to position [0, 840]
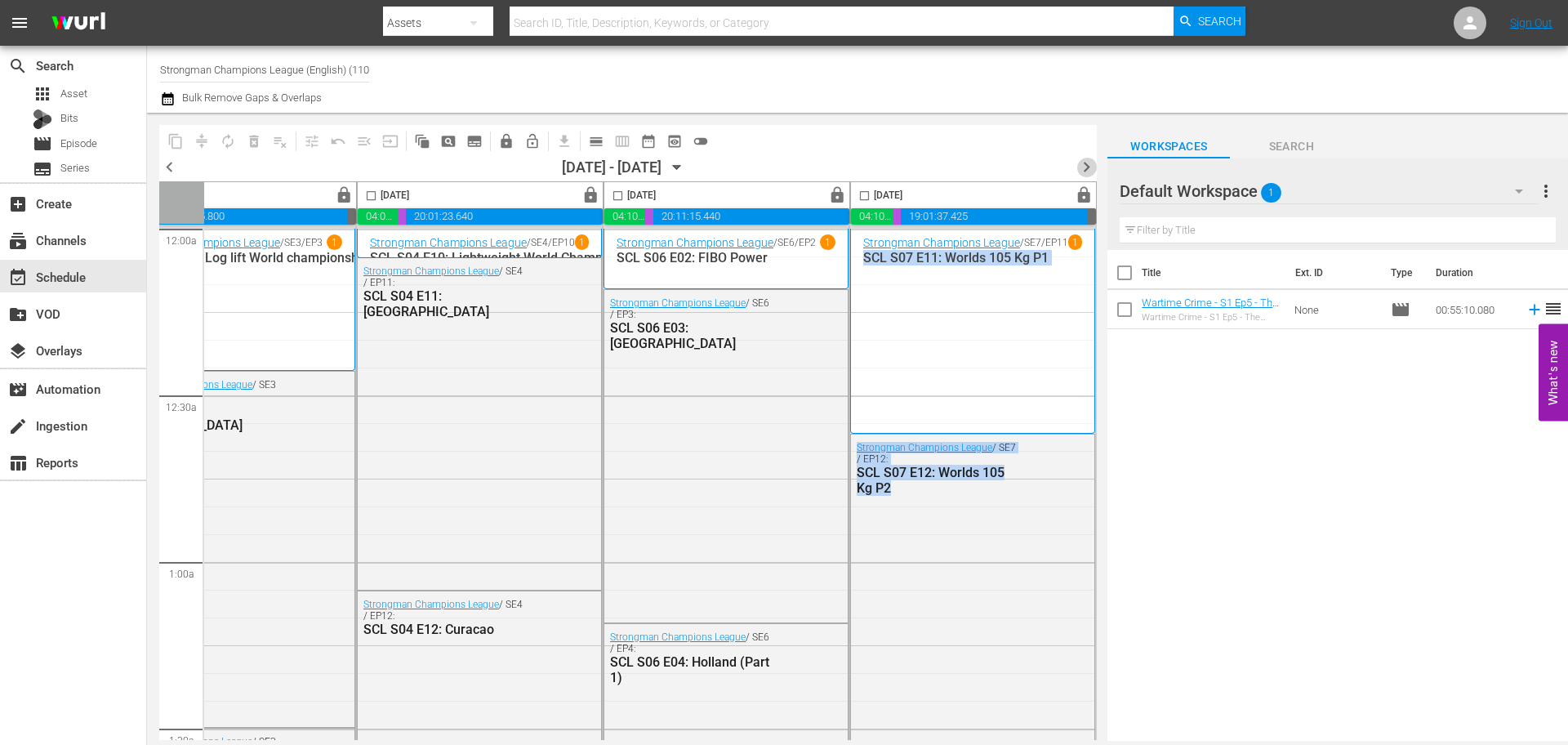
click at [1080, 169] on span "chevron_right" at bounding box center [1086, 167] width 20 height 20
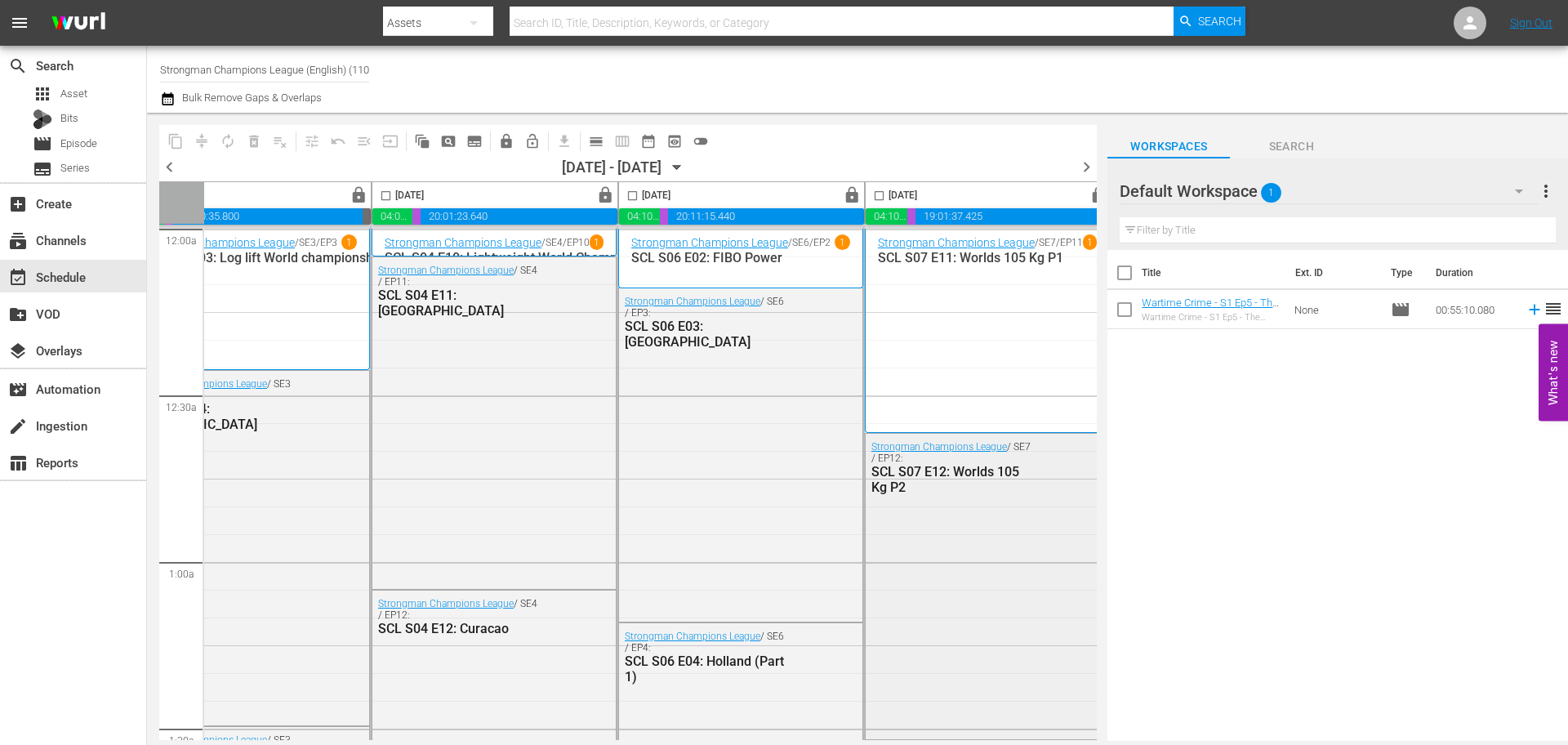
scroll to position [0, 650]
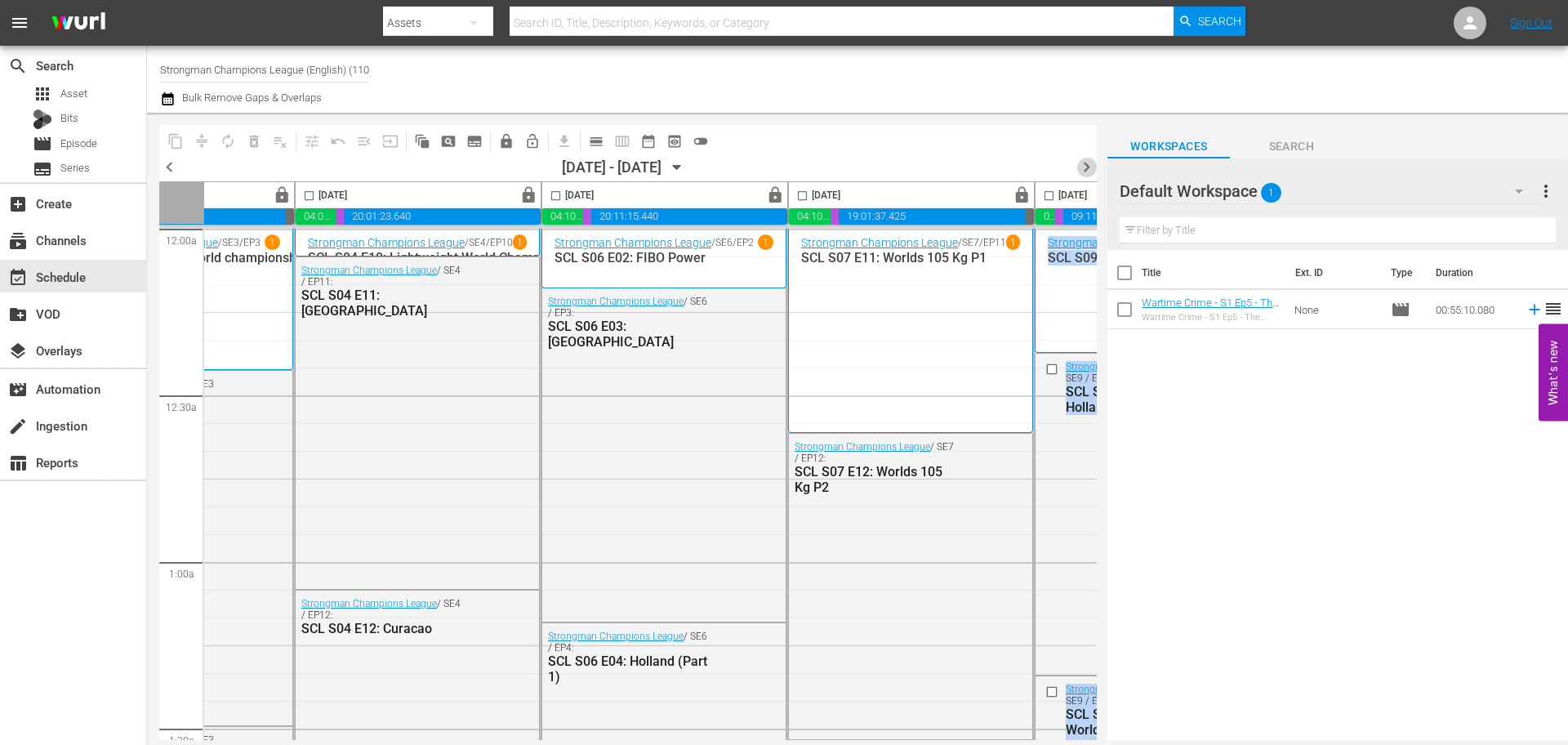
click at [1095, 162] on span "chevron_right" at bounding box center [1086, 167] width 20 height 20
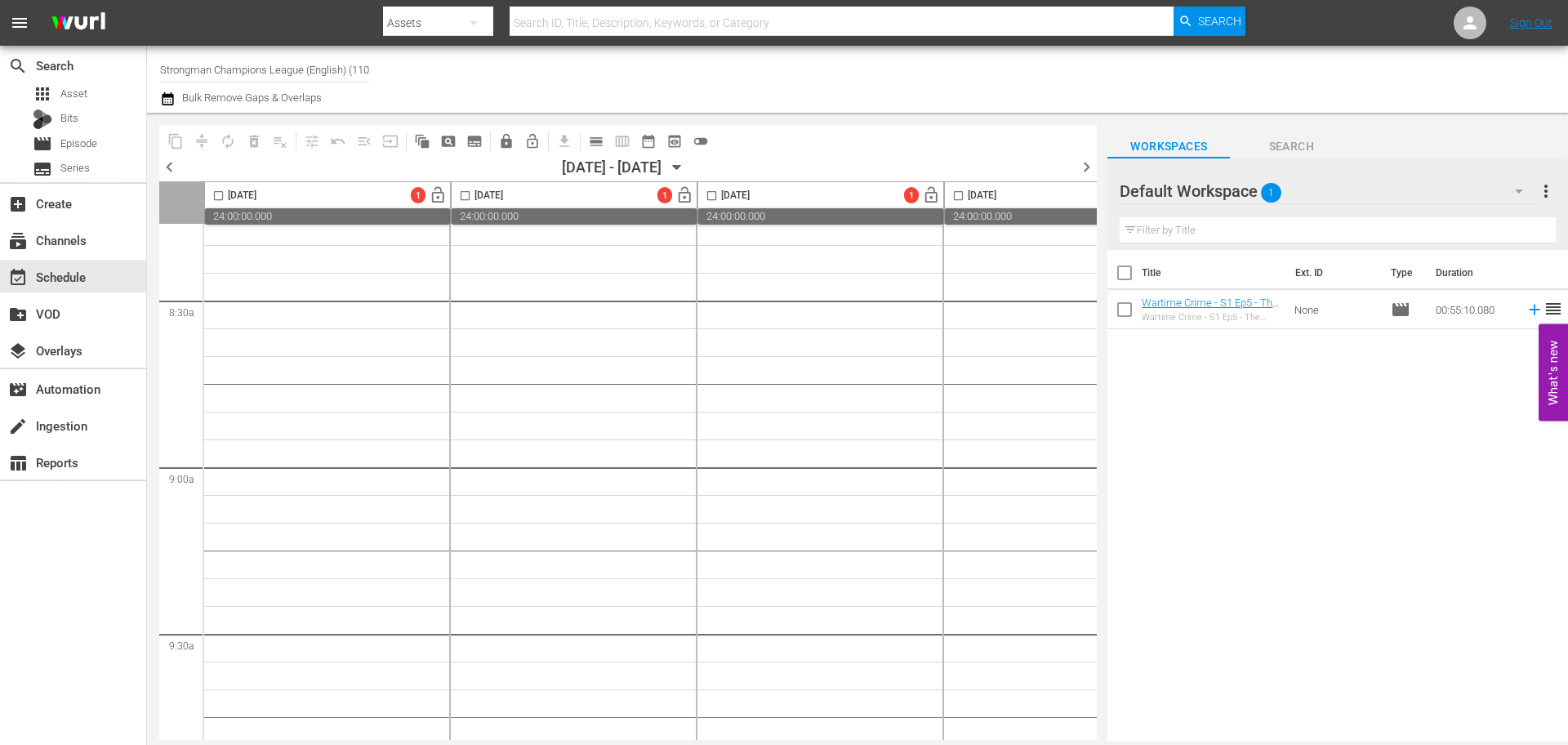
scroll to position [2858, 0]
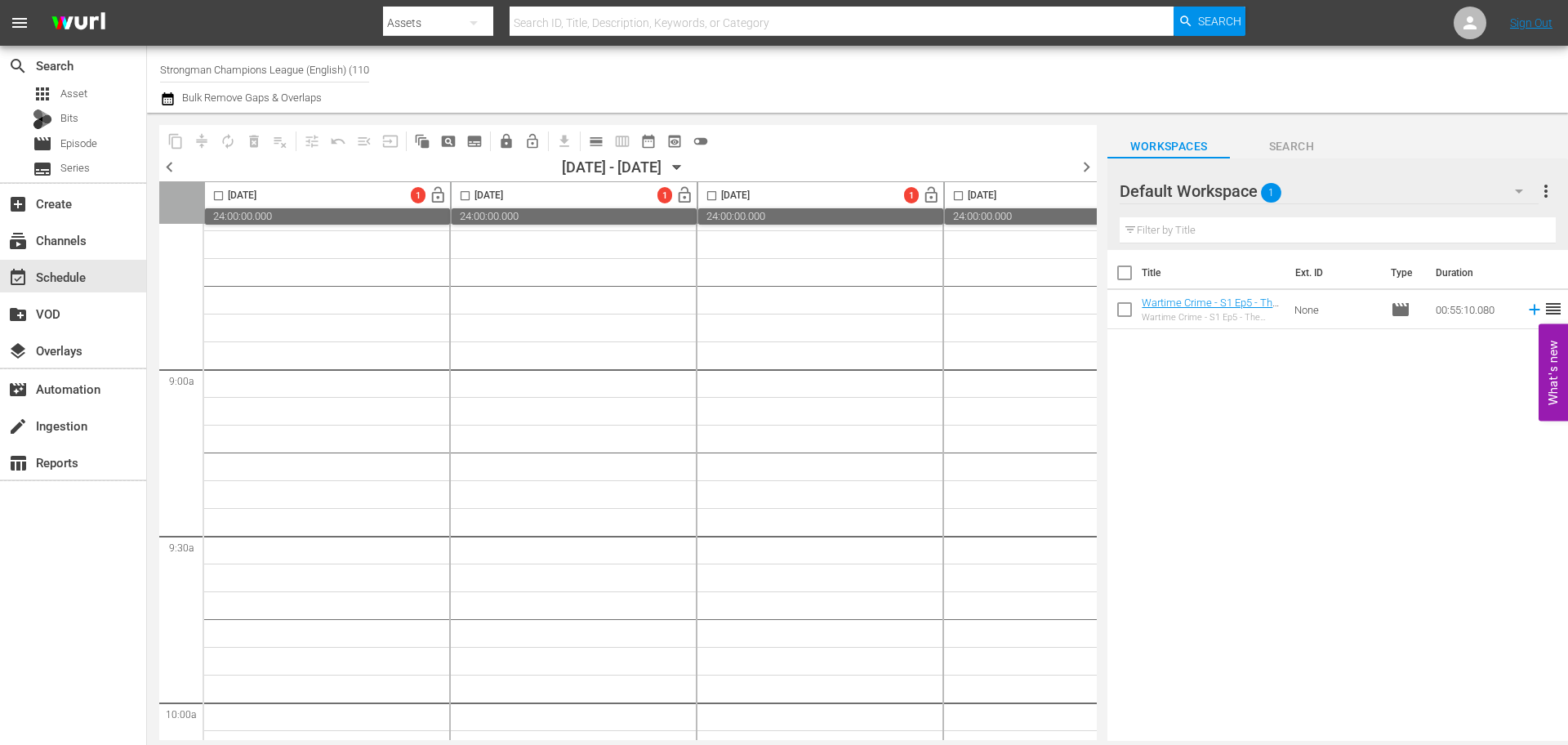
click at [168, 169] on span "chevron_left" at bounding box center [169, 167] width 20 height 20
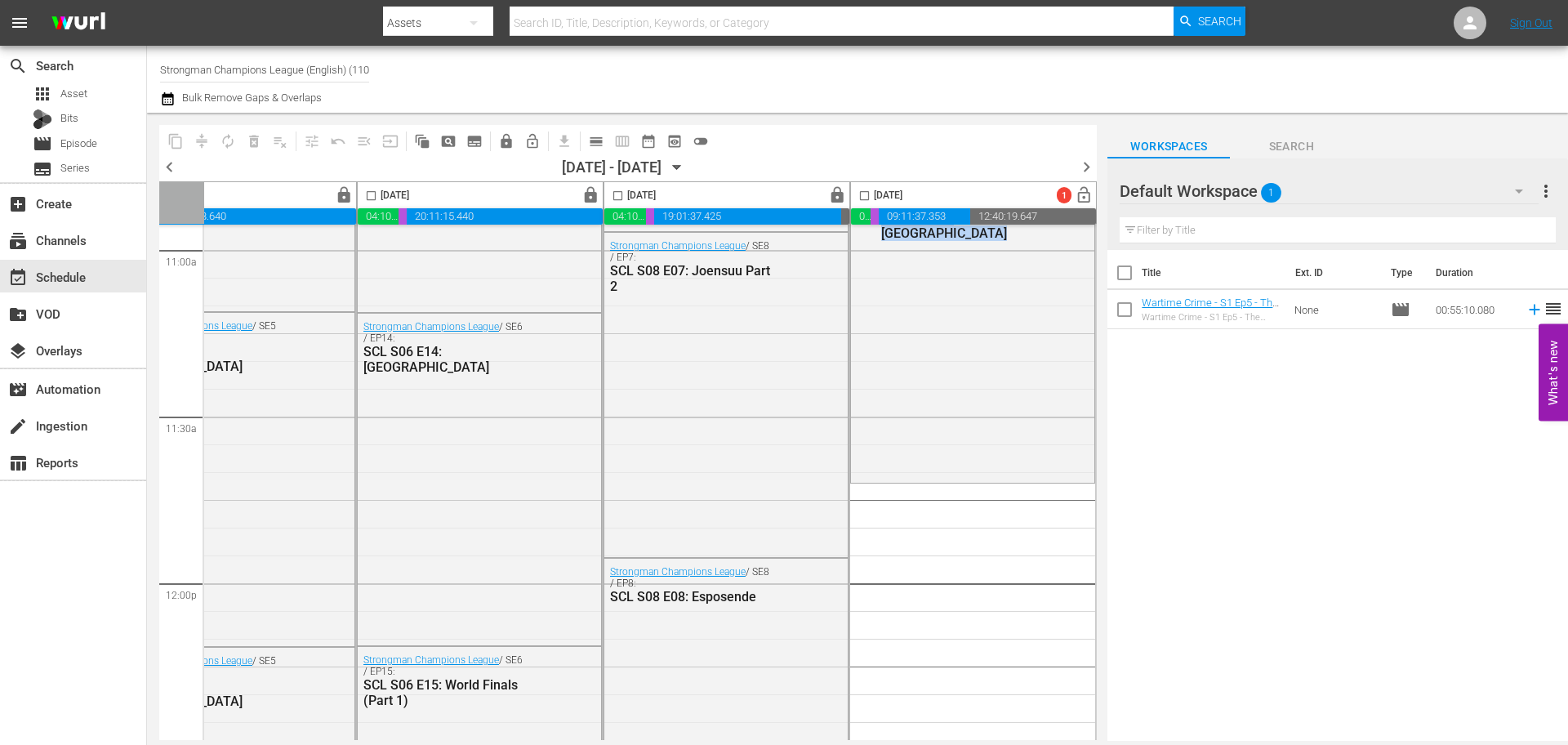
scroll to position [3552, 840]
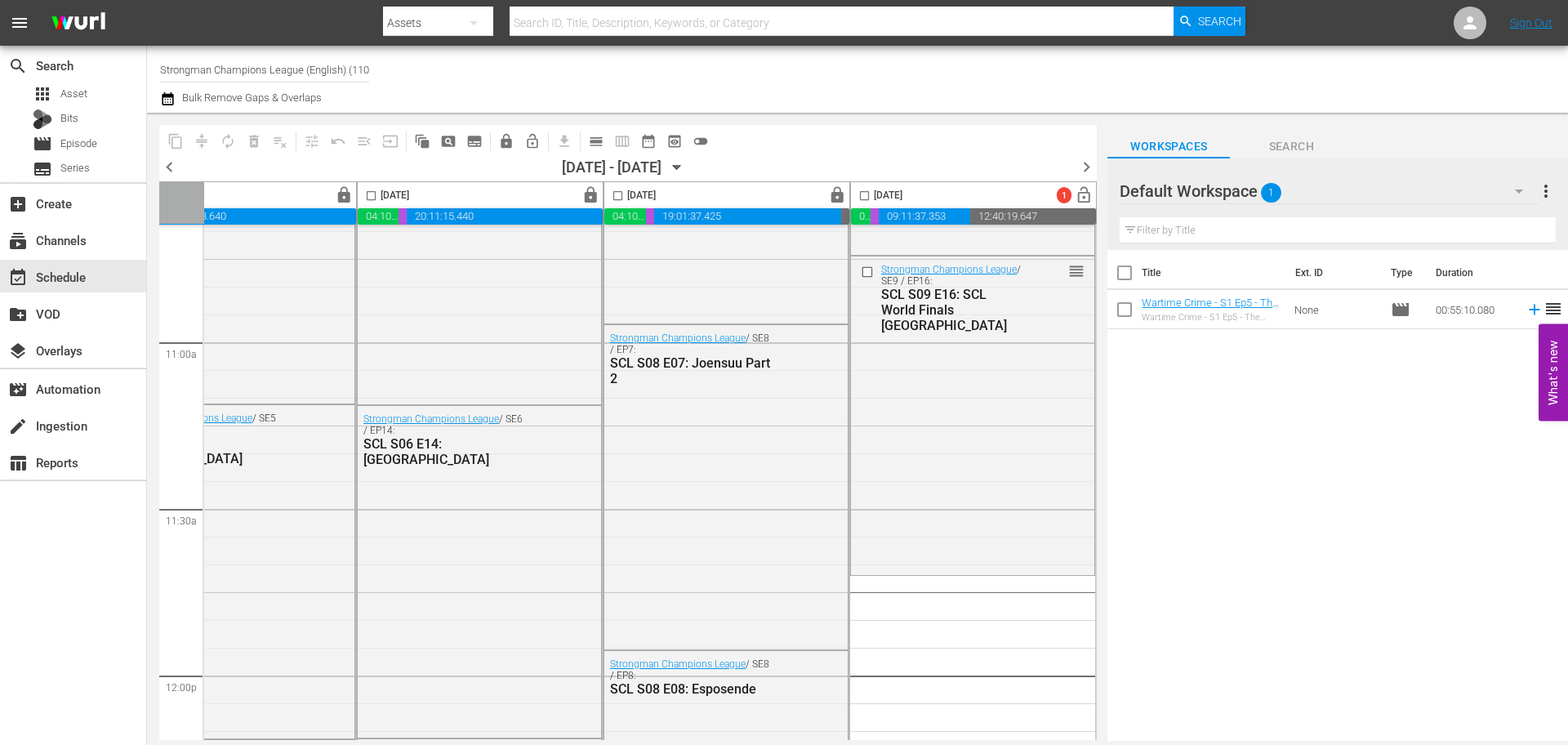
click at [159, 65] on div "Channel Title Strongman Champions League (English) (1102) Bulk Remove Gaps & Ov…" at bounding box center [857, 79] width 1421 height 67
drag, startPoint x: 167, startPoint y: 73, endPoint x: 434, endPoint y: 58, distance: 267.4
click at [434, 58] on div "Channel Title Strongman Champions League (English) (1102) Bulk Remove Gaps & Ov…" at bounding box center [541, 79] width 762 height 58
type input "S"
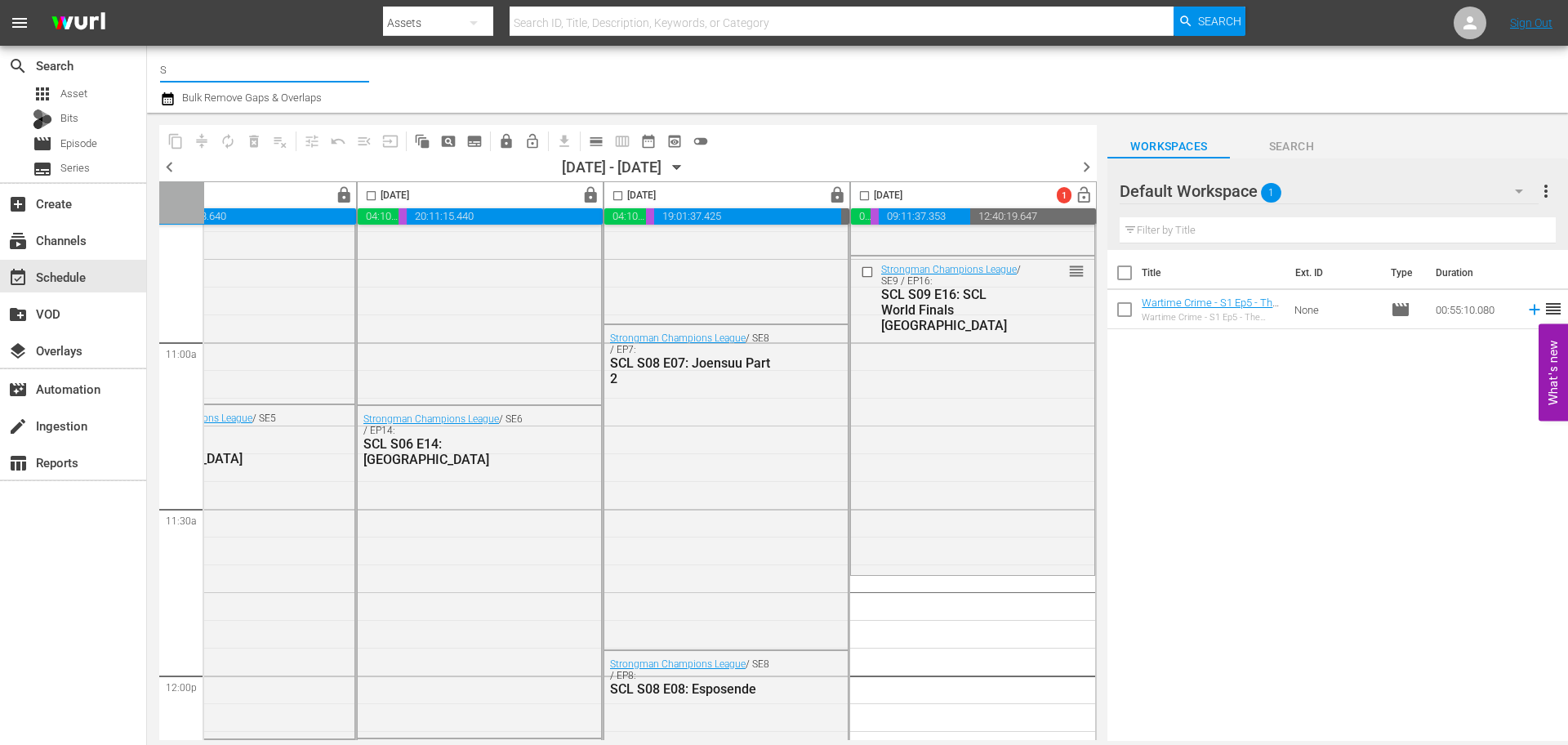
scroll to position [0, 0]
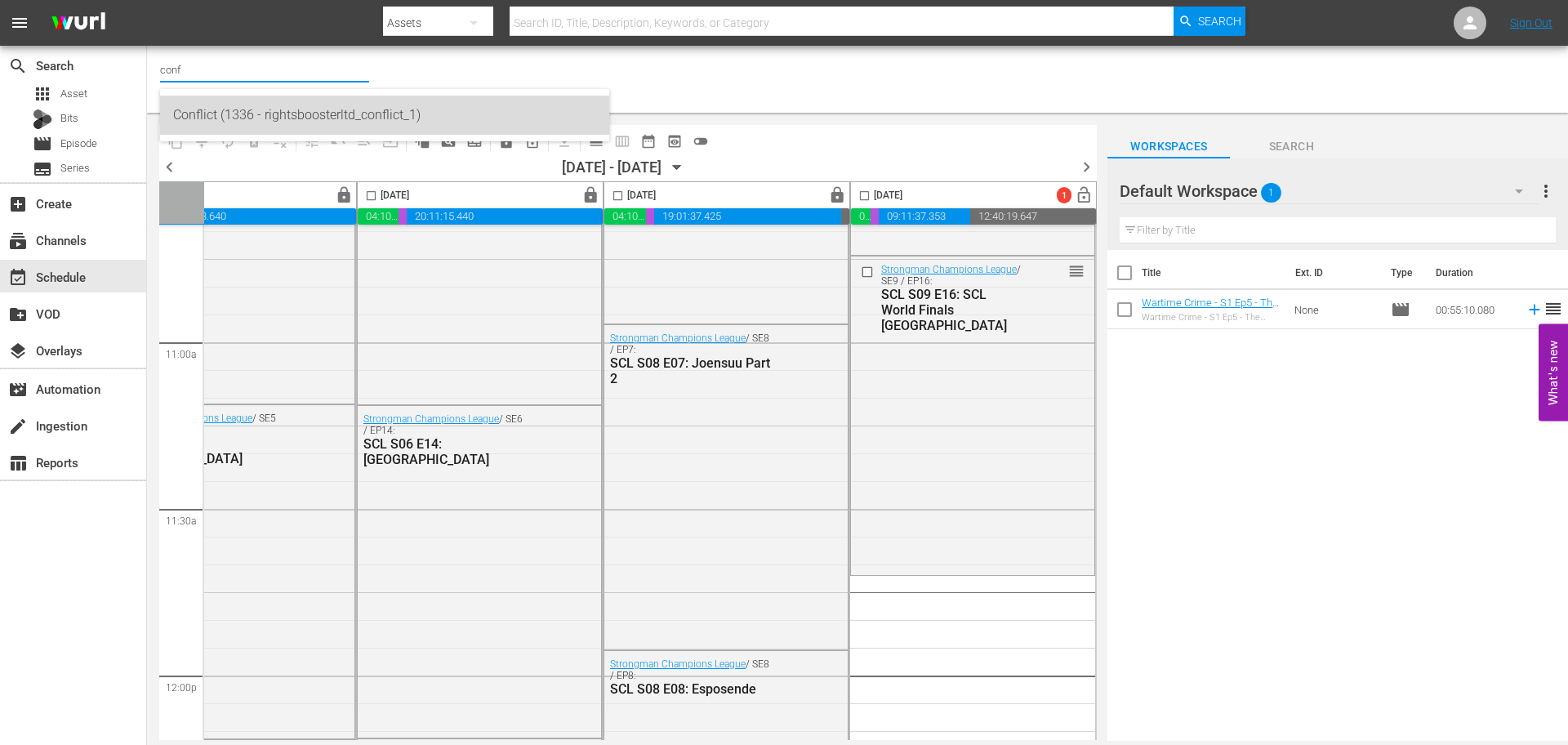
click at [285, 111] on div "Conflict (1336 - rightsboosterltd_conflict_1)" at bounding box center [385, 115] width 423 height 39
type input "Conflict (1336 - rightsboosterltd_conflict_1)"
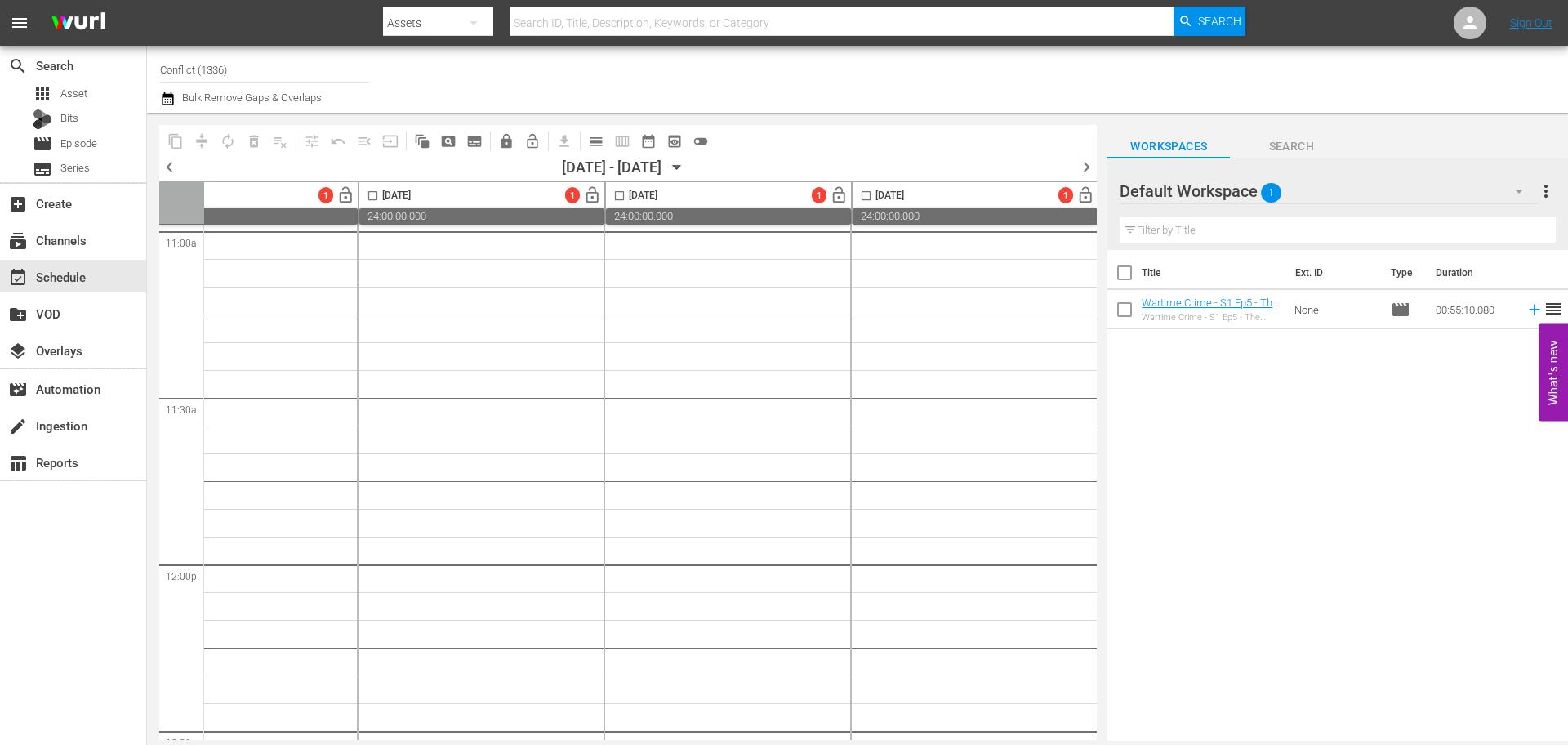
scroll to position [3663, 0]
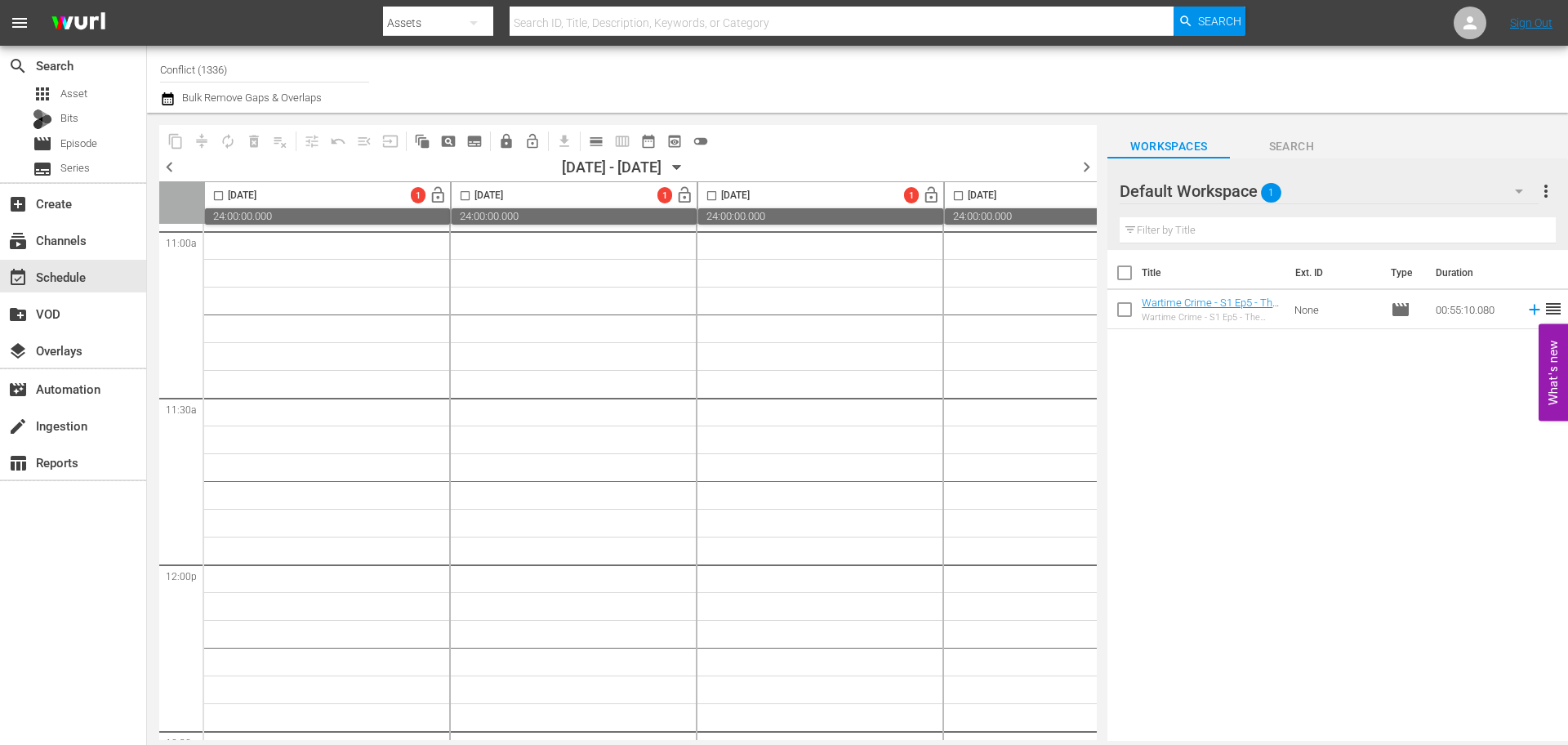
click at [169, 163] on span "chevron_left" at bounding box center [169, 167] width 20 height 20
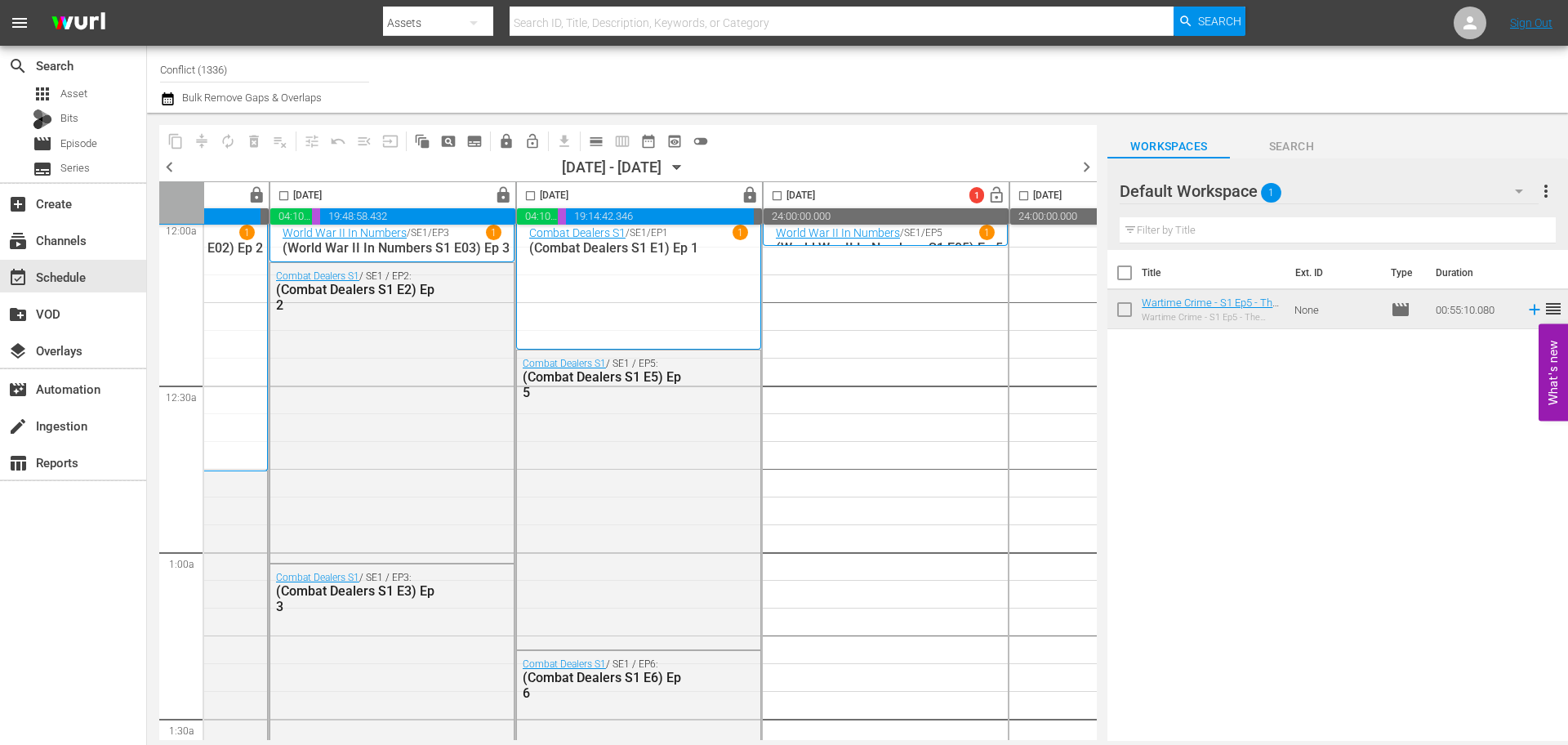
scroll to position [0, 428]
